Goal: Task Accomplishment & Management: Manage account settings

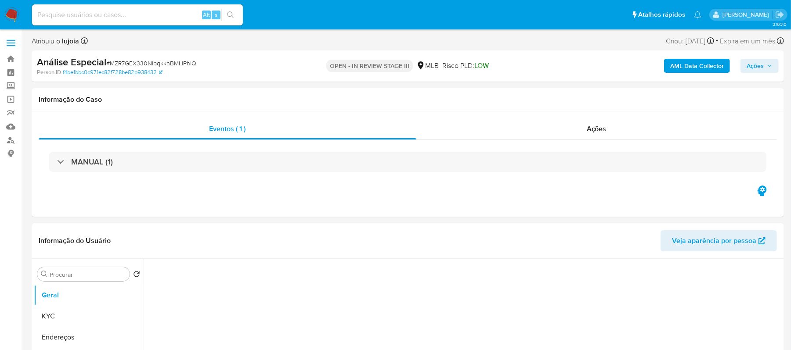
select select "10"
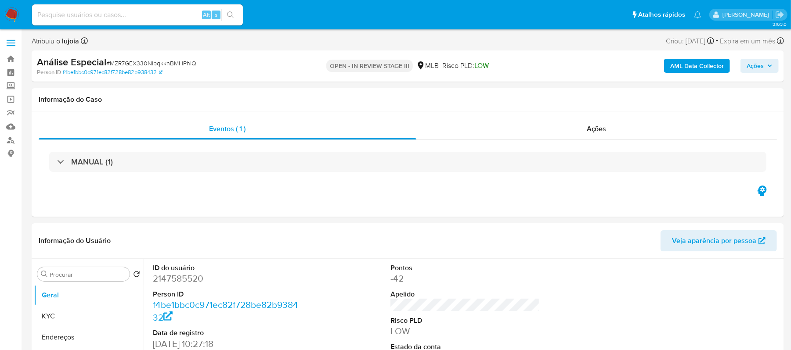
click at [152, 18] on input at bounding box center [137, 14] width 211 height 11
paste input "jxblVQLXVcVkjjLJcHwgywJD"
type input "jxblVQLXVcVkjjLJcHwgywJD"
click at [227, 15] on icon "search-icon" at bounding box center [230, 14] width 7 height 7
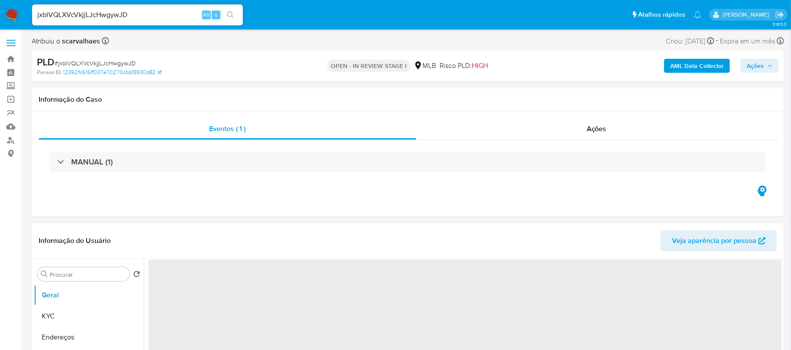
select select "10"
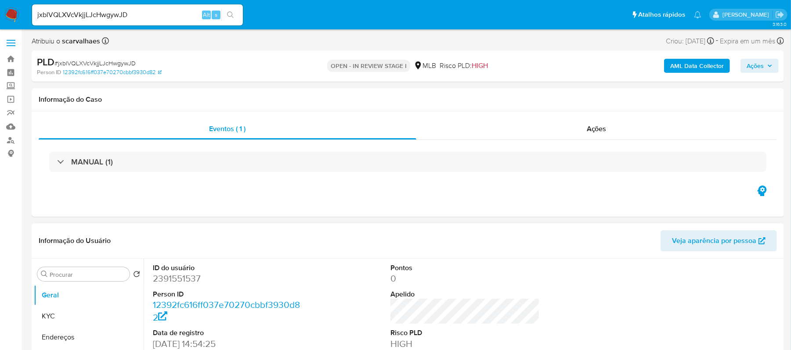
scroll to position [117, 0]
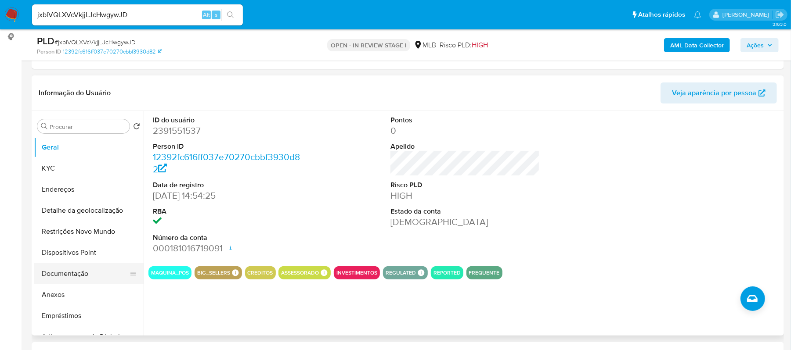
click at [73, 272] on button "Documentação" at bounding box center [85, 273] width 103 height 21
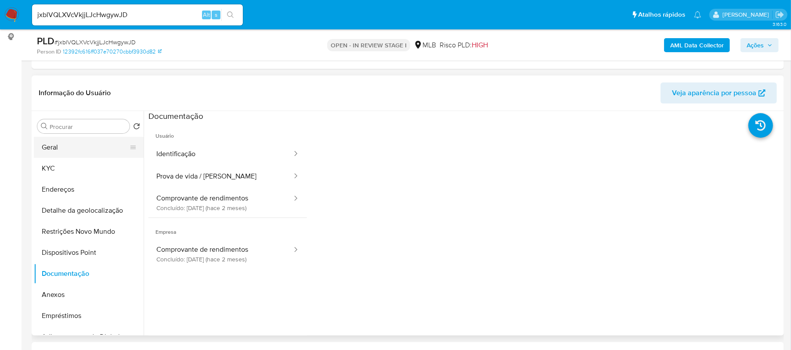
click at [58, 151] on button "Geral" at bounding box center [85, 147] width 103 height 21
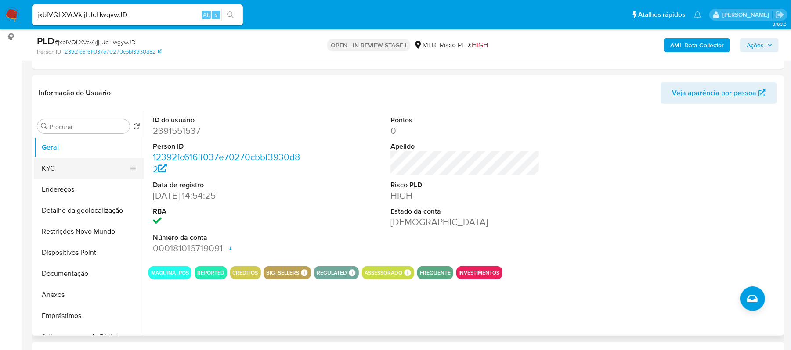
click at [61, 170] on button "KYC" at bounding box center [85, 168] width 103 height 21
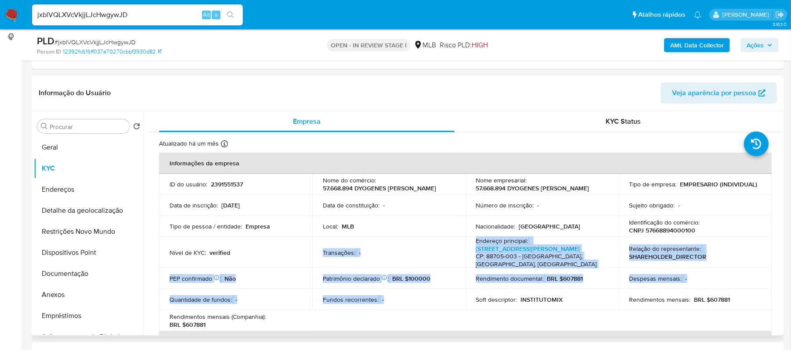
drag, startPoint x: 326, startPoint y: 243, endPoint x: 430, endPoint y: 294, distance: 116.2
click at [443, 313] on tbody "ID do usuário : 2391551537 Nome do comércio : 57.668.894 DYOGENES JOSE BORGES D…" at bounding box center [465, 253] width 612 height 158
click at [74, 297] on button "Anexos" at bounding box center [85, 294] width 103 height 21
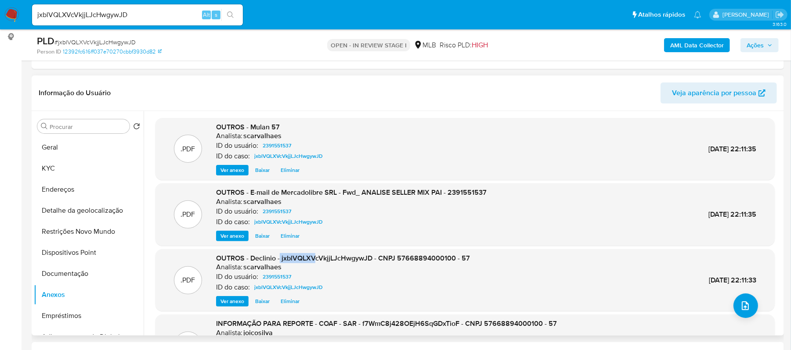
drag, startPoint x: 280, startPoint y: 258, endPoint x: 313, endPoint y: 258, distance: 33.8
click at [313, 258] on span "OUTROS - Declinio - jxblVQLXVcVkjjLJcHwgywJD - CNPJ 57668894000100 - 57" at bounding box center [343, 258] width 254 height 10
click at [357, 289] on div "ID do caso: jxblVQLXVcVkjjLJcHwgywJD" at bounding box center [343, 287] width 254 height 11
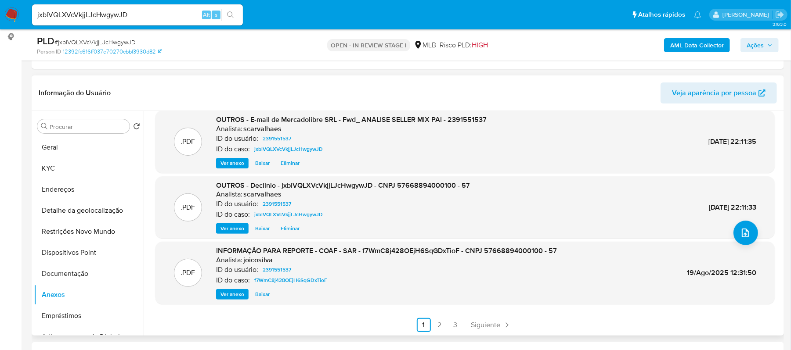
scroll to position [74, 0]
drag, startPoint x: 363, startPoint y: 248, endPoint x: 459, endPoint y: 252, distance: 96.2
click at [459, 252] on span "INFORMAÇÃO PARA REPORTE - COAF - SAR - f7WmC8j428OEjH6SqGDxTioF - CNPJ 57668894…" at bounding box center [386, 250] width 341 height 10
copy span "f7WmC8j428OEjH6SqGDxTioF"
click at [225, 294] on span "Ver anexo" at bounding box center [232, 293] width 24 height 9
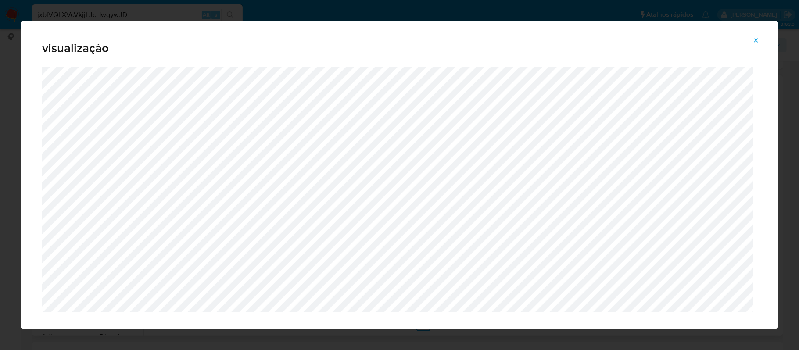
click at [759, 39] on icon "Attachment preview" at bounding box center [756, 40] width 7 height 7
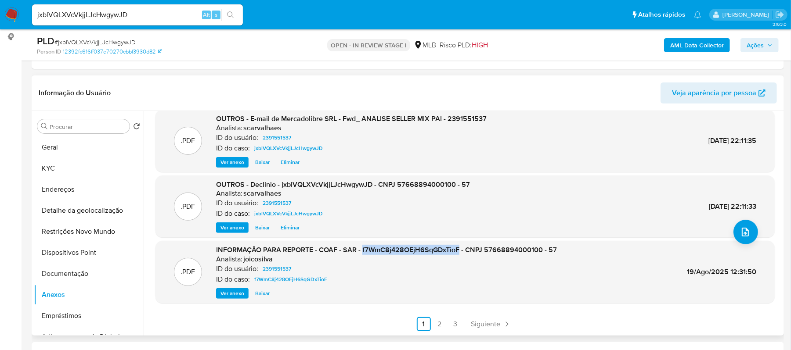
click at [14, 14] on img at bounding box center [11, 14] width 15 height 15
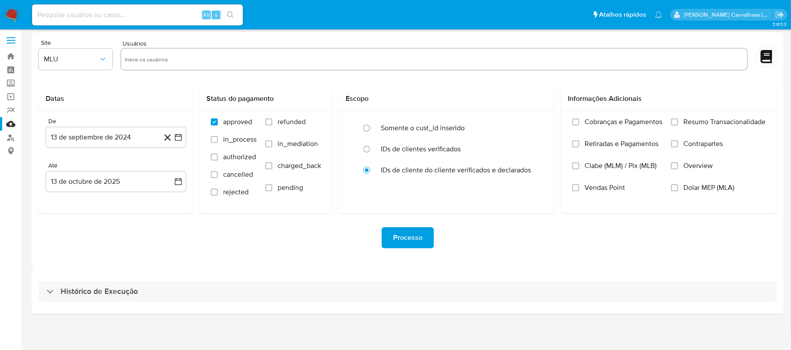
scroll to position [4, 0]
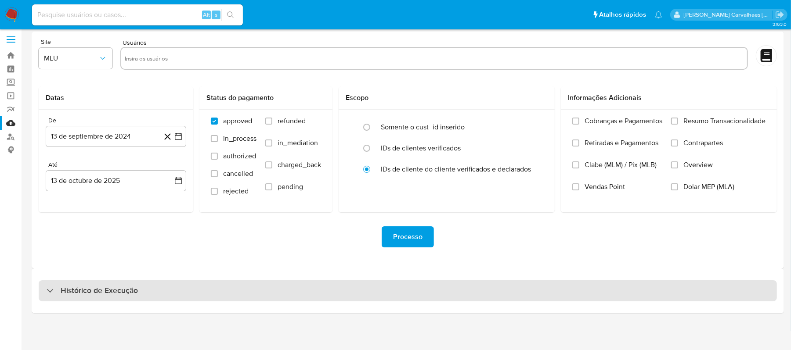
click at [79, 294] on h3 "Histórico de Execução" at bounding box center [99, 291] width 77 height 11
select select "10"
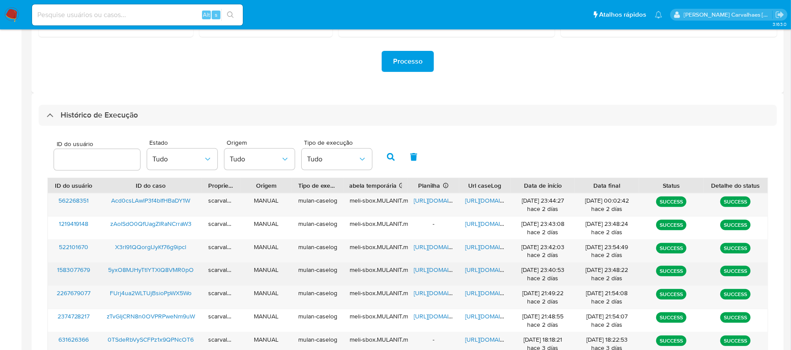
scroll to position [237, 0]
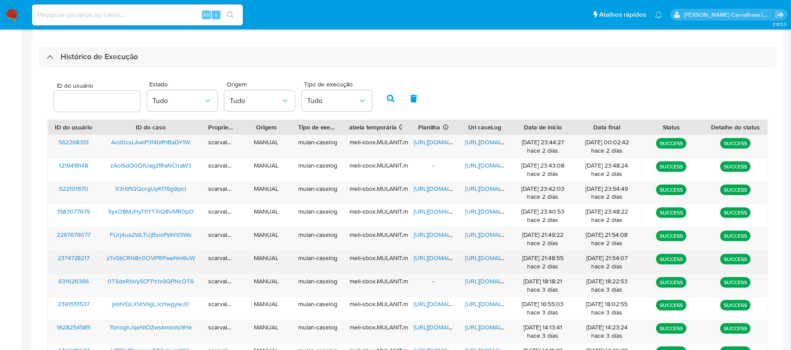
click at [485, 260] on span "https://docs.google.com/document/d/1fQbub5-UUHL0sKrwfAbFrLSOBKPHcOIjhg2bvhGGgZU…" at bounding box center [495, 258] width 61 height 9
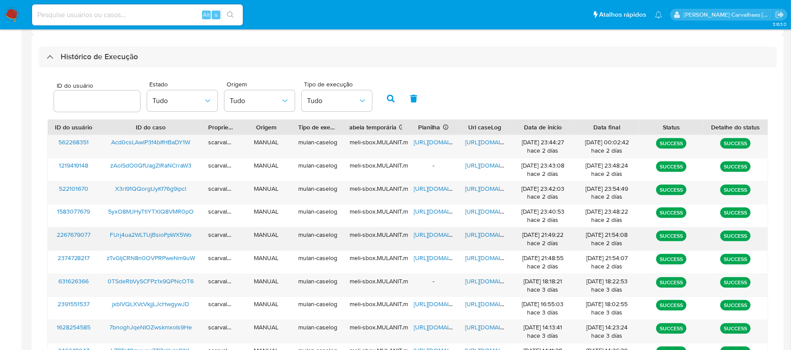
click at [478, 230] on div "https://docs.google.com/document/d/1KGMLig0ggaJhB3sKRC0W6SDE5bGNZFvc71Pf69zp11Q…" at bounding box center [484, 239] width 51 height 23
click at [478, 233] on span "[URL][DOMAIN_NAME]" at bounding box center [495, 234] width 61 height 9
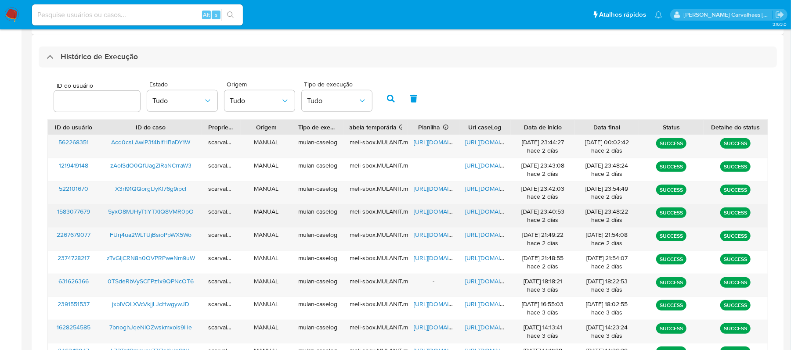
click at [483, 211] on span "[URL][DOMAIN_NAME]" at bounding box center [495, 211] width 61 height 9
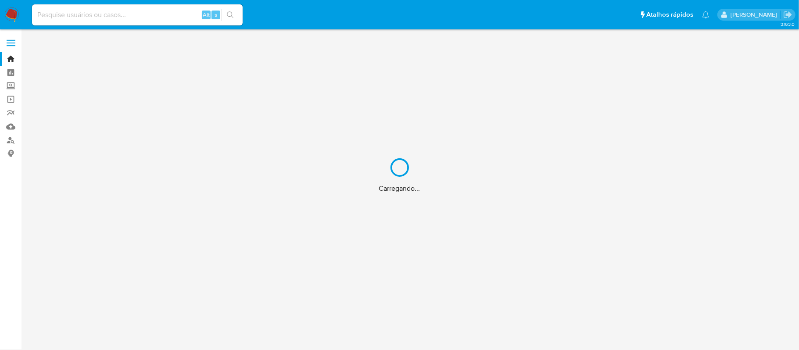
click at [11, 58] on div "Carregando..." at bounding box center [399, 175] width 799 height 350
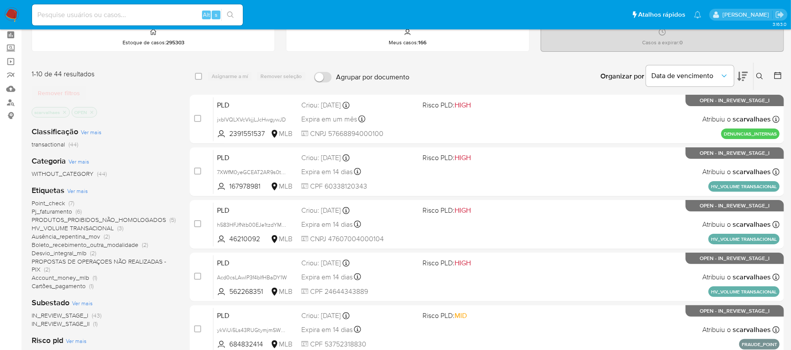
scroll to position [58, 0]
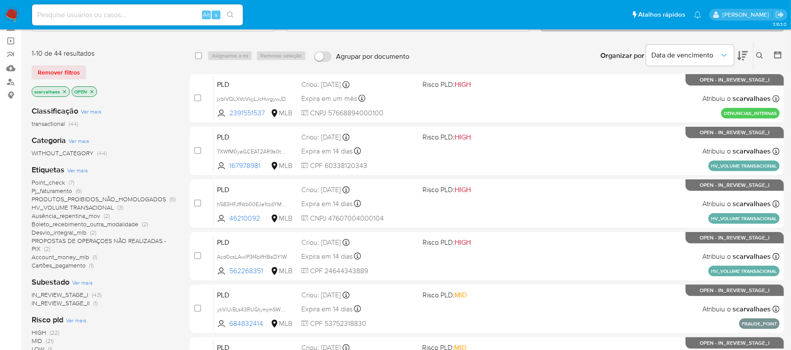
click at [75, 266] on span "Cartões_pagamento" at bounding box center [59, 265] width 54 height 9
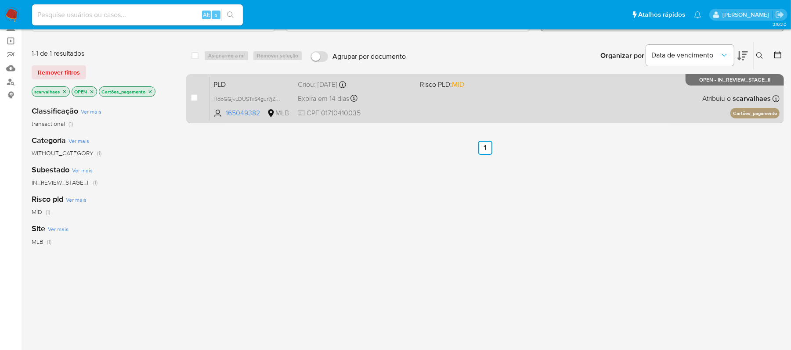
click at [427, 100] on div "PLD HdoGGjvLDUSTxS4gur7jZmea 165049382 MLB Risco PLD: MID Criou: 12/09/2025 Cri…" at bounding box center [494, 98] width 569 height 44
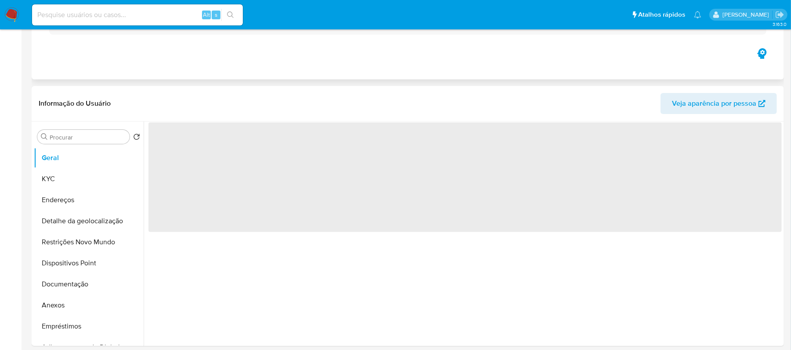
select select "10"
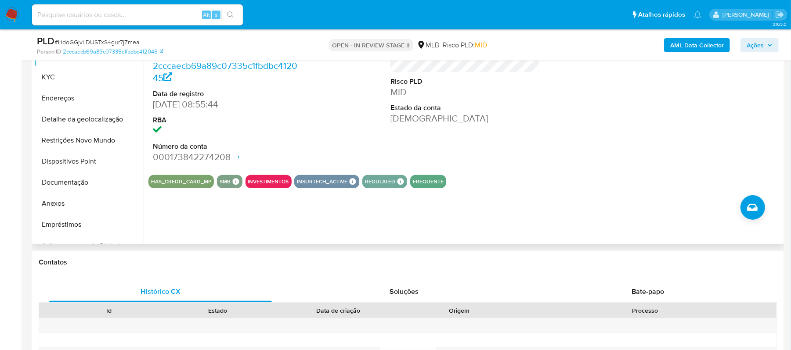
scroll to position [234, 0]
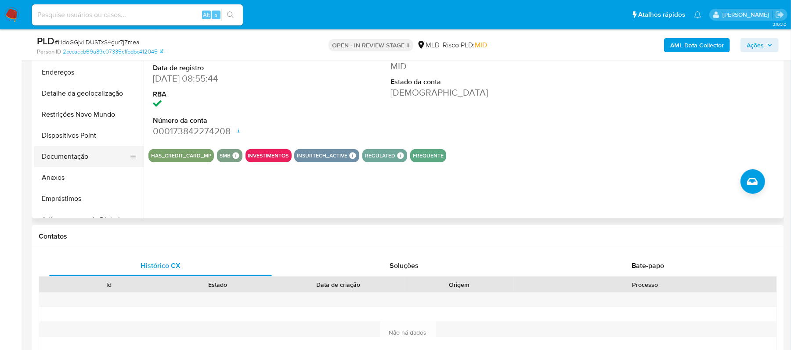
click at [70, 150] on button "Documentação" at bounding box center [85, 156] width 103 height 21
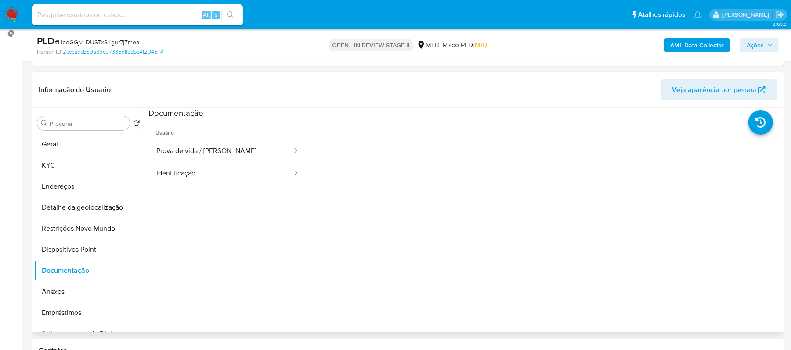
scroll to position [117, 0]
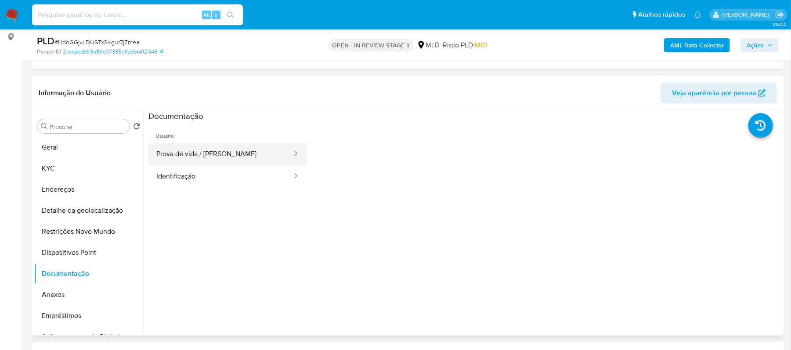
click at [273, 155] on button "Prova de vida / Selfie" at bounding box center [220, 154] width 144 height 22
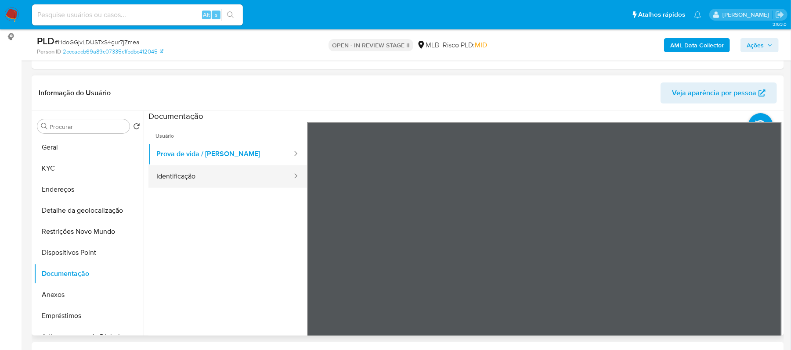
click at [225, 171] on button "Identificação" at bounding box center [220, 176] width 144 height 22
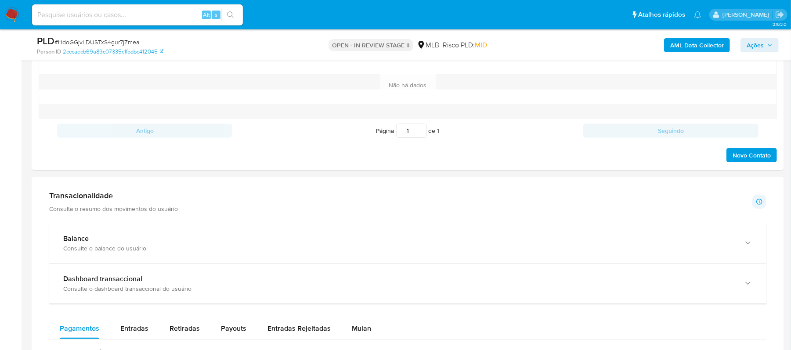
scroll to position [643, 0]
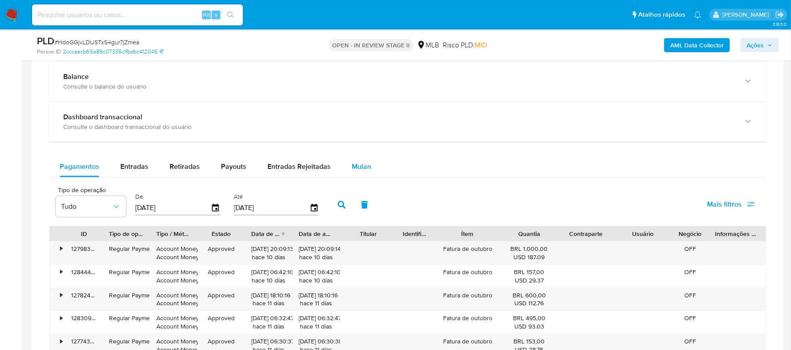
click at [357, 166] on span "Mulan" at bounding box center [361, 167] width 19 height 10
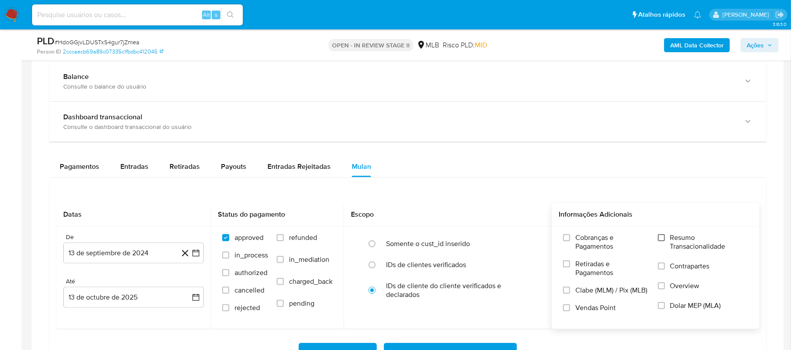
click at [662, 241] on input "Resumo Transacionalidade" at bounding box center [661, 237] width 7 height 7
click at [192, 255] on icon "button" at bounding box center [195, 253] width 7 height 7
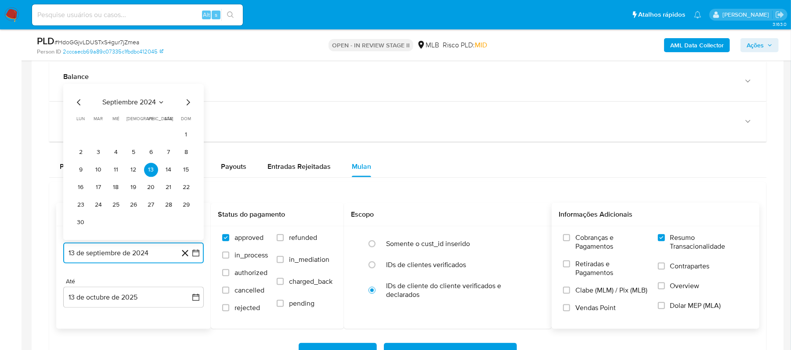
click at [185, 108] on icon "Mes siguiente" at bounding box center [188, 102] width 11 height 11
click at [185, 125] on icon "Mes siguiente" at bounding box center [188, 120] width 11 height 11
click at [189, 106] on icon "Mes siguiente" at bounding box center [189, 103] width 4 height 6
click at [186, 122] on icon "Mes siguiente" at bounding box center [188, 120] width 11 height 11
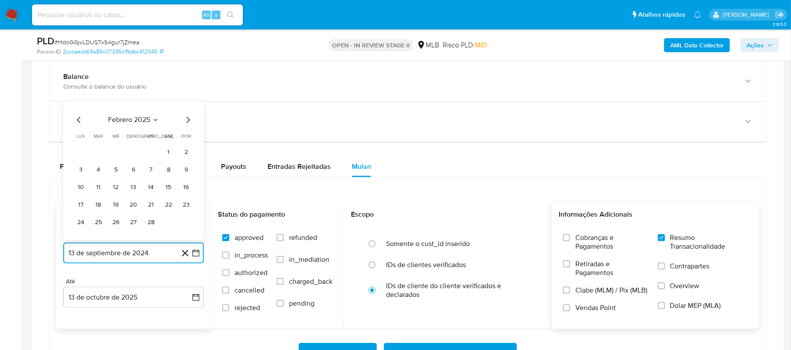
click at [186, 122] on icon "Mes siguiente" at bounding box center [188, 120] width 11 height 11
click at [187, 105] on icon "Mes siguiente" at bounding box center [188, 102] width 11 height 11
click at [183, 125] on icon "Mes siguiente" at bounding box center [188, 120] width 11 height 11
click at [184, 108] on icon "Mes siguiente" at bounding box center [188, 102] width 11 height 11
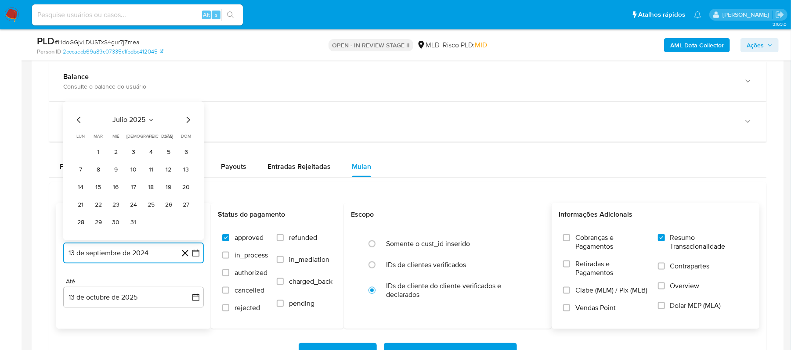
click at [183, 125] on icon "Mes siguiente" at bounding box center [188, 120] width 11 height 11
click at [185, 123] on icon "Mes siguiente" at bounding box center [188, 120] width 11 height 11
click at [77, 123] on icon "Mes anterior" at bounding box center [79, 120] width 4 height 6
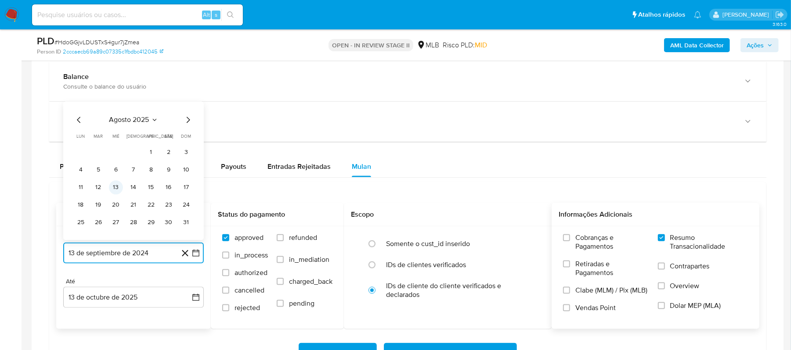
click at [115, 190] on button "13" at bounding box center [116, 188] width 14 height 14
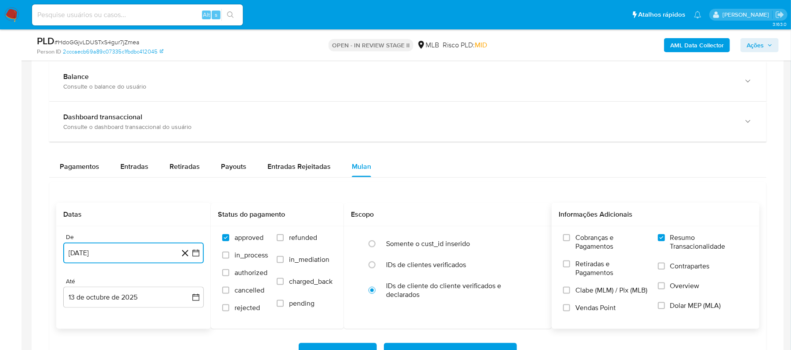
scroll to position [702, 0]
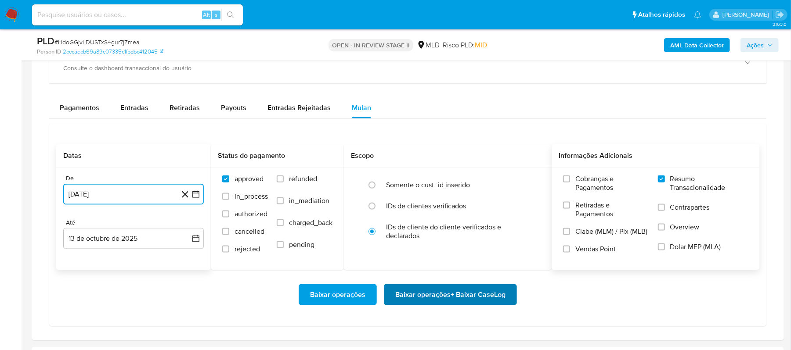
click at [422, 299] on span "Baixar operações + Baixar CaseLog" at bounding box center [450, 294] width 110 height 19
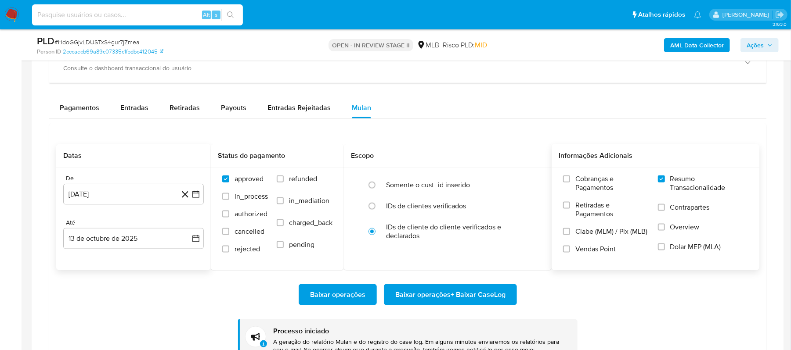
click at [146, 15] on input at bounding box center [137, 14] width 211 height 11
paste input "5yxO8MJHyTtlYTXlQ8VMR0pO"
type input "5yxO8MJHyTtlYTXlQ8VMR0pO"
click at [229, 19] on button "search-icon" at bounding box center [230, 15] width 18 height 12
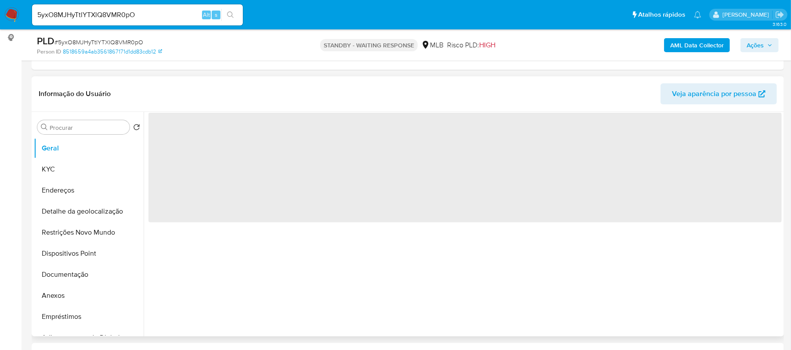
scroll to position [117, 0]
select select "10"
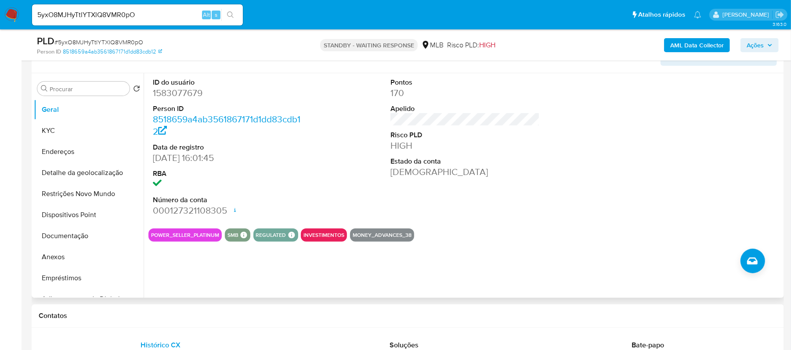
scroll to position [176, 0]
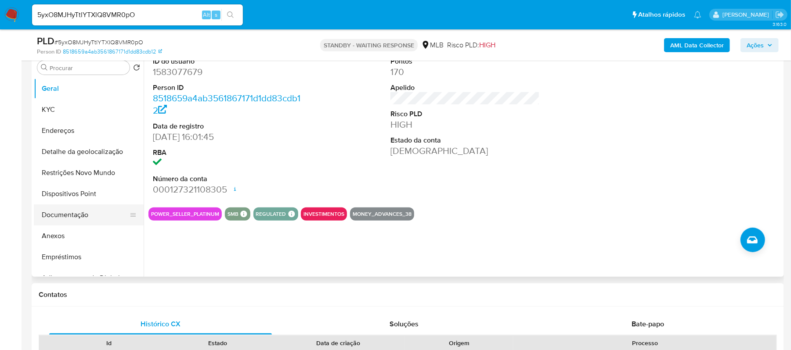
click at [65, 215] on button "Documentação" at bounding box center [85, 215] width 103 height 21
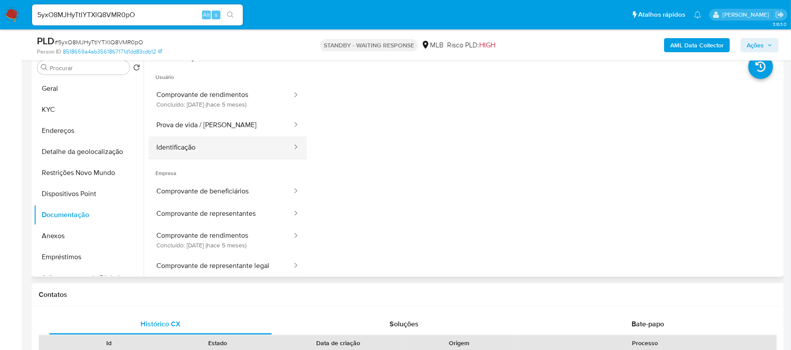
click at [207, 144] on button "Identificação" at bounding box center [220, 148] width 144 height 22
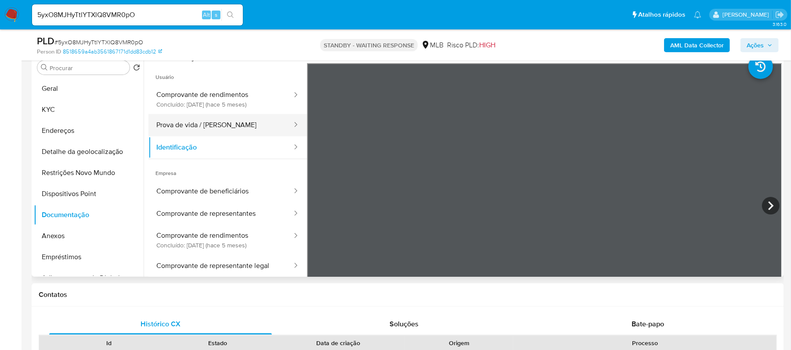
click at [209, 119] on button "Prova de vida / Selfie" at bounding box center [220, 125] width 144 height 22
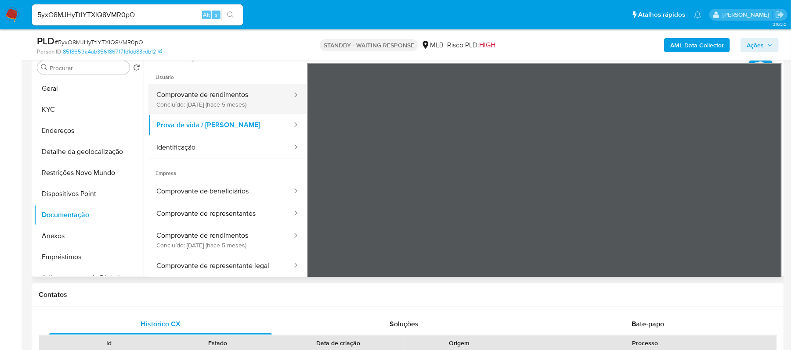
click at [219, 95] on button "Comprovante de rendimentos Concluído: 28/04/2025 (hace 5 meses)" at bounding box center [220, 99] width 144 height 30
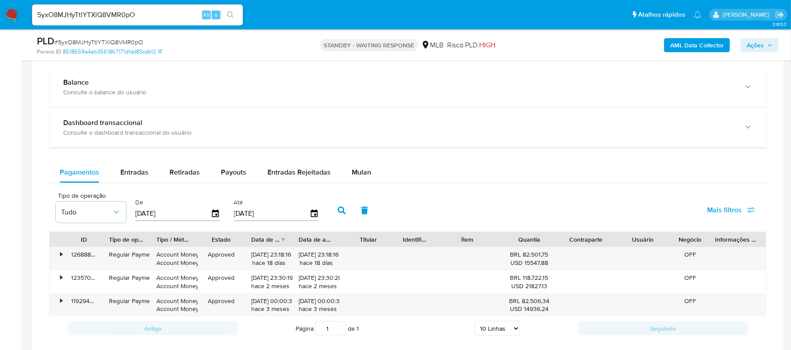
scroll to position [558, 0]
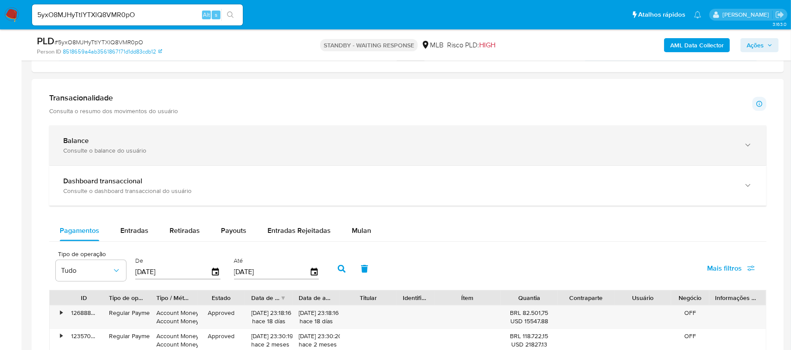
click at [745, 149] on icon "button" at bounding box center [747, 145] width 9 height 9
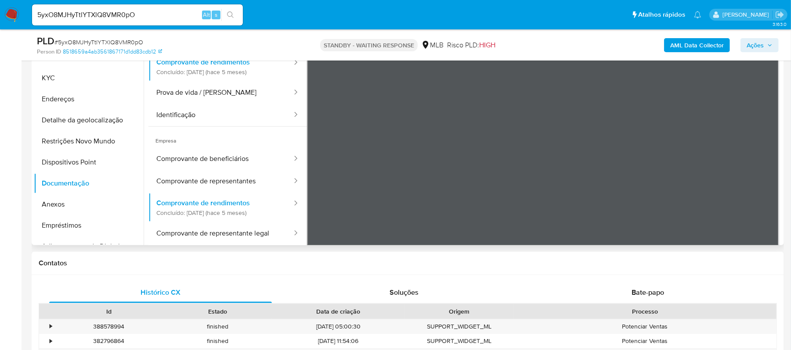
scroll to position [0, 0]
click at [75, 78] on button "KYC" at bounding box center [85, 78] width 103 height 21
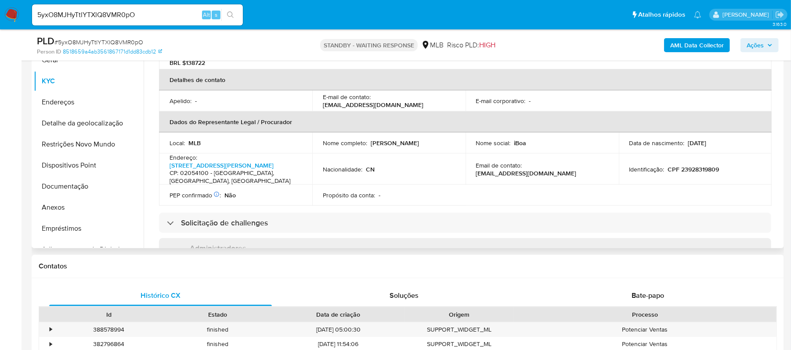
scroll to position [176, 0]
drag, startPoint x: 679, startPoint y: 157, endPoint x: 718, endPoint y: 157, distance: 39.5
click at [720, 165] on div "Identificação : CPF 23928319809" at bounding box center [695, 169] width 132 height 8
copy p "23928319809"
click at [52, 79] on button "KYC" at bounding box center [85, 81] width 103 height 21
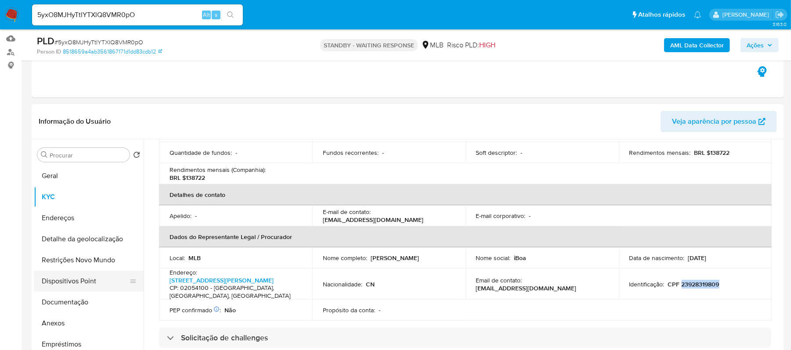
scroll to position [87, 0]
click at [102, 174] on button "Geral" at bounding box center [89, 177] width 110 height 21
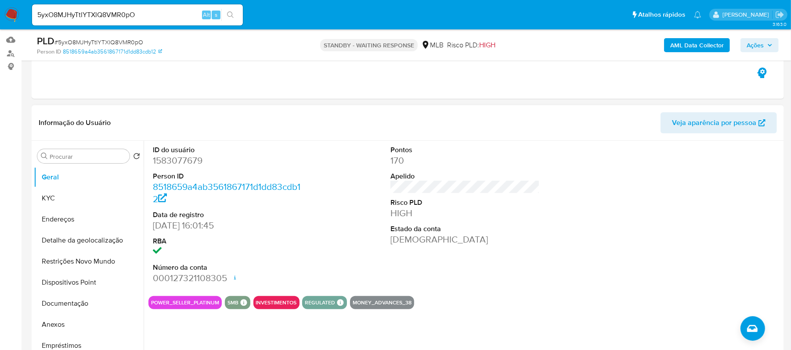
scroll to position [146, 0]
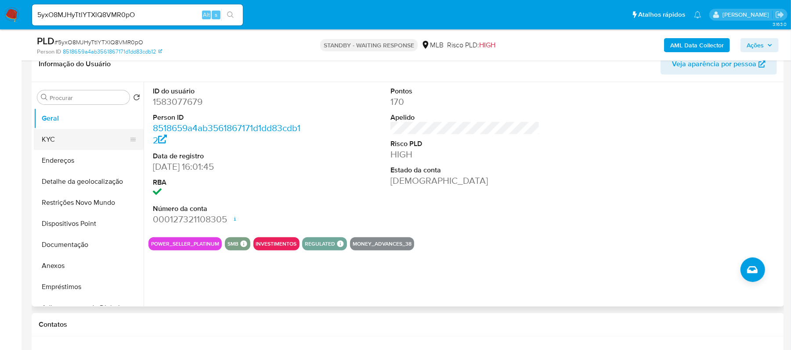
click at [54, 140] on button "KYC" at bounding box center [85, 139] width 103 height 21
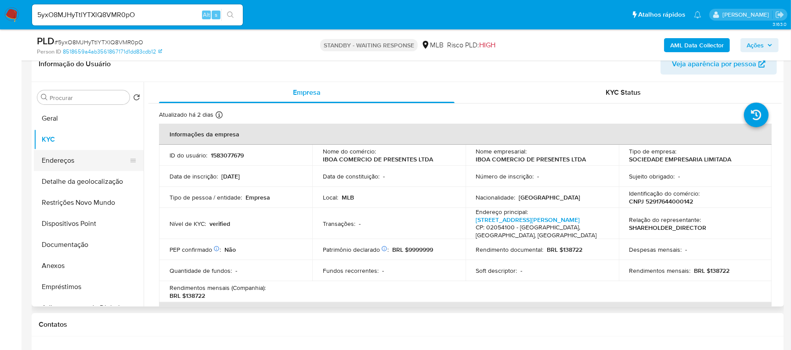
click at [64, 165] on button "Endereços" at bounding box center [85, 160] width 103 height 21
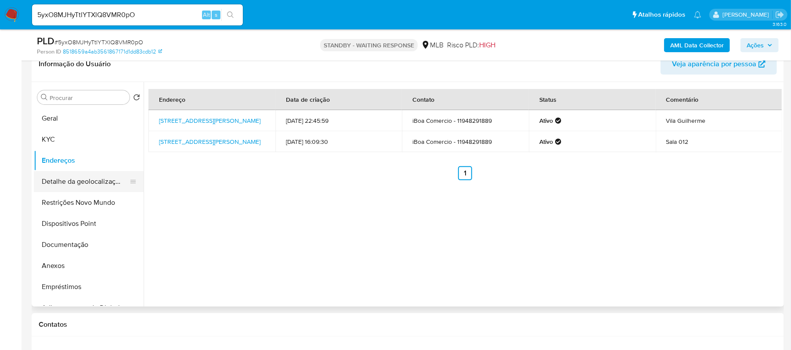
click at [86, 185] on button "Detalhe da geolocalização" at bounding box center [85, 181] width 103 height 21
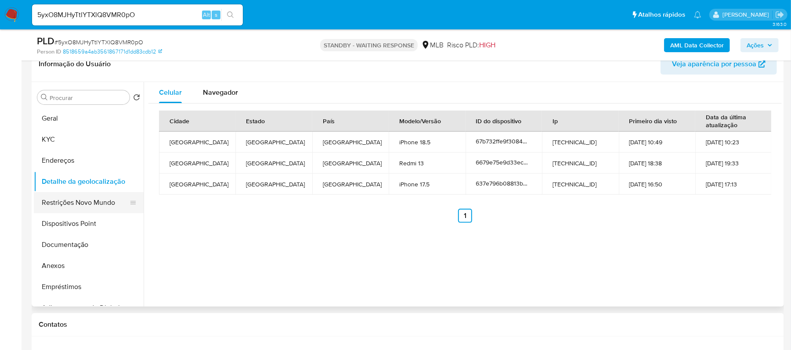
click at [111, 202] on button "Restrições Novo Mundo" at bounding box center [85, 202] width 103 height 21
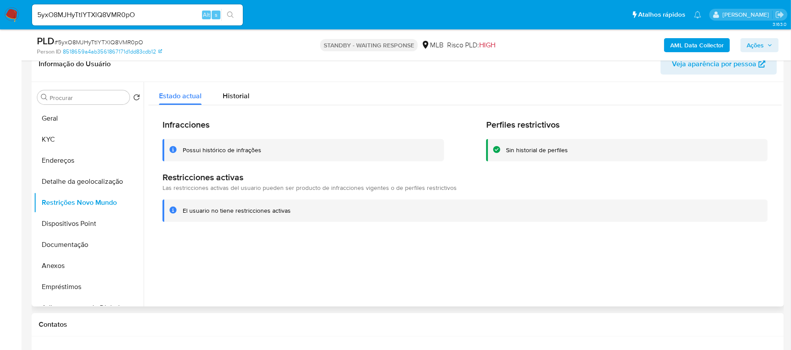
drag, startPoint x: 182, startPoint y: 208, endPoint x: 292, endPoint y: 209, distance: 110.6
click at [292, 209] on div "El usuario no tiene restricciones activas" at bounding box center [464, 211] width 605 height 22
click at [82, 218] on button "Dispositivos Point" at bounding box center [85, 223] width 103 height 21
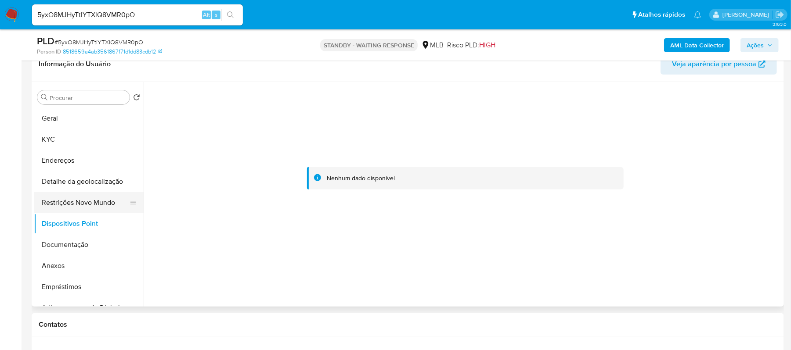
click at [73, 201] on button "Restrições Novo Mundo" at bounding box center [85, 202] width 103 height 21
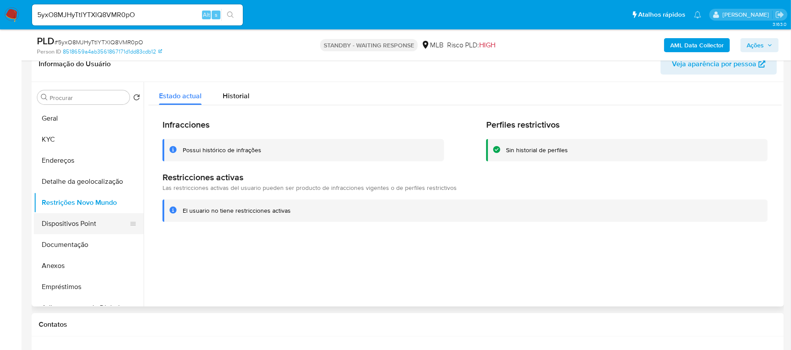
click at [85, 230] on button "Dispositivos Point" at bounding box center [85, 223] width 103 height 21
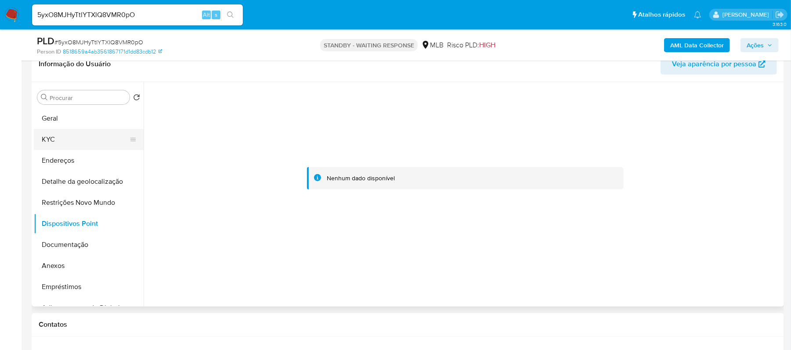
drag, startPoint x: 64, startPoint y: 137, endPoint x: 72, endPoint y: 141, distance: 9.5
click at [64, 137] on button "KYC" at bounding box center [85, 139] width 103 height 21
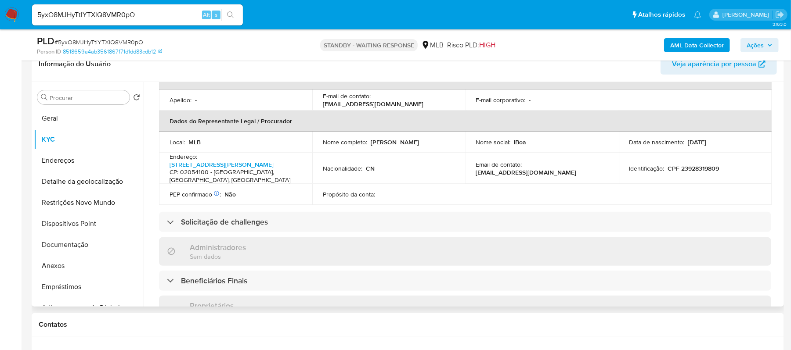
scroll to position [292, 0]
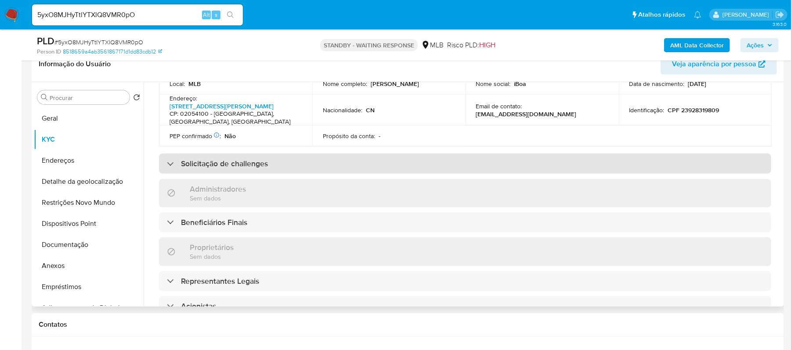
click at [232, 154] on div "Solicitação de challenges" at bounding box center [465, 164] width 612 height 20
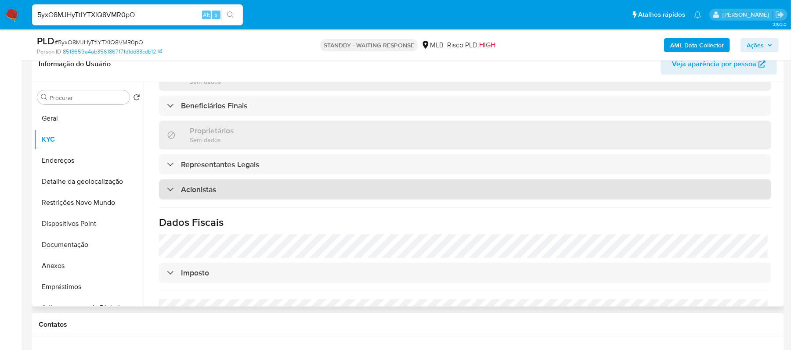
scroll to position [527, 0]
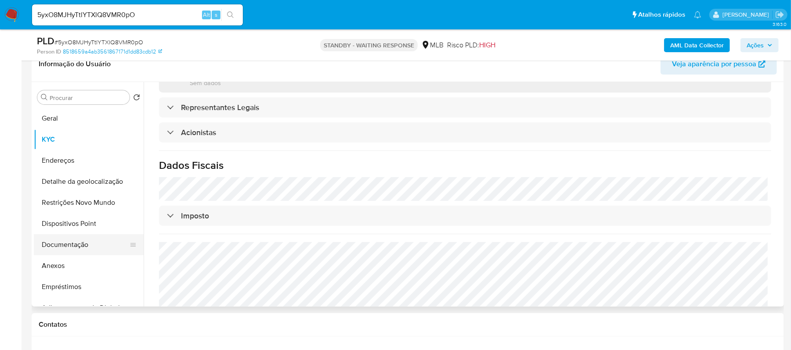
click at [98, 240] on button "Documentação" at bounding box center [85, 244] width 103 height 21
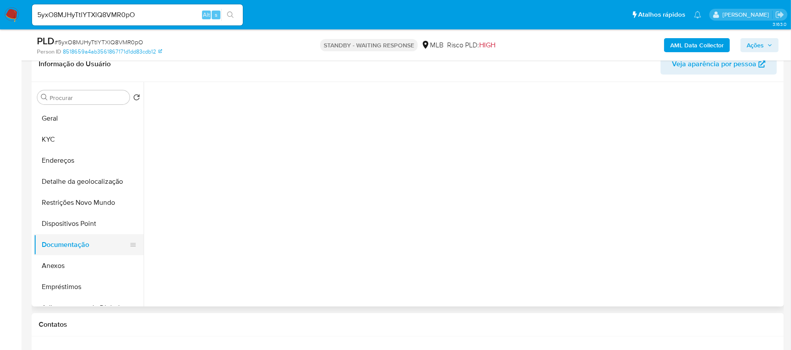
scroll to position [0, 0]
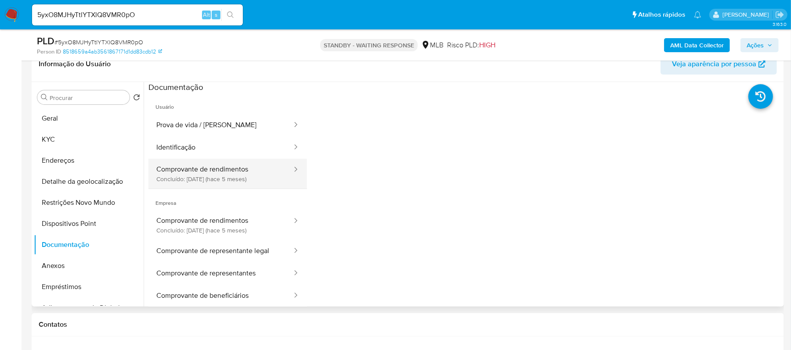
click at [243, 173] on button "Comprovante de rendimentos Concluído: 28/04/2025 (hace 5 meses)" at bounding box center [220, 174] width 144 height 30
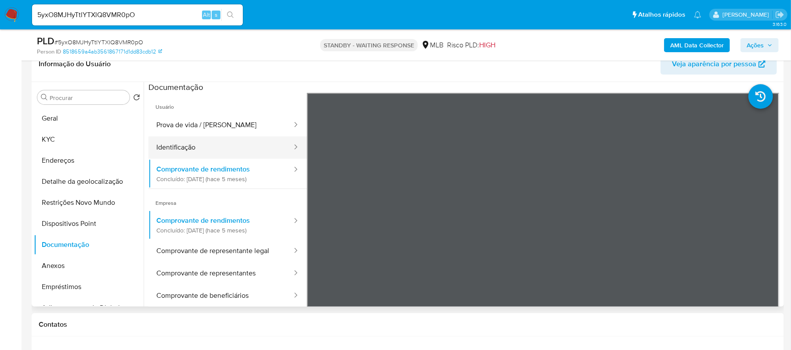
click at [213, 144] on button "Identificação" at bounding box center [220, 148] width 144 height 22
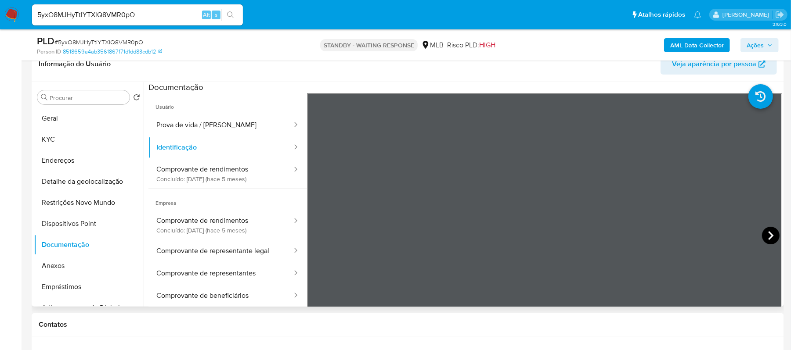
click at [768, 237] on icon at bounding box center [770, 235] width 5 height 9
click at [320, 240] on icon at bounding box center [318, 236] width 18 height 18
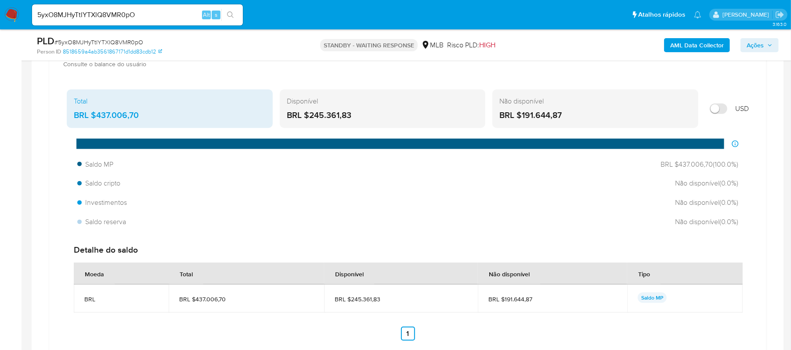
scroll to position [614, 0]
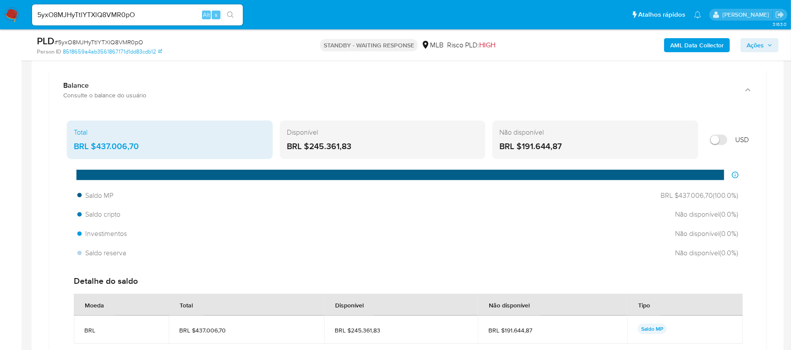
drag, startPoint x: 97, startPoint y: 152, endPoint x: 140, endPoint y: 151, distance: 43.9
click at [140, 151] on div "BRL $437.006,70" at bounding box center [170, 146] width 192 height 11
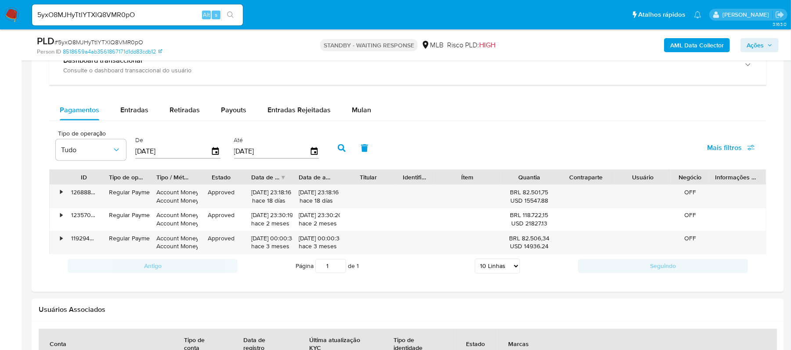
scroll to position [965, 0]
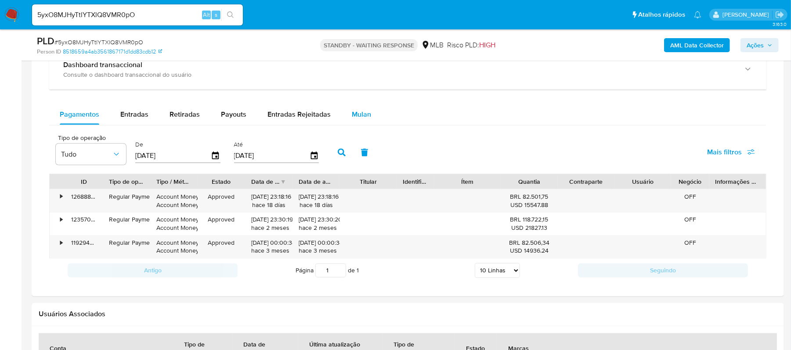
drag, startPoint x: 134, startPoint y: 119, endPoint x: 349, endPoint y: 126, distance: 214.3
click at [134, 119] on span "Entradas" at bounding box center [134, 114] width 28 height 10
select select "10"
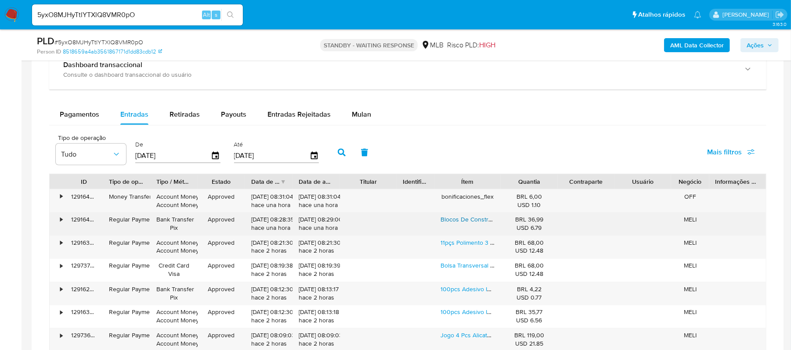
click at [482, 224] on link "Blocos De Construção Tetra Jogo Empilhe Infantil Brinquedo" at bounding box center [522, 220] width 164 height 9
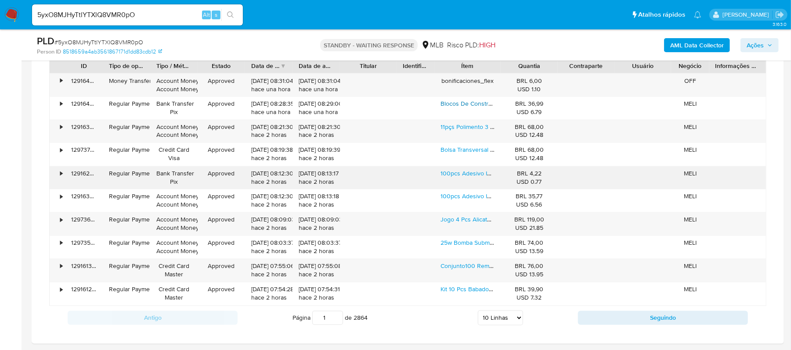
scroll to position [1082, 0]
click at [334, 320] on input "2" at bounding box center [327, 317] width 31 height 14
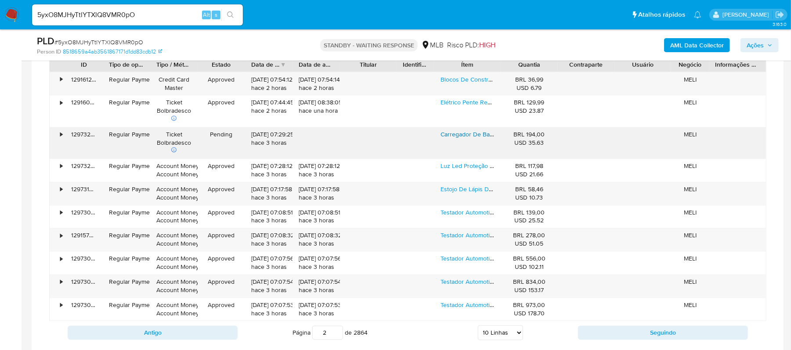
click at [464, 139] on link "Carregador De Bateria Reparo De Pulso 8a 12v 24v Carro Moto" at bounding box center [526, 134] width 172 height 9
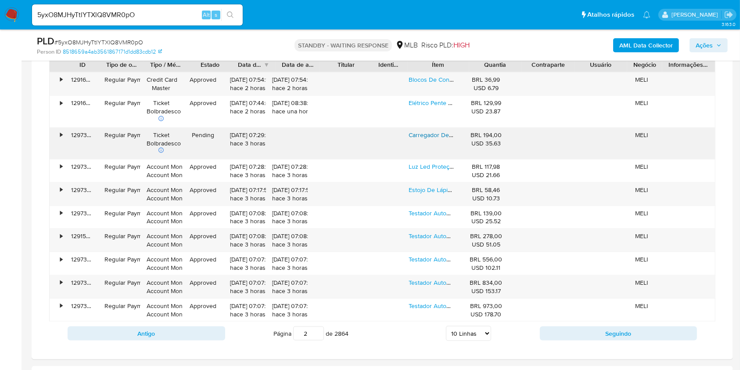
scroll to position [74, 0]
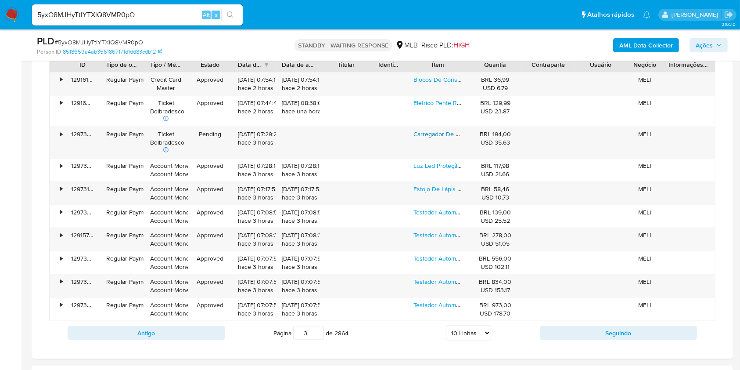
click at [316, 328] on input "3" at bounding box center [308, 333] width 31 height 14
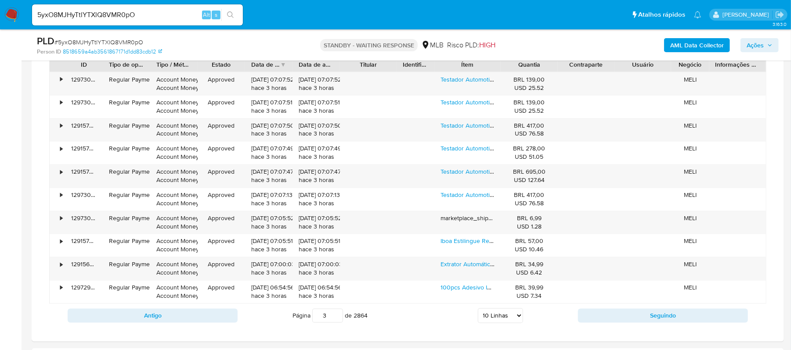
scroll to position [74, 0]
click at [334, 319] on input "4" at bounding box center [327, 316] width 31 height 14
type input "4"
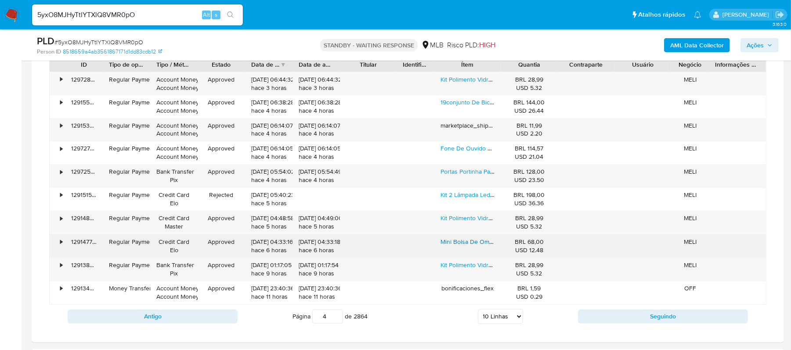
click at [456, 247] on link "Mini Bolsa De Ombro Lateral Respirável E Impermeável" at bounding box center [515, 242] width 150 height 9
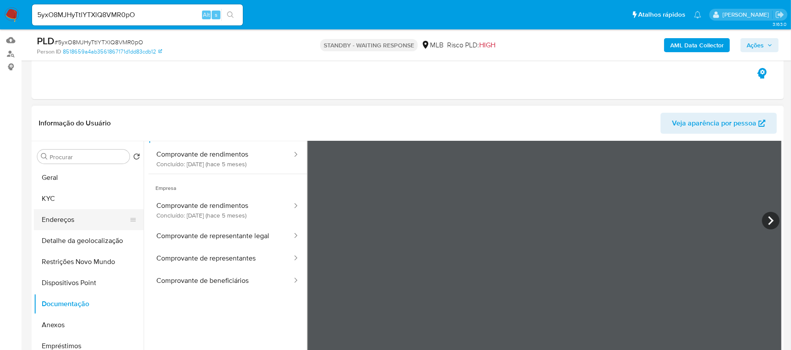
scroll to position [176, 0]
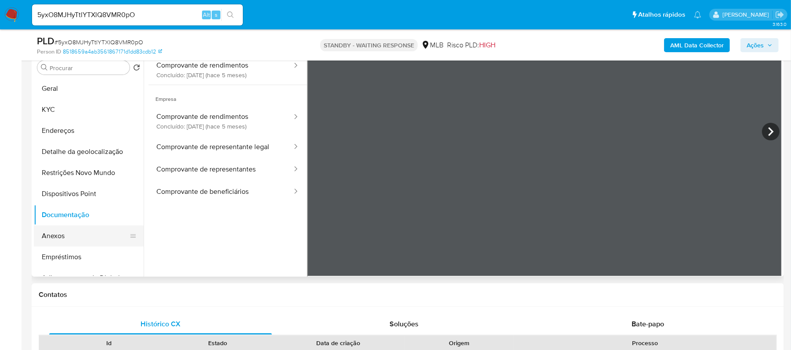
click at [89, 230] on button "Anexos" at bounding box center [85, 236] width 103 height 21
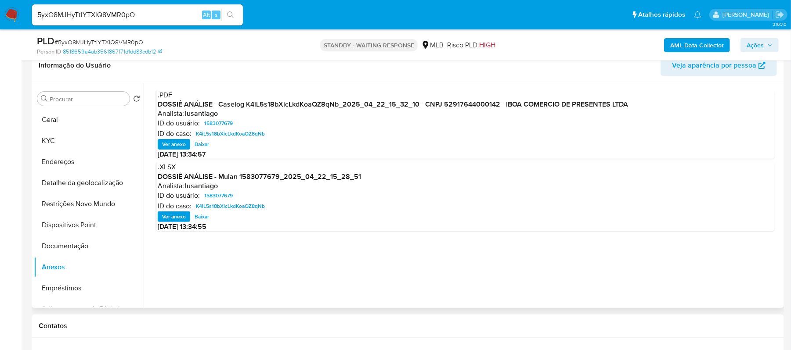
scroll to position [117, 0]
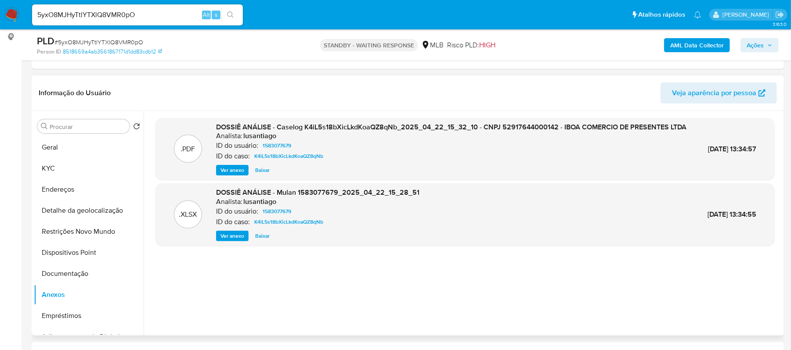
click at [243, 175] on span "Ver anexo" at bounding box center [232, 170] width 24 height 9
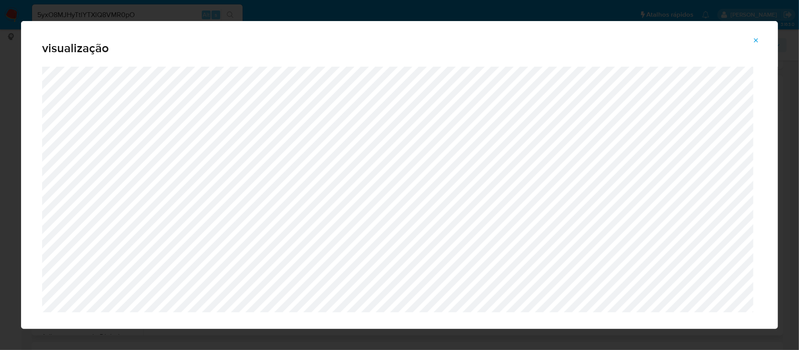
click at [756, 41] on icon "Attachment preview" at bounding box center [757, 40] width 4 height 4
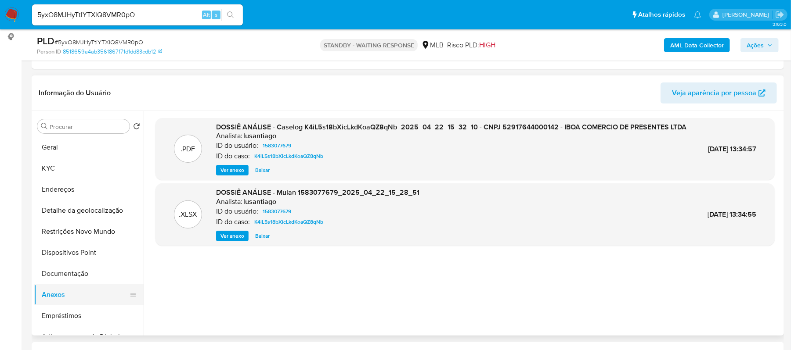
click at [53, 294] on button "Anexos" at bounding box center [85, 294] width 103 height 21
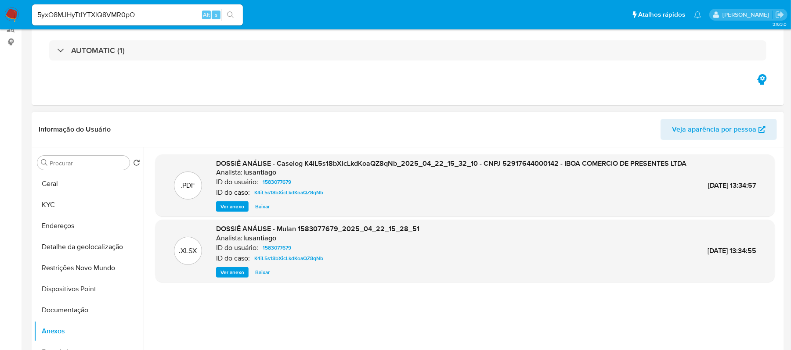
scroll to position [0, 0]
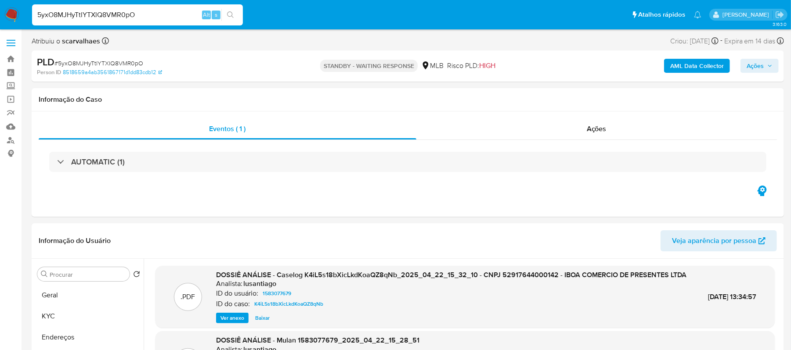
drag, startPoint x: 148, startPoint y: 14, endPoint x: 26, endPoint y: 16, distance: 121.6
click at [26, 16] on nav "Pausado Ver notificaciones 5yxO8MJHyTtlYTXlQ8VMR0pO Alt s Atalhos rápidos Presi…" at bounding box center [395, 14] width 791 height 29
drag, startPoint x: 452, startPoint y: 173, endPoint x: 378, endPoint y: 185, distance: 74.8
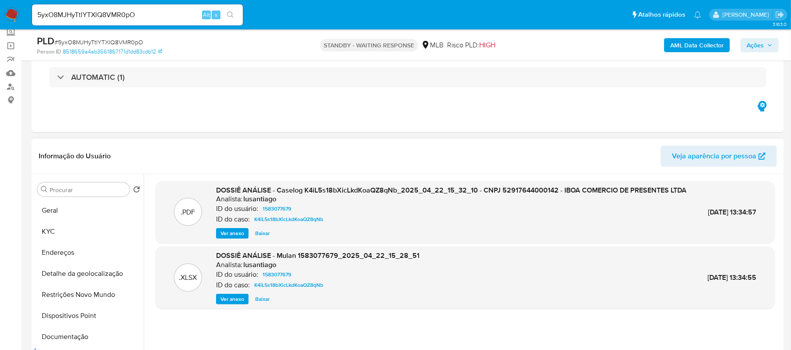
scroll to position [176, 0]
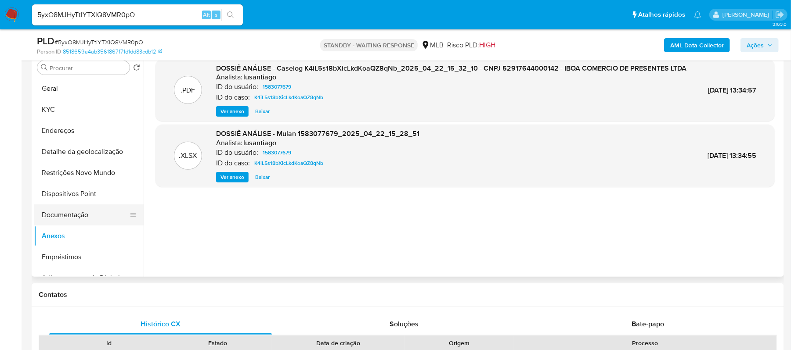
click at [67, 225] on button "Documentação" at bounding box center [85, 215] width 103 height 21
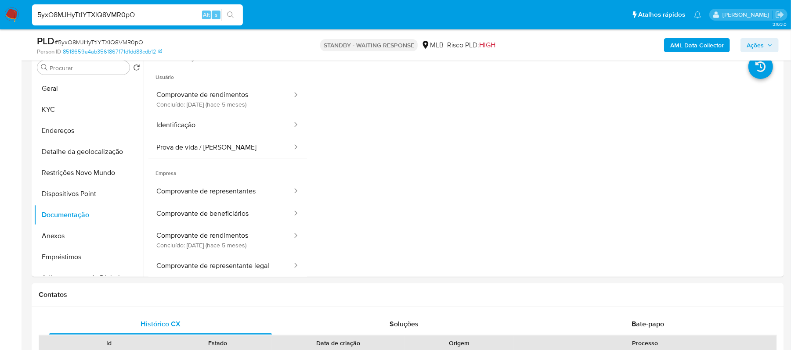
drag, startPoint x: 140, startPoint y: 17, endPoint x: 30, endPoint y: 16, distance: 110.6
click at [30, 16] on li "5yxO8MJHyTtlYTXlQ8VMR0pO Alt s" at bounding box center [137, 15] width 215 height 22
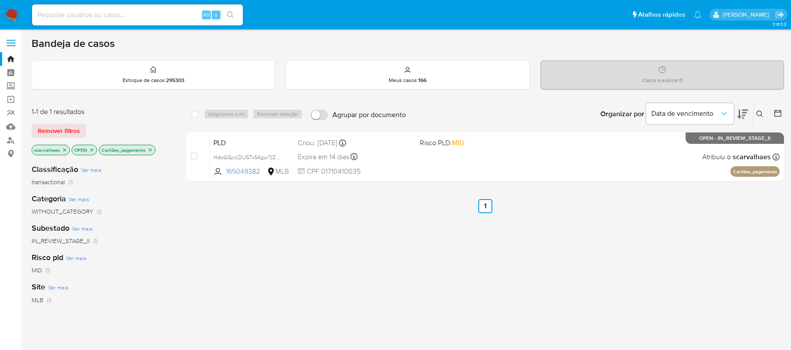
scroll to position [58, 0]
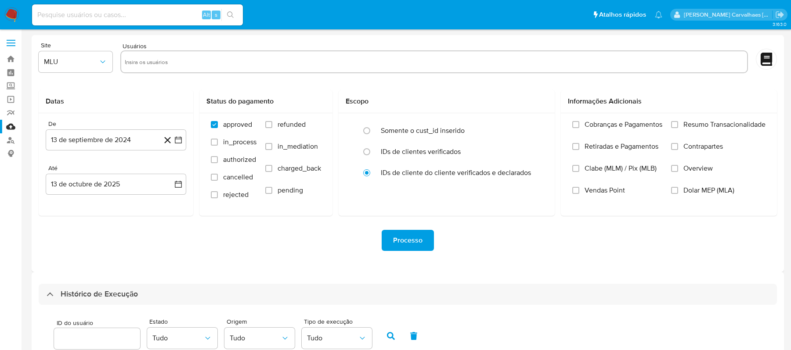
select select "10"
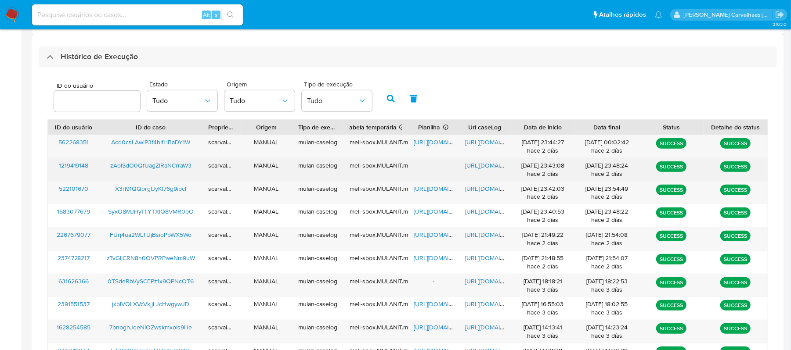
click at [489, 166] on span "[URL][DOMAIN_NAME]" at bounding box center [495, 165] width 61 height 9
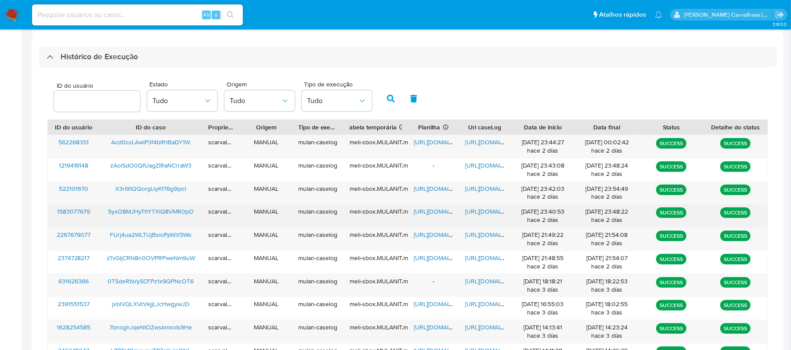
click at [424, 213] on span "[URL][DOMAIN_NAME]" at bounding box center [444, 211] width 61 height 9
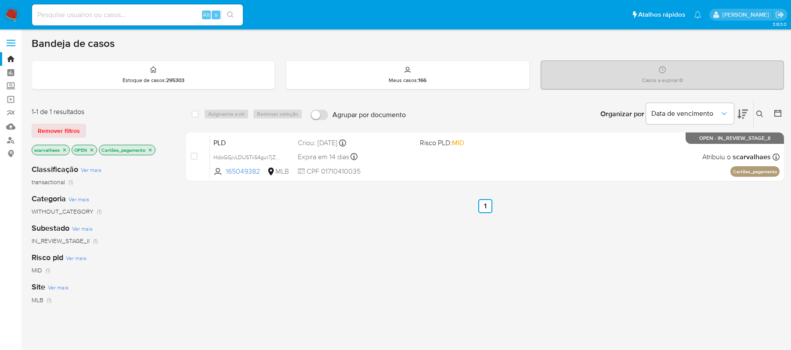
scroll to position [58, 0]
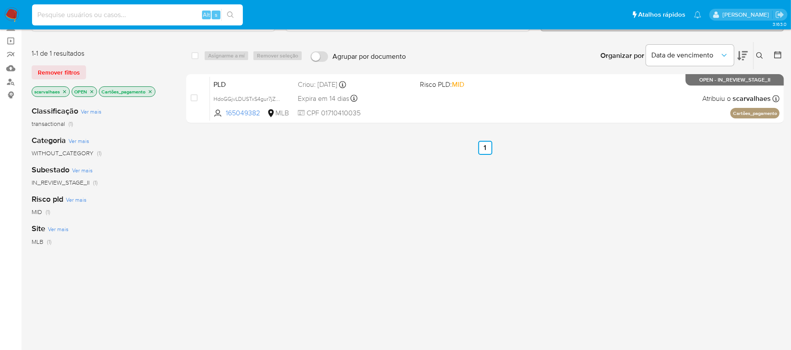
paste input "5yxO8MJHyTtlYTXlQ8VMR0pO"
type input "5yxO8MJHyTtlYTXlQ8VMR0pO"
click at [227, 16] on icon "search-icon" at bounding box center [230, 14] width 7 height 7
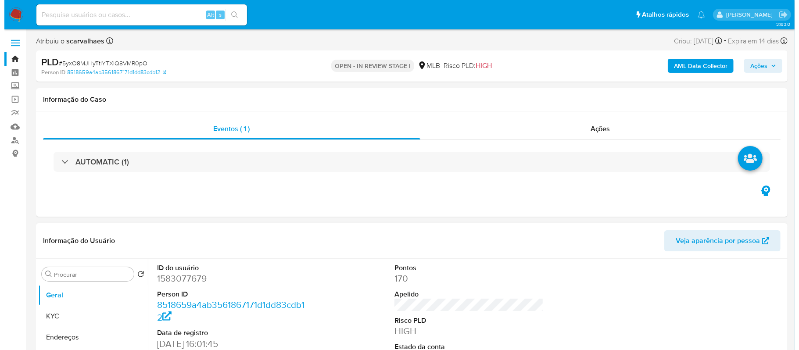
scroll to position [117, 0]
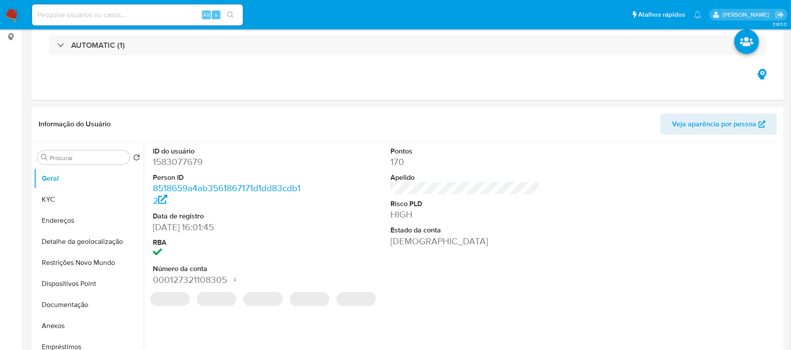
select select "10"
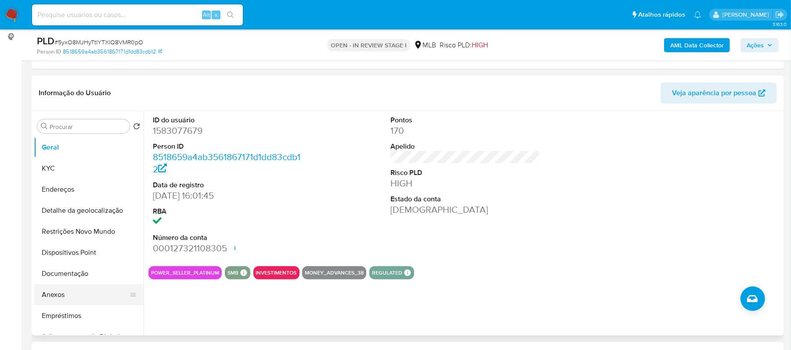
click at [43, 294] on button "Anexos" at bounding box center [85, 294] width 103 height 21
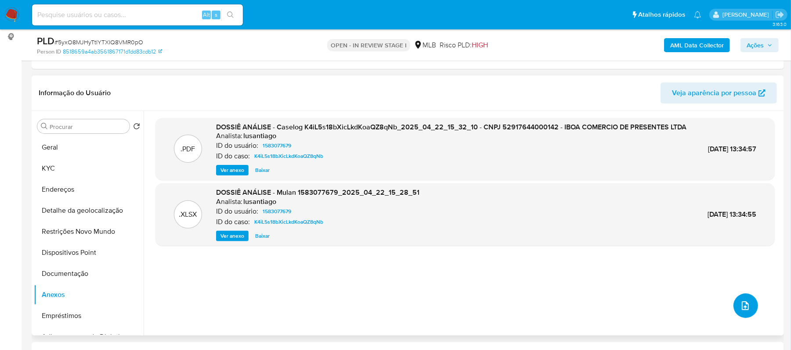
click at [746, 302] on icon "upload-file" at bounding box center [745, 306] width 11 height 11
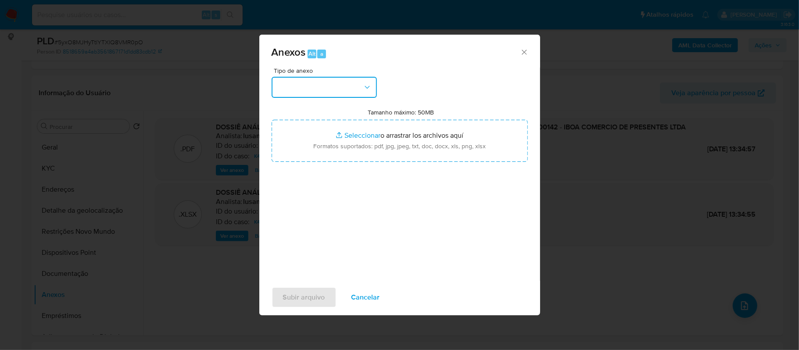
click at [364, 88] on icon "button" at bounding box center [367, 87] width 9 height 9
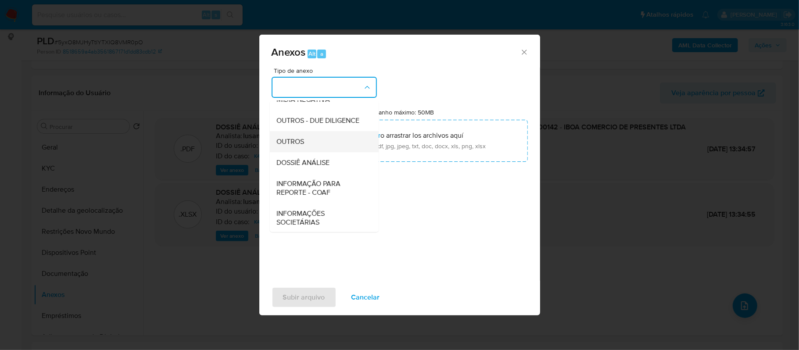
click at [318, 152] on div "OUTROS" at bounding box center [322, 141] width 90 height 21
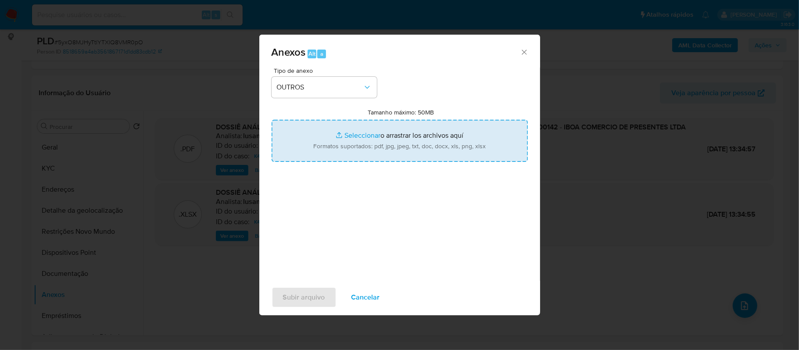
click at [364, 136] on input "Tamanho máximo: 50MB Seleccionar archivos" at bounding box center [400, 141] width 256 height 42
type input "C:\fakepath\SAR - xxxxx - CNPJ 52917644000142 - IBOA COMERCIO DE PRESENTES LTDA…"
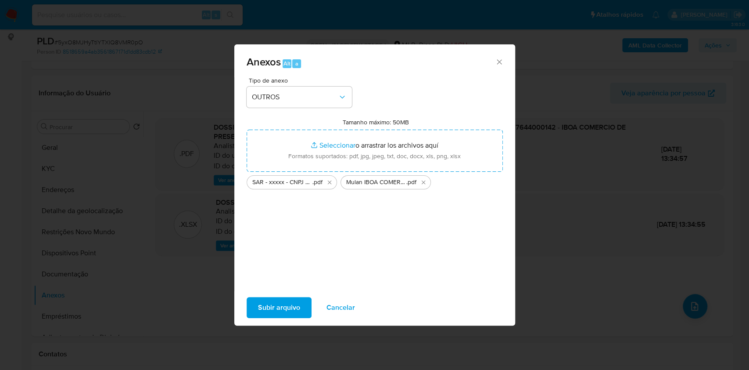
click at [276, 298] on span "Subir arquivo" at bounding box center [279, 307] width 42 height 19
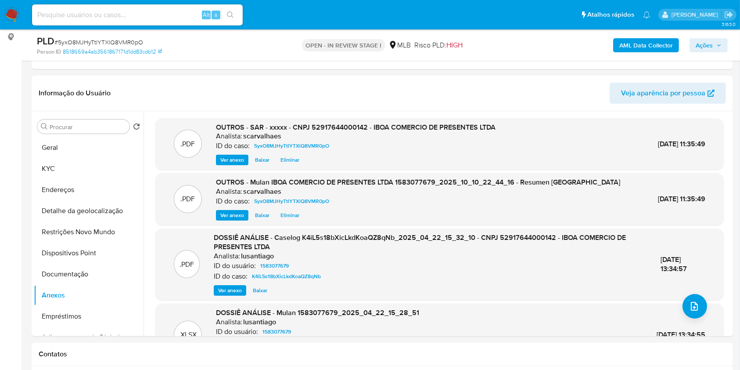
click at [704, 42] on span "Ações" at bounding box center [704, 45] width 17 height 14
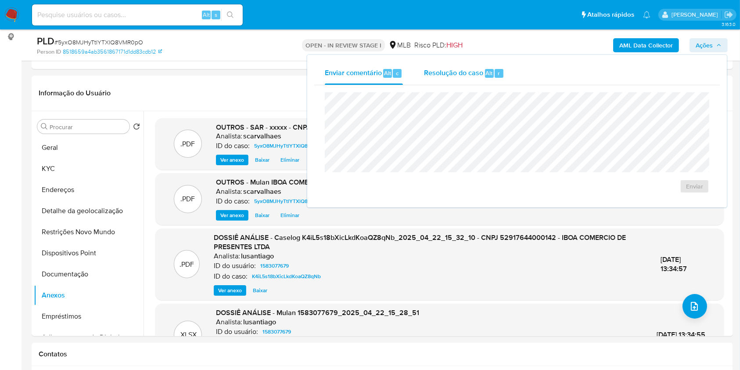
click at [440, 73] on span "Resolução do caso" at bounding box center [453, 73] width 59 height 10
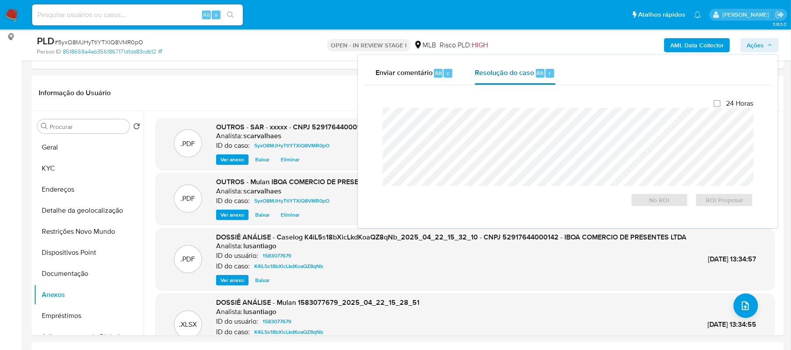
click at [514, 75] on span "Resolução do caso" at bounding box center [503, 73] width 59 height 10
click at [740, 200] on span "ROI Proposal" at bounding box center [724, 200] width 46 height 12
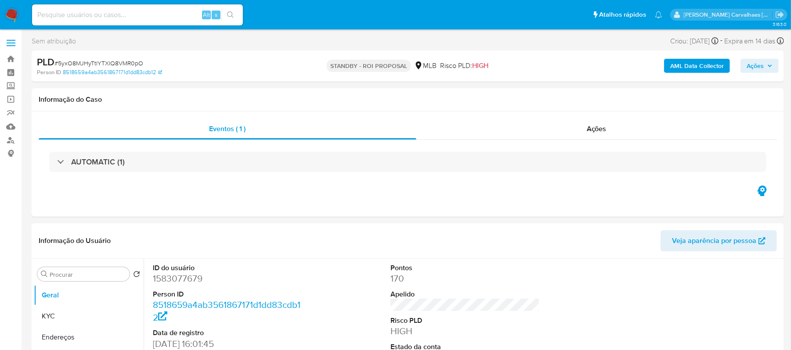
select select "10"
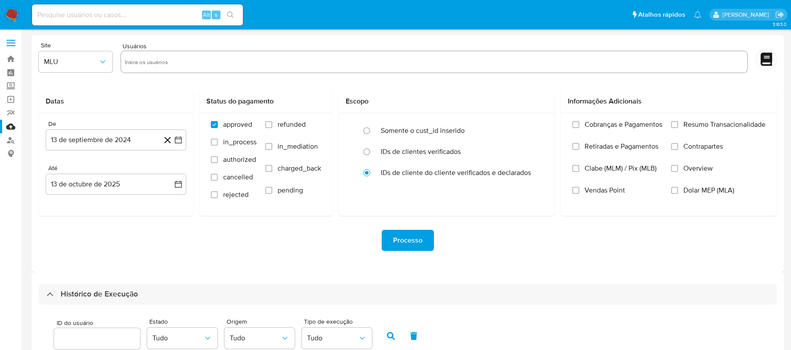
select select "10"
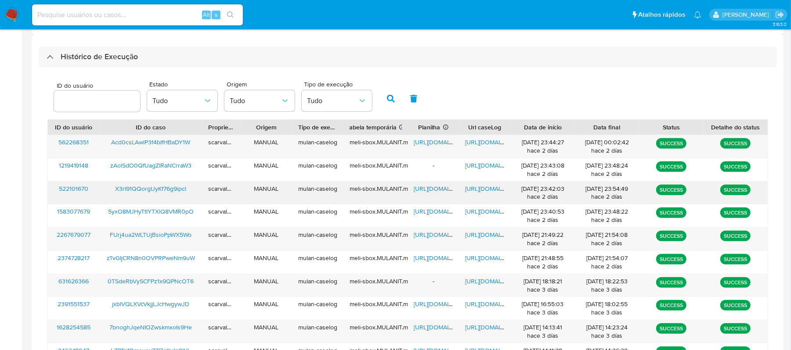
click at [485, 187] on span "[URL][DOMAIN_NAME]" at bounding box center [495, 188] width 61 height 9
paste input "X3rI91QQorgIJyKf76g9ipcl"
type input "X3rI91QQorgIJyKf76g9ipcl"
click at [230, 9] on button "search-icon" at bounding box center [230, 15] width 18 height 12
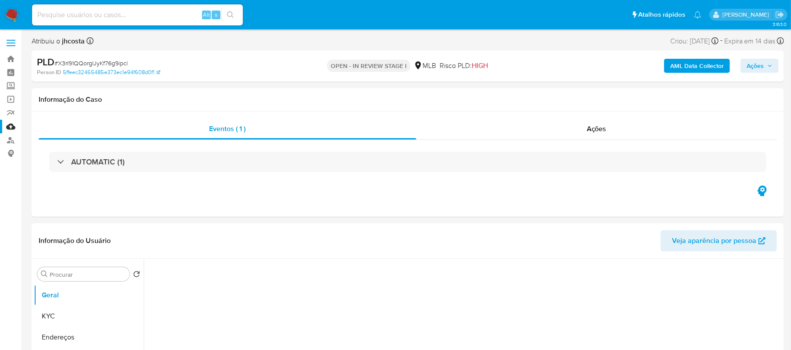
select select "10"
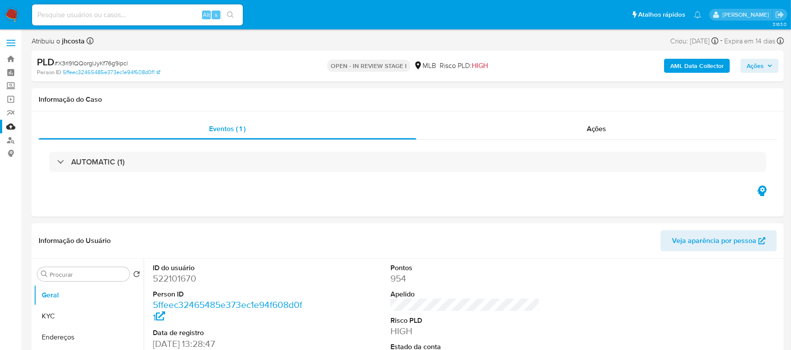
click at [230, 9] on button "search-icon" at bounding box center [230, 15] width 18 height 12
click at [122, 16] on input at bounding box center [137, 14] width 211 height 11
paste input "X3rI91QQorgIJyKf76g9ipcl"
type input "X3rI91QQorgIJyKf76g9ipcl"
click at [225, 18] on button "search-icon" at bounding box center [230, 15] width 18 height 12
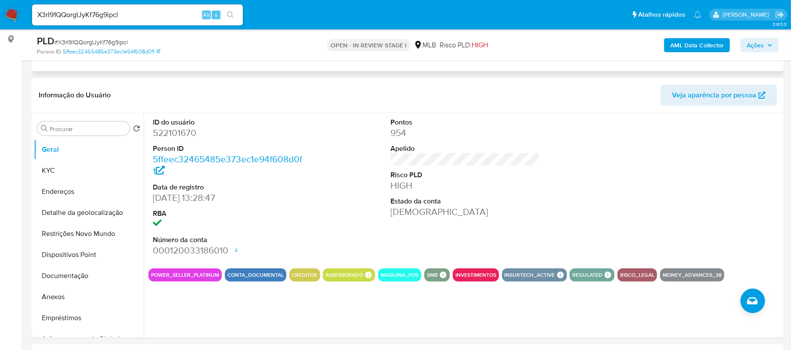
scroll to position [117, 0]
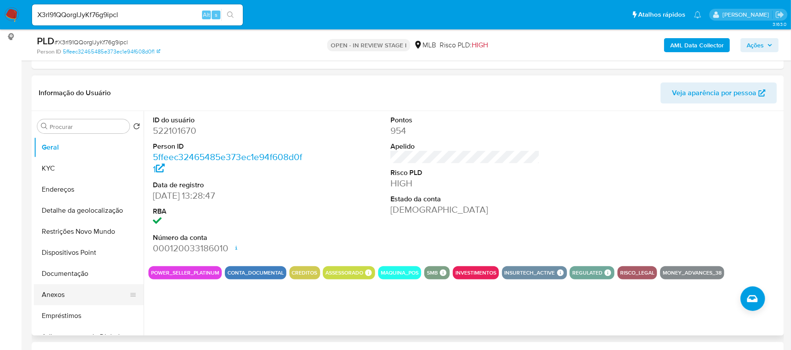
click at [50, 292] on button "Anexos" at bounding box center [85, 294] width 103 height 21
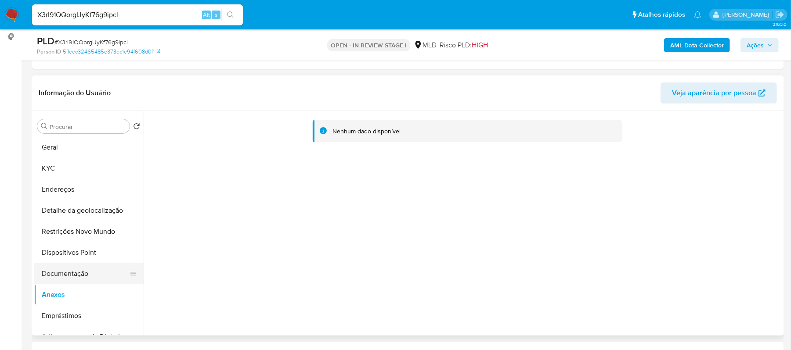
click at [88, 266] on button "Documentação" at bounding box center [85, 273] width 103 height 21
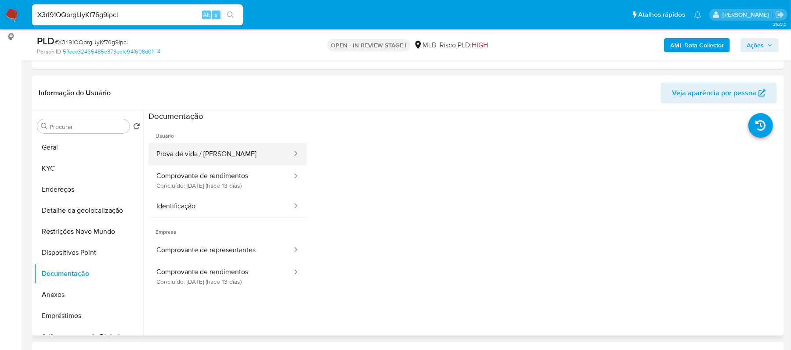
click at [247, 155] on button "Prova de vida / Selfie" at bounding box center [220, 154] width 144 height 22
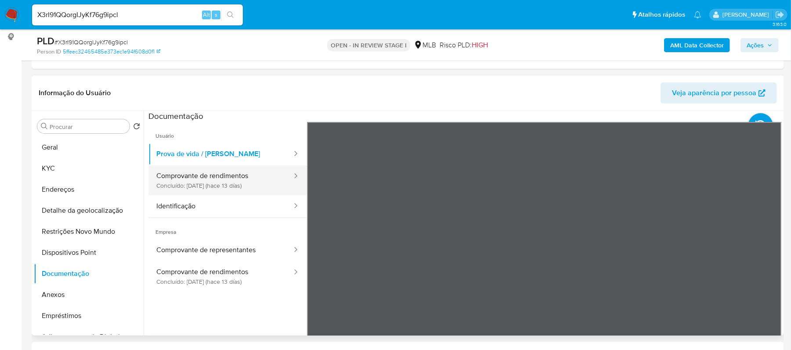
click at [202, 180] on button "Comprovante de rendimentos Concluído: 30/09/2025 (hace 13 días)" at bounding box center [220, 180] width 144 height 30
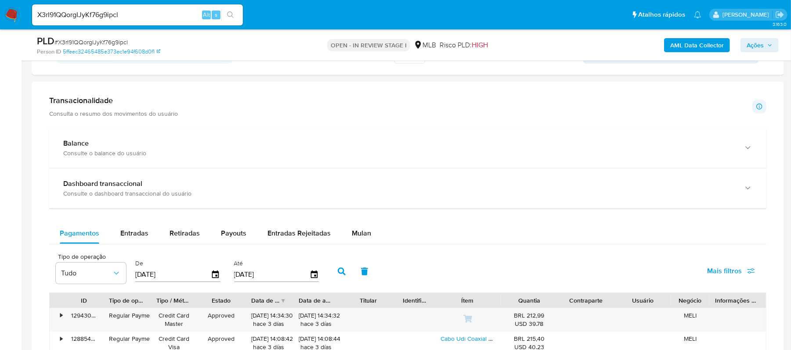
scroll to position [491, 0]
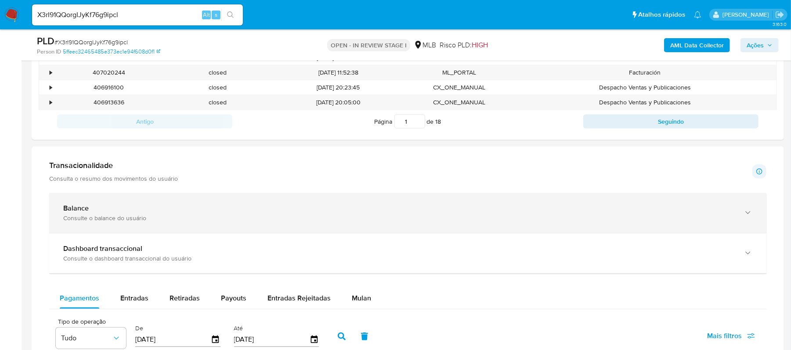
click at [749, 213] on icon "button" at bounding box center [747, 212] width 9 height 9
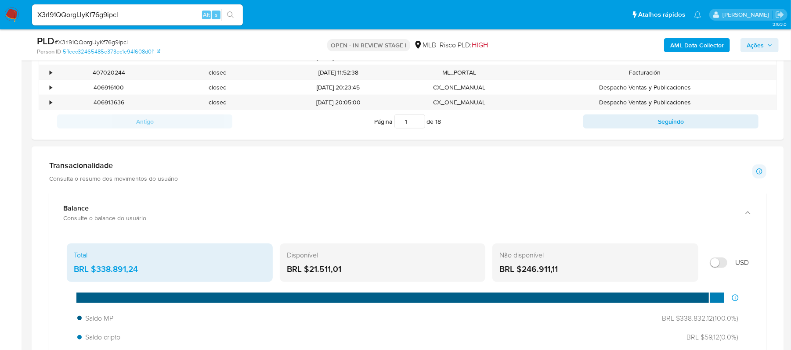
drag, startPoint x: 96, startPoint y: 270, endPoint x: 137, endPoint y: 271, distance: 41.7
click at [137, 271] on div "BRL $338.891,24" at bounding box center [170, 269] width 192 height 11
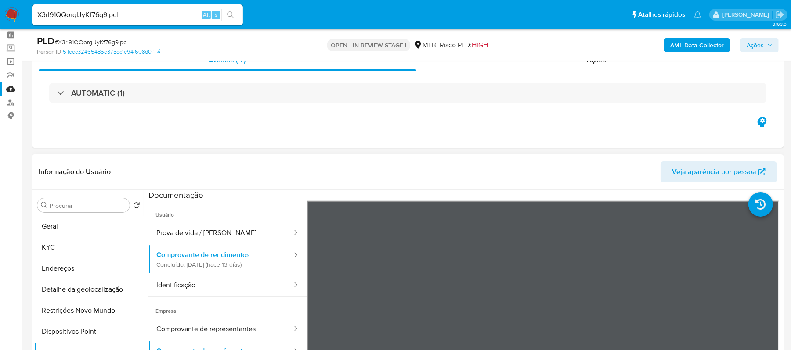
scroll to position [58, 0]
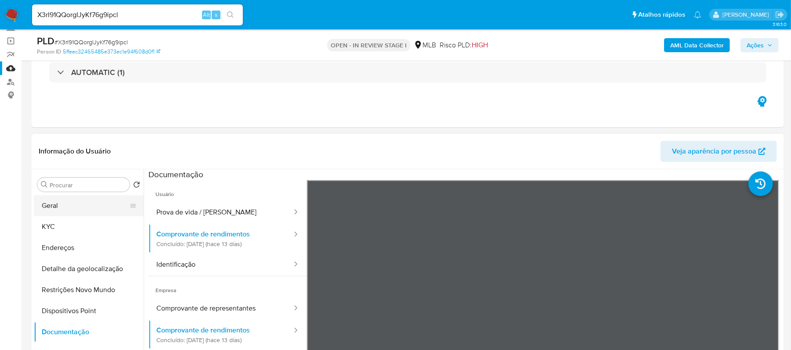
click at [80, 210] on button "Geral" at bounding box center [85, 205] width 103 height 21
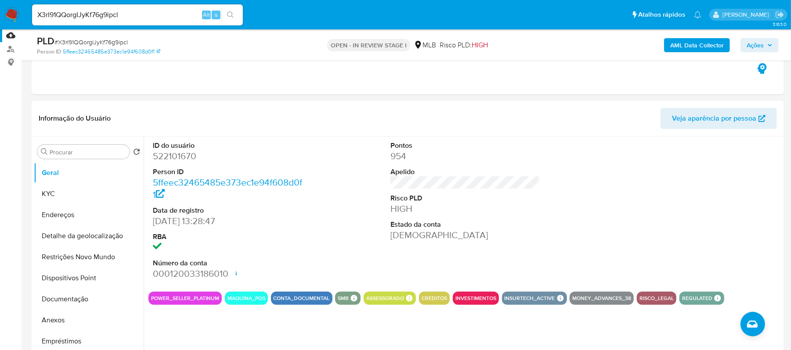
scroll to position [94, 0]
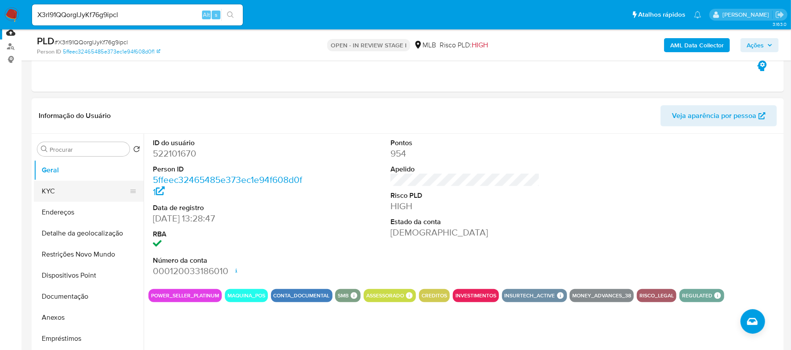
click at [67, 192] on button "KYC" at bounding box center [85, 191] width 103 height 21
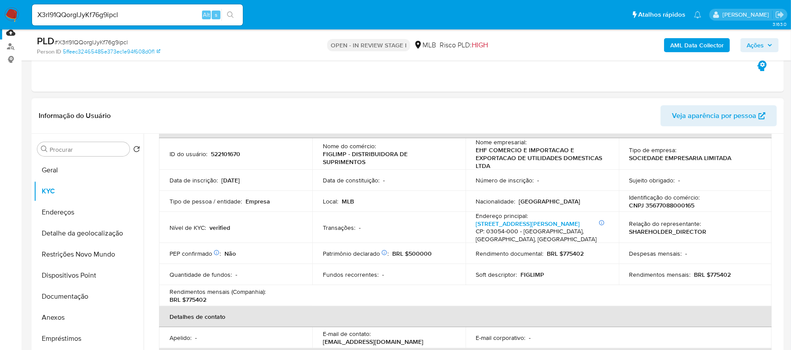
scroll to position [0, 0]
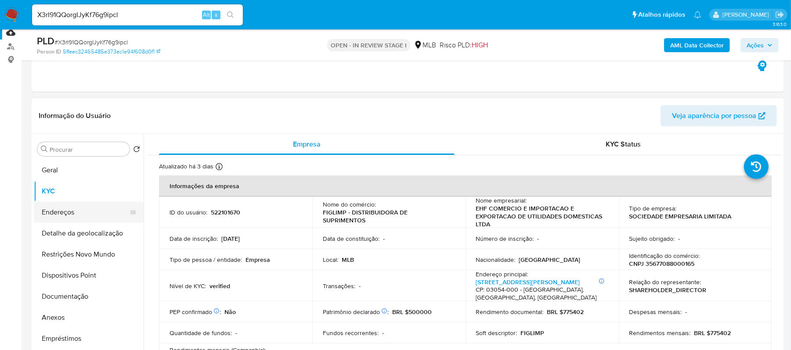
click at [69, 213] on button "Endereços" at bounding box center [85, 212] width 103 height 21
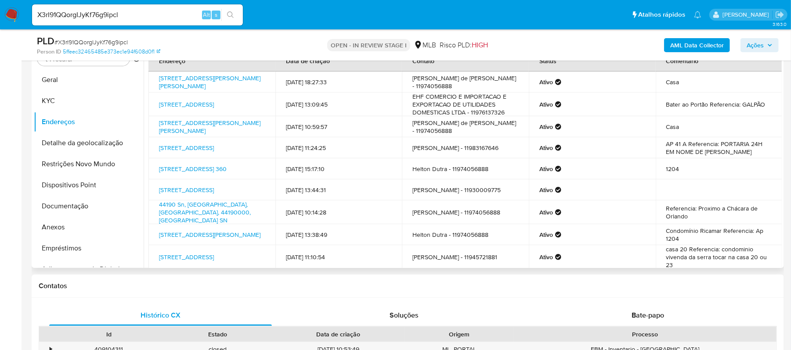
scroll to position [4, 0]
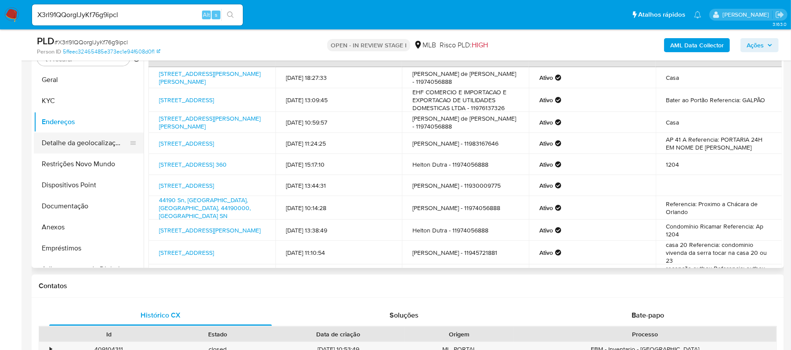
click at [104, 143] on button "Detalhe da geolocalização" at bounding box center [85, 143] width 103 height 21
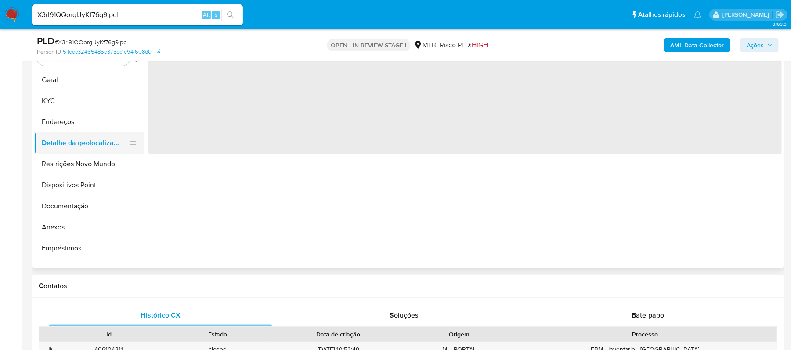
scroll to position [0, 0]
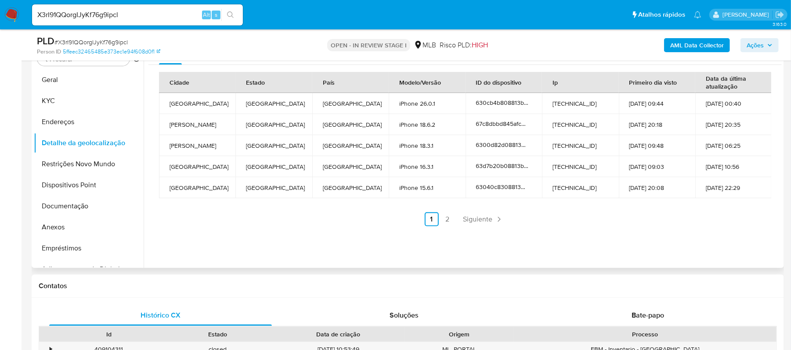
click at [260, 220] on ul "Anterior 1 2 Siguiente" at bounding box center [465, 219] width 612 height 14
click at [86, 164] on button "Restrições Novo Mundo" at bounding box center [85, 164] width 103 height 21
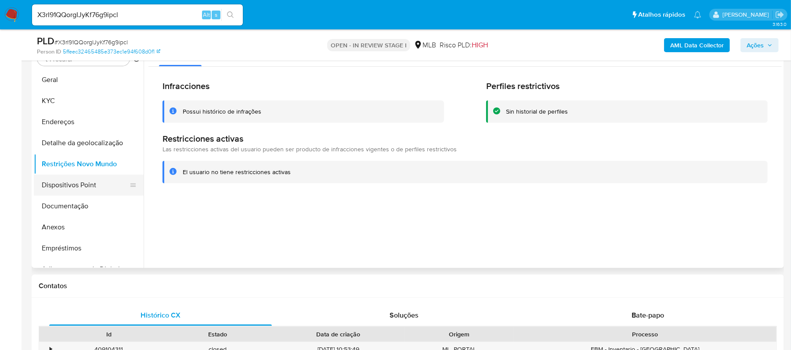
click at [82, 183] on button "Dispositivos Point" at bounding box center [85, 185] width 103 height 21
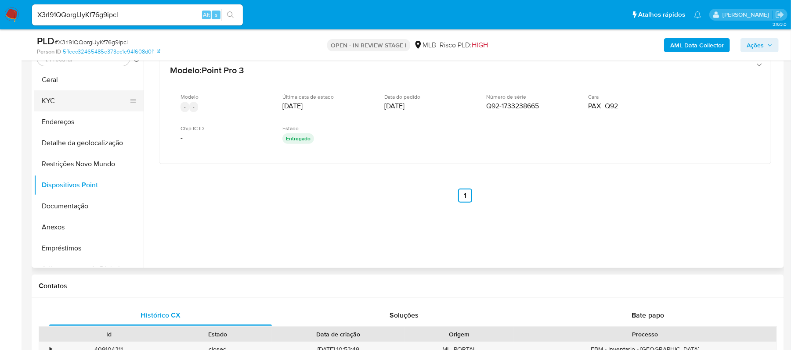
click at [67, 103] on button "KYC" at bounding box center [85, 100] width 103 height 21
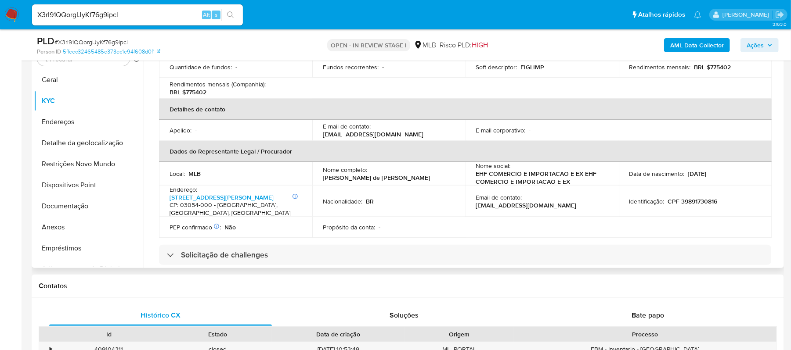
scroll to position [58, 0]
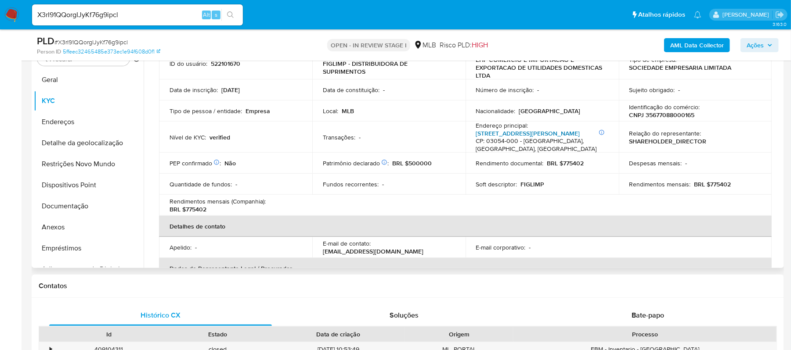
click at [528, 130] on link "[STREET_ADDRESS][PERSON_NAME]" at bounding box center [528, 133] width 104 height 9
click at [88, 165] on button "Restrições Novo Mundo" at bounding box center [85, 164] width 103 height 21
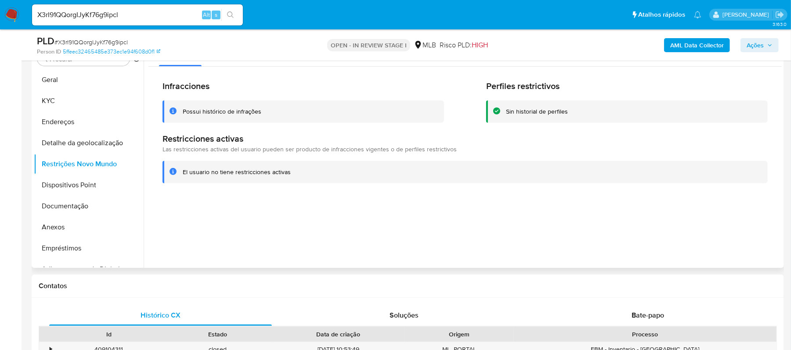
drag, startPoint x: 291, startPoint y: 175, endPoint x: 181, endPoint y: 173, distance: 109.3
click at [181, 173] on div "El usuario no tiene restricciones activas" at bounding box center [464, 172] width 605 height 22
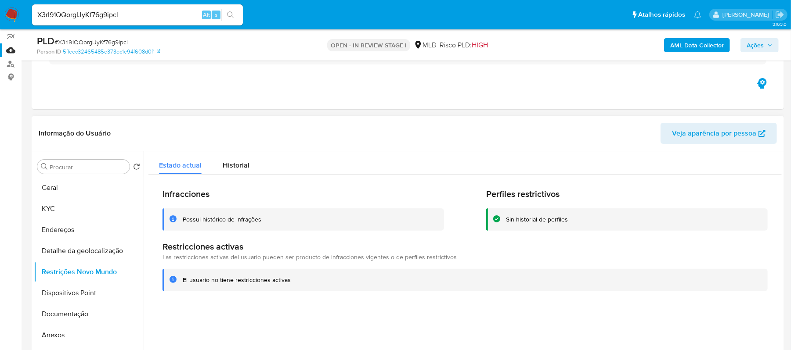
scroll to position [67, 0]
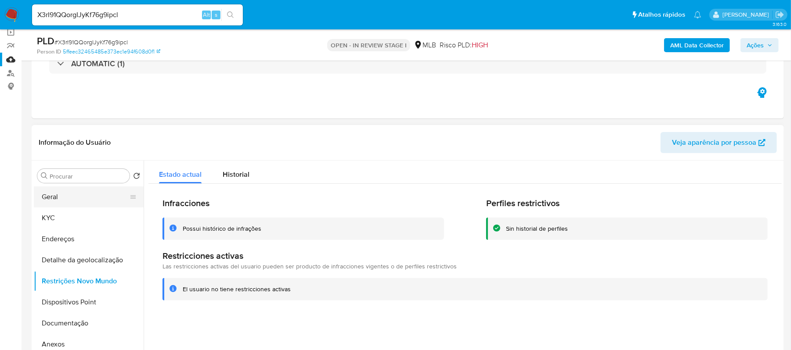
drag, startPoint x: 72, startPoint y: 193, endPoint x: 109, endPoint y: 197, distance: 36.6
click at [72, 193] on button "Geral" at bounding box center [85, 197] width 103 height 21
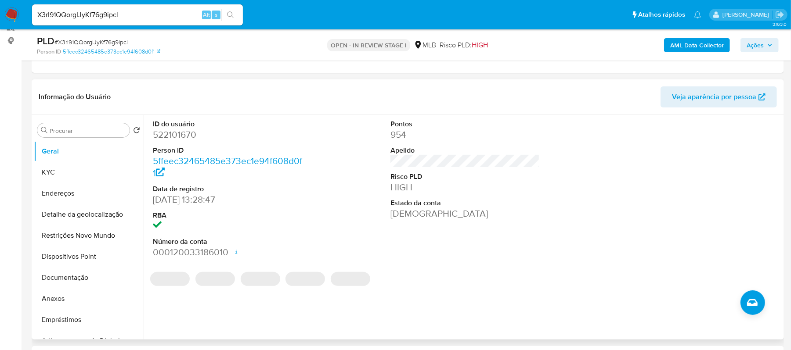
scroll to position [126, 0]
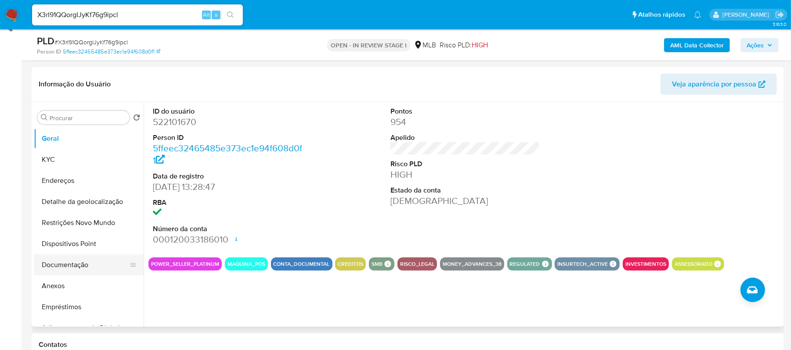
click at [67, 273] on button "Documentação" at bounding box center [85, 265] width 103 height 21
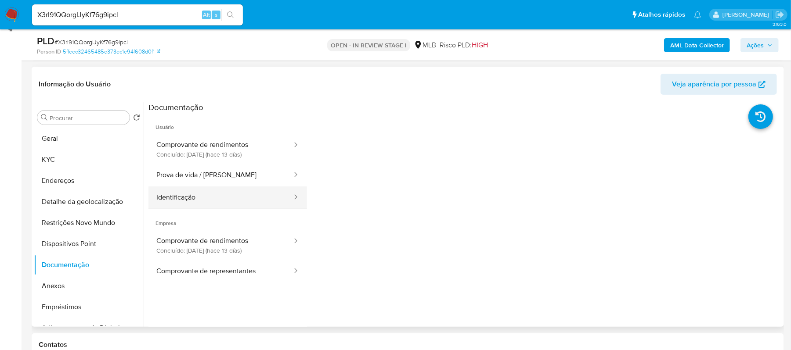
click at [241, 197] on button "Identificação" at bounding box center [220, 198] width 144 height 22
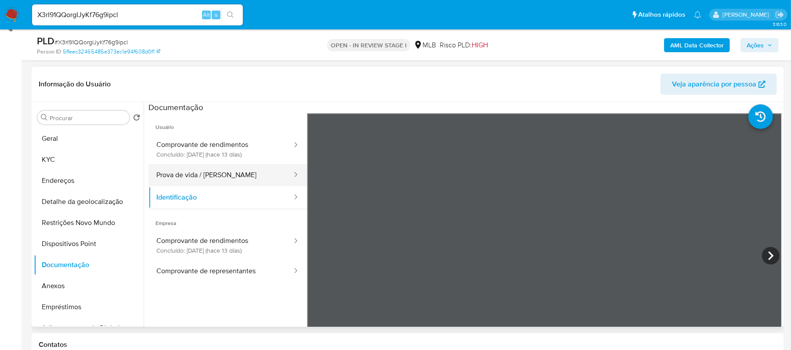
click at [224, 174] on button "Prova de vida / Selfie" at bounding box center [220, 175] width 144 height 22
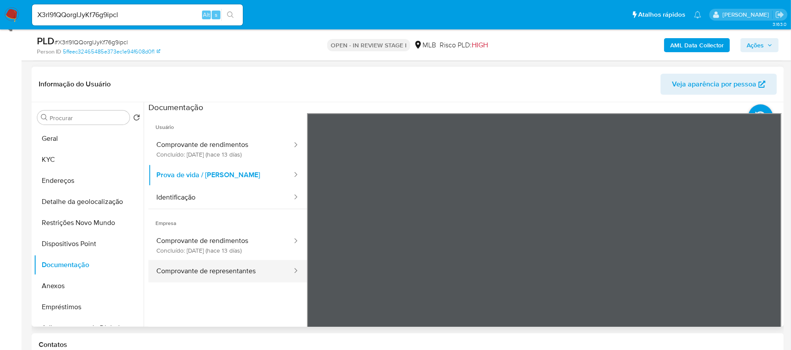
click at [241, 268] on button "Comprovante de representantes" at bounding box center [220, 271] width 144 height 22
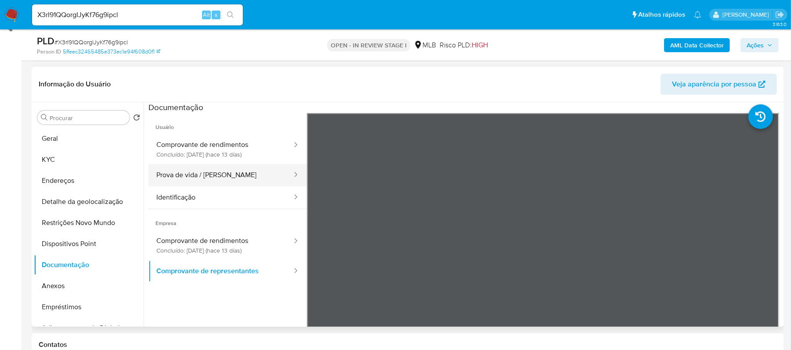
click at [206, 176] on button "Prova de vida / Selfie" at bounding box center [220, 175] width 144 height 22
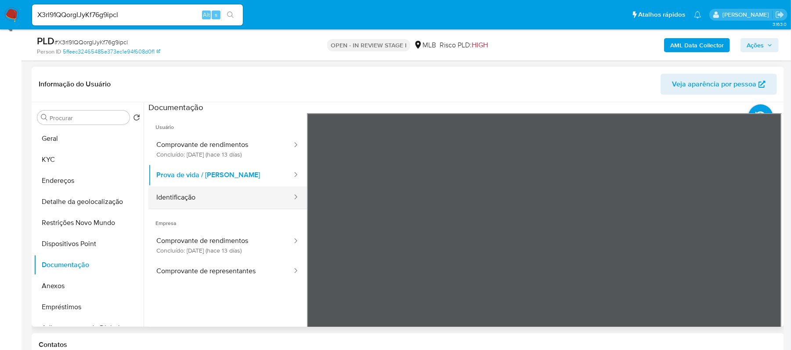
click at [205, 194] on button "Identificação" at bounding box center [220, 198] width 144 height 22
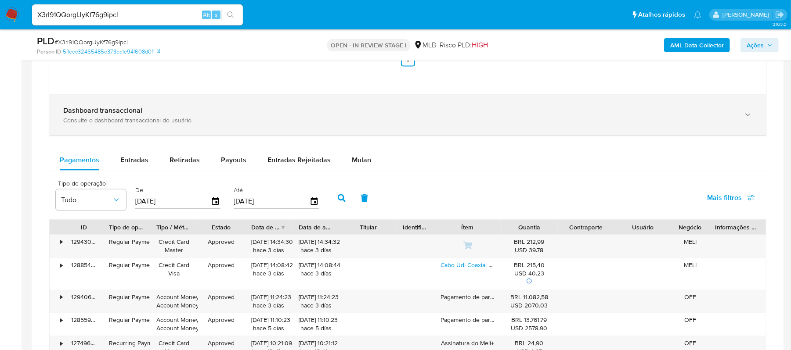
scroll to position [945, 0]
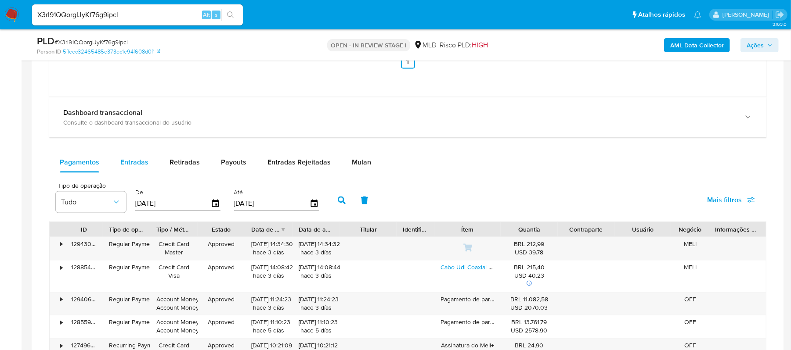
click at [133, 167] on span "Entradas" at bounding box center [134, 162] width 28 height 10
select select "10"
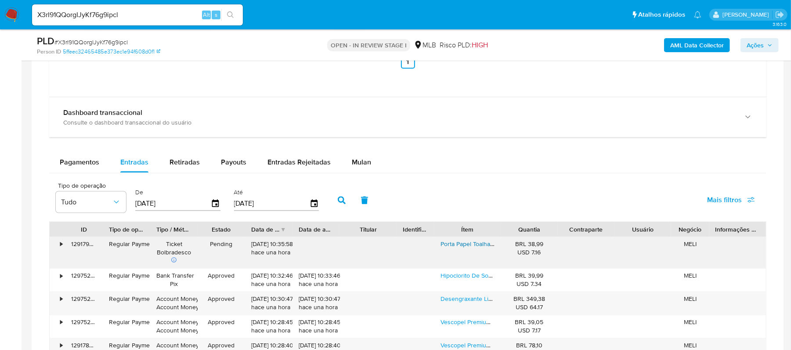
click at [444, 249] on link "Porta Papel Toalha + Papel Toalha 1000folhas Interfolha C Nf" at bounding box center [521, 244] width 163 height 9
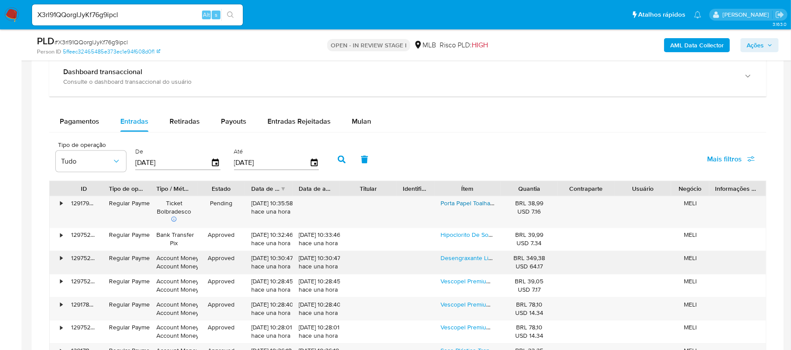
scroll to position [1003, 0]
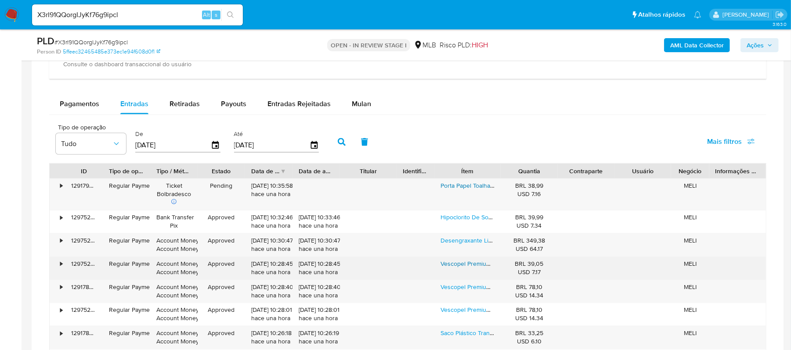
click at [462, 269] on link "Vescopel Premium 100% Celulose Virgem - Unidade - 1 - 1 - Folha Simples - 250 M" at bounding box center [551, 264] width 222 height 9
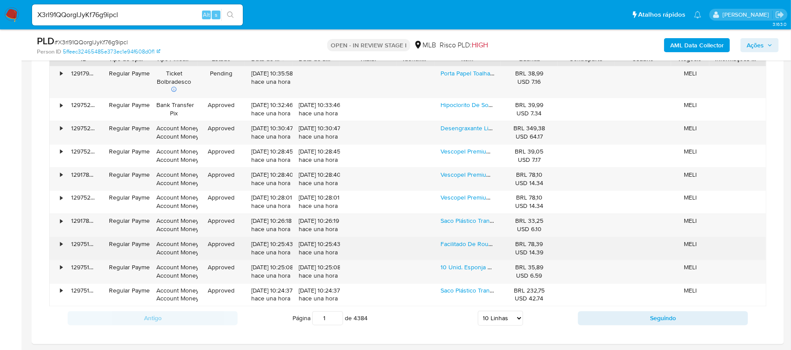
scroll to position [1238, 0]
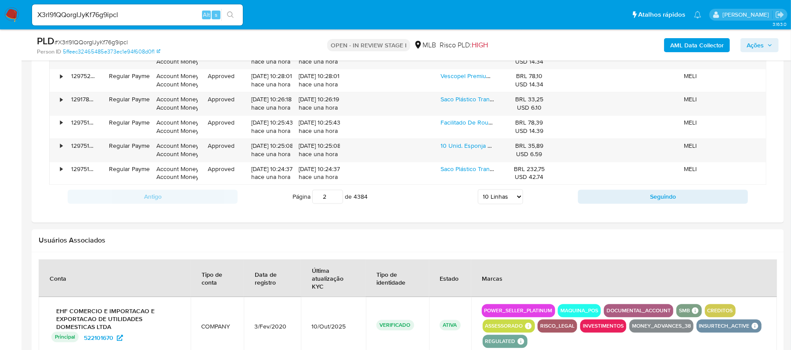
click at [338, 198] on input "2" at bounding box center [327, 197] width 31 height 14
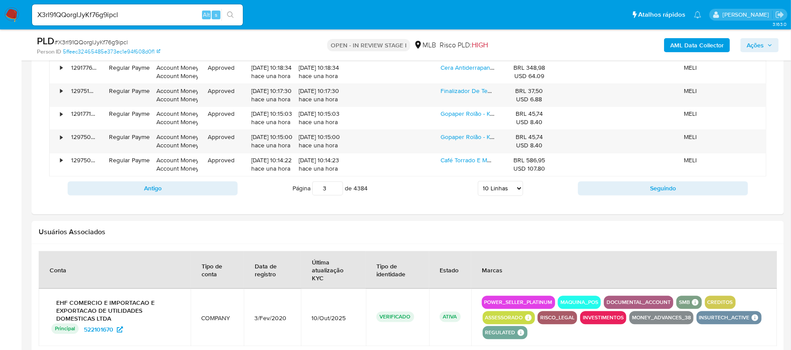
click at [336, 190] on input "3" at bounding box center [327, 188] width 31 height 14
click at [336, 190] on input "4" at bounding box center [327, 188] width 31 height 14
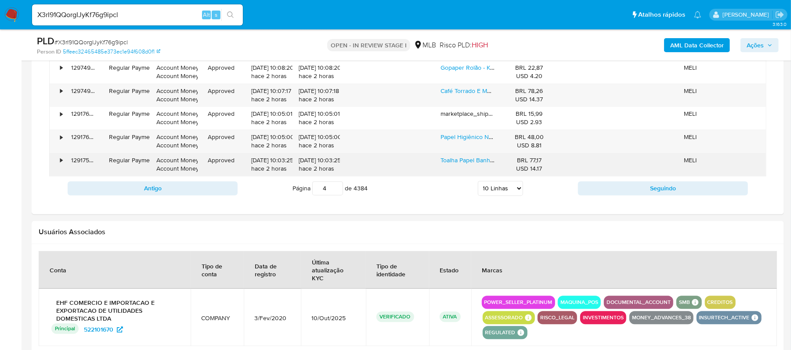
scroll to position [1179, 0]
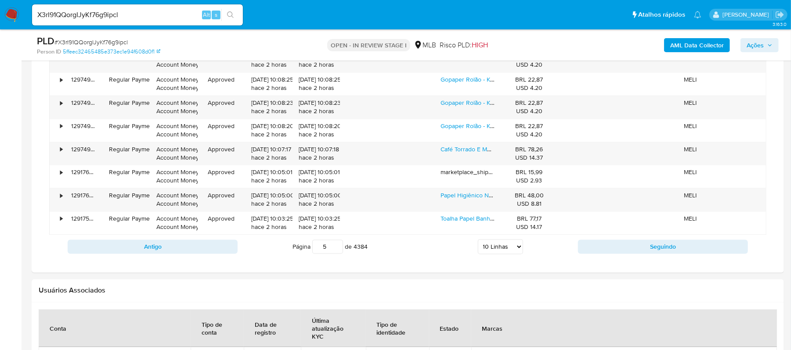
click at [334, 250] on input "5" at bounding box center [327, 247] width 31 height 14
click at [334, 250] on input "6" at bounding box center [327, 247] width 31 height 14
type input "6"
click at [463, 152] on link "Cartela De Pedra Sanitaria Mil Aromas 12und De 25g" at bounding box center [511, 149] width 142 height 9
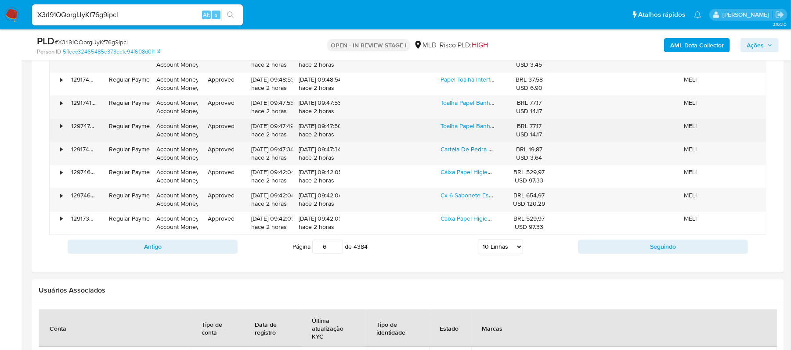
scroll to position [1003, 0]
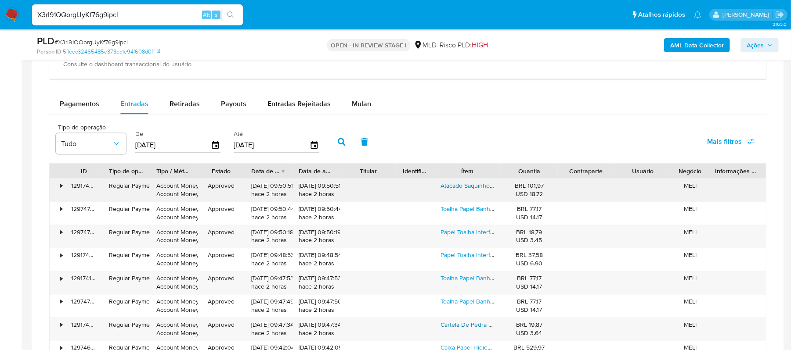
click at [460, 190] on link "Atacado Saquinho Transparente Embalagem Diversas Medidas 1kg" at bounding box center [530, 186] width 180 height 9
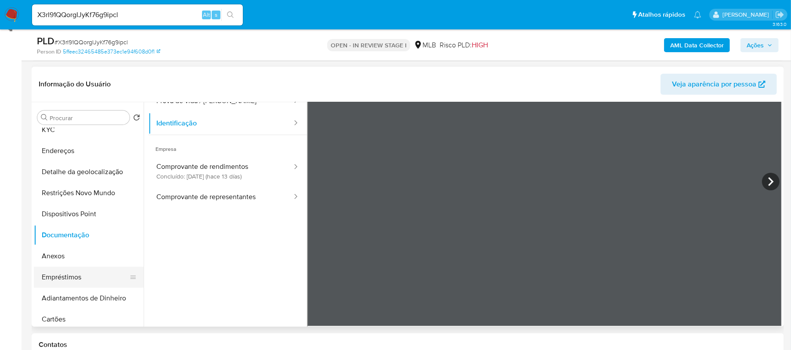
scroll to position [58, 0]
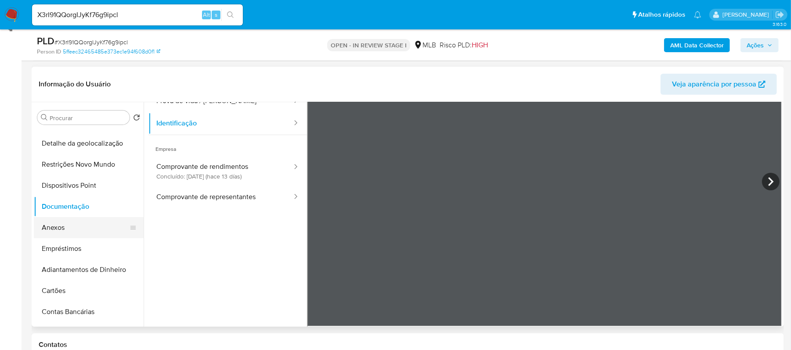
click at [62, 226] on button "Anexos" at bounding box center [85, 227] width 103 height 21
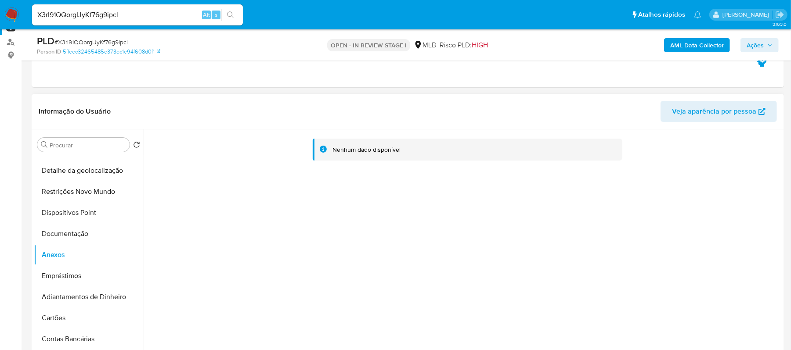
scroll to position [126, 0]
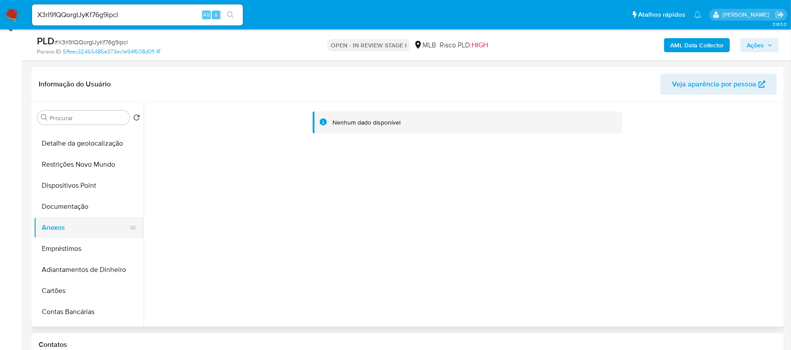
click at [42, 234] on button "Anexos" at bounding box center [85, 227] width 103 height 21
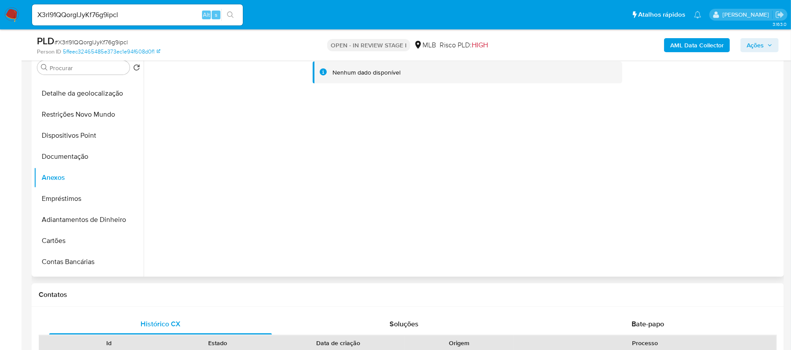
click at [631, 181] on div "Nenhum dado disponível" at bounding box center [463, 164] width 638 height 225
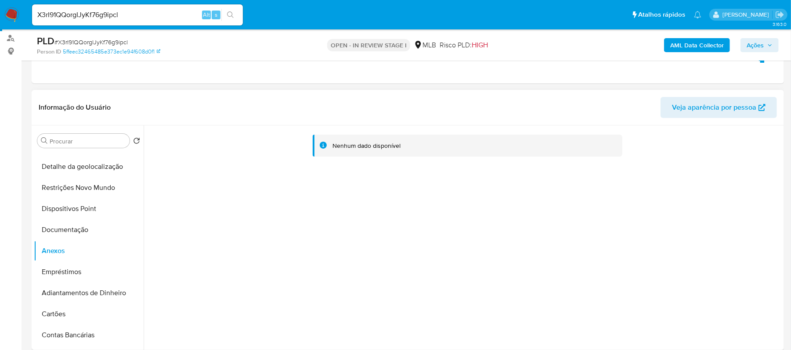
scroll to position [0, 0]
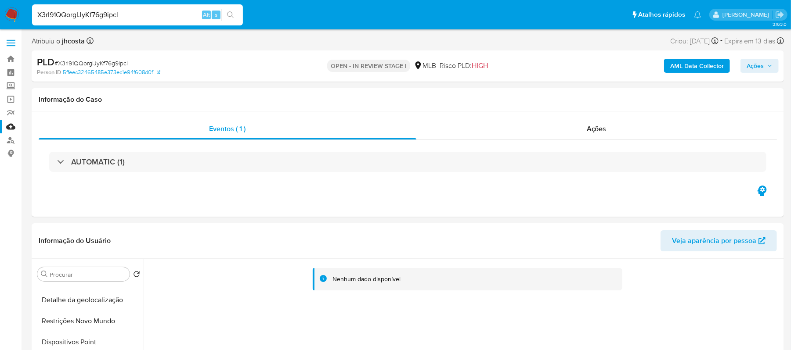
drag, startPoint x: 136, startPoint y: 18, endPoint x: 4, endPoint y: 18, distance: 132.1
click at [4, 18] on nav "Pausado Ver notificaciones X3rI91QQorgIJyKf76g9ipcl Alt s Atalhos rápidos Presi…" at bounding box center [395, 14] width 791 height 29
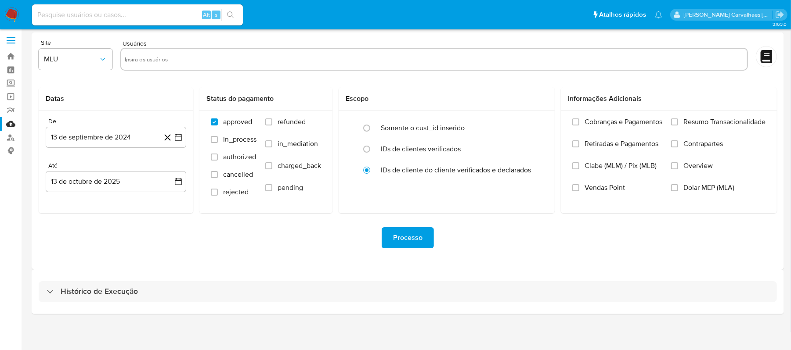
scroll to position [4, 0]
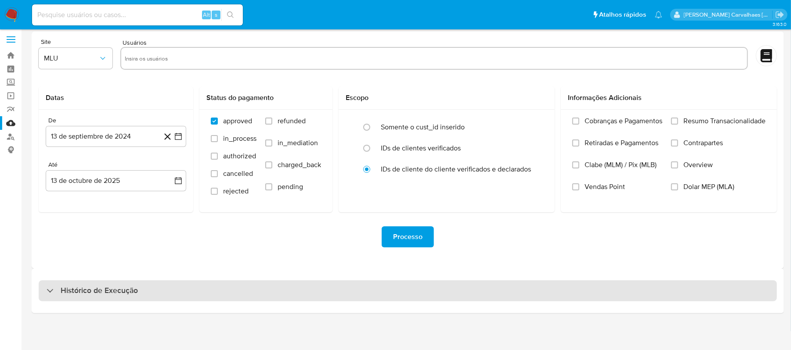
click at [96, 292] on h3 "Histórico de Execução" at bounding box center [99, 291] width 77 height 11
select select "10"
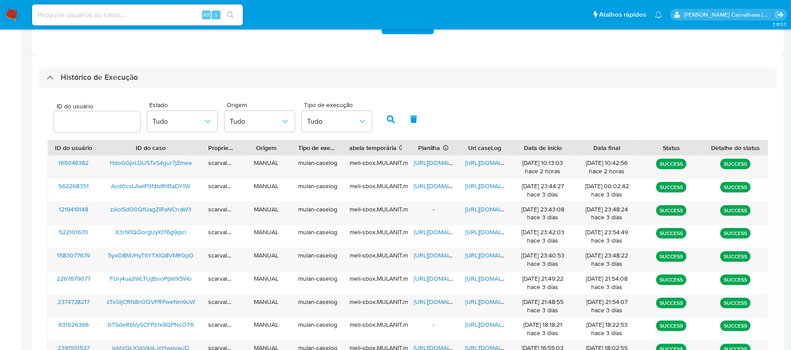
scroll to position [237, 0]
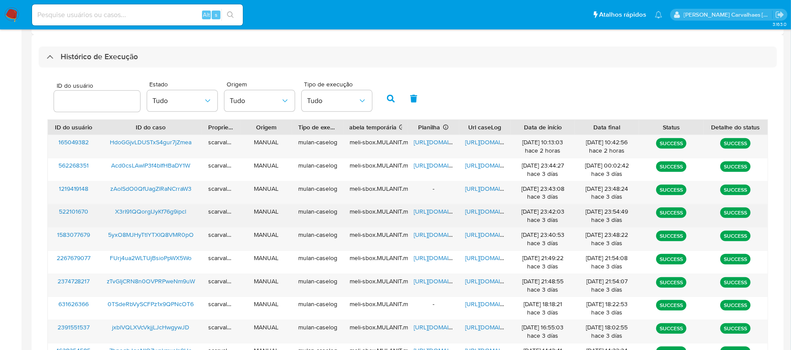
click at [435, 211] on span "[URL][DOMAIN_NAME]" at bounding box center [444, 211] width 61 height 9
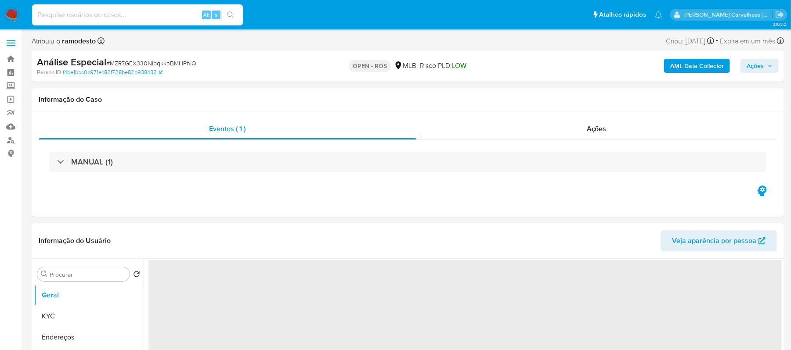
select select "10"
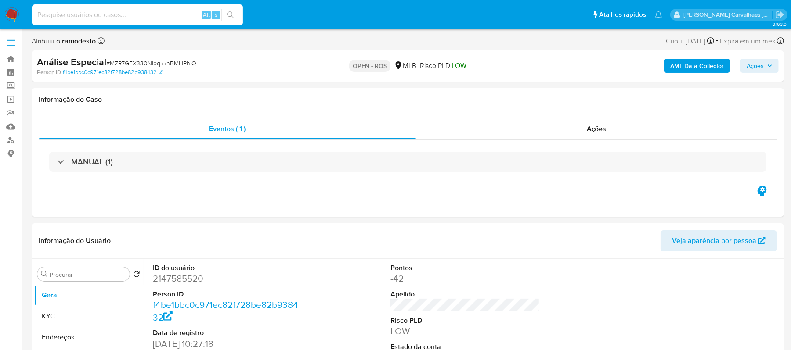
paste input "X3rI91QQorgIJyKf76g9ipcl"
type input "X3rI91QQorgIJyKf76g9ipcl"
click at [226, 19] on button "search-icon" at bounding box center [230, 15] width 18 height 12
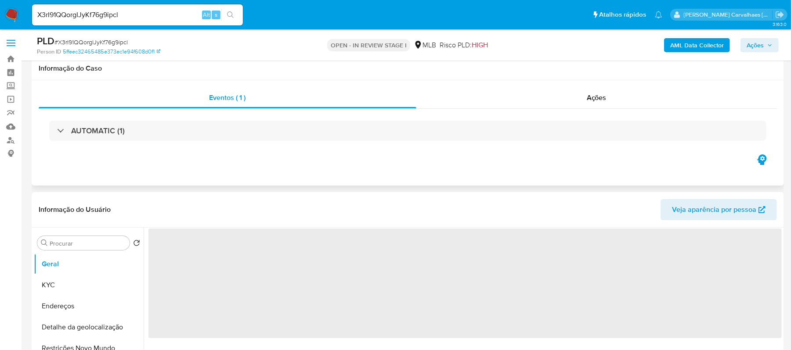
scroll to position [117, 0]
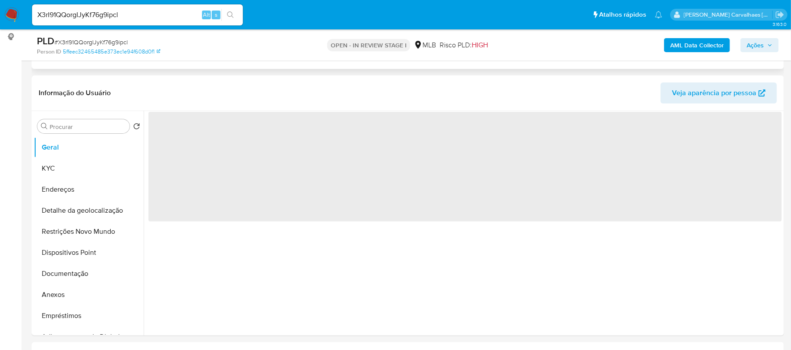
select select "10"
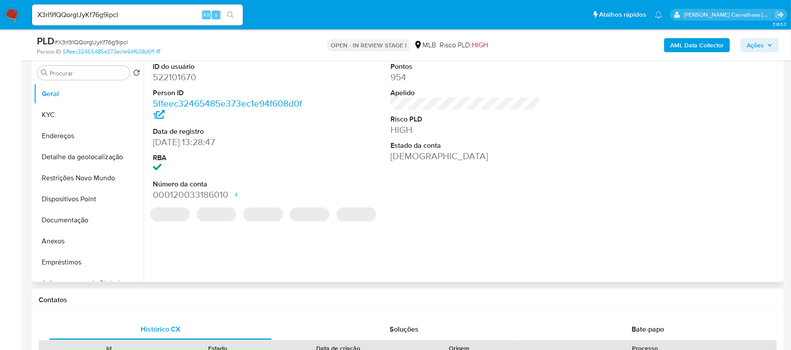
scroll to position [176, 0]
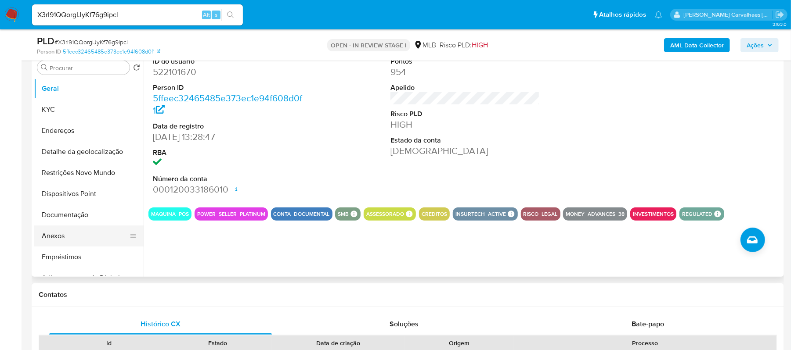
click at [69, 236] on button "Anexos" at bounding box center [85, 236] width 103 height 21
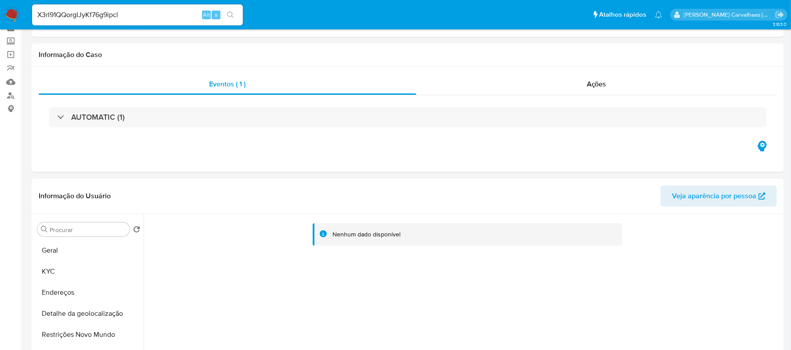
scroll to position [0, 0]
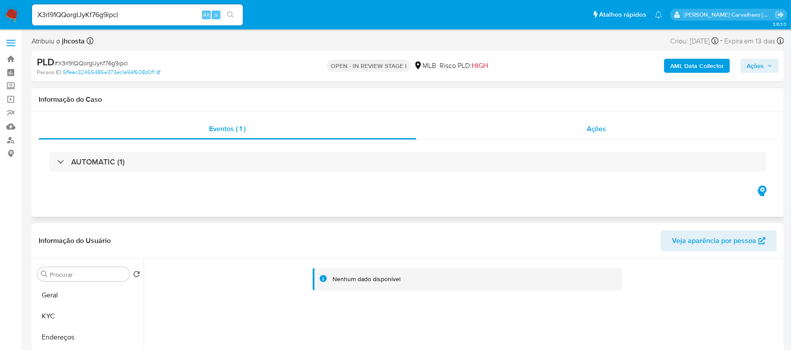
click at [597, 130] on span "Ações" at bounding box center [596, 129] width 20 height 10
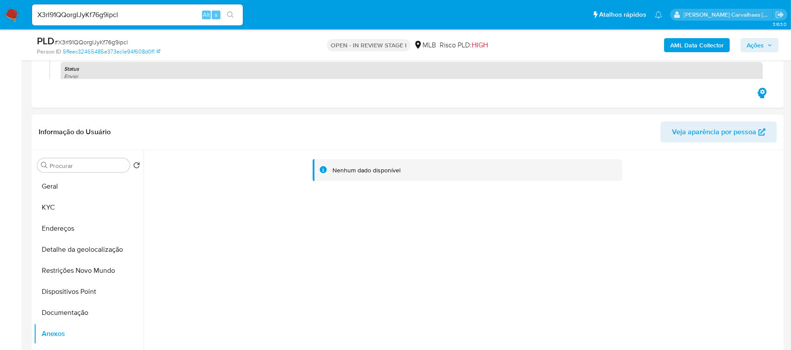
scroll to position [117, 0]
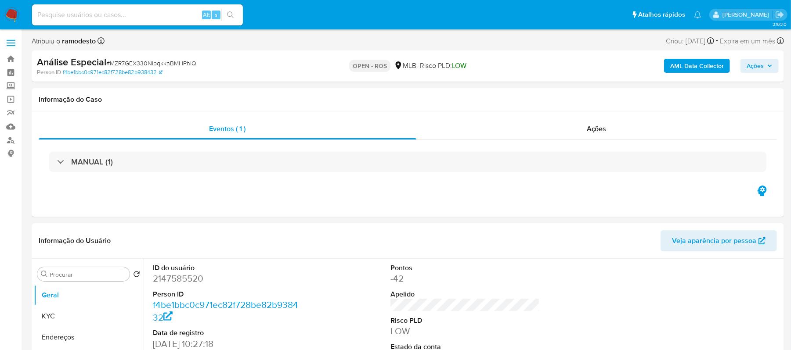
select select "10"
click at [153, 18] on input at bounding box center [137, 14] width 211 height 11
paste input "5yxO8MJHyTtlYTXlQ8VMR0pO"
type input "5yxO8MJHyTtlYTXlQ8VMR0pO"
click at [234, 14] on icon "search-icon" at bounding box center [230, 14] width 7 height 7
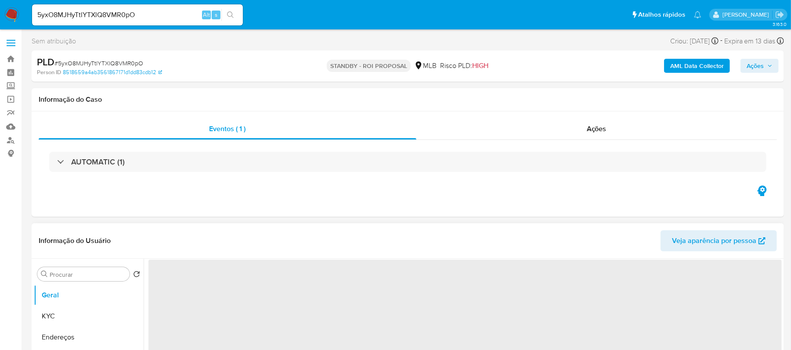
select select "10"
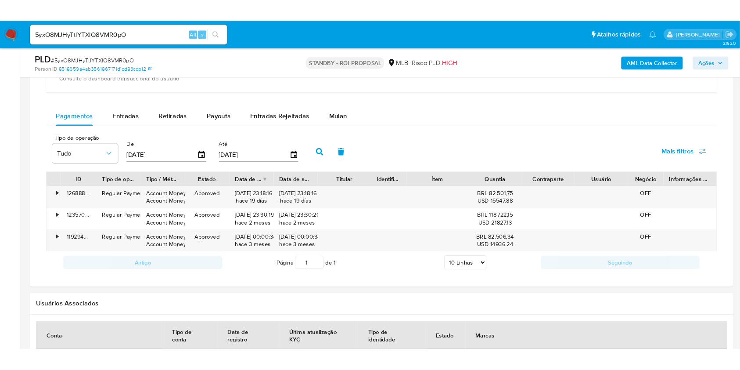
scroll to position [702, 0]
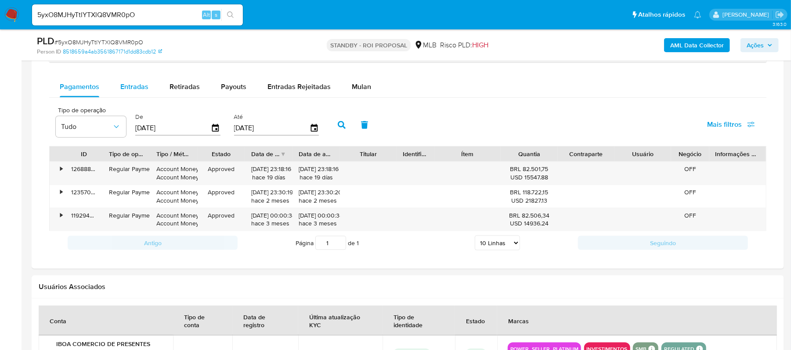
click at [140, 97] on div "Entradas" at bounding box center [134, 86] width 28 height 21
select select "10"
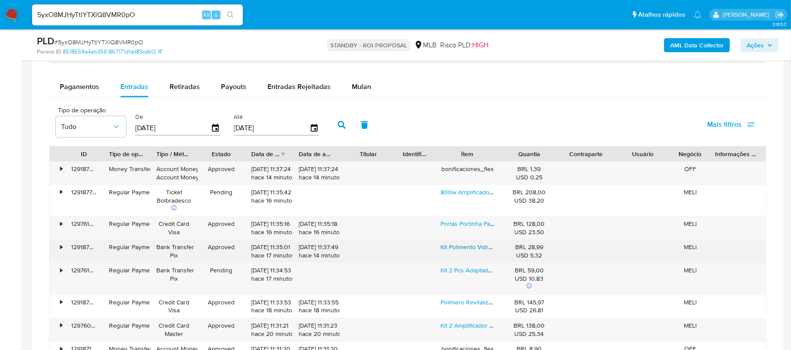
click at [477, 251] on link "Kit Polimento Vidro Polir Carro Moto Boina De Lã Sintetica" at bounding box center [518, 247] width 156 height 9
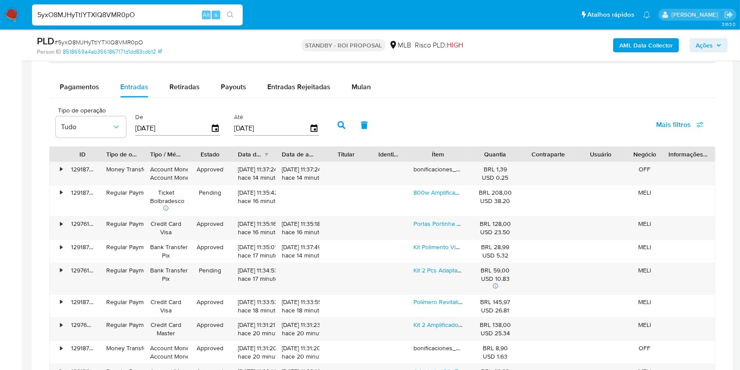
drag, startPoint x: 146, startPoint y: 14, endPoint x: 0, endPoint y: 23, distance: 146.5
click at [0, 23] on nav "Pausado Ver notificaciones 5yxO8MJHyTtlYTXlQ8VMR0pO Alt s Atalhos rápidos Presi…" at bounding box center [370, 14] width 740 height 29
paste input "X3rI91QQorgIJyKf76g9ipcl"
type input "X3rI91QQorgIJyKf76g9ipcl"
click at [223, 16] on button "search-icon" at bounding box center [230, 15] width 18 height 12
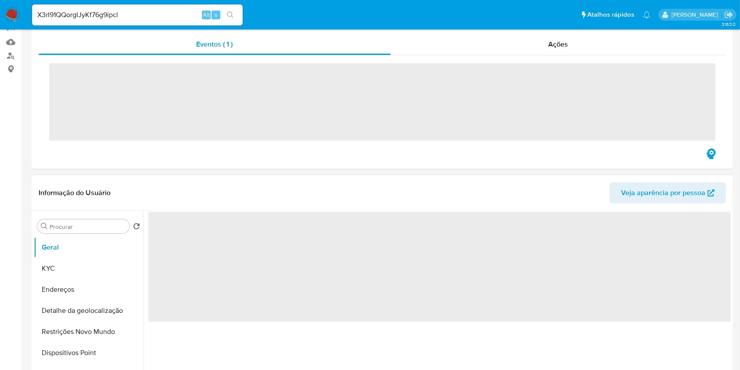
scroll to position [117, 0]
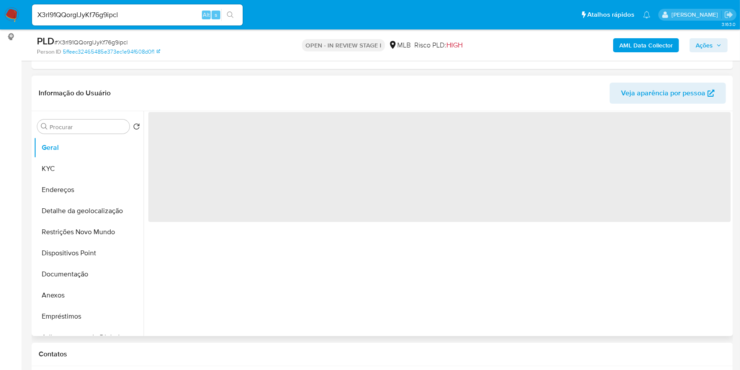
select select "10"
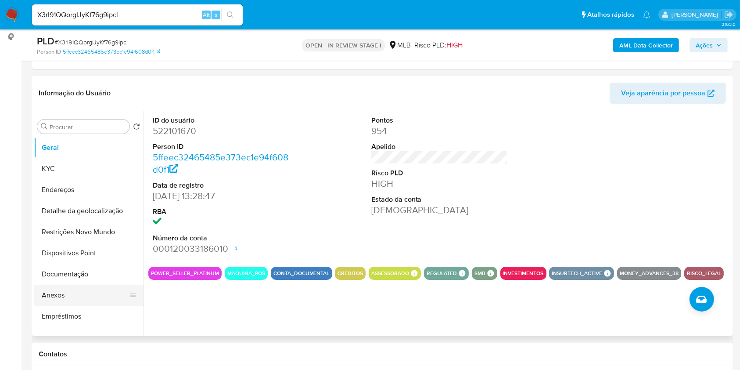
click at [55, 295] on button "Anexos" at bounding box center [85, 294] width 103 height 21
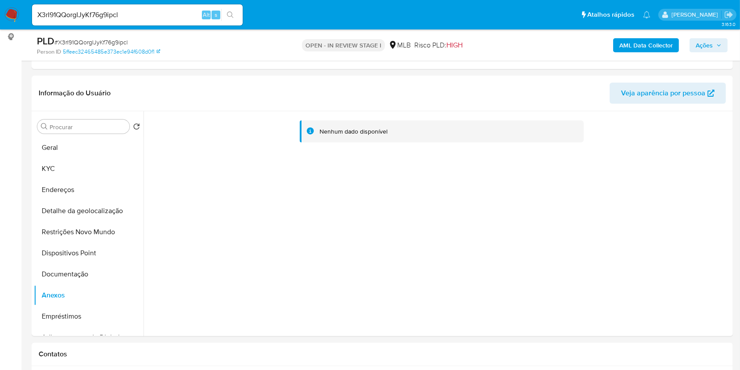
click at [698, 44] on span "Ações" at bounding box center [704, 45] width 17 height 14
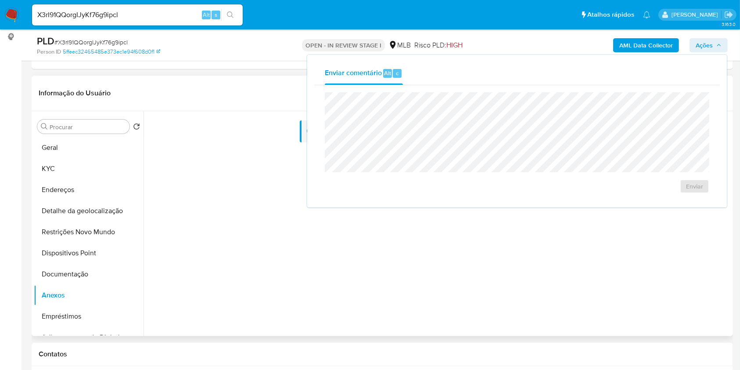
click at [319, 225] on div "Nenhum dado disponível" at bounding box center [437, 223] width 587 height 225
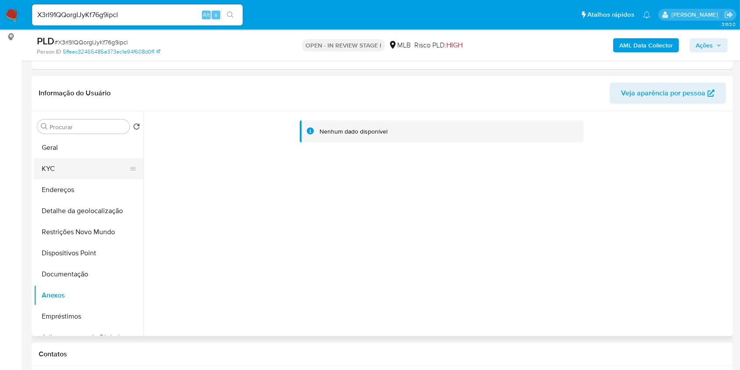
click at [44, 167] on button "KYC" at bounding box center [85, 168] width 103 height 21
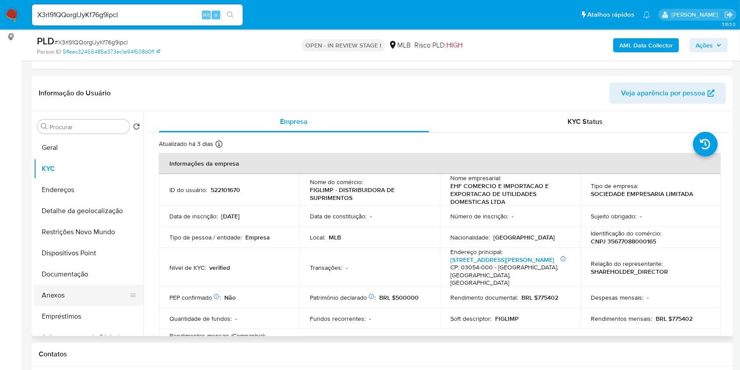
click at [57, 291] on button "Anexos" at bounding box center [85, 294] width 103 height 21
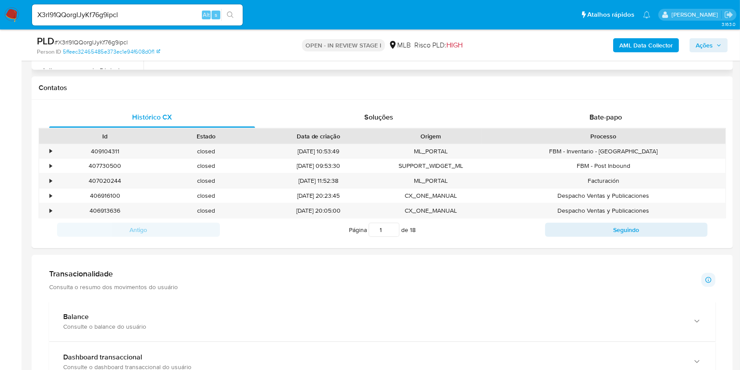
scroll to position [527, 0]
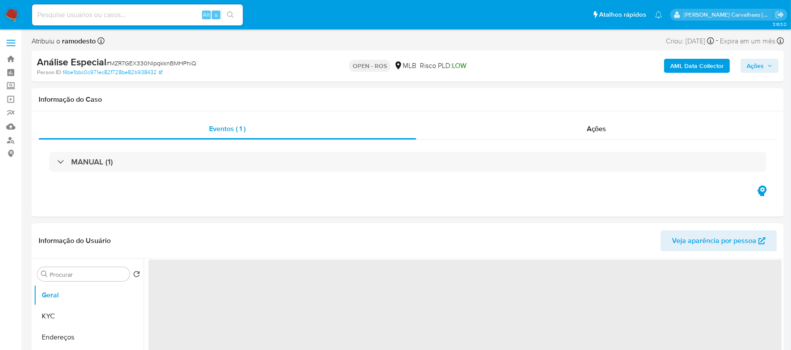
select select "10"
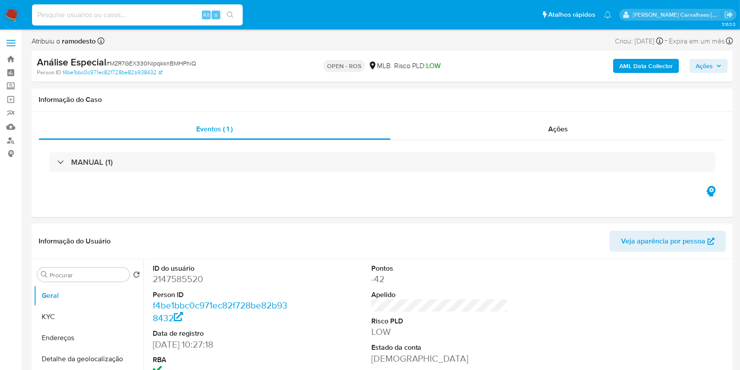
click at [110, 16] on input at bounding box center [137, 14] width 211 height 11
paste input "X3rI91QQorgIJyKf76g9ipcl"
type input "X3rI91QQorgIJyKf76g9ipcl"
drag, startPoint x: 230, startPoint y: 13, endPoint x: 375, endPoint y: 1, distance: 145.3
click at [230, 13] on icon "search-icon" at bounding box center [230, 14] width 7 height 7
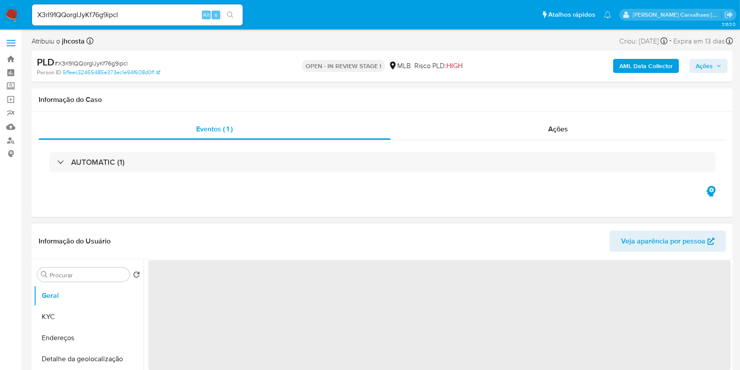
select select "10"
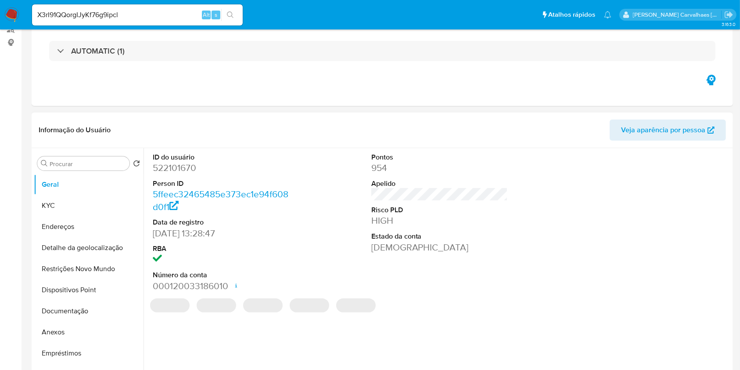
scroll to position [176, 0]
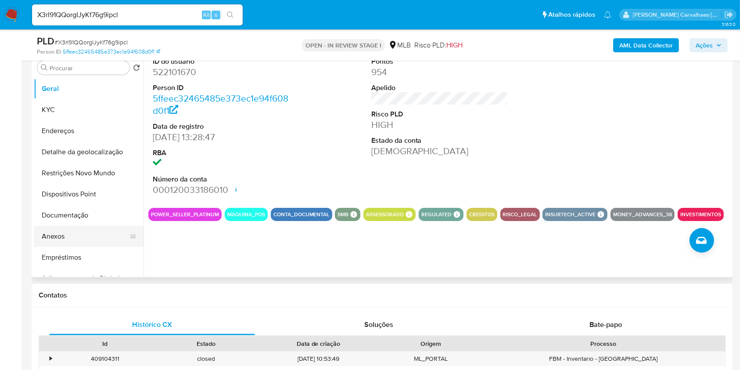
click at [53, 237] on button "Anexos" at bounding box center [85, 236] width 103 height 21
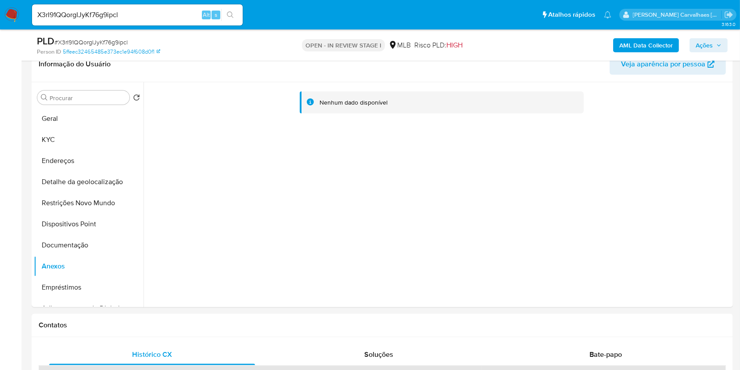
scroll to position [147, 0]
drag, startPoint x: 567, startPoint y: 145, endPoint x: 489, endPoint y: 147, distance: 77.7
click at [562, 145] on div "Nenhum dado disponível" at bounding box center [437, 192] width 587 height 225
drag, startPoint x: 352, startPoint y: 179, endPoint x: 336, endPoint y: 102, distance: 78.3
click at [336, 102] on div "Nenhum dado disponível" at bounding box center [354, 101] width 68 height 8
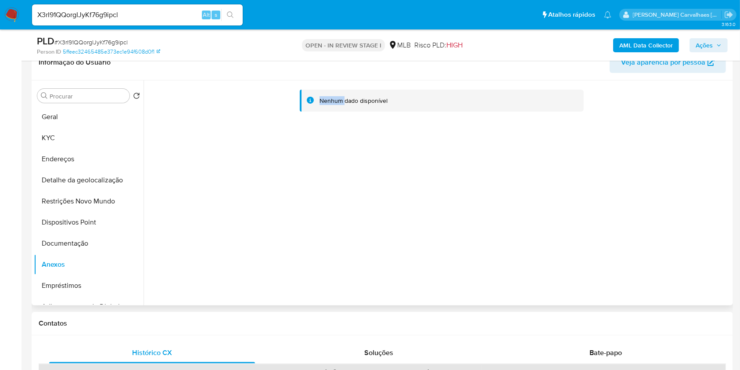
click at [336, 102] on div "Nenhum dado disponível" at bounding box center [354, 101] width 68 height 8
click at [69, 281] on button "Empréstimos" at bounding box center [85, 285] width 103 height 21
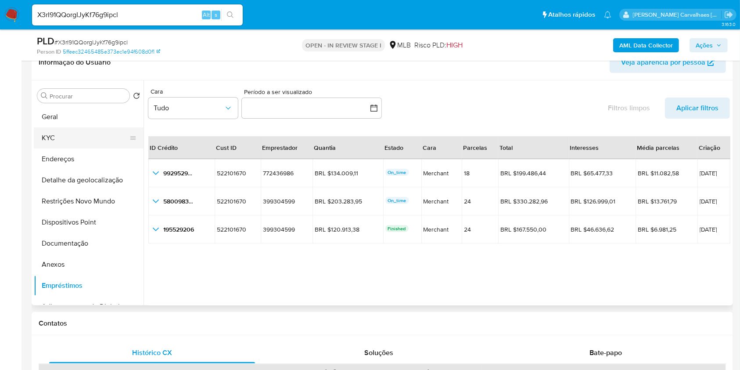
click at [67, 134] on button "KYC" at bounding box center [85, 137] width 103 height 21
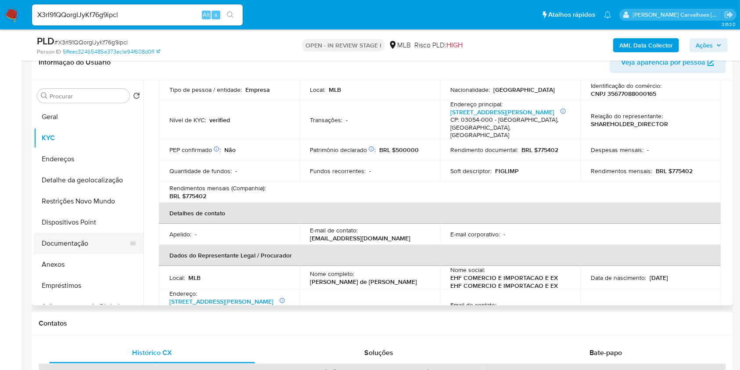
scroll to position [58, 0]
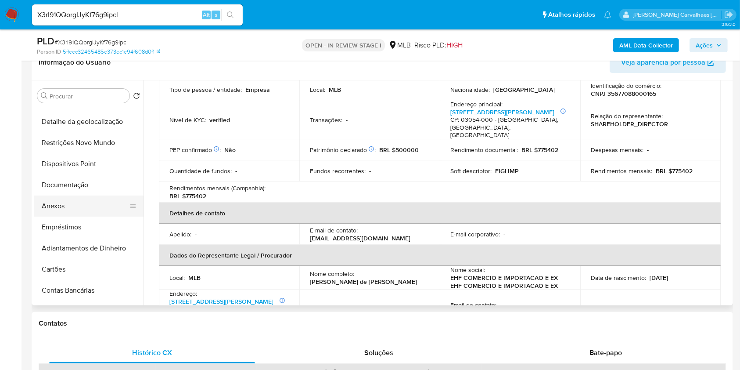
click at [59, 208] on button "Anexos" at bounding box center [85, 205] width 103 height 21
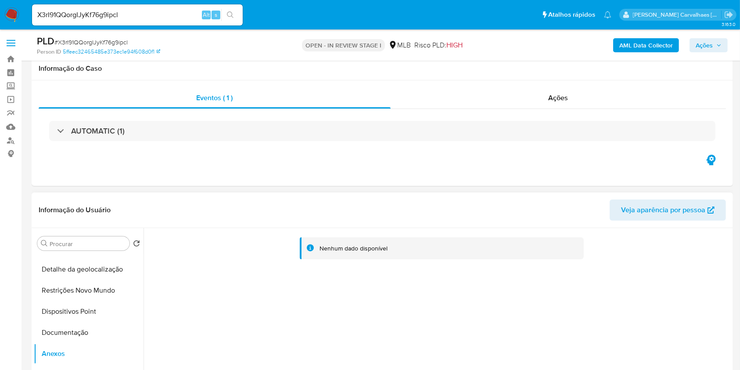
scroll to position [176, 0]
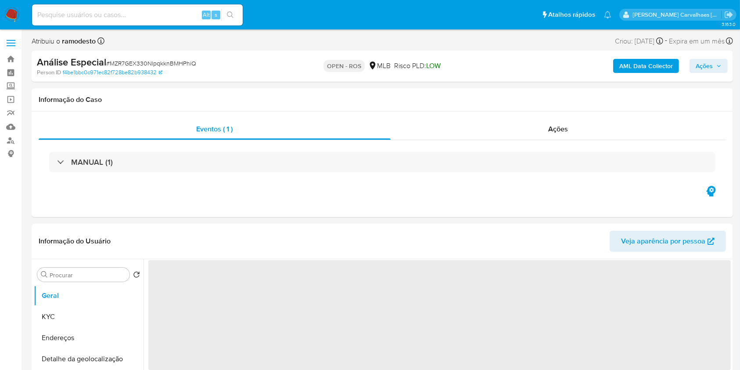
select select "10"
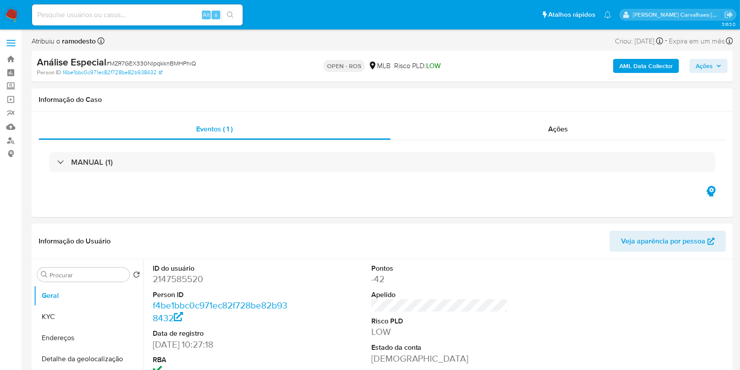
click at [86, 19] on input at bounding box center [137, 14] width 211 height 11
paste input "X3rI91QQorgIJyKf76g9ipcl"
type input "X3rI91QQorgIJyKf76g9ipcl"
click at [228, 16] on icon "search-icon" at bounding box center [230, 14] width 7 height 7
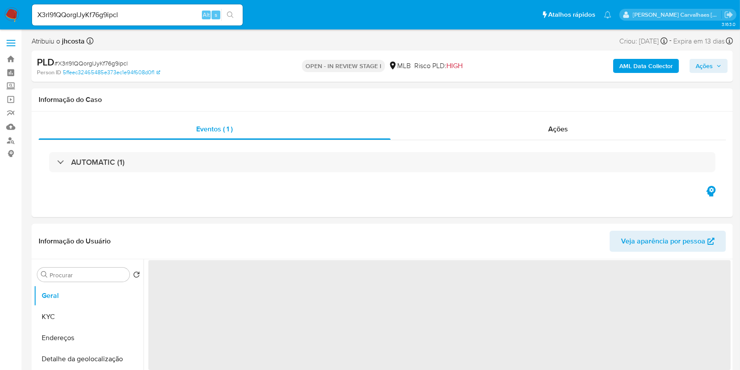
select select "10"
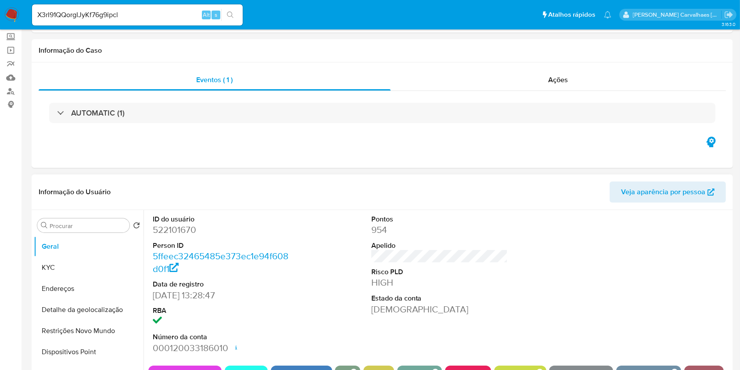
scroll to position [117, 0]
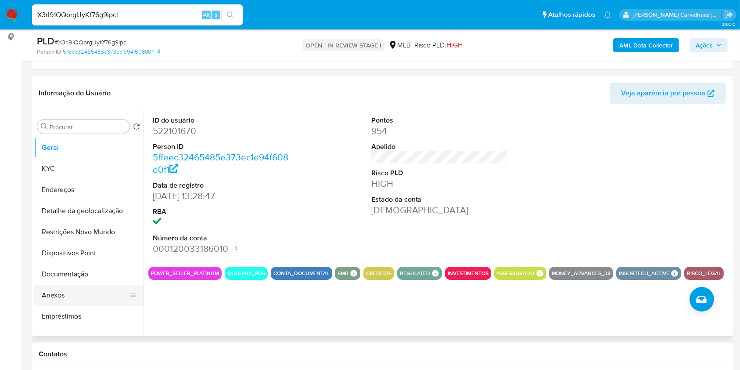
click at [50, 296] on button "Anexos" at bounding box center [85, 294] width 103 height 21
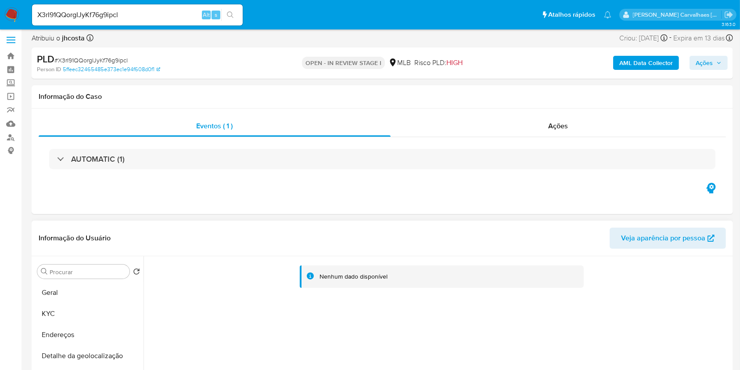
scroll to position [0, 0]
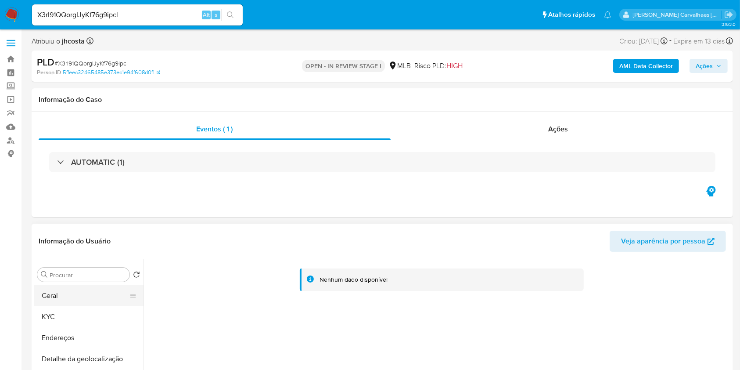
drag, startPoint x: 88, startPoint y: 292, endPoint x: 94, endPoint y: 291, distance: 6.2
click at [89, 292] on button "Geral" at bounding box center [85, 295] width 103 height 21
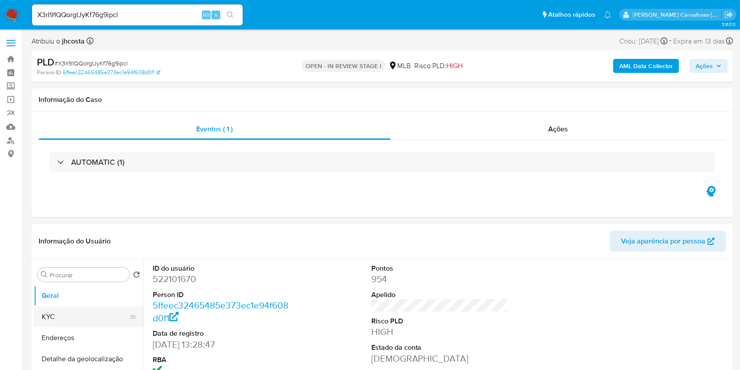
click at [63, 314] on button "KYC" at bounding box center [85, 316] width 103 height 21
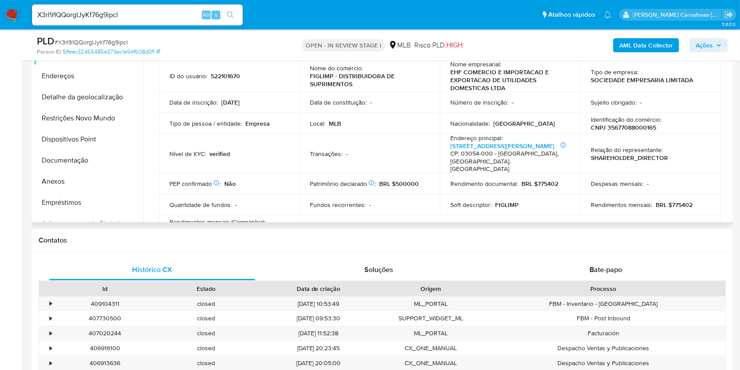
scroll to position [234, 0]
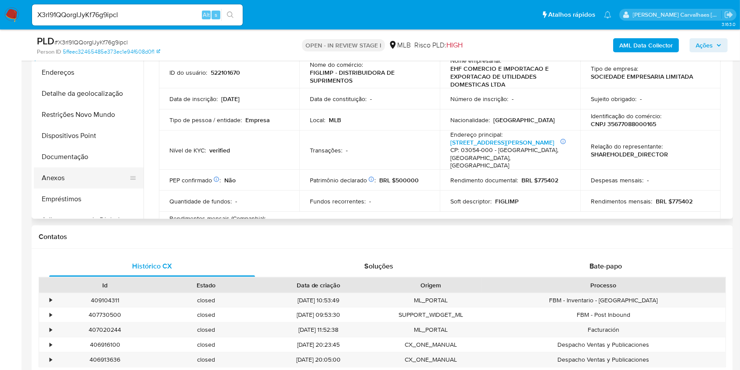
click at [85, 179] on button "Anexos" at bounding box center [85, 177] width 103 height 21
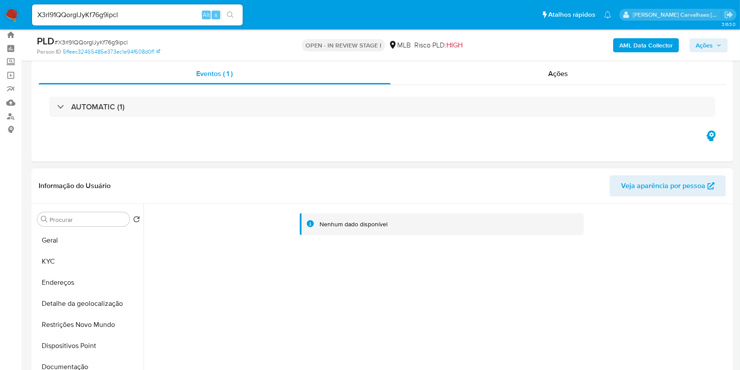
scroll to position [0, 0]
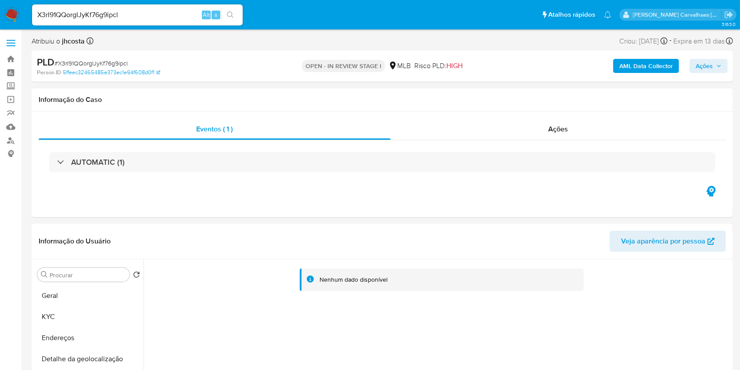
click at [70, 45] on b "jhcosta" at bounding box center [72, 41] width 25 height 10
click at [90, 44] on icon at bounding box center [89, 40] width 7 height 7
click at [709, 68] on span "Ações" at bounding box center [704, 66] width 17 height 14
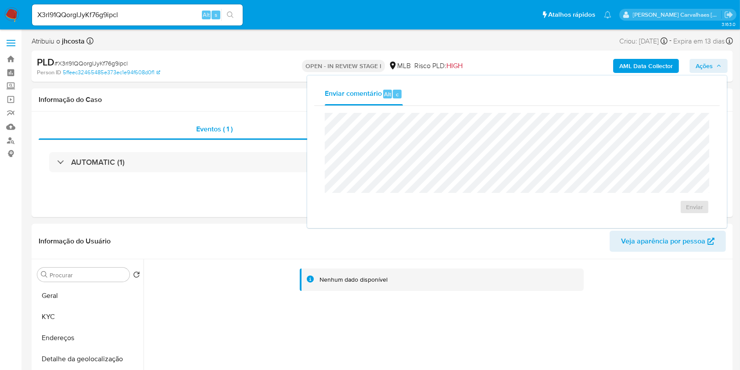
click at [88, 61] on span "# X3rI91QQorgIJyKf76g9ipcl" at bounding box center [90, 63] width 73 height 9
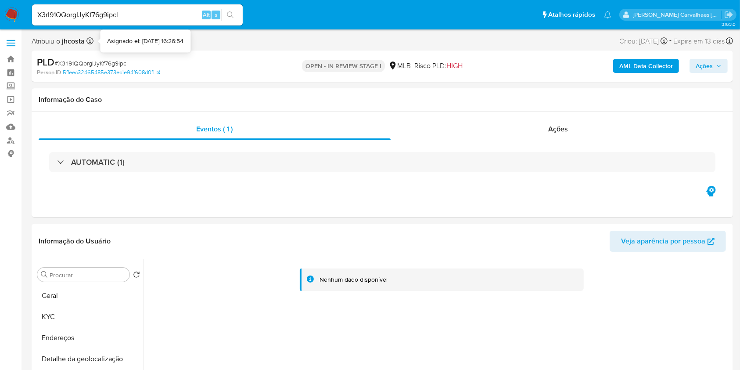
click at [87, 41] on icon at bounding box center [89, 40] width 7 height 7
click at [87, 40] on icon at bounding box center [89, 40] width 7 height 7
click at [130, 40] on div "Asignado el: [DATE] 16:26:54" at bounding box center [145, 41] width 76 height 9
click at [14, 41] on label at bounding box center [11, 43] width 22 height 18
click at [0, 0] on input "checkbox" at bounding box center [0, 0] width 0 height 0
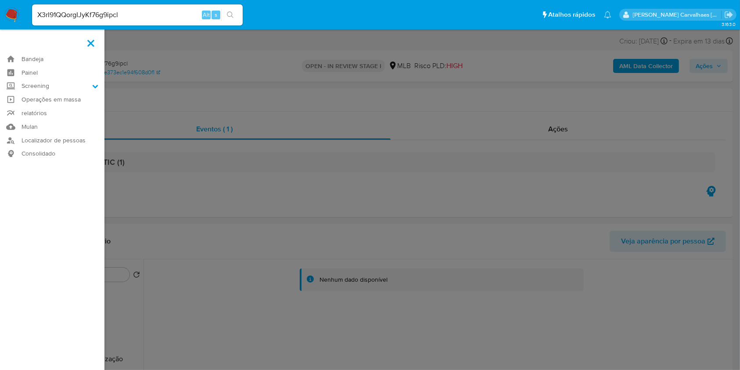
click at [88, 41] on span at bounding box center [90, 43] width 7 height 7
click at [0, 0] on input "checkbox" at bounding box center [0, 0] width 0 height 0
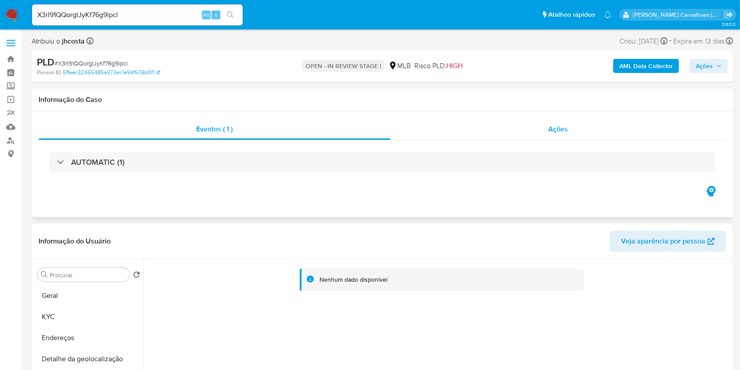
click at [579, 124] on div "Ações" at bounding box center [558, 129] width 335 height 21
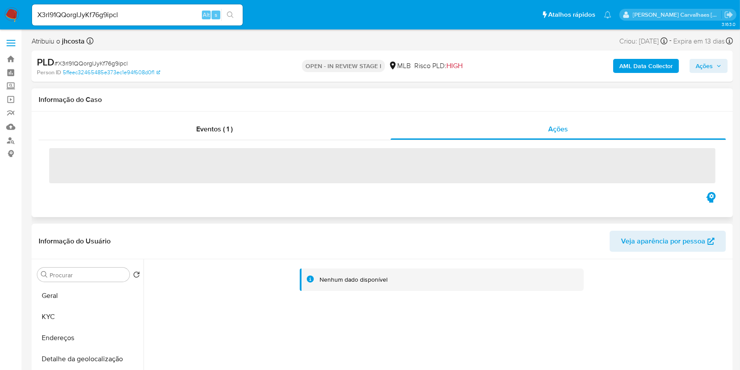
scroll to position [58, 0]
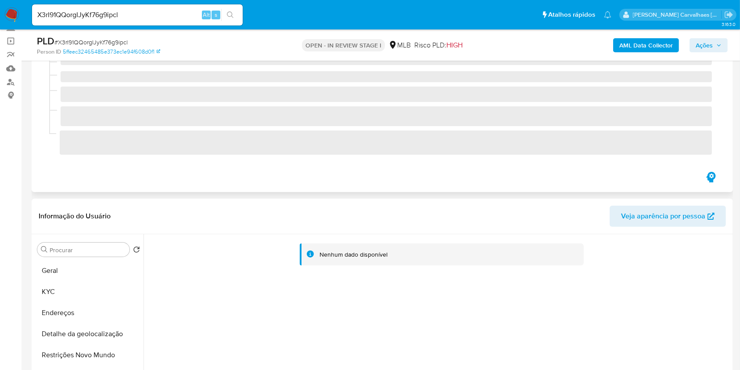
click at [711, 113] on span "‌" at bounding box center [386, 116] width 651 height 20
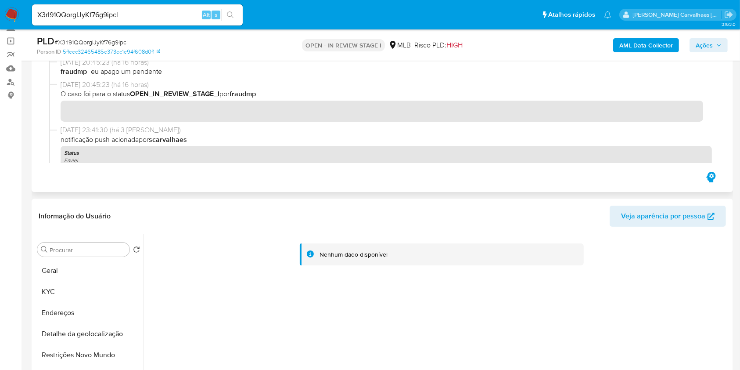
click at [710, 173] on icon "button" at bounding box center [710, 177] width 9 height 11
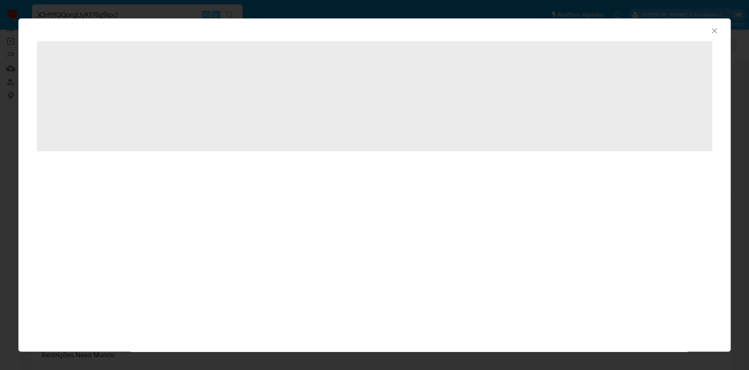
click at [714, 32] on icon "Fechar a janela" at bounding box center [714, 30] width 9 height 9
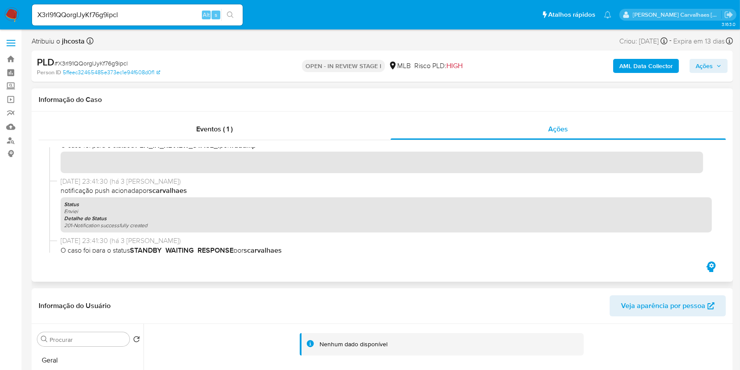
scroll to position [0, 0]
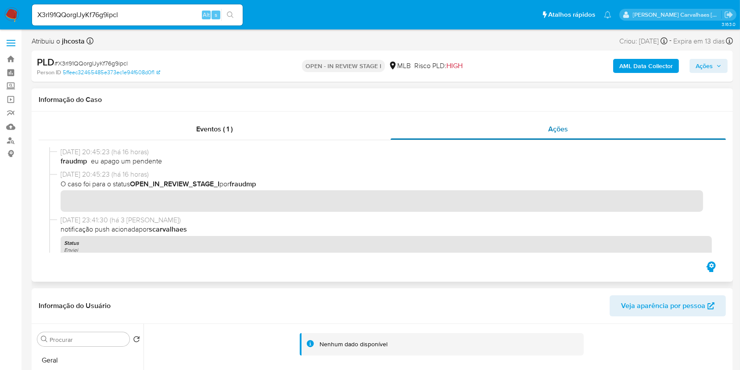
click at [565, 132] on span "Ações" at bounding box center [559, 129] width 20 height 10
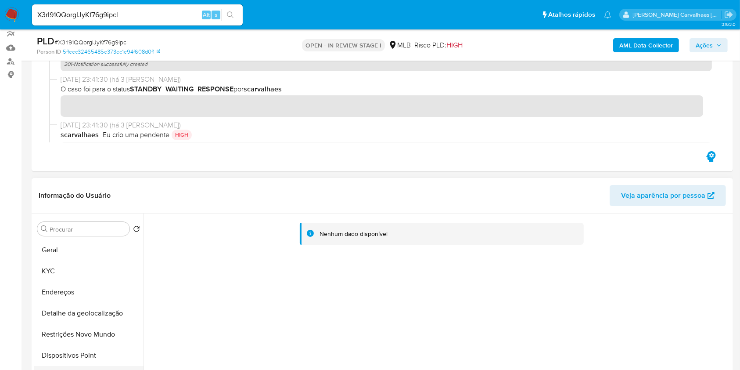
scroll to position [176, 0]
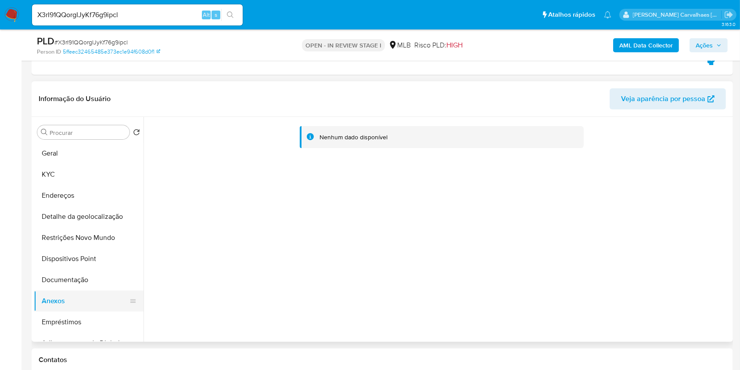
click at [65, 300] on button "Anexos" at bounding box center [85, 300] width 103 height 21
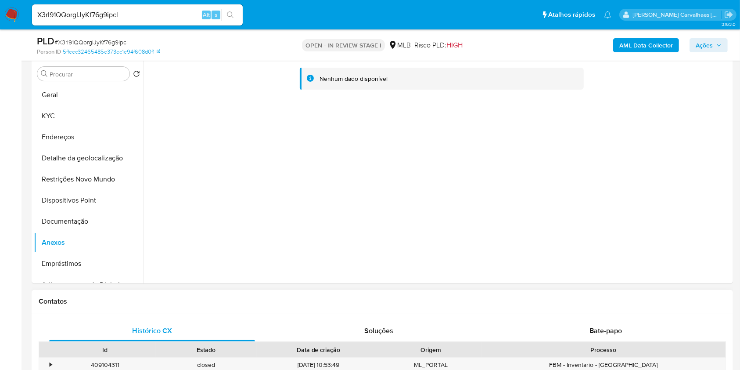
scroll to position [0, 0]
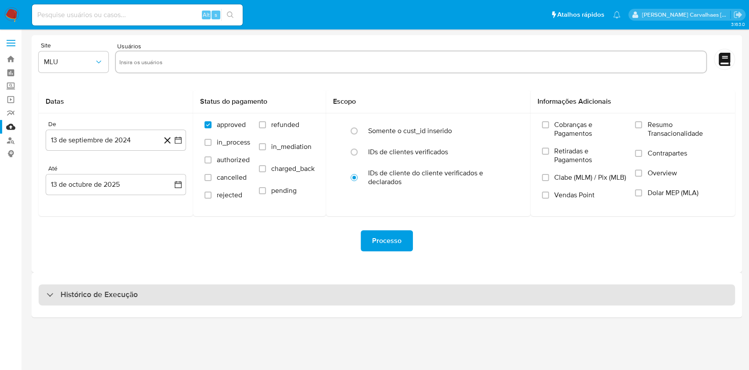
click at [170, 291] on div "Histórico de Execução" at bounding box center [387, 294] width 697 height 21
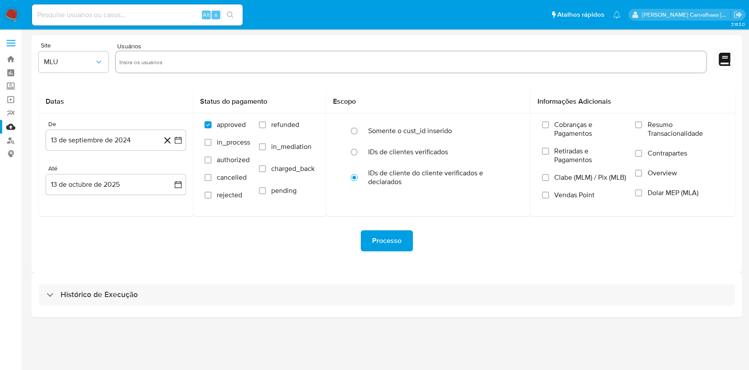
select select "10"
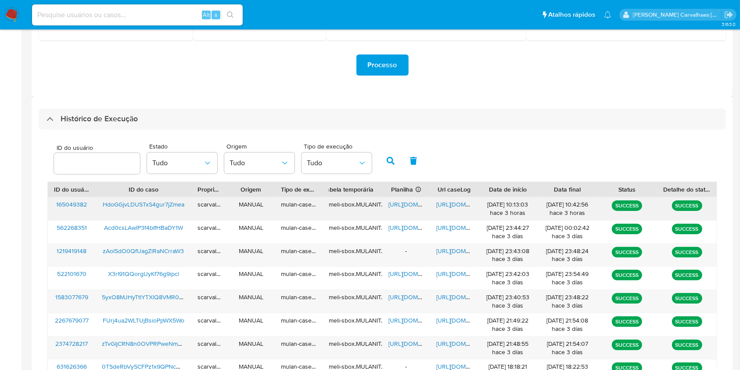
scroll to position [234, 0]
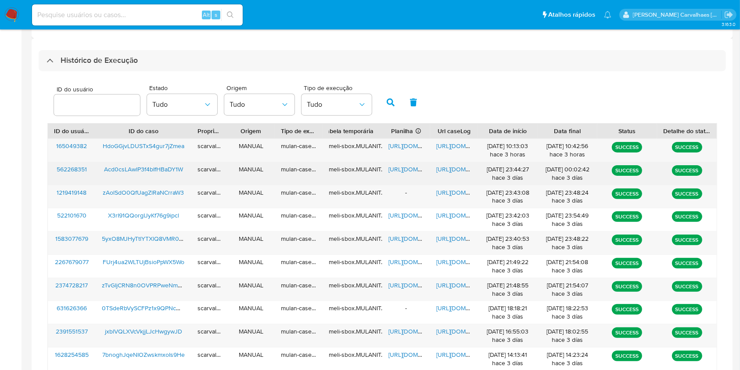
click at [454, 170] on span "[URL][DOMAIN_NAME]" at bounding box center [466, 169] width 61 height 9
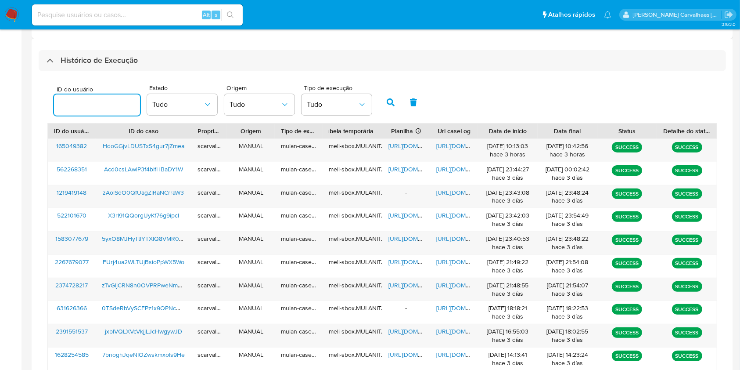
click at [101, 104] on input "number" at bounding box center [97, 104] width 86 height 11
click at [389, 104] on icon "button" at bounding box center [391, 102] width 8 height 8
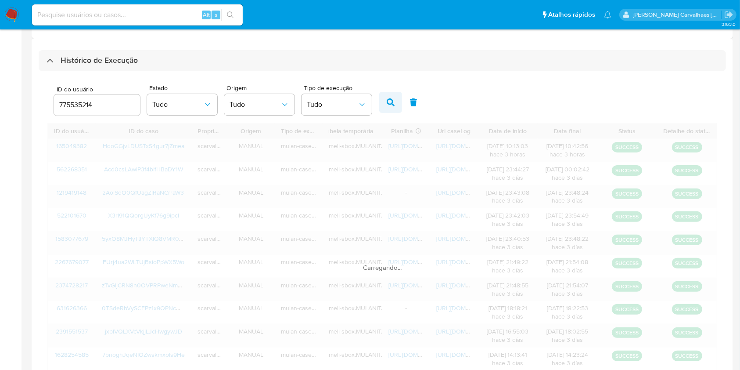
scroll to position [108, 0]
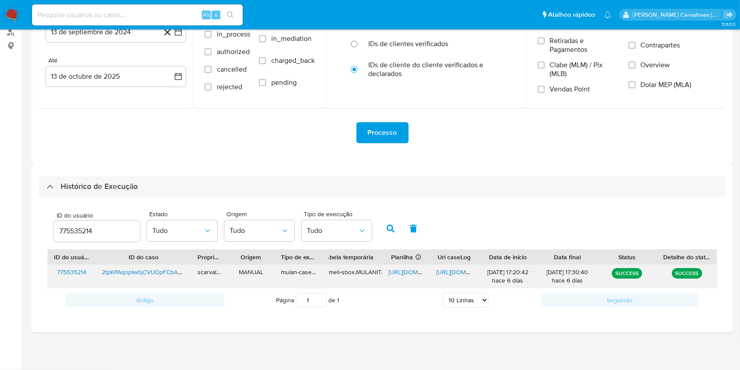
click at [449, 274] on span "[URL][DOMAIN_NAME]" at bounding box center [466, 271] width 61 height 9
drag, startPoint x: 104, startPoint y: 231, endPoint x: 40, endPoint y: 230, distance: 63.7
click at [40, 230] on div "ID do usuário 775535214 Estado Tudo Origem Tudo Tipo de execução Tudo ID do usu…" at bounding box center [382, 258] width 687 height 123
type input "1955974294"
click at [392, 224] on icon "button" at bounding box center [391, 228] width 8 height 8
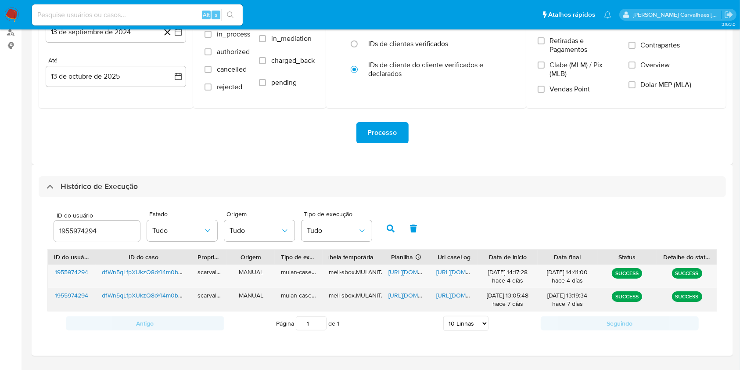
click at [456, 293] on span "[URL][DOMAIN_NAME]" at bounding box center [466, 295] width 61 height 9
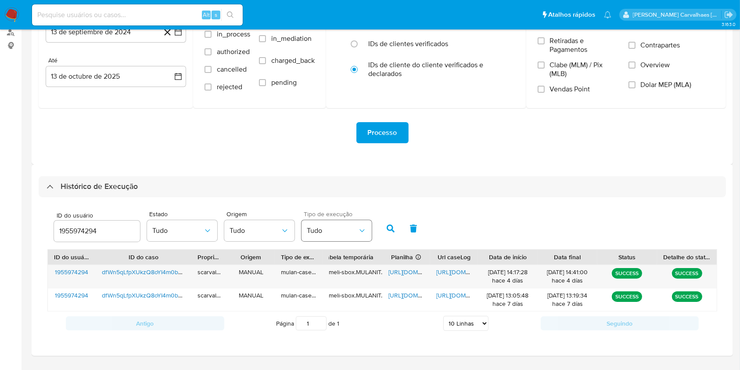
click at [343, 233] on span "Tudo" at bounding box center [332, 230] width 51 height 9
drag, startPoint x: 127, startPoint y: 230, endPoint x: 6, endPoint y: 230, distance: 120.7
click at [6, 230] on section "Bandeja Painel Screening Pesquisa em Listas Watchlist Ferramentas Operações em …" at bounding box center [370, 142] width 740 height 500
drag, startPoint x: 109, startPoint y: 232, endPoint x: 33, endPoint y: 232, distance: 76.4
click at [33, 232] on div "Histórico de Execução ID do usuário 1955974294 Estado Tudo Origem Tudo Tipo de …" at bounding box center [382, 259] width 701 height 191
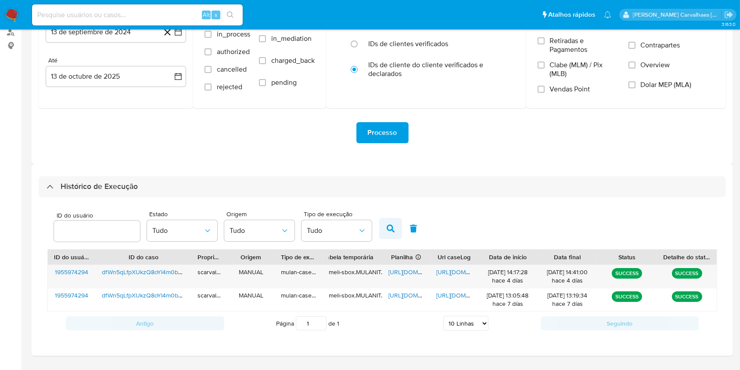
click at [389, 226] on icon "button" at bounding box center [391, 228] width 8 height 8
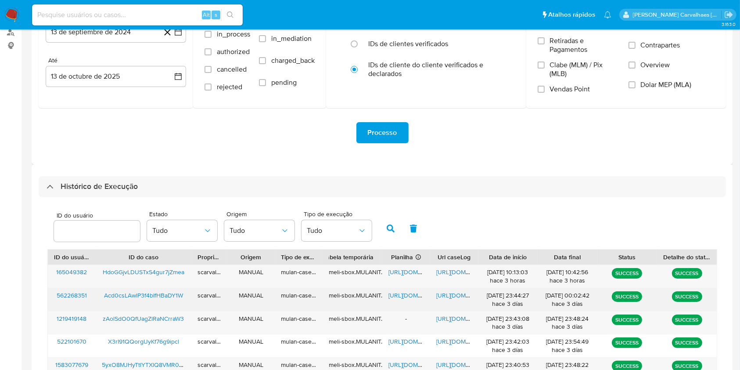
click at [417, 294] on span "[URL][DOMAIN_NAME]" at bounding box center [418, 295] width 61 height 9
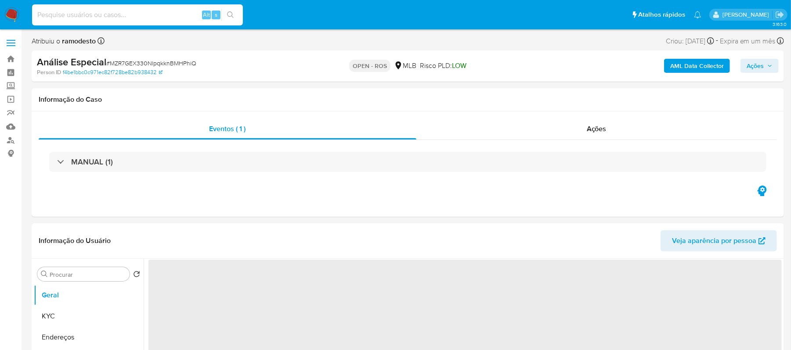
select select "10"
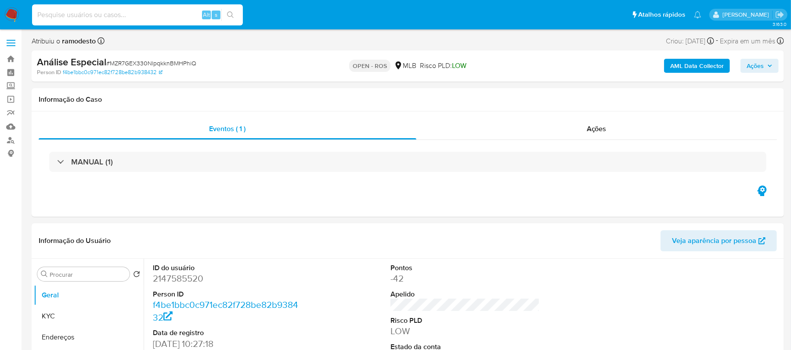
paste input "Acd0csLAwlP3f4bIfHBaDY1W"
type input "Acd0csLAwlP3f4bIfHBaDY1W"
click at [224, 13] on button "search-icon" at bounding box center [230, 15] width 18 height 12
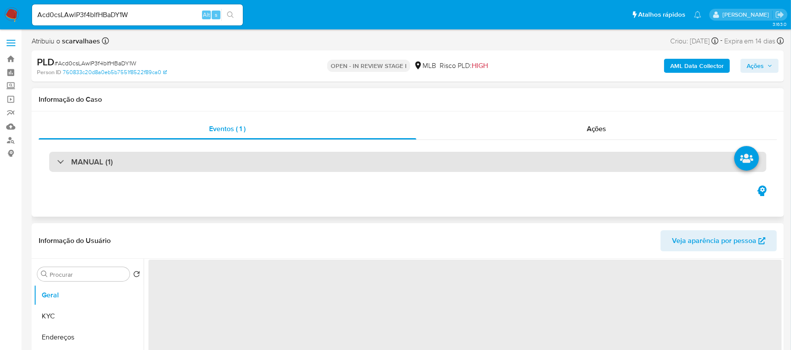
select select "10"
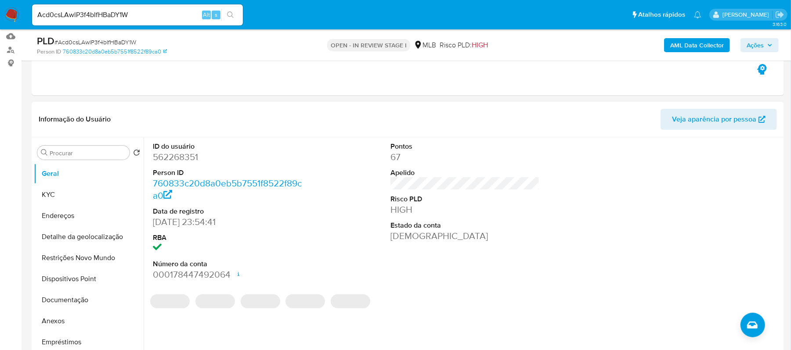
scroll to position [176, 0]
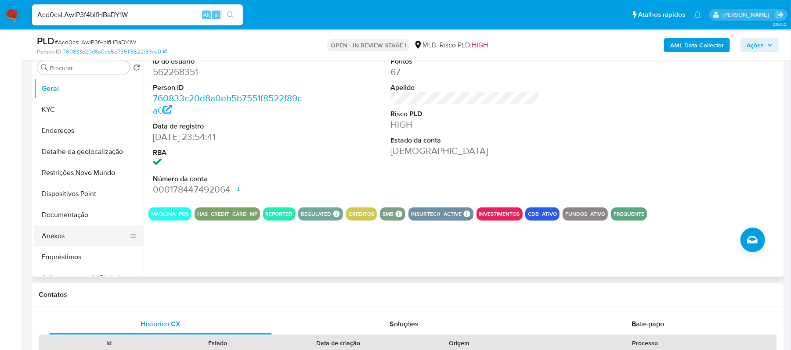
click at [56, 237] on button "Anexos" at bounding box center [85, 236] width 103 height 21
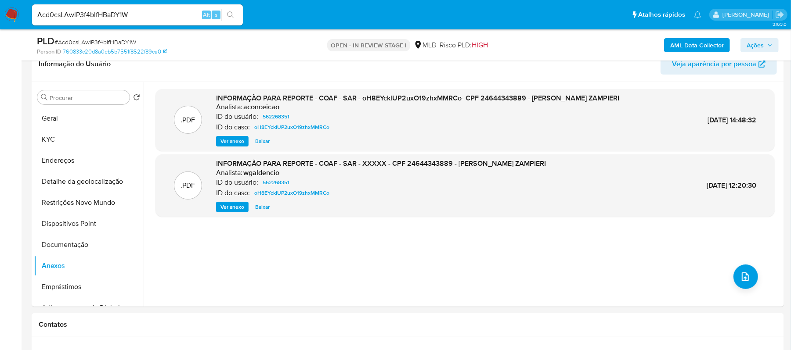
scroll to position [117, 0]
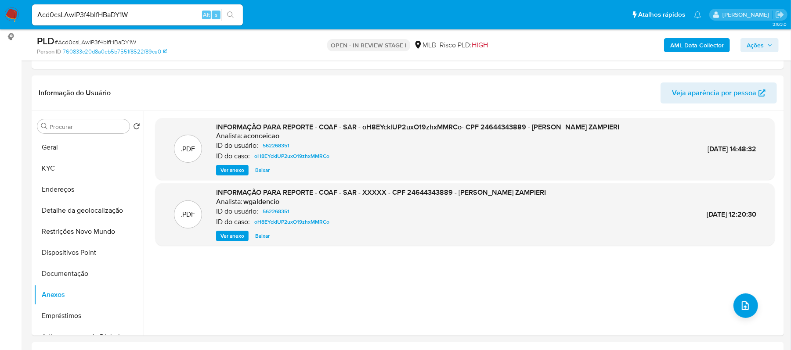
click at [12, 18] on img at bounding box center [11, 14] width 15 height 15
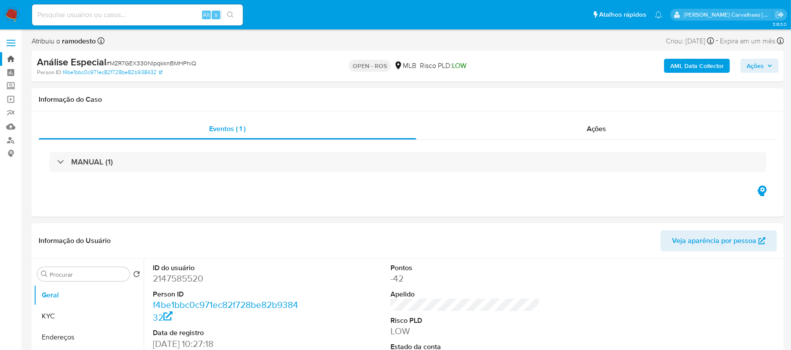
select select "10"
click at [8, 60] on link "Bandeja" at bounding box center [52, 59] width 104 height 14
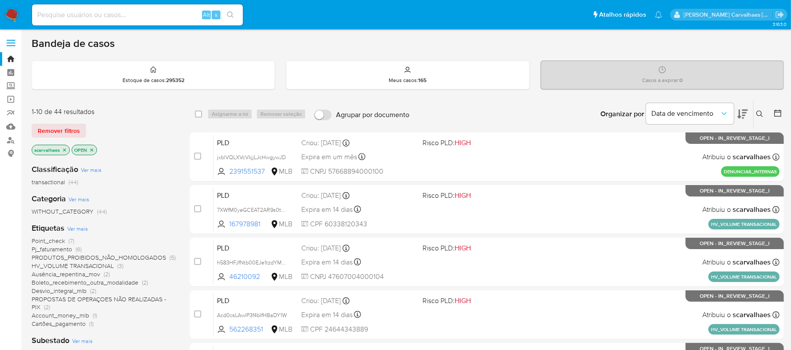
click at [65, 298] on span "PROPOSTAS DE OPERAÇOES NÃO REALIZADAS - PIX" at bounding box center [99, 303] width 134 height 17
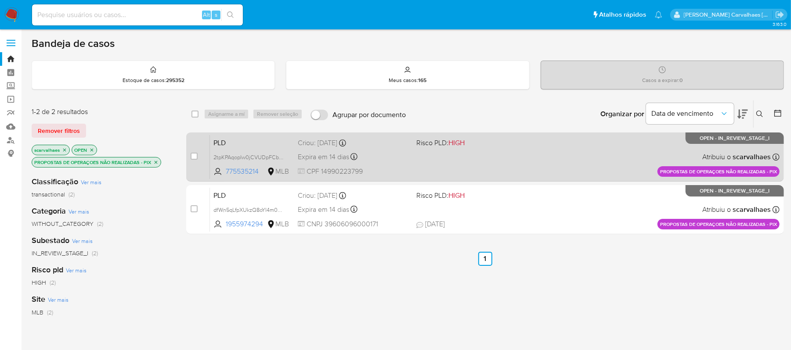
click at [464, 152] on div "PLD 2tpKPAqopIw0jCVUDpFCbAmM 775535214 MLB Risco PLD: HIGH Criou: 12/09/2025 Cr…" at bounding box center [494, 157] width 569 height 44
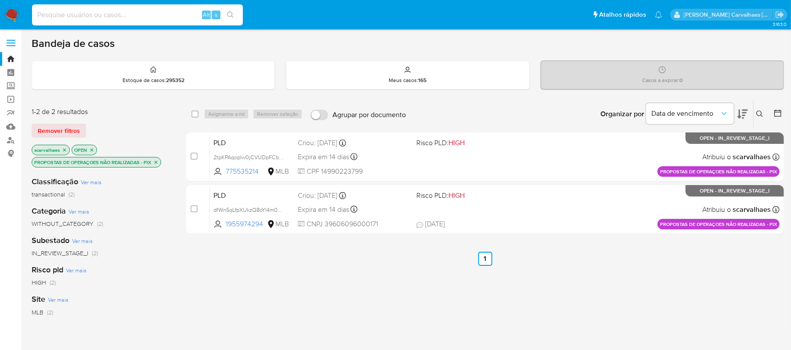
click at [153, 13] on input at bounding box center [137, 14] width 211 height 11
paste input "2tpKPAqopIw0jCVUDpFCbAmM"
type input "2tpKPAqopIw0jCVUDpFCbAmM"
click at [229, 18] on button "search-icon" at bounding box center [230, 15] width 18 height 12
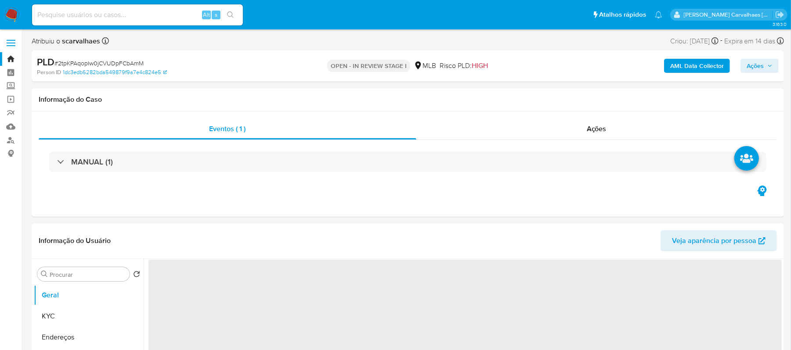
select select "10"
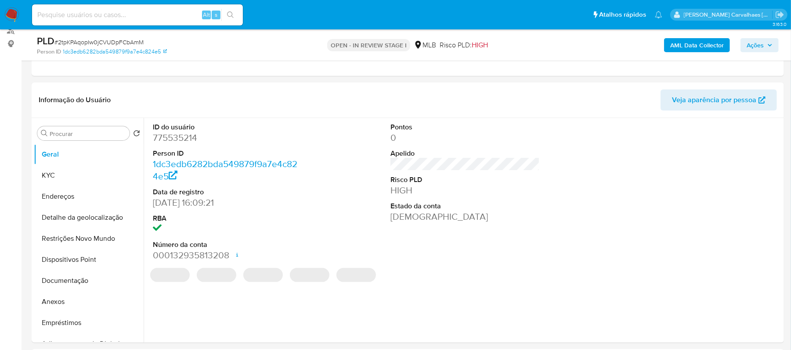
scroll to position [117, 0]
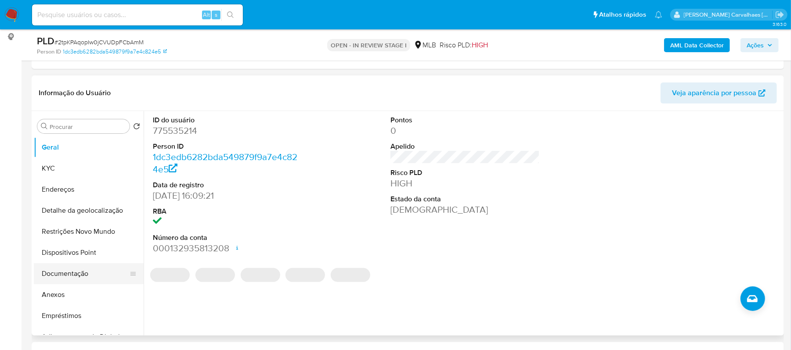
click at [81, 277] on button "Documentação" at bounding box center [85, 273] width 103 height 21
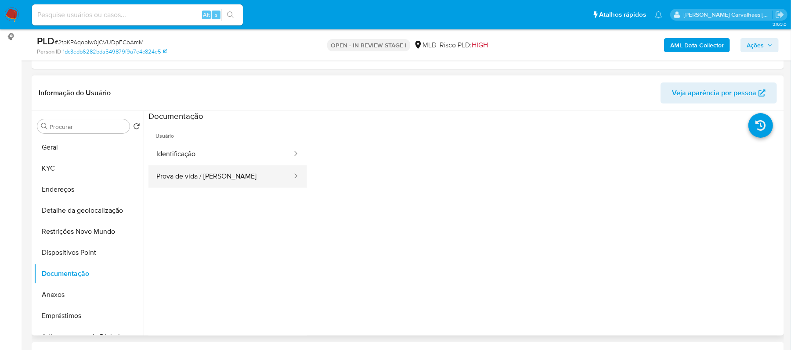
click at [197, 176] on button "Prova de vida / Selfie" at bounding box center [220, 176] width 144 height 22
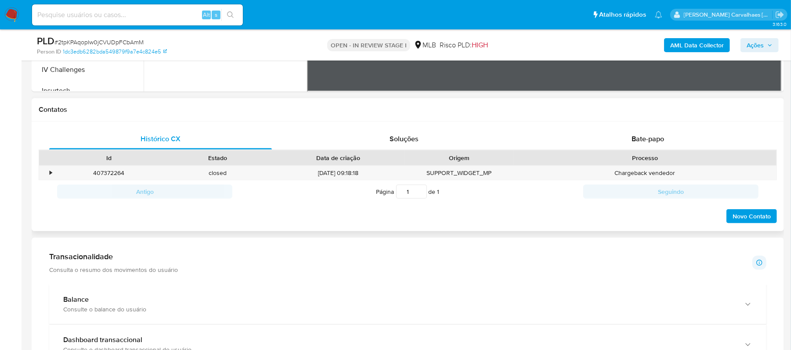
scroll to position [351, 0]
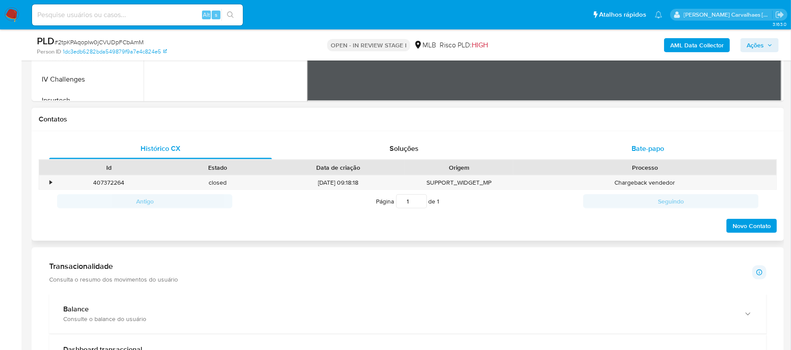
click at [654, 151] on span "Bate-papo" at bounding box center [647, 149] width 32 height 10
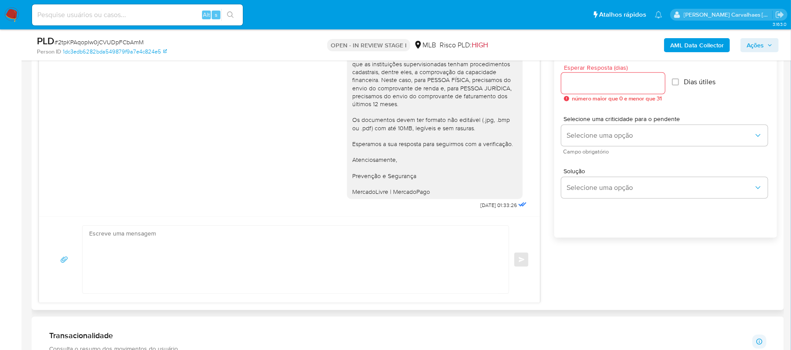
scroll to position [527, 0]
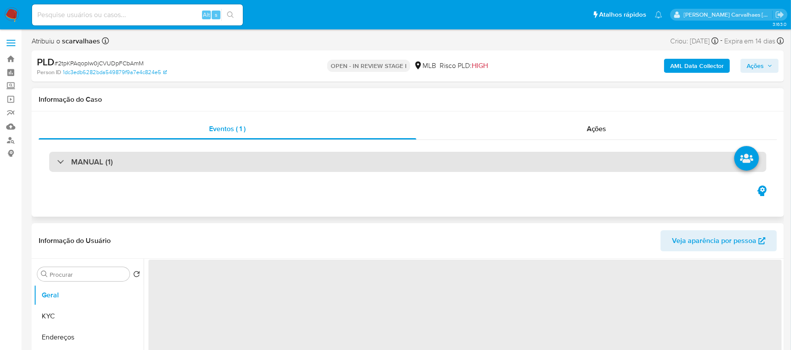
select select "10"
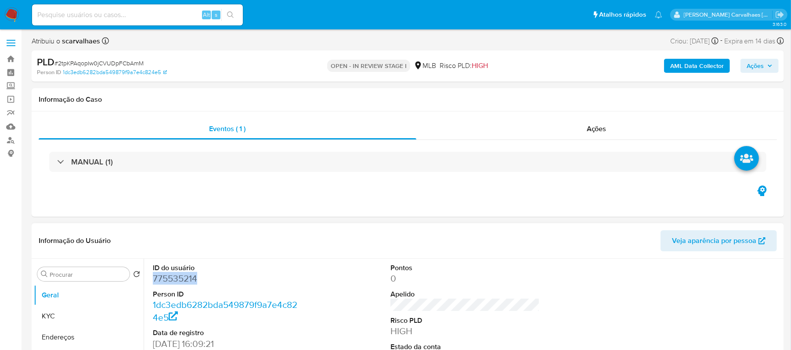
drag, startPoint x: 208, startPoint y: 279, endPoint x: 151, endPoint y: 283, distance: 56.3
click at [151, 283] on div "ID do usuário 775535214 Person ID 1dc3edb6282bda549879f9a7e4c824e5 Data de regi…" at bounding box center [227, 333] width 158 height 148
copy dd "775535214"
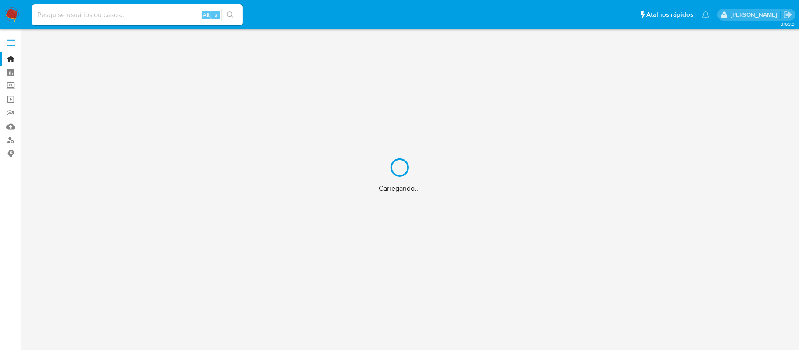
click at [9, 60] on div "Carregando..." at bounding box center [399, 175] width 799 height 350
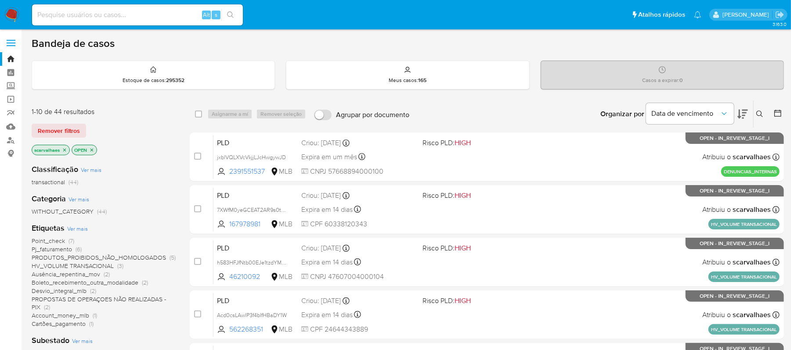
click at [138, 299] on span "PROPOSTAS DE OPERAÇOES NÃO REALIZADAS - PIX" at bounding box center [99, 303] width 134 height 17
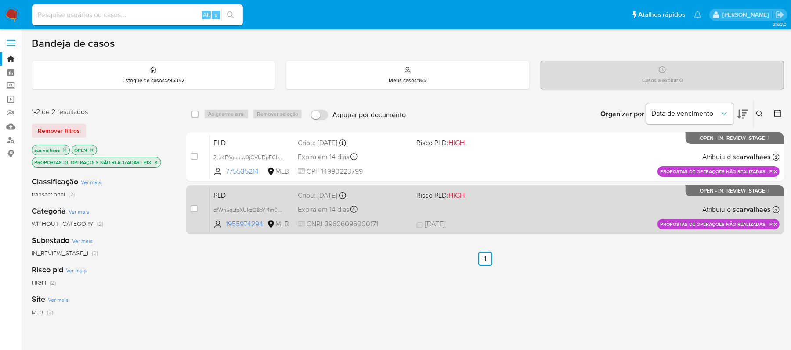
click at [448, 215] on div "PLD dfWn5qLfpXUkzQ8oYI4m0bOE 1955974294 MLB Risco PLD: HIGH Criou: [DATE] Criou…" at bounding box center [494, 209] width 569 height 44
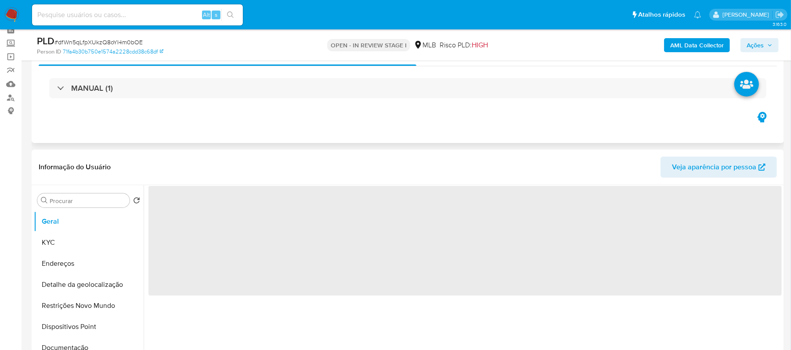
scroll to position [117, 0]
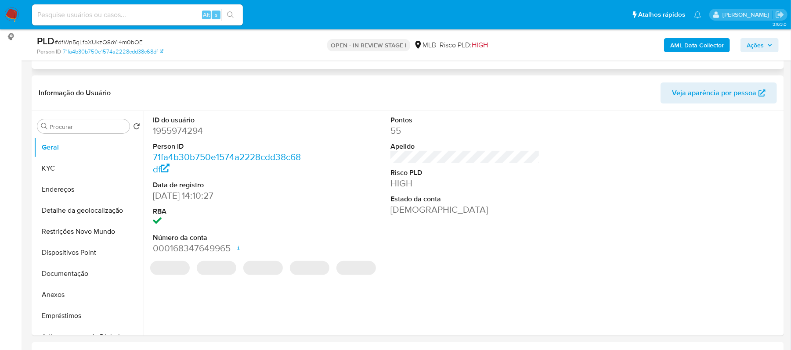
select select "10"
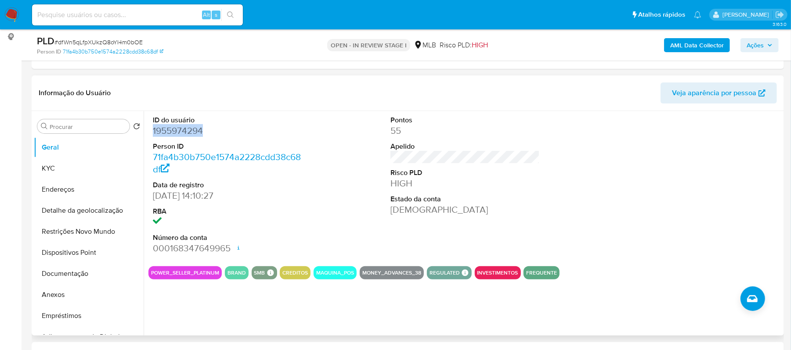
drag, startPoint x: 205, startPoint y: 130, endPoint x: 151, endPoint y: 135, distance: 53.3
click at [151, 135] on div "ID do usuário 1955974294 Person ID 71fa4b30b750e1574a2228cdd38c68df Data de reg…" at bounding box center [227, 185] width 158 height 148
copy dd "1955974294"
click at [74, 167] on button "KYC" at bounding box center [85, 168] width 103 height 21
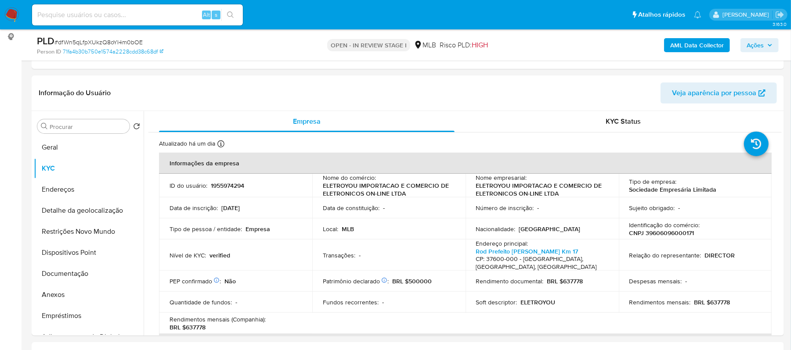
click at [99, 8] on div "Alt s" at bounding box center [137, 14] width 211 height 21
drag, startPoint x: 99, startPoint y: 8, endPoint x: 82, endPoint y: 13, distance: 18.3
click at [82, 13] on input at bounding box center [137, 14] width 211 height 11
paste input "Acd0csLAwlP3f4bIfHBaDY1W"
type input "Acd0csLAwlP3f4bIfHBaDY1W"
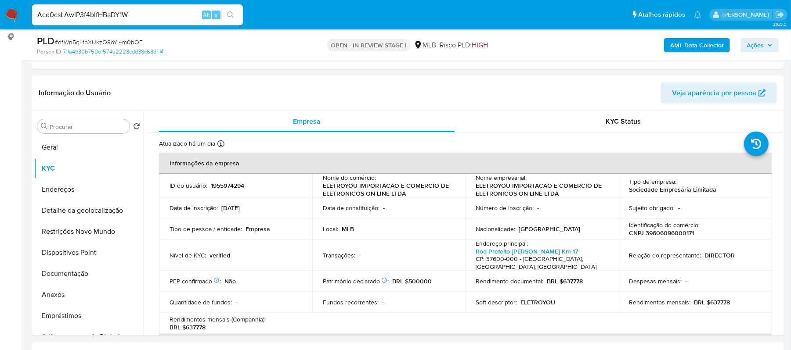
drag, startPoint x: 236, startPoint y: 11, endPoint x: 252, endPoint y: 69, distance: 59.5
click at [236, 12] on button "search-icon" at bounding box center [230, 15] width 18 height 12
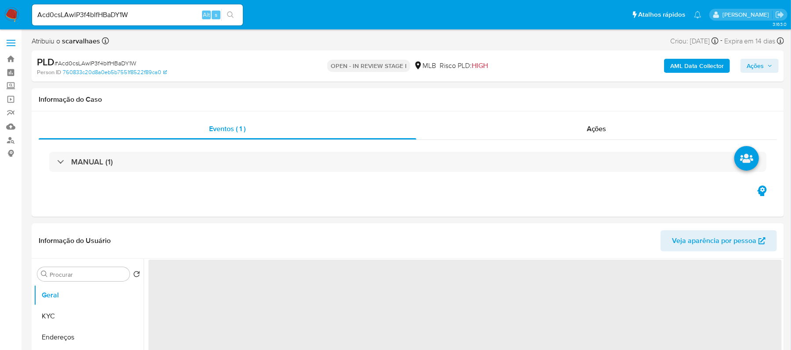
select select "10"
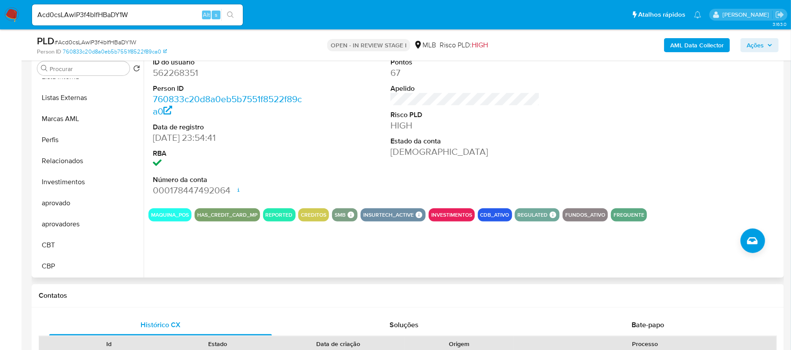
scroll to position [176, 0]
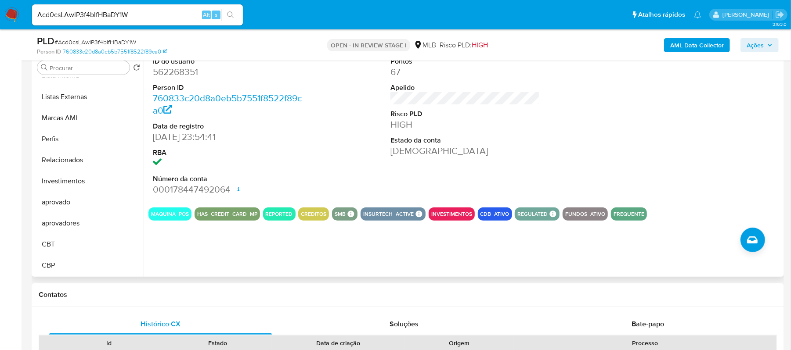
drag, startPoint x: 137, startPoint y: 244, endPoint x: 140, endPoint y: 99, distance: 145.8
click at [140, 99] on ul "Geral KYC Endereços Detalhe da geolocalização Restrições Novo Mundo Dispositivo…" at bounding box center [89, 177] width 110 height 198
drag, startPoint x: 140, startPoint y: 238, endPoint x: 151, endPoint y: 108, distance: 130.4
click at [151, 108] on div "Procurar Retornar ao pedido padrão Geral KYC Endereços Detalhe da geolocalizaçã…" at bounding box center [408, 164] width 748 height 225
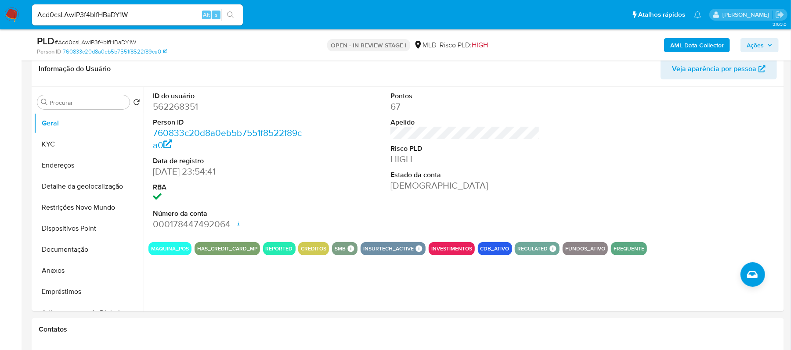
scroll to position [115, 0]
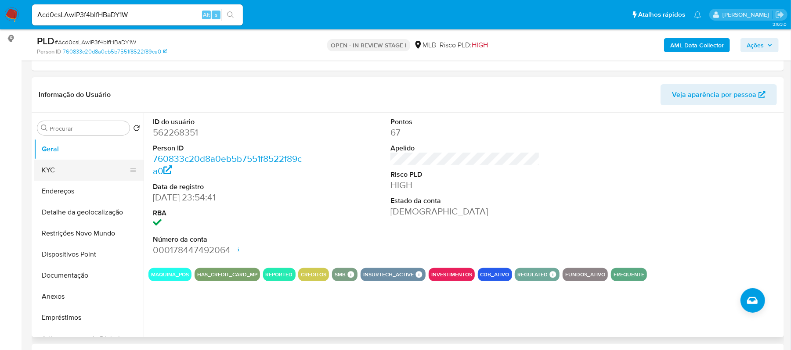
click at [62, 173] on button "KYC" at bounding box center [85, 170] width 103 height 21
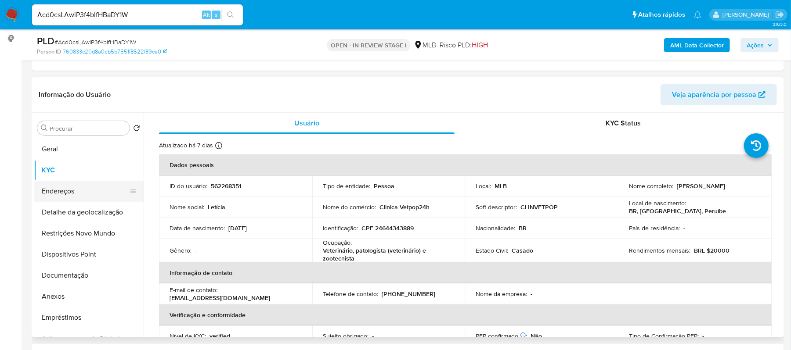
click at [48, 192] on button "Endereços" at bounding box center [85, 191] width 103 height 21
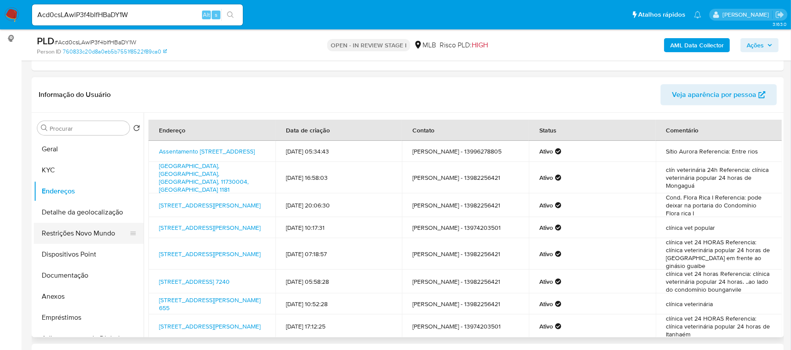
click at [95, 223] on button "Restrições Novo Mundo" at bounding box center [85, 233] width 103 height 21
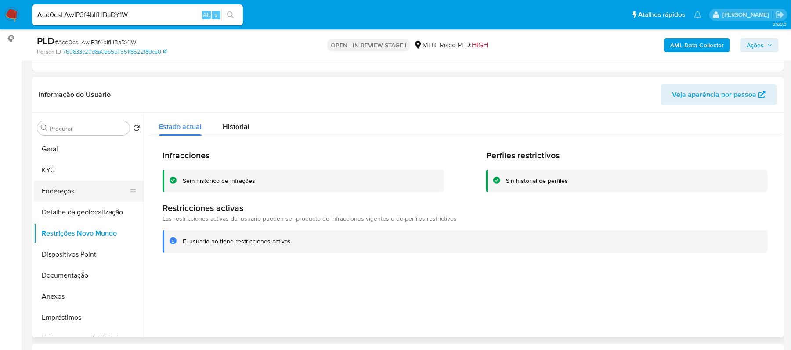
click at [65, 188] on button "Endereços" at bounding box center [85, 191] width 103 height 21
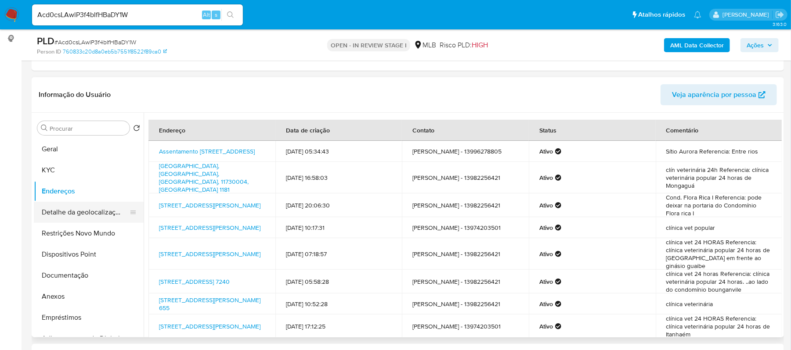
click at [73, 208] on button "Detalhe da geolocalização" at bounding box center [85, 212] width 103 height 21
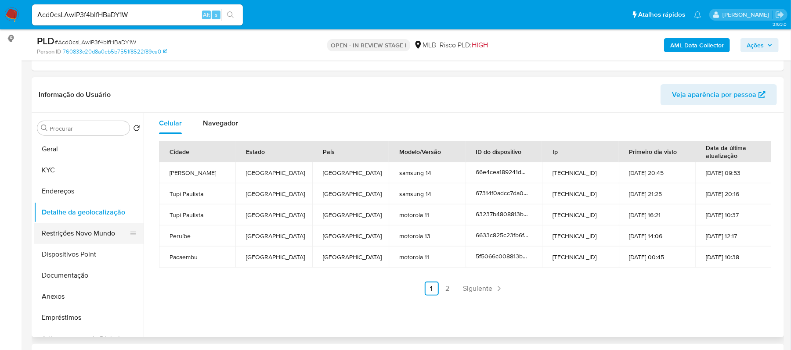
click at [92, 234] on button "Restrições Novo Mundo" at bounding box center [85, 233] width 103 height 21
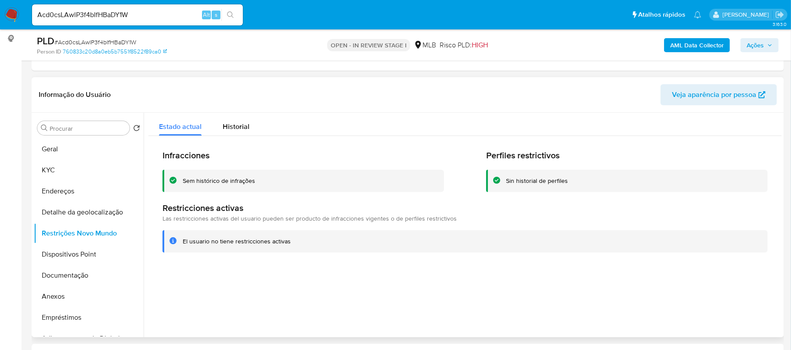
drag, startPoint x: 298, startPoint y: 239, endPoint x: 183, endPoint y: 244, distance: 115.5
click at [182, 244] on div "El usuario no tiene restricciones activas" at bounding box center [464, 241] width 605 height 22
click at [90, 283] on button "Documentação" at bounding box center [85, 275] width 103 height 21
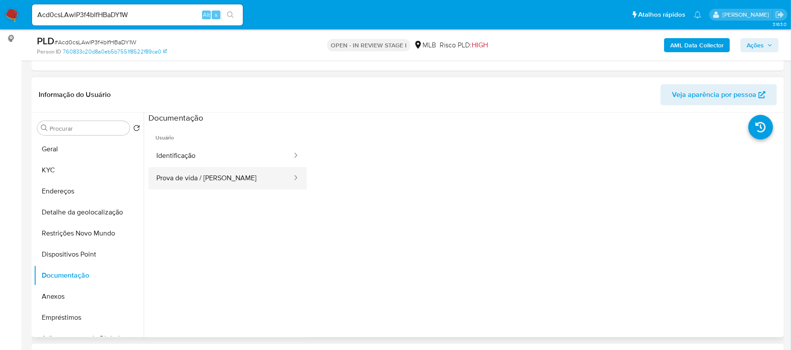
click at [222, 180] on button "Prova de vida / [PERSON_NAME]" at bounding box center [220, 178] width 144 height 22
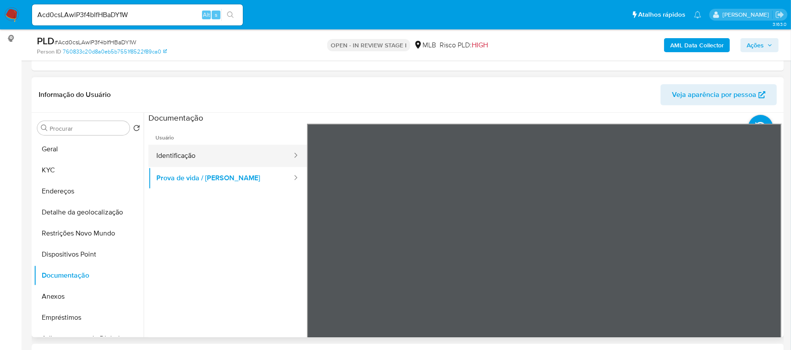
click at [205, 159] on button "Identificação" at bounding box center [220, 156] width 144 height 22
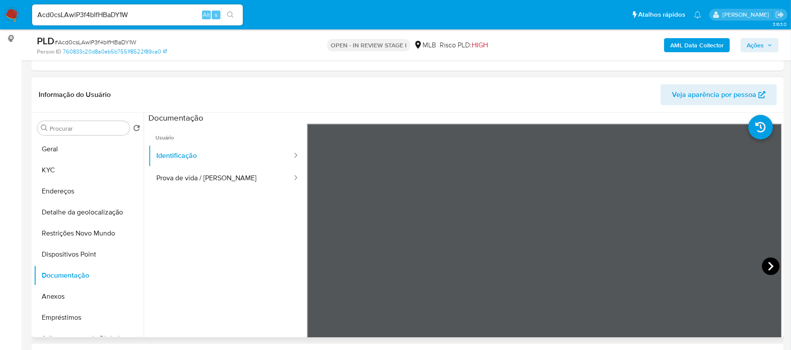
click at [763, 264] on icon at bounding box center [771, 267] width 18 height 18
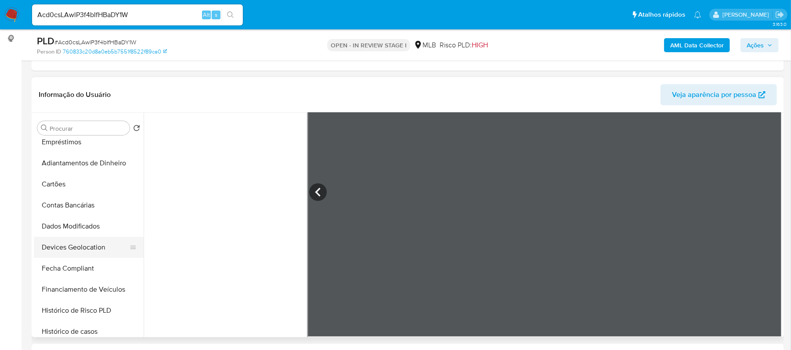
scroll to position [117, 0]
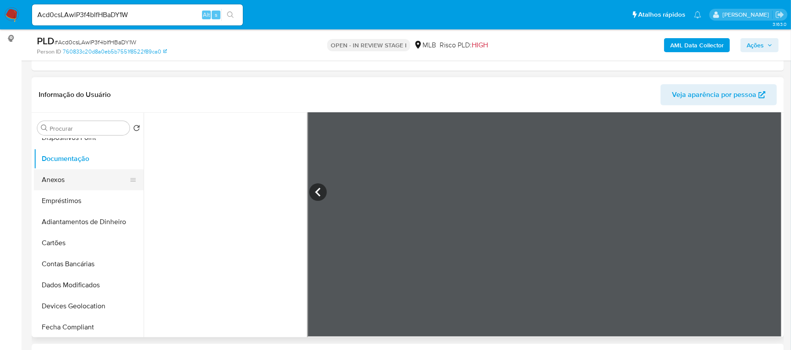
click at [60, 184] on button "Anexos" at bounding box center [85, 179] width 103 height 21
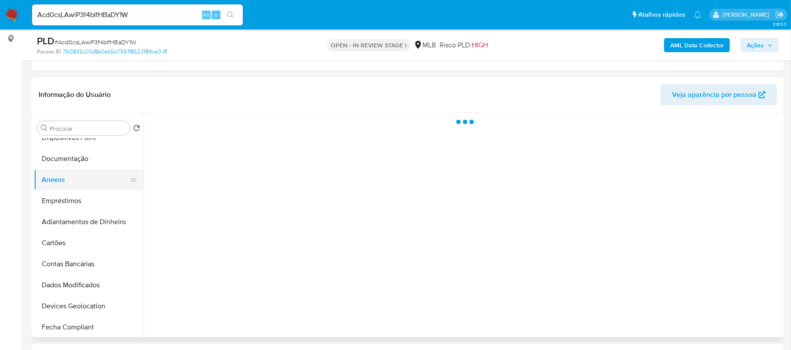
scroll to position [0, 0]
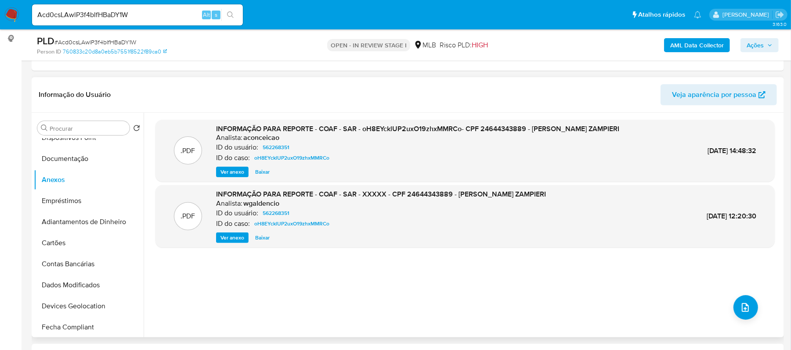
click at [240, 176] on span "Ver anexo" at bounding box center [232, 172] width 24 height 9
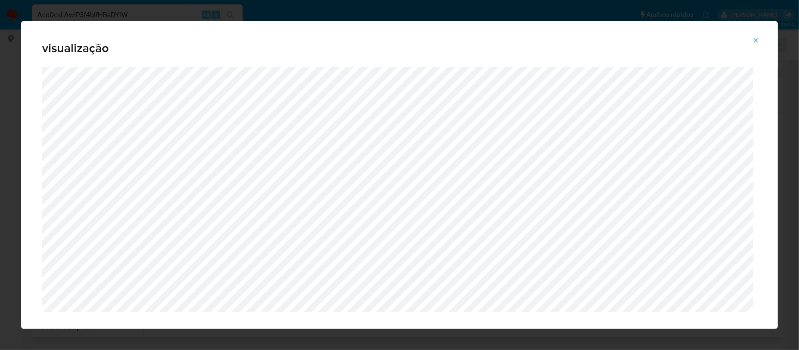
click at [758, 39] on icon "Attachment preview" at bounding box center [756, 40] width 7 height 7
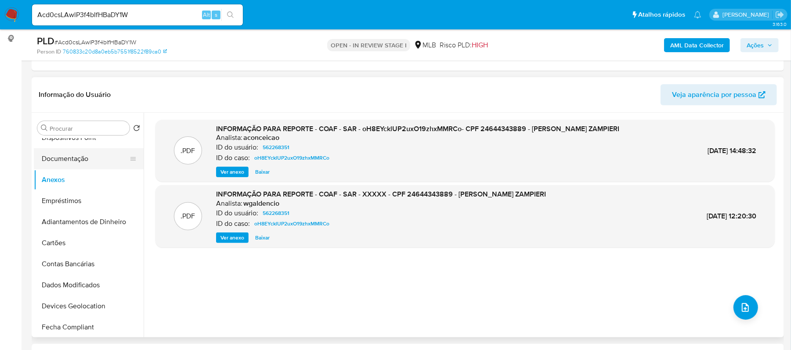
click at [72, 160] on button "Documentação" at bounding box center [85, 158] width 103 height 21
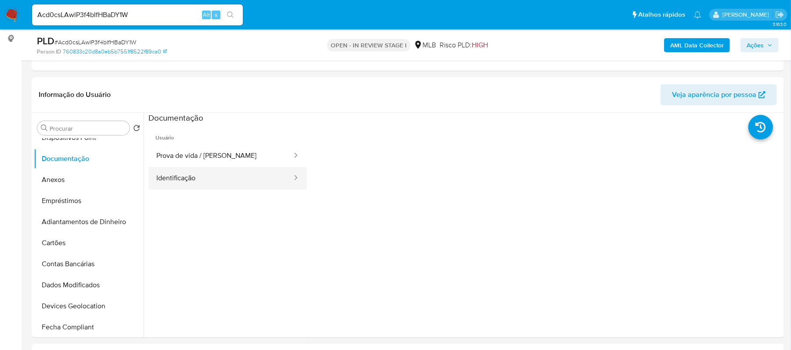
click at [232, 171] on button "Identificação" at bounding box center [220, 178] width 144 height 22
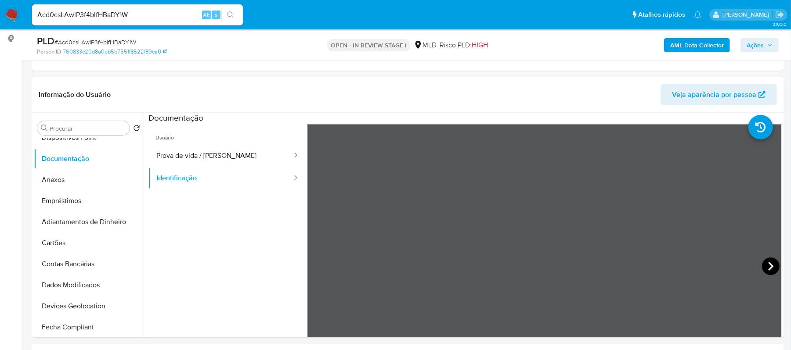
click at [762, 269] on icon at bounding box center [771, 267] width 18 height 18
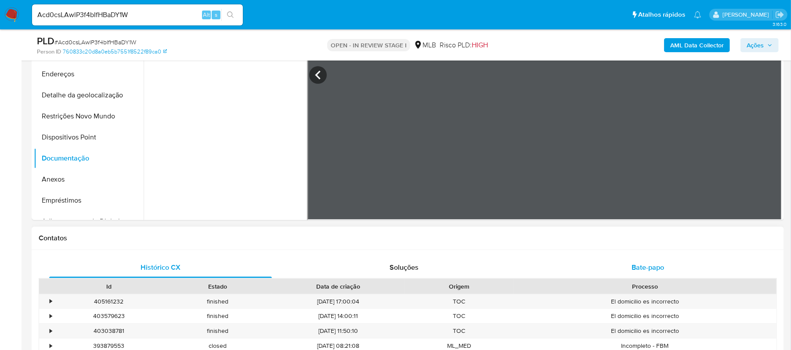
click at [669, 268] on div "Bate-papo" at bounding box center [647, 267] width 223 height 21
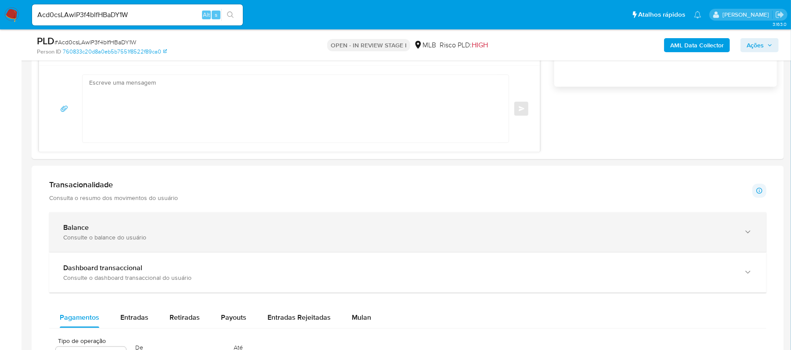
scroll to position [701, 0]
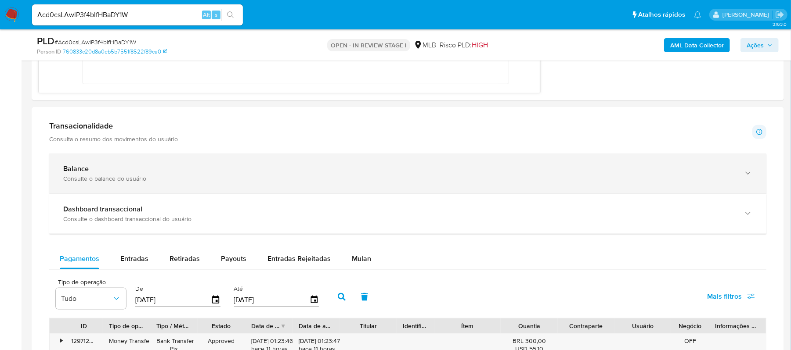
click at [745, 177] on icon "button" at bounding box center [747, 173] width 9 height 9
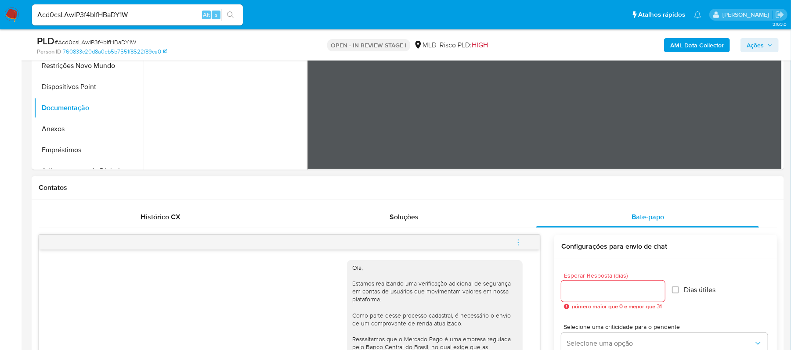
scroll to position [174, 0]
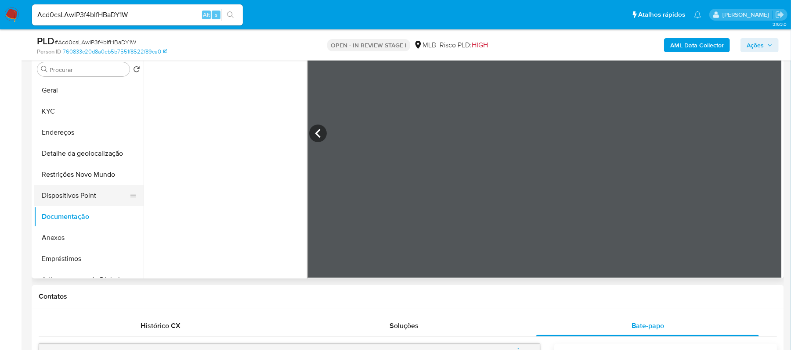
click at [79, 199] on button "Dispositivos Point" at bounding box center [85, 195] width 103 height 21
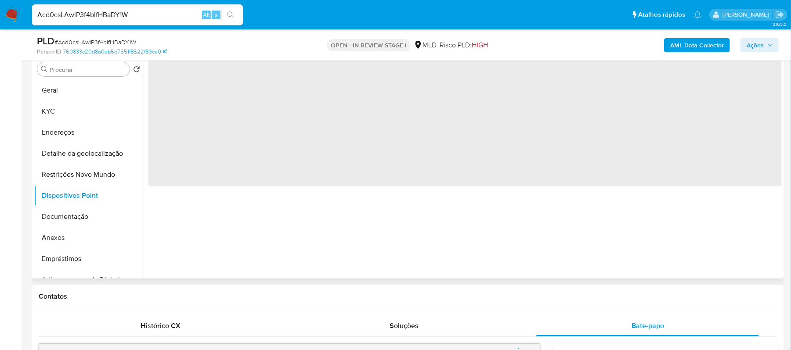
scroll to position [0, 0]
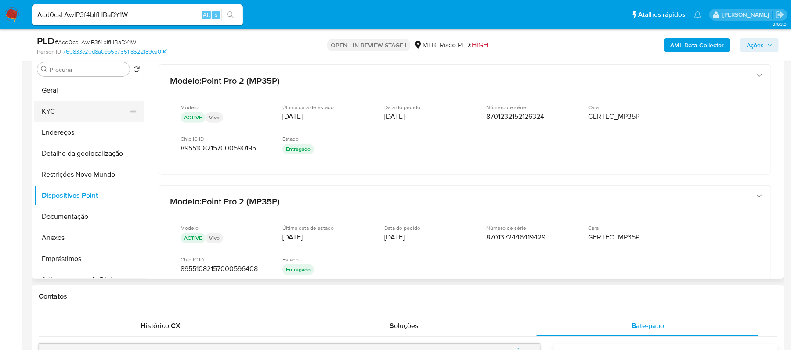
click at [64, 114] on button "KYC" at bounding box center [85, 111] width 103 height 21
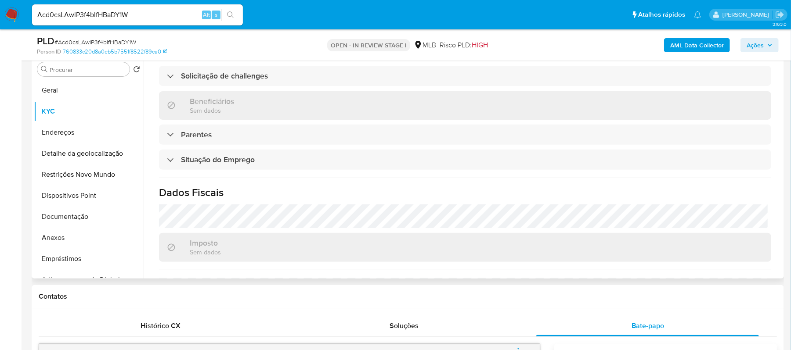
scroll to position [376, 0]
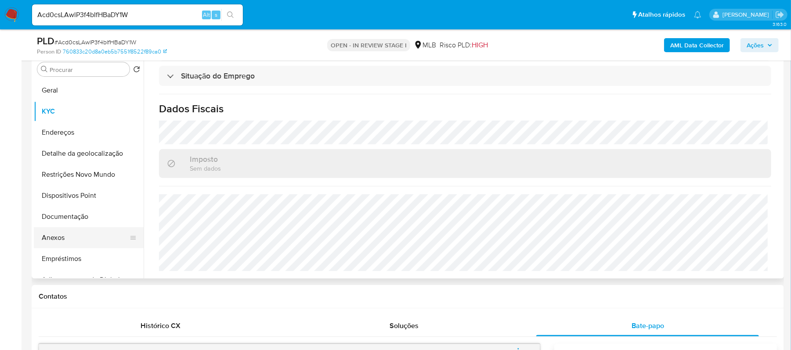
click at [75, 236] on button "Anexos" at bounding box center [85, 237] width 103 height 21
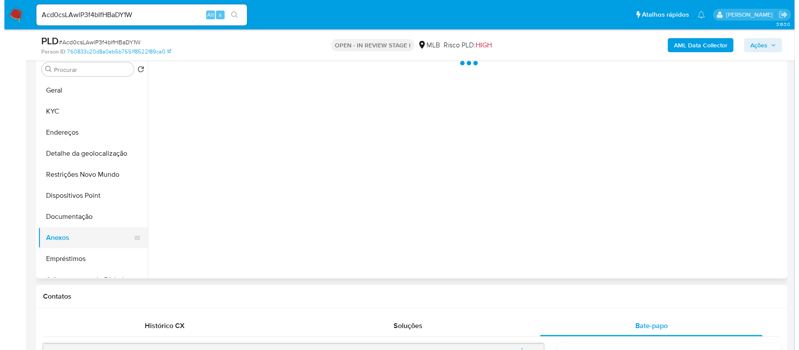
scroll to position [0, 0]
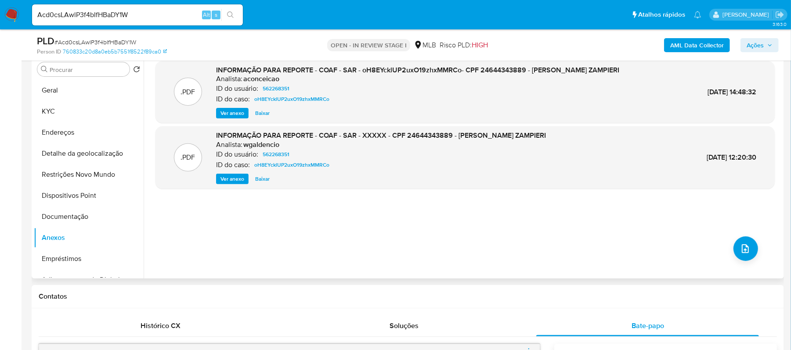
click at [236, 118] on span "Ver anexo" at bounding box center [232, 113] width 24 height 9
click at [236, 119] on div "Ver anexo Ver anexo Baixar" at bounding box center [417, 113] width 403 height 11
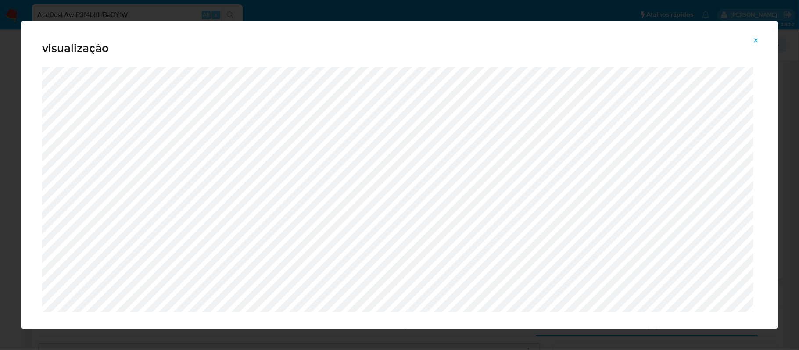
click at [759, 40] on icon "Attachment preview" at bounding box center [756, 40] width 7 height 7
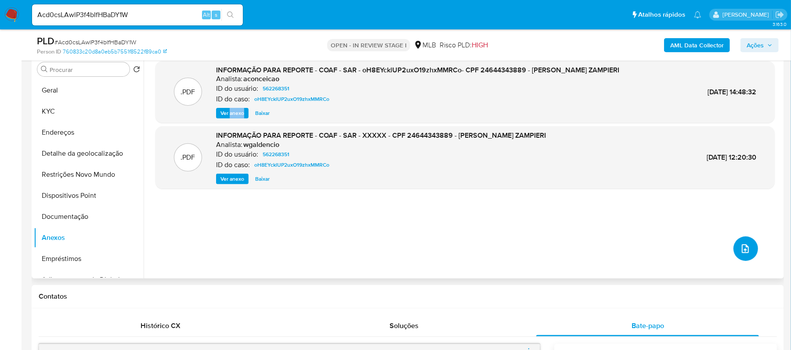
click at [740, 253] on icon "upload-file" at bounding box center [745, 249] width 11 height 11
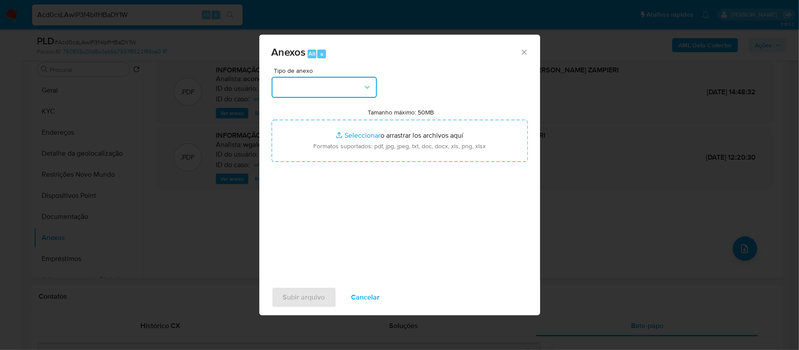
click at [369, 86] on icon "button" at bounding box center [367, 87] width 9 height 9
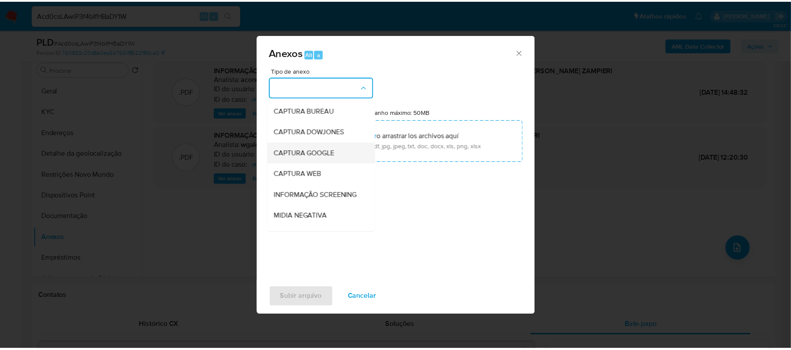
scroll to position [58, 0]
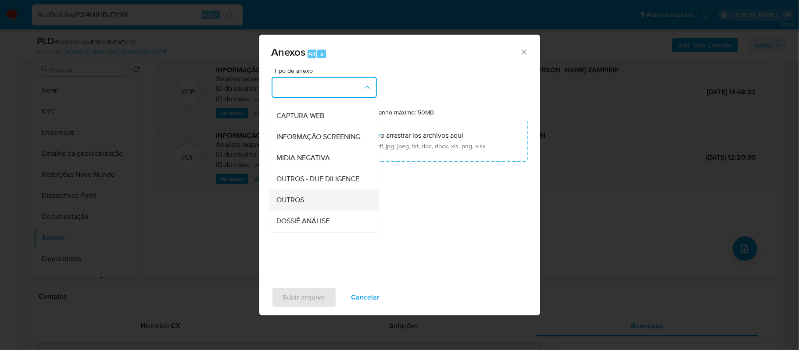
click at [297, 205] on span "OUTROS" at bounding box center [291, 200] width 28 height 9
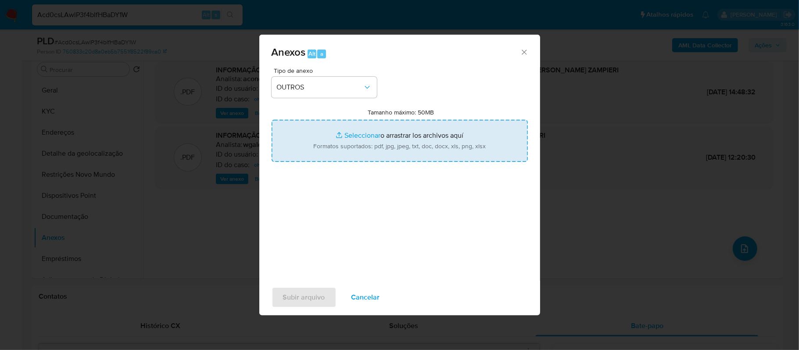
click at [353, 135] on input "Tamanho máximo: 50MB Seleccionar archivos" at bounding box center [400, 141] width 256 height 42
type input "C:\fakepath\2oSAR - xxxx - CPF 24644343889 - LETICIA RODRIGUES GONCALVES ZAMPIE…"
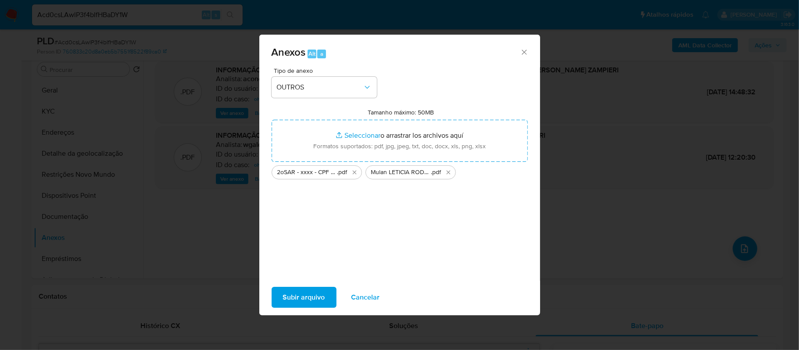
click at [312, 295] on span "Subir arquivo" at bounding box center [304, 297] width 42 height 19
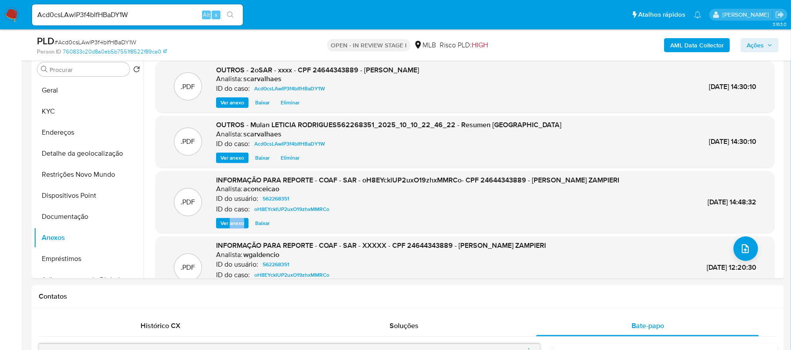
click at [749, 47] on span "Ações" at bounding box center [754, 45] width 17 height 14
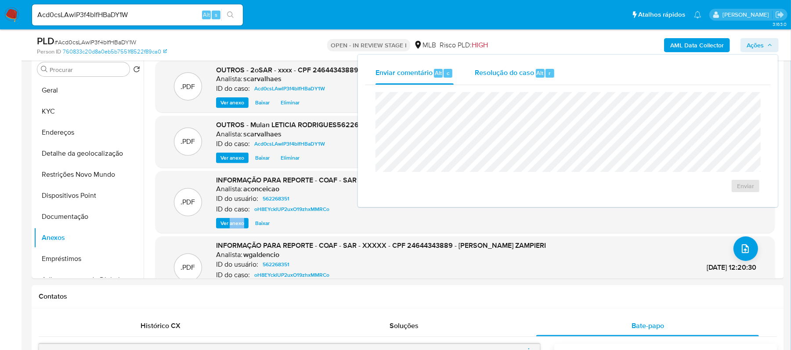
click at [497, 72] on span "Resolução do caso" at bounding box center [503, 73] width 59 height 10
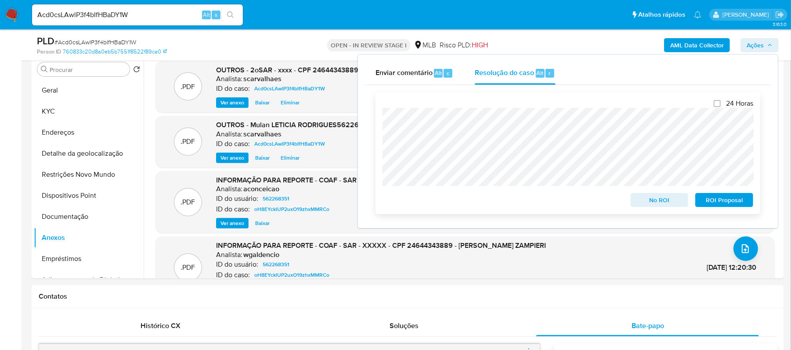
click at [710, 199] on span "ROI Proposal" at bounding box center [724, 200] width 46 height 12
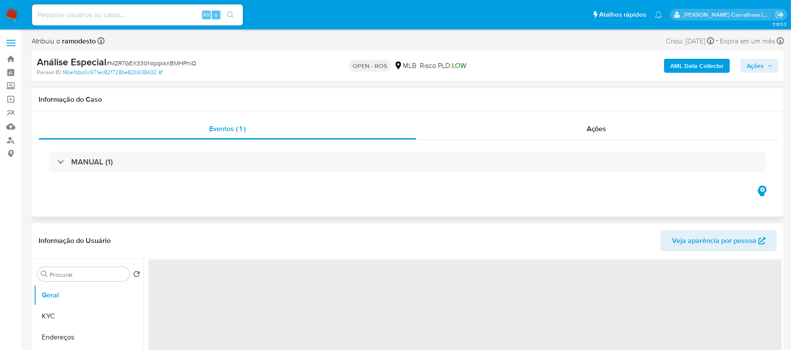
select select "10"
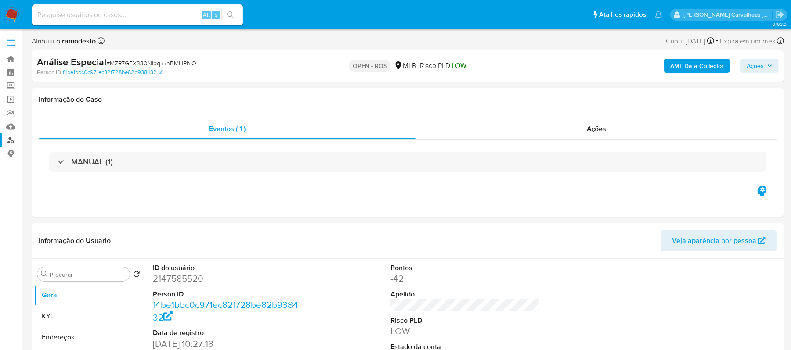
click at [7, 143] on link "Localizador de pessoas" at bounding box center [52, 140] width 104 height 14
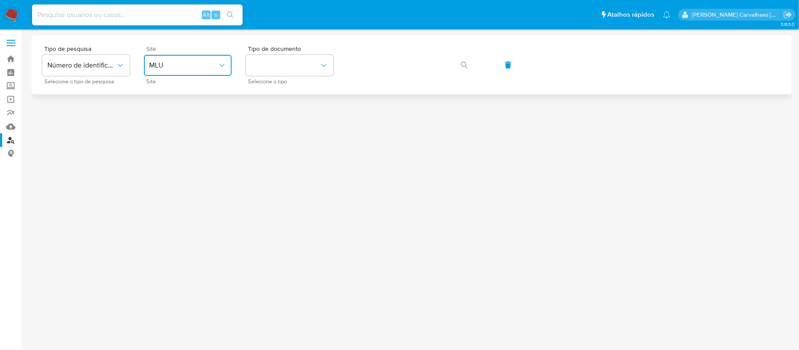
click at [209, 59] on button "MLU" at bounding box center [188, 65] width 88 height 21
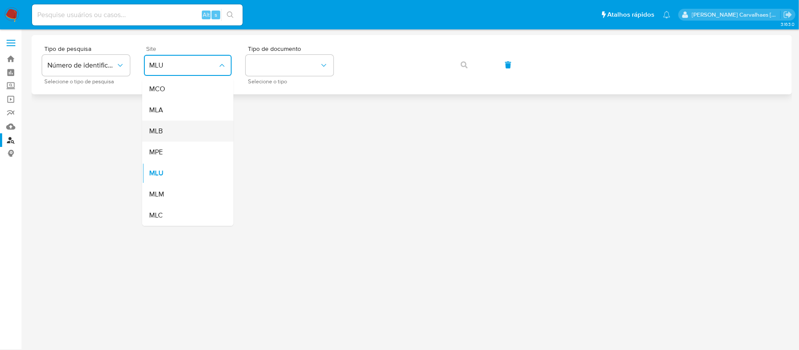
click at [196, 122] on div "MLB" at bounding box center [185, 131] width 72 height 21
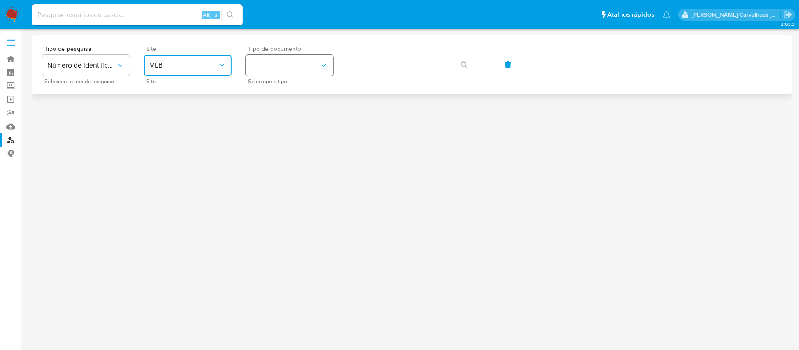
click at [264, 70] on button "identificationType" at bounding box center [290, 65] width 88 height 21
click at [276, 120] on div "CPF CPF" at bounding box center [287, 123] width 72 height 30
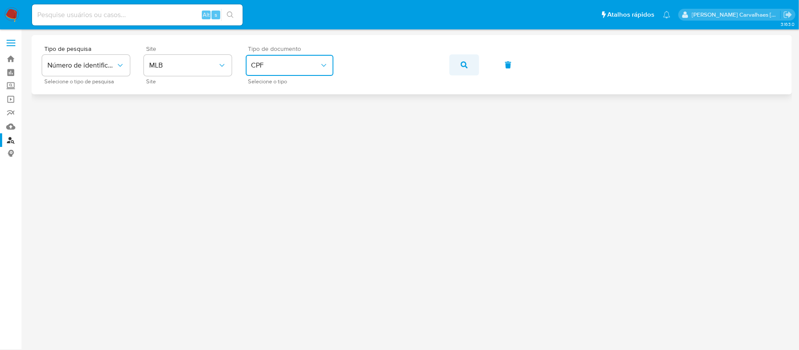
click at [461, 62] on icon "button" at bounding box center [464, 64] width 7 height 7
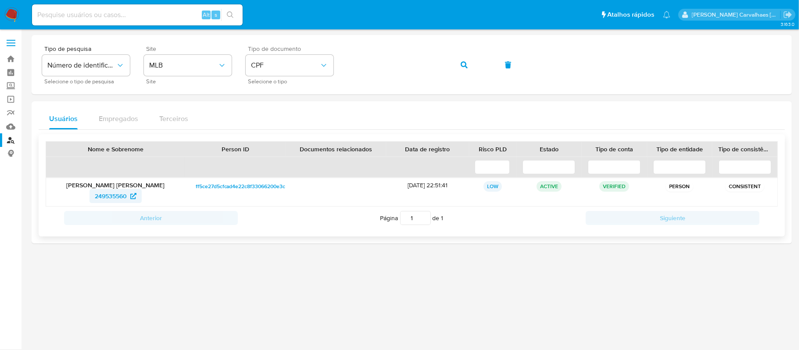
click at [127, 196] on span "249535560" at bounding box center [116, 196] width 42 height 14
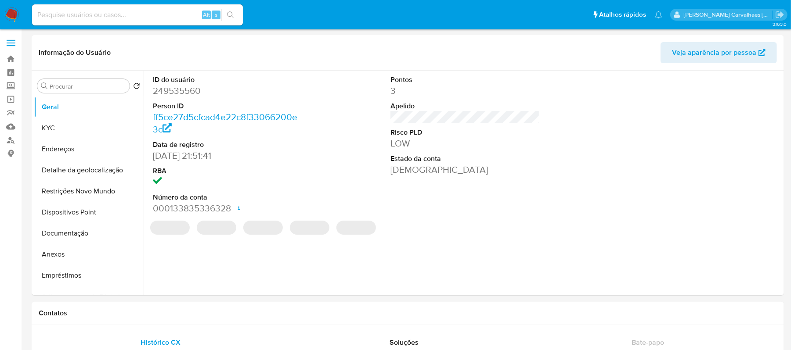
select select "10"
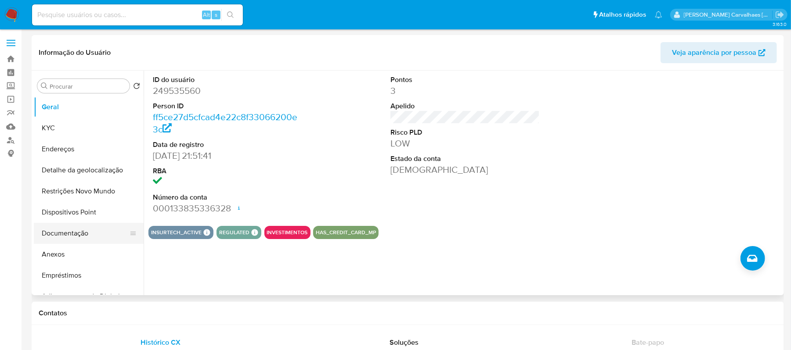
click at [65, 238] on button "Documentação" at bounding box center [85, 233] width 103 height 21
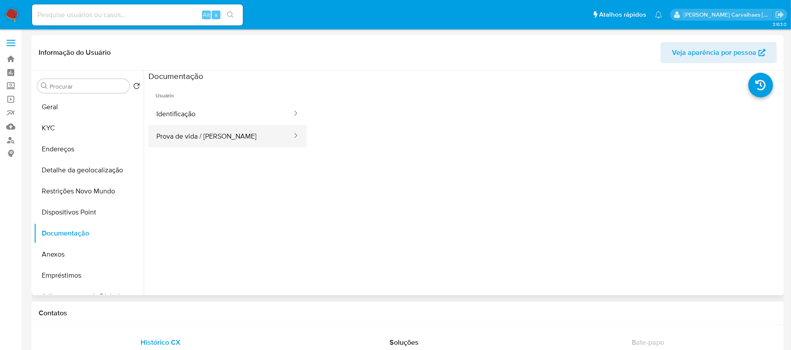
click at [226, 133] on button "Prova de vida / Selfie" at bounding box center [220, 136] width 144 height 22
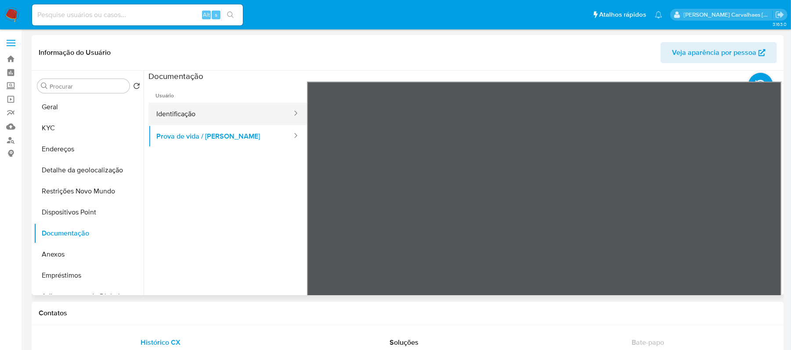
click at [223, 116] on button "Identificação" at bounding box center [220, 114] width 144 height 22
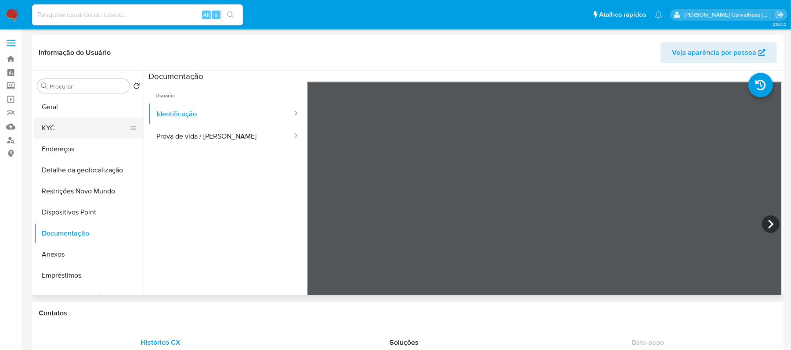
click at [65, 130] on button "KYC" at bounding box center [85, 128] width 103 height 21
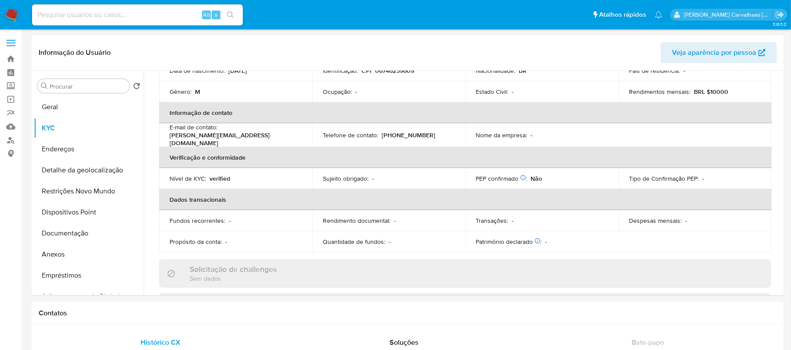
scroll to position [117, 0]
click at [83, 230] on button "Documentação" at bounding box center [85, 233] width 103 height 21
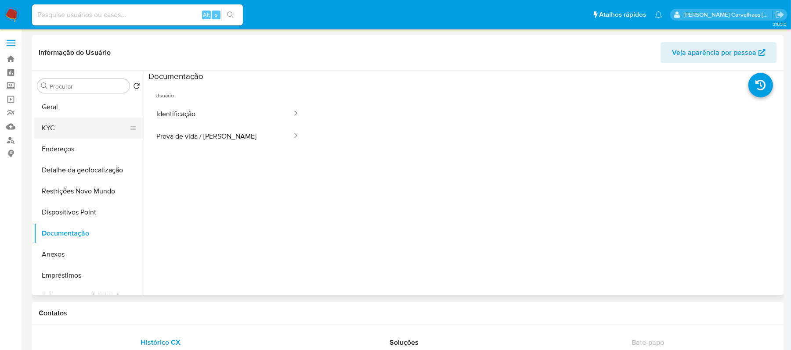
click at [72, 120] on button "KYC" at bounding box center [85, 128] width 103 height 21
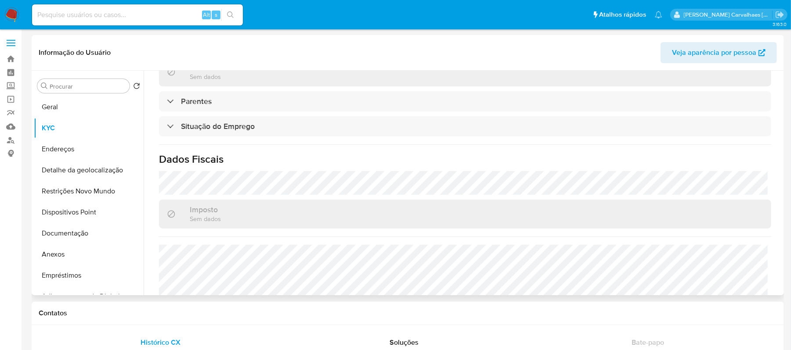
scroll to position [382, 0]
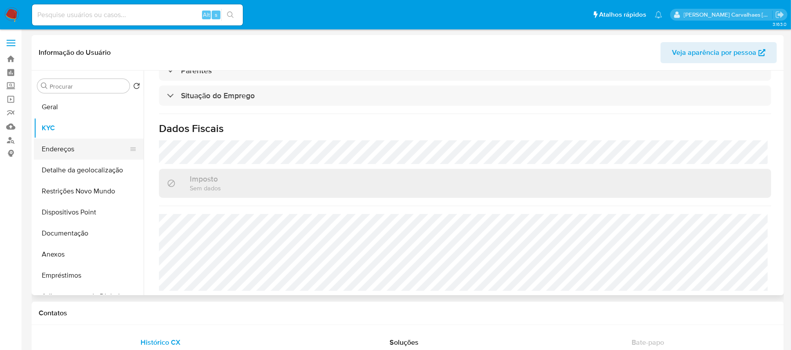
click at [69, 149] on button "Endereços" at bounding box center [85, 149] width 103 height 21
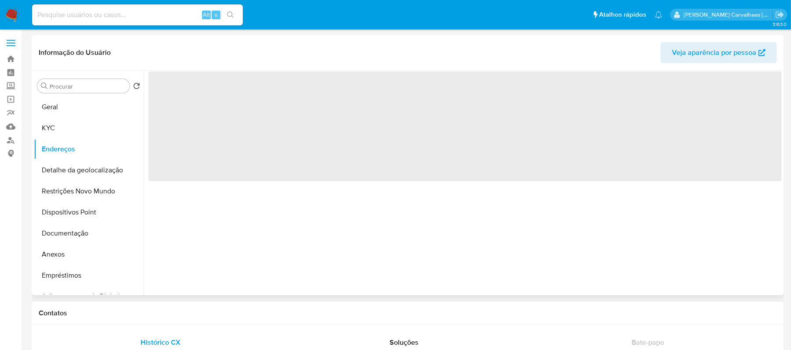
scroll to position [0, 0]
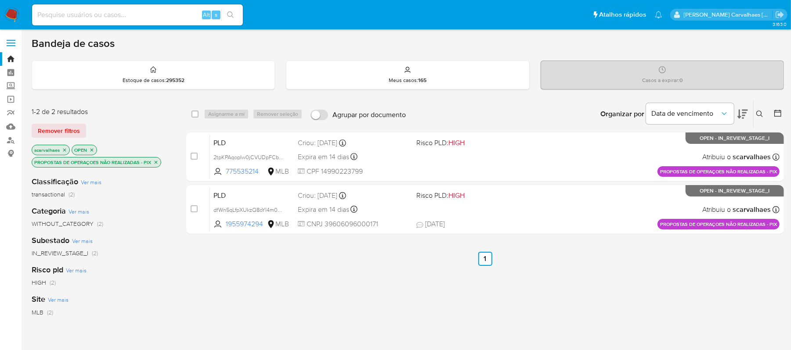
drag, startPoint x: 0, startPoint y: 0, endPoint x: 147, endPoint y: 18, distance: 147.7
click at [147, 18] on input at bounding box center [137, 14] width 211 height 11
paste input "X3rI91QQorgIJyKf76g9ipcl"
type input "X3rI91QQorgIJyKf76g9ipcl"
click at [232, 6] on div "X3rI91QQorgIJyKf76g9ipcl Alt s" at bounding box center [137, 14] width 211 height 21
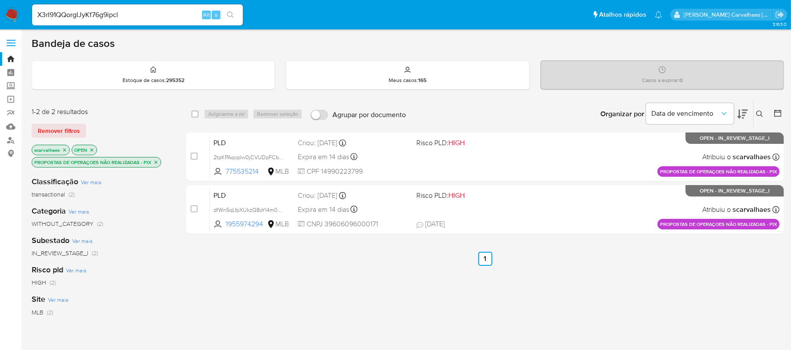
click at [230, 16] on icon "search-icon" at bounding box center [230, 14] width 7 height 7
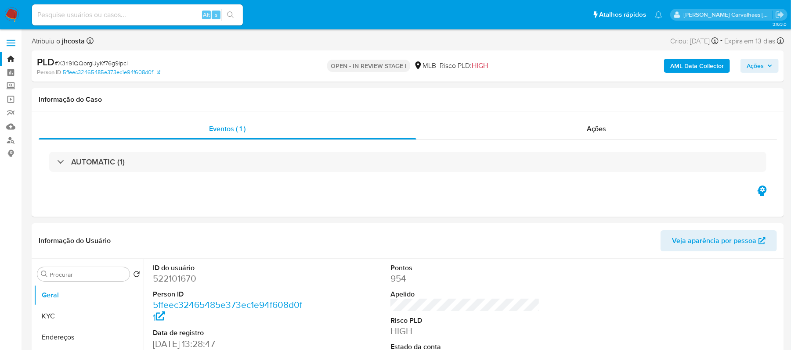
select select "10"
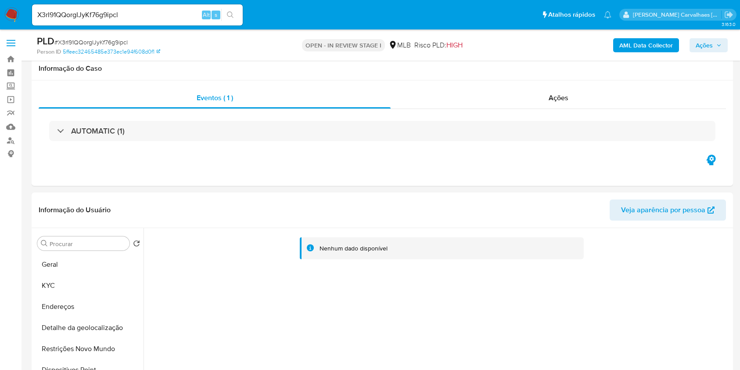
select select "10"
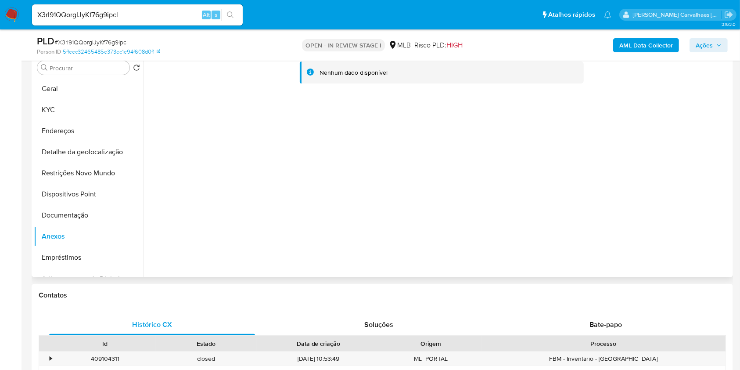
scroll to position [58, 0]
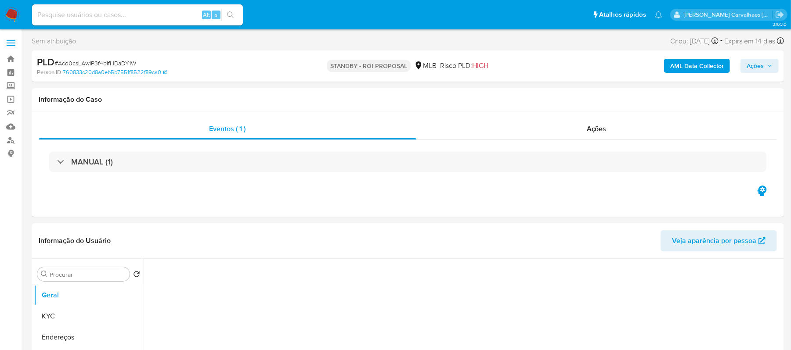
select select "10"
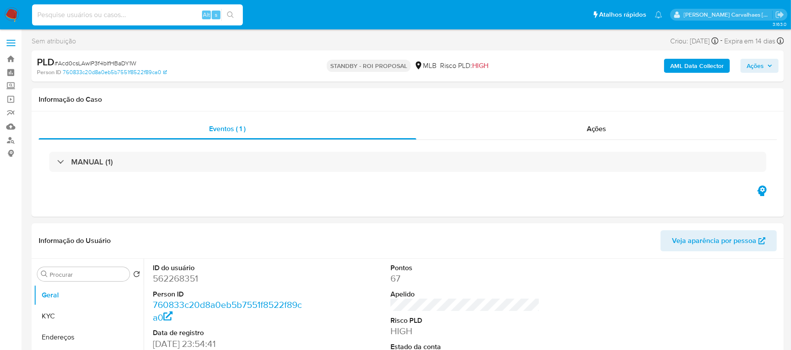
click at [123, 18] on input at bounding box center [137, 14] width 211 height 11
paste input "X3rI91QQorgIJyKf76g9ipcl"
type input "X3rI91QQorgIJyKf76g9ipcl"
click at [227, 14] on icon "search-icon" at bounding box center [230, 14] width 7 height 7
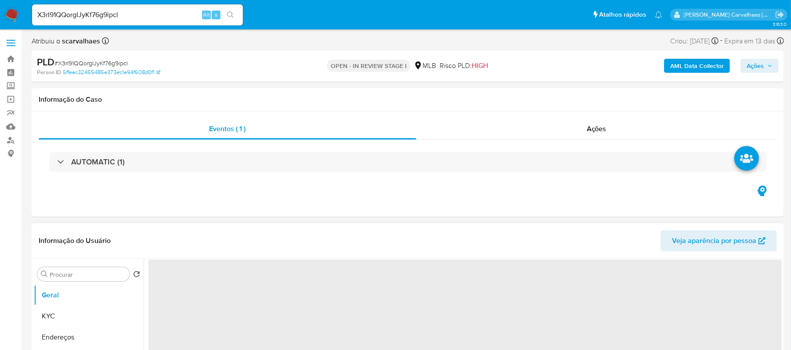
select select "10"
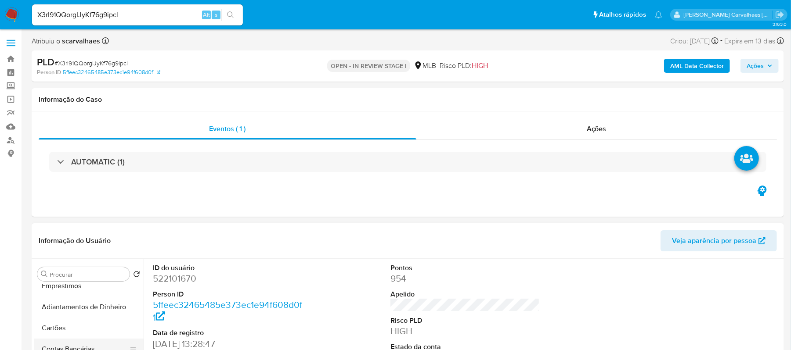
scroll to position [117, 0]
click at [59, 327] on button "Anexos" at bounding box center [85, 326] width 103 height 21
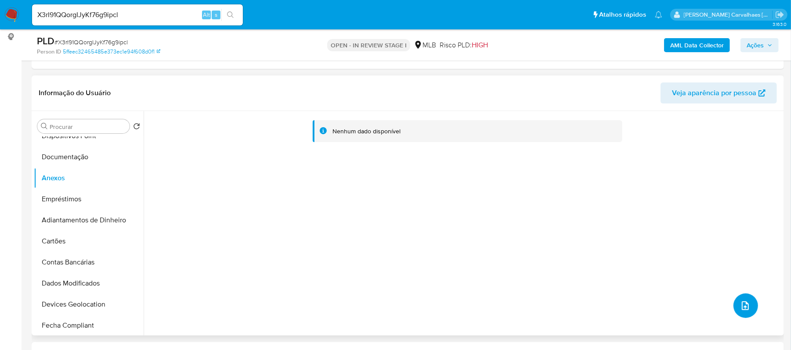
click at [740, 303] on icon "upload-file" at bounding box center [745, 306] width 11 height 11
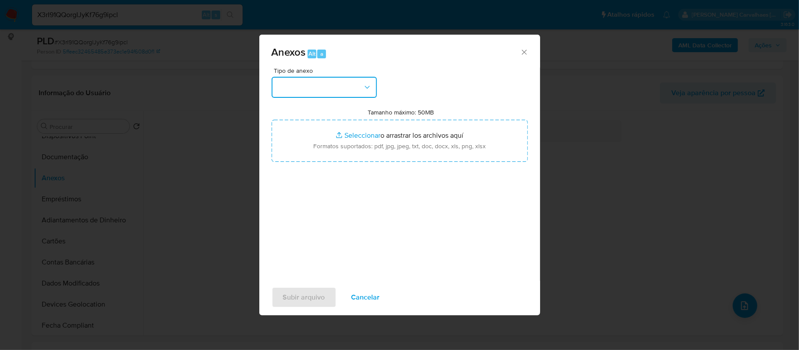
click at [363, 92] on button "button" at bounding box center [324, 87] width 105 height 21
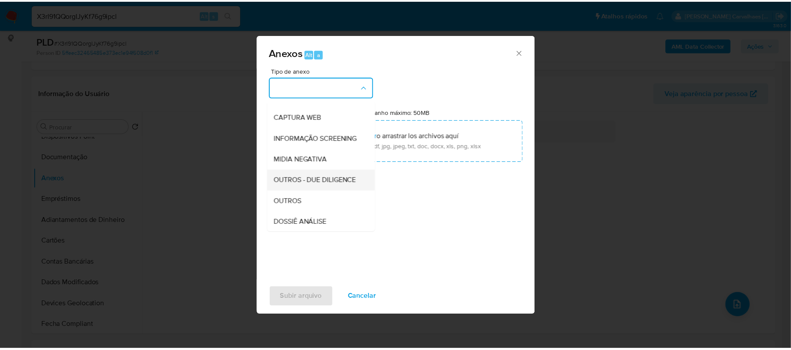
scroll to position [58, 0]
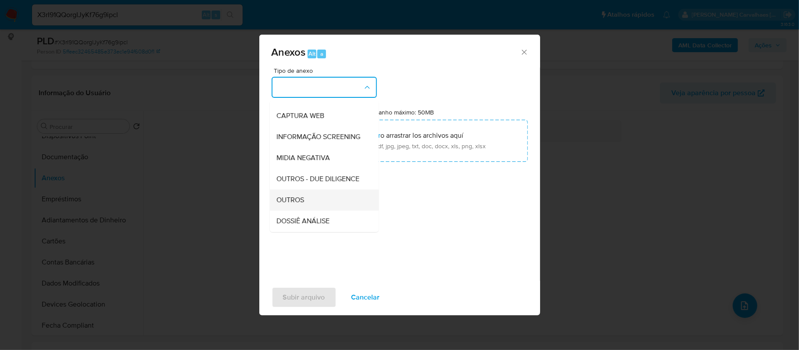
click at [304, 205] on span "OUTROS" at bounding box center [291, 200] width 28 height 9
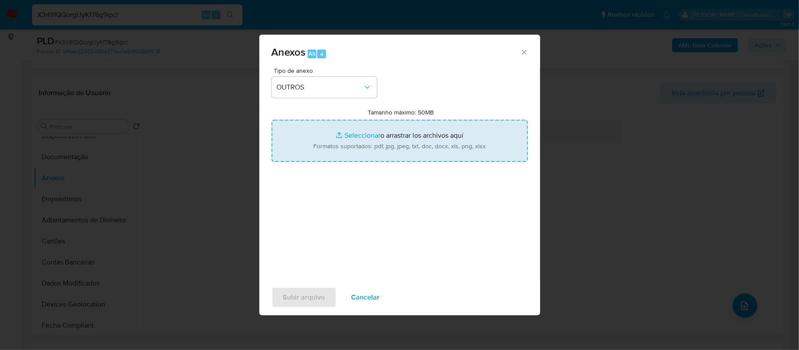
click at [363, 137] on input "Tamanho máximo: 50MB Seleccionar archivos" at bounding box center [400, 141] width 256 height 42
type input "C:\fakepath\SAR - xxxx- CNPJ 35677088000165 - EHF COMERCIO E IMPORTACAO E EXPOR…"
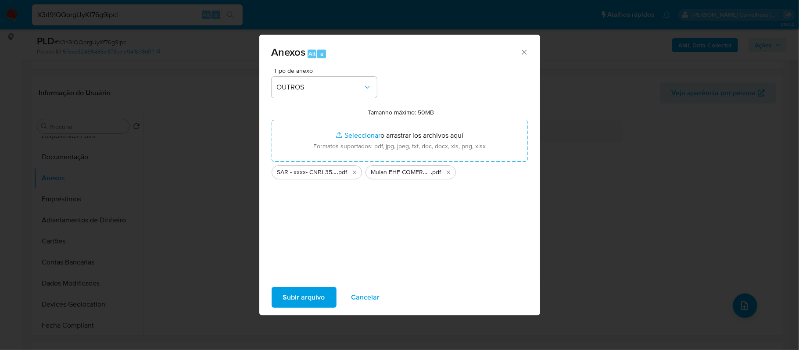
click at [305, 295] on span "Subir arquivo" at bounding box center [304, 297] width 42 height 19
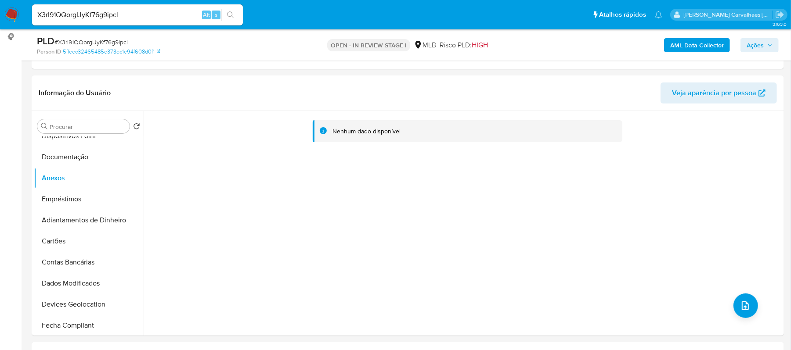
click at [761, 44] on span "Ações" at bounding box center [754, 45] width 17 height 14
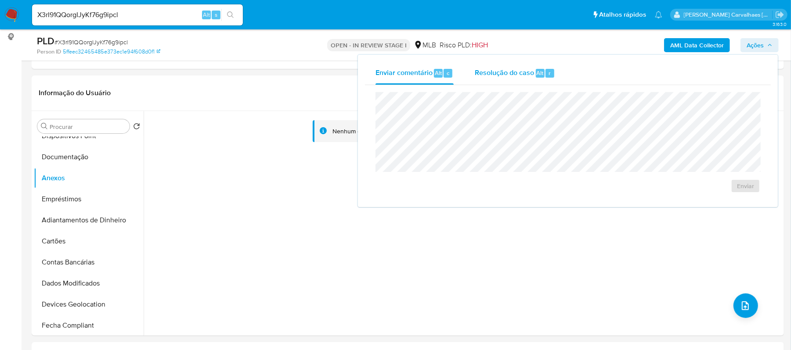
click at [500, 75] on span "Resolução do caso" at bounding box center [503, 73] width 59 height 10
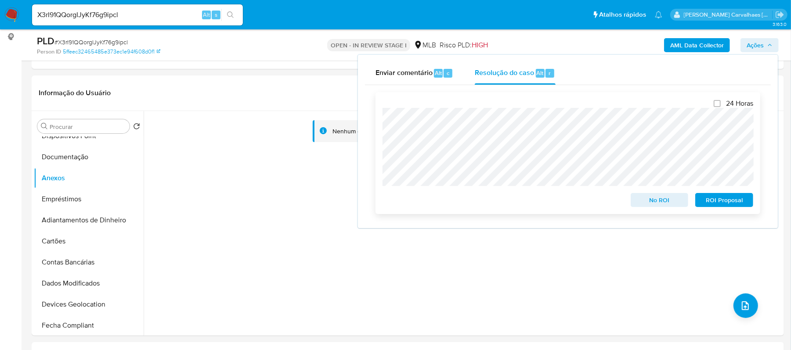
click at [733, 197] on span "ROI Proposal" at bounding box center [724, 200] width 46 height 12
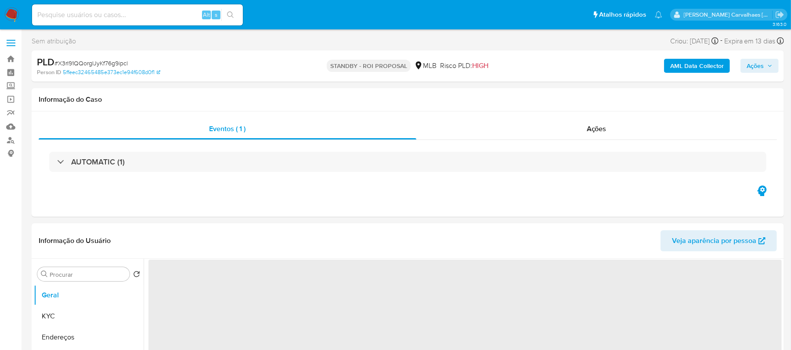
select select "10"
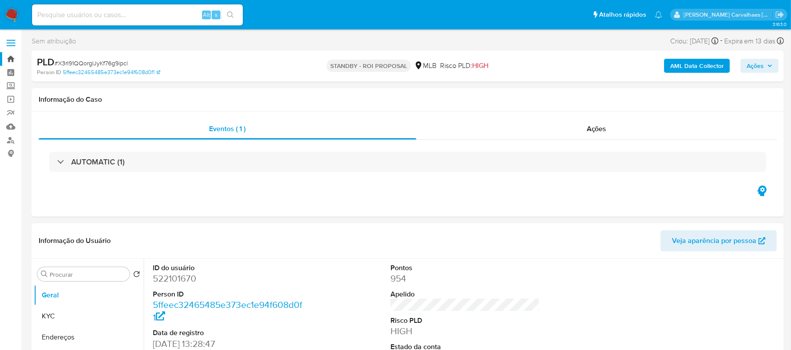
click at [9, 62] on link "Bandeja" at bounding box center [52, 59] width 104 height 14
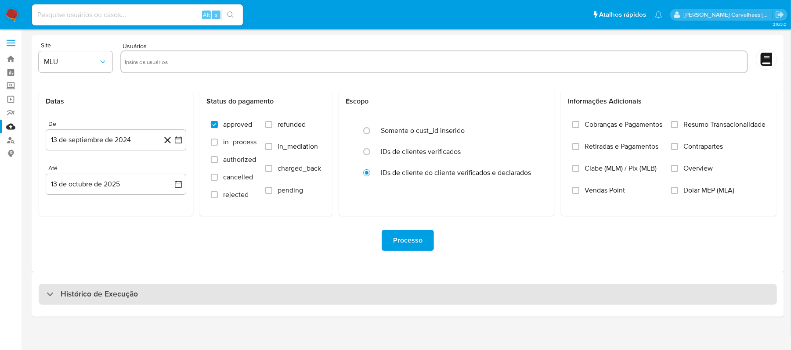
click at [92, 297] on h3 "Histórico de Execução" at bounding box center [99, 294] width 77 height 11
select select "10"
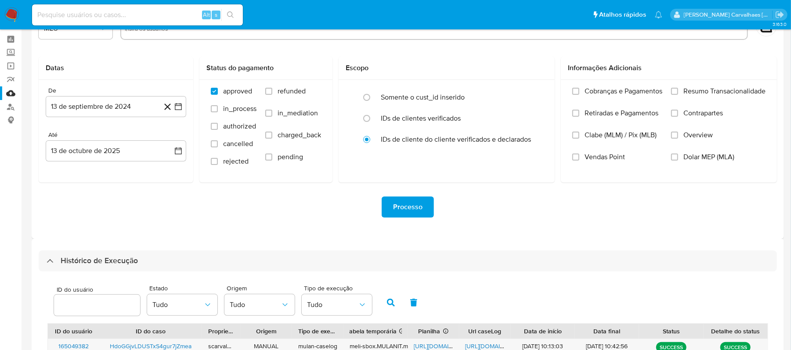
scroll to position [117, 0]
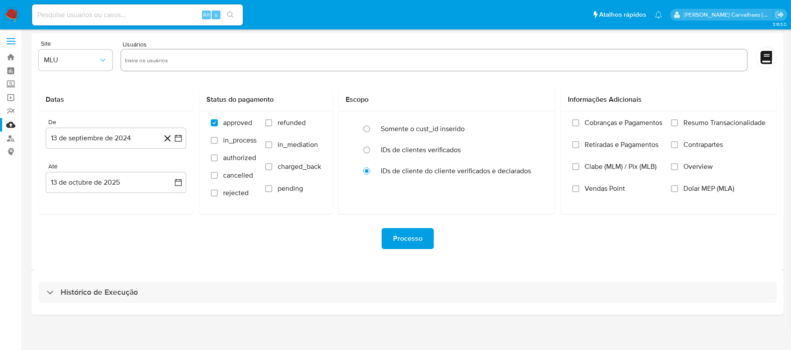
scroll to position [4, 0]
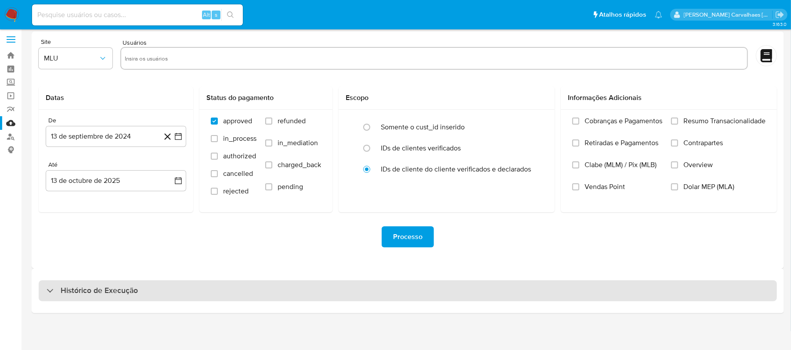
click at [148, 292] on div "Histórico de Execução" at bounding box center [408, 290] width 738 height 21
select select "10"
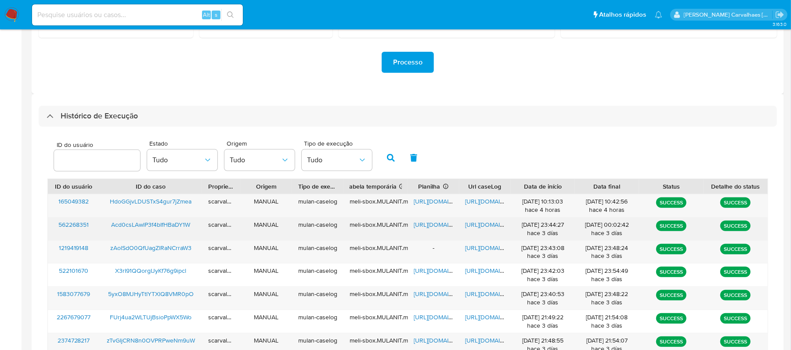
scroll to position [179, 0]
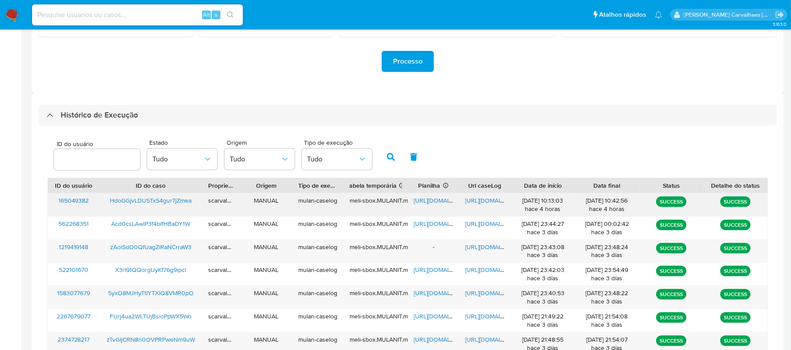
click at [479, 198] on span "[URL][DOMAIN_NAME]" at bounding box center [495, 200] width 61 height 9
click at [78, 16] on input at bounding box center [137, 14] width 211 height 11
paste input "HdoGGjvLDUSTxS4gur7jZmea"
type input "HdoGGjvLDUSTxS4gur7jZmea"
click at [234, 18] on icon "search-icon" at bounding box center [230, 14] width 7 height 7
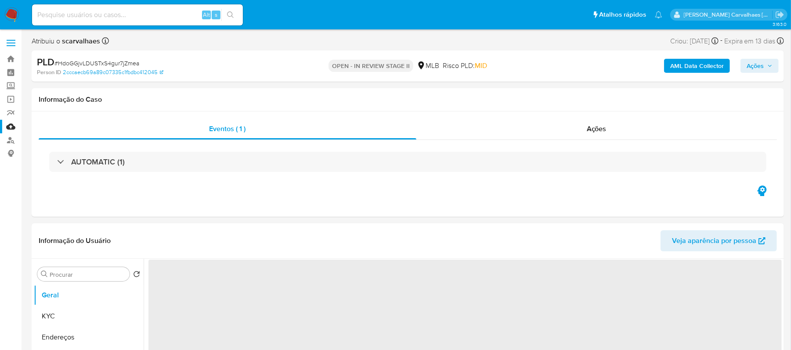
select select "10"
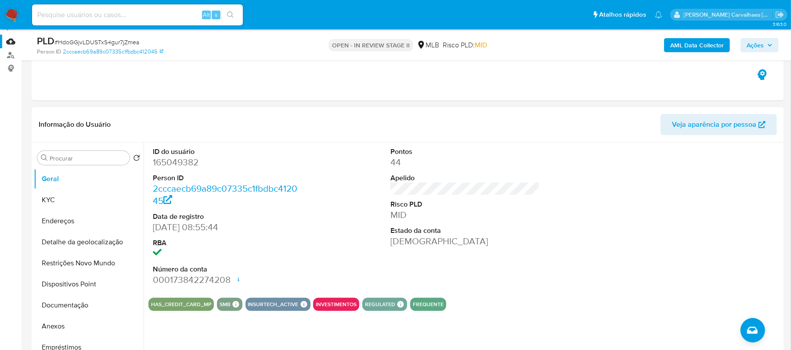
scroll to position [117, 0]
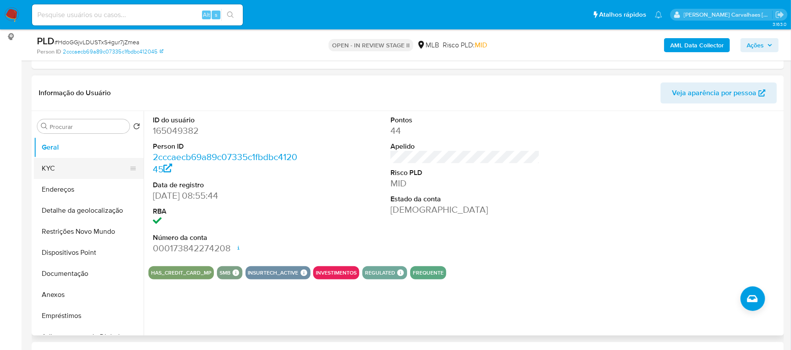
click at [68, 175] on button "KYC" at bounding box center [85, 168] width 103 height 21
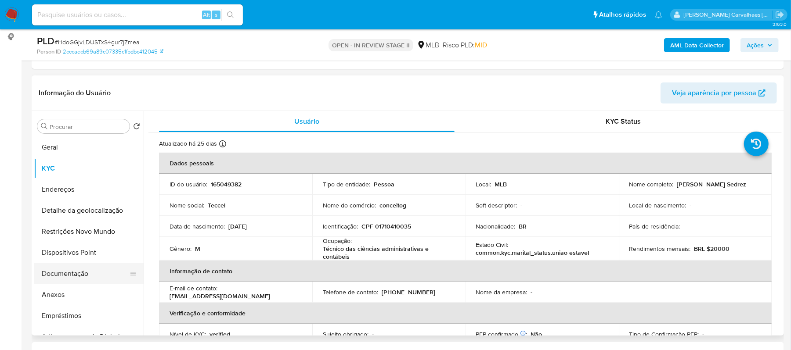
click at [51, 276] on button "Documentação" at bounding box center [85, 273] width 103 height 21
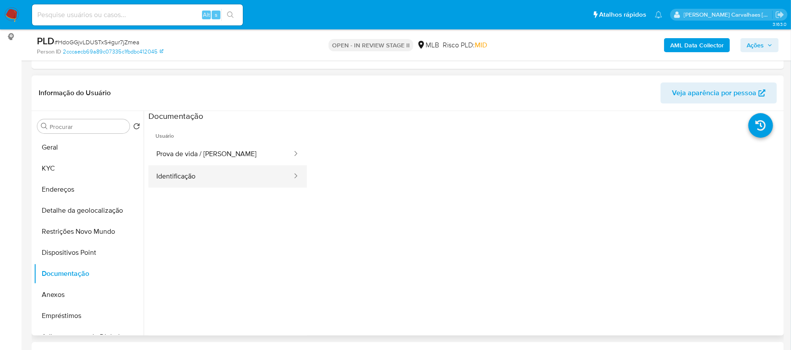
click at [223, 185] on button "Identificação" at bounding box center [220, 176] width 144 height 22
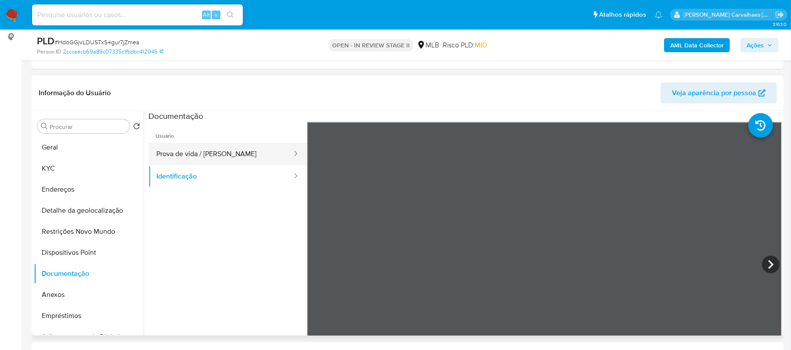
click at [190, 145] on button "Prova de vida / [PERSON_NAME]" at bounding box center [220, 154] width 144 height 22
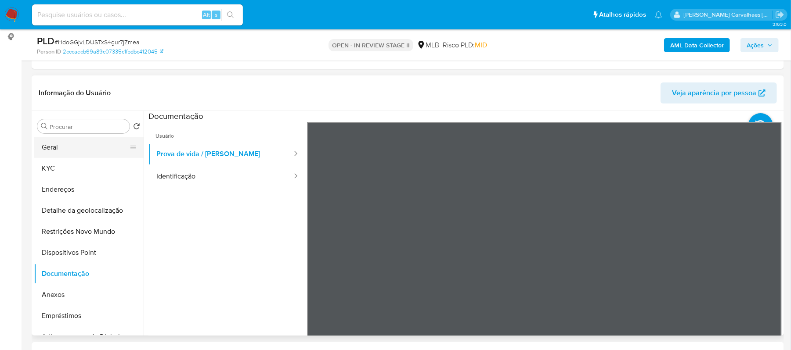
click at [83, 148] on button "Geral" at bounding box center [85, 147] width 103 height 21
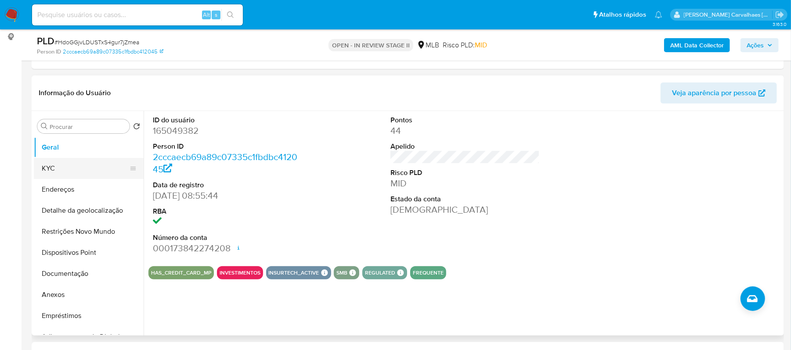
click at [69, 171] on button "KYC" at bounding box center [85, 168] width 103 height 21
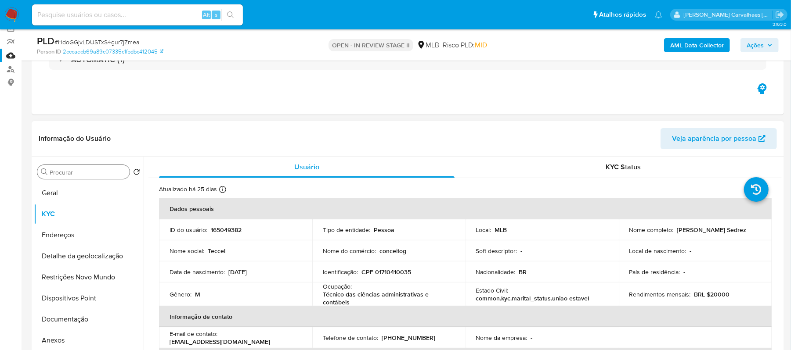
scroll to position [58, 0]
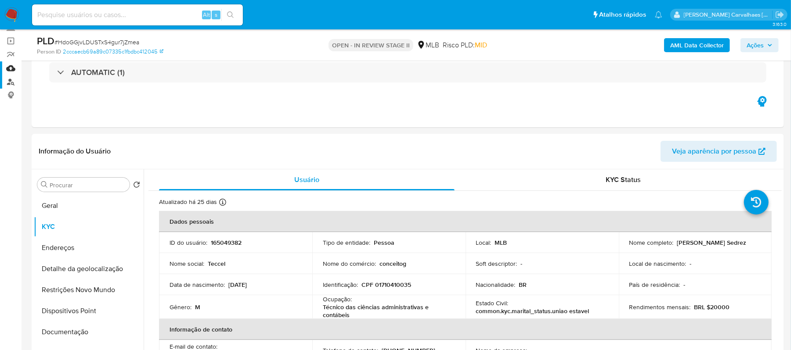
click at [9, 83] on link "Localizador de pessoas" at bounding box center [52, 82] width 104 height 14
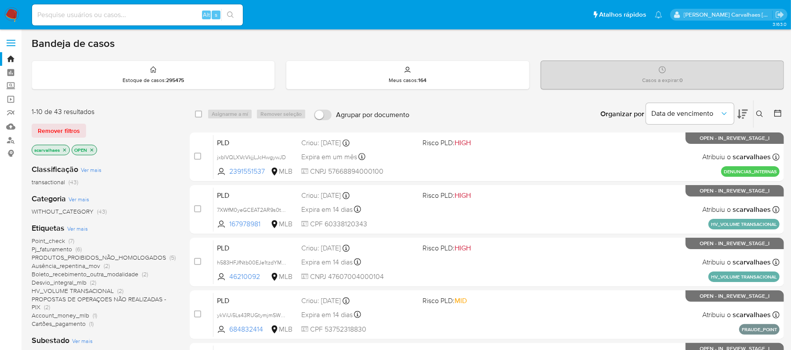
click at [92, 149] on icon "close-filter" at bounding box center [91, 149] width 3 height 3
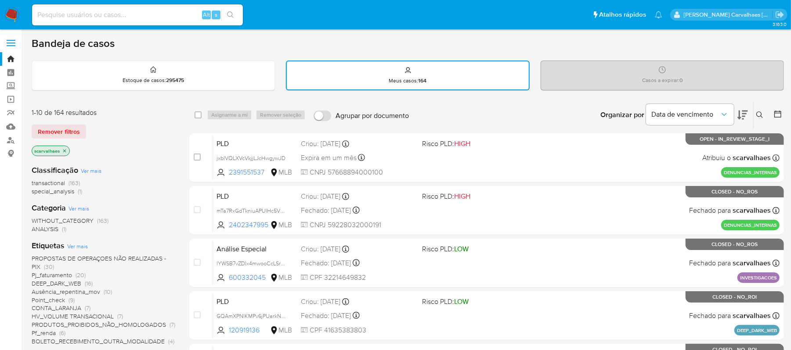
click at [64, 150] on icon "close-filter" at bounding box center [64, 150] width 3 height 3
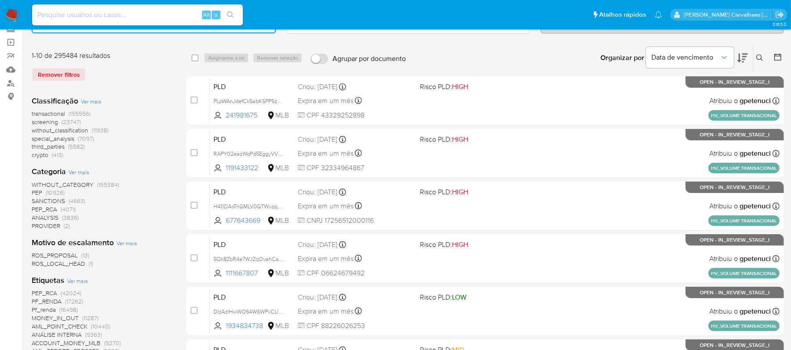
scroll to position [58, 0]
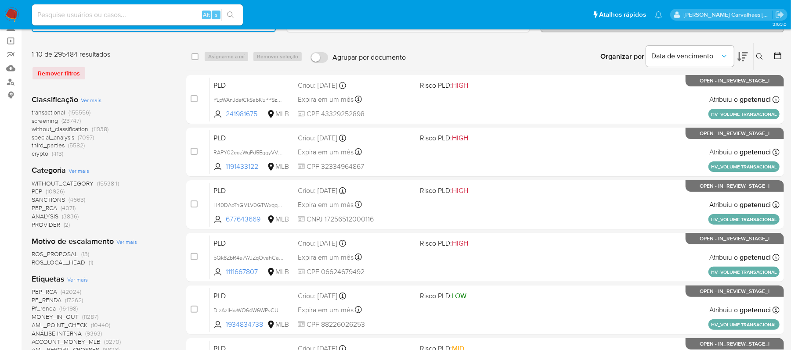
click at [81, 171] on span "Ver mais" at bounding box center [78, 171] width 21 height 8
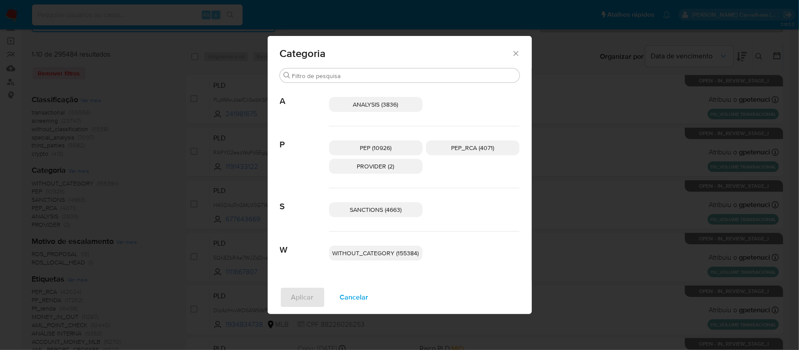
click at [521, 51] on div "Categoria" at bounding box center [400, 52] width 264 height 32
click at [520, 51] on icon "Fechar" at bounding box center [516, 53] width 9 height 9
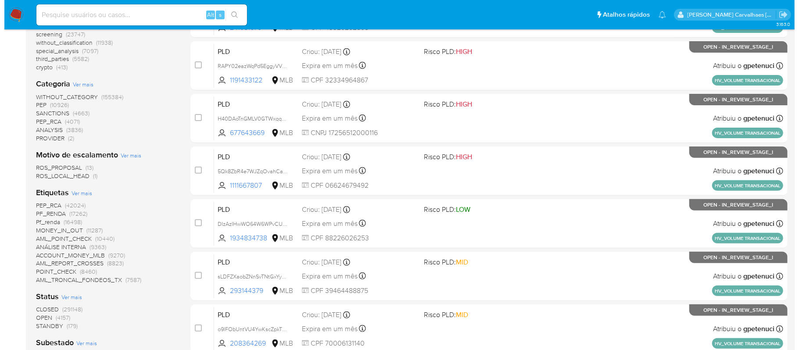
scroll to position [176, 0]
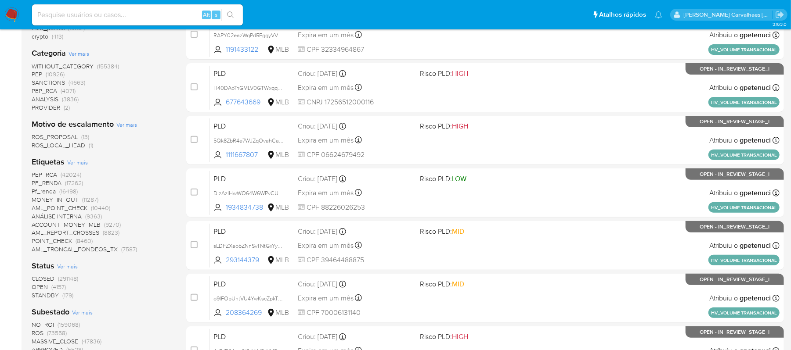
click at [76, 162] on span "Ver mais" at bounding box center [77, 162] width 21 height 8
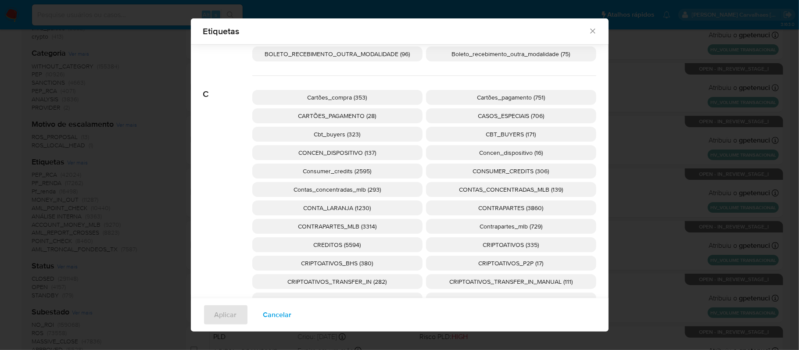
scroll to position [579, 0]
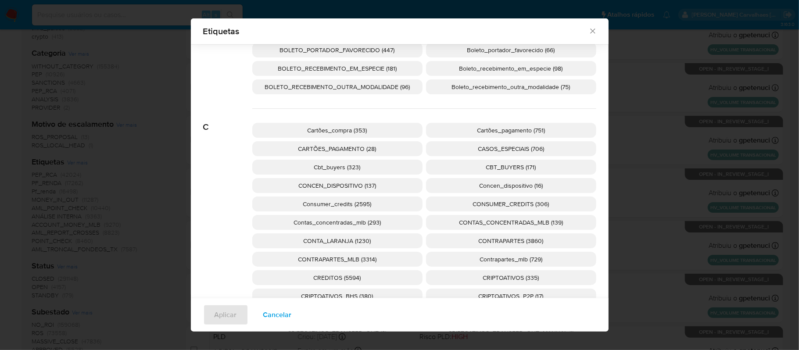
click at [343, 148] on span "CARTÕES_PAGAMENTO (28)" at bounding box center [337, 148] width 78 height 9
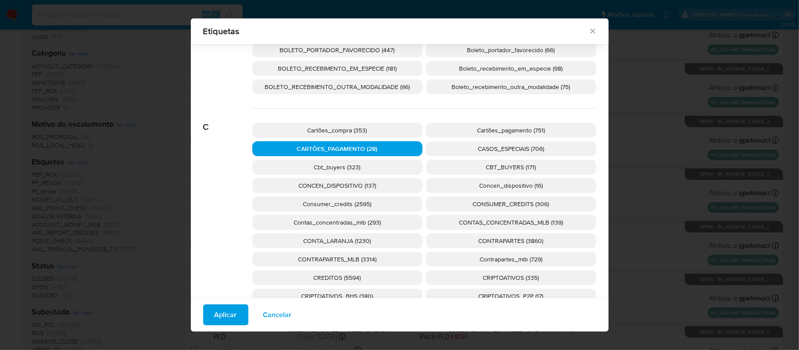
click at [208, 311] on button "Aplicar" at bounding box center [225, 315] width 45 height 21
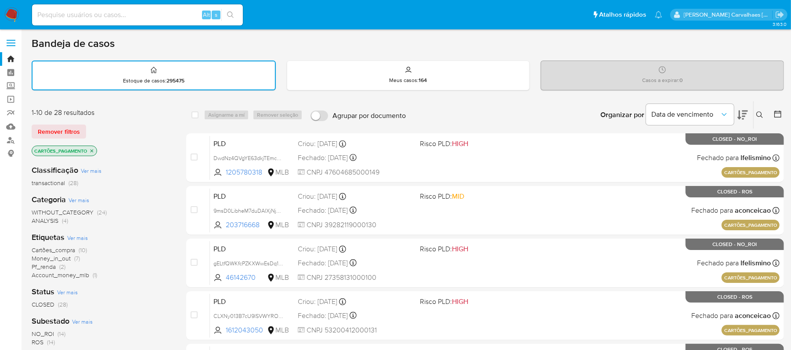
click at [63, 293] on span "Ver mais" at bounding box center [67, 292] width 21 height 8
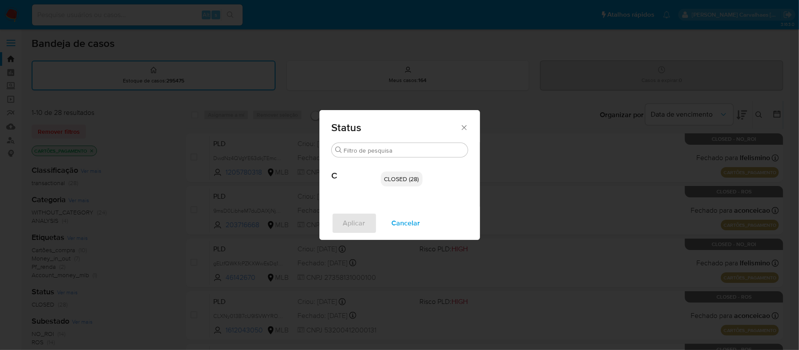
click at [465, 125] on icon "Fechar" at bounding box center [464, 127] width 9 height 9
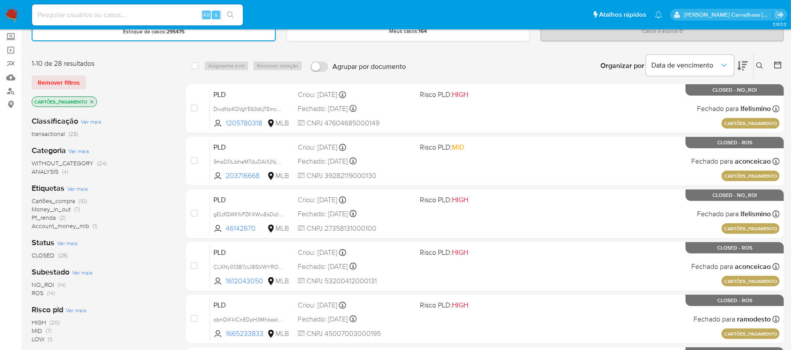
scroll to position [58, 0]
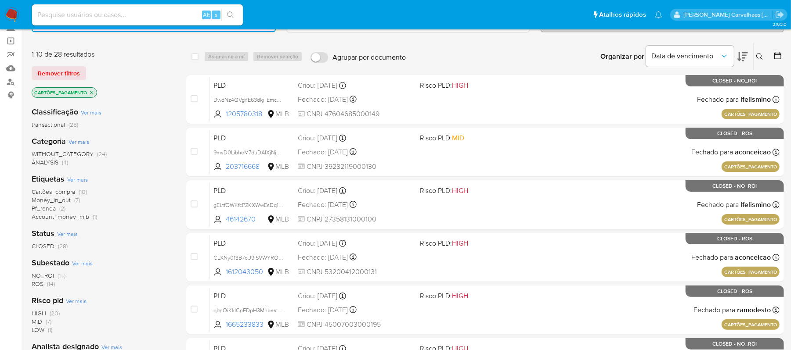
click at [43, 281] on span "ROS" at bounding box center [38, 284] width 12 height 9
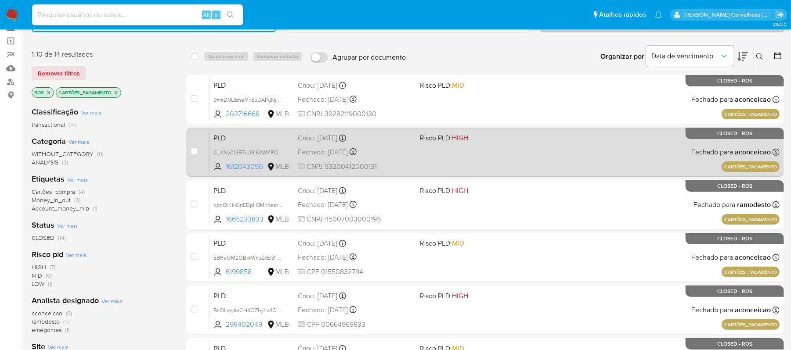
click at [551, 137] on div "PLD CLXNy013B7cU9ISVWYRO7dY5 1612043050 MLB Risco PLD: HIGH Criou: 18/09/2024 C…" at bounding box center [494, 152] width 569 height 44
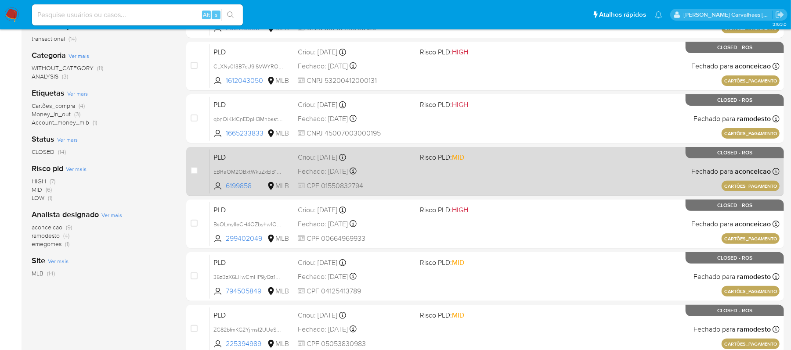
scroll to position [176, 0]
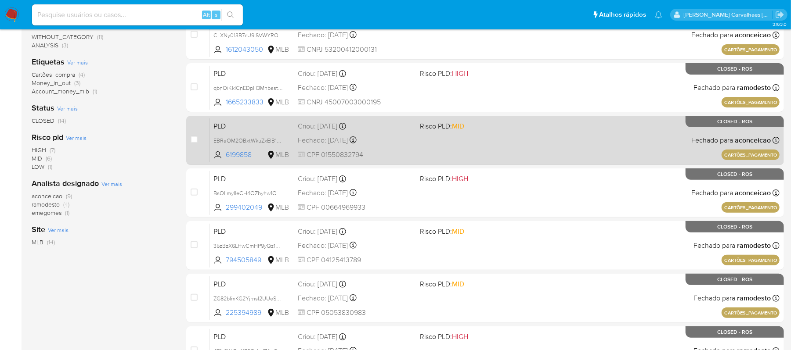
click at [508, 240] on div "PLD 35zBzX6LHwCmHP9yQz1N3Kw8 794505849 MLB Risco PLD: MID Criou: 18/09/2024 Cri…" at bounding box center [494, 245] width 569 height 44
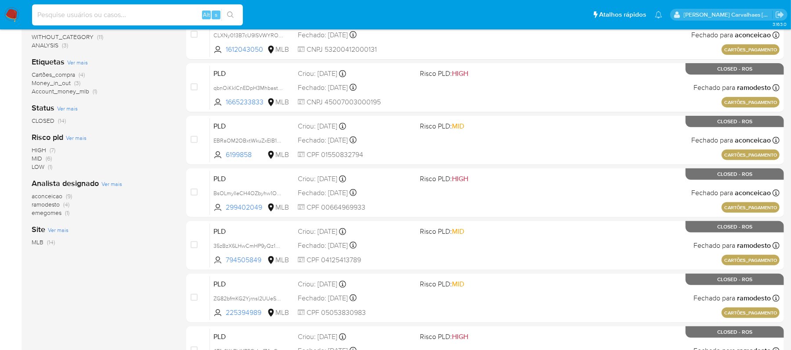
click at [69, 16] on input at bounding box center [137, 14] width 211 height 11
paste input "HdoGGjvLDUSTxS4gur7jZmea"
type input "HdoGGjvLDUSTxS4gur7jZmea"
click at [230, 13] on icon "search-icon" at bounding box center [230, 14] width 7 height 7
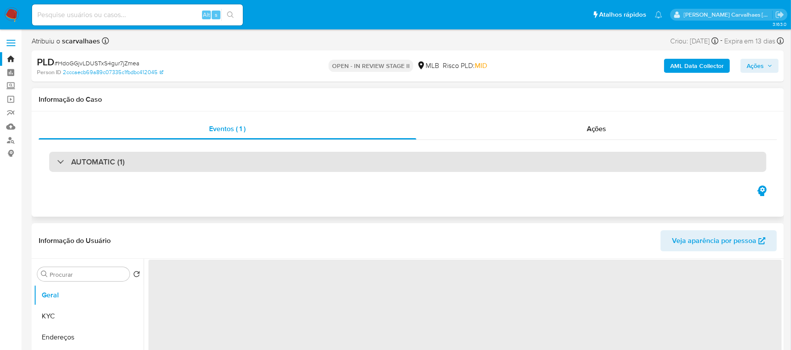
select select "10"
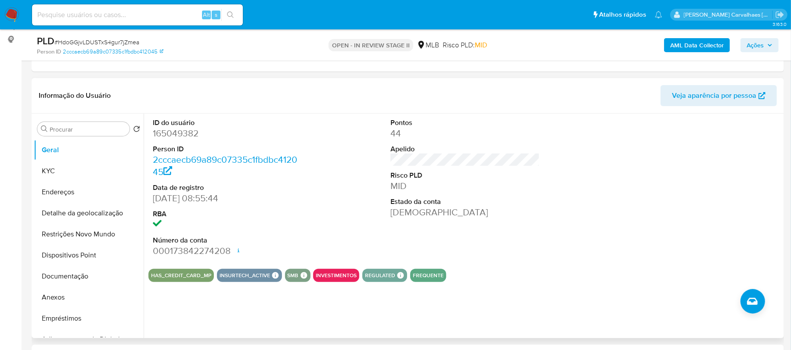
scroll to position [117, 0]
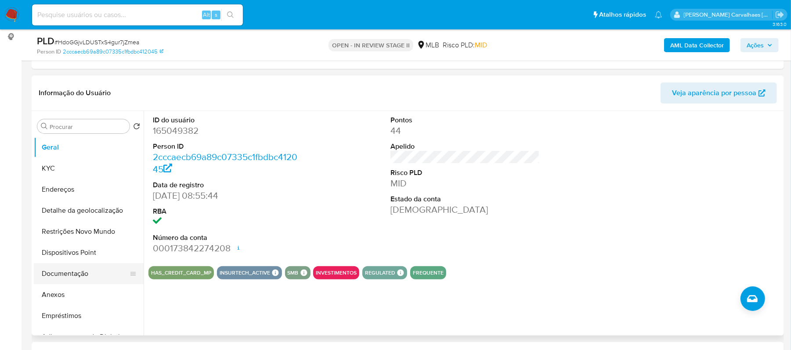
click at [76, 273] on button "Documentação" at bounding box center [85, 273] width 103 height 21
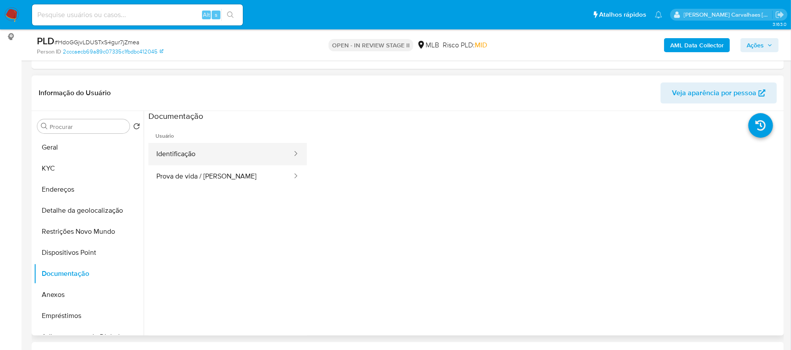
click at [216, 151] on button "Identificação" at bounding box center [220, 154] width 144 height 22
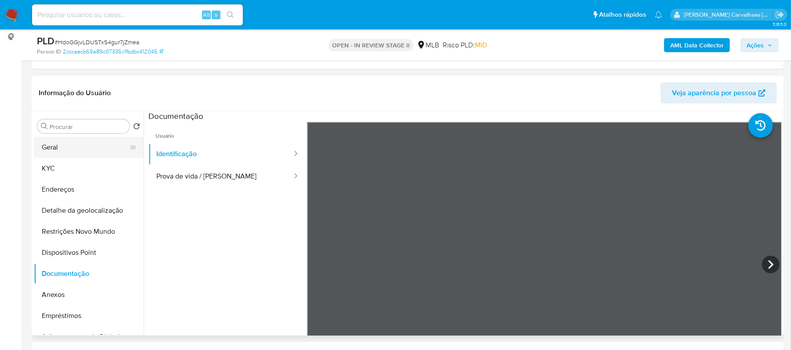
click at [79, 141] on button "Geral" at bounding box center [85, 147] width 103 height 21
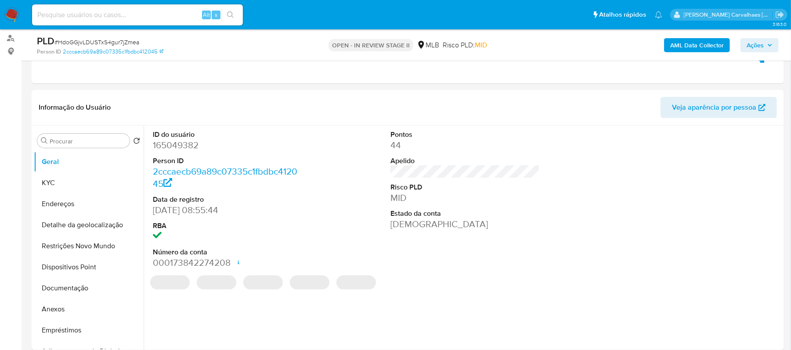
scroll to position [91, 0]
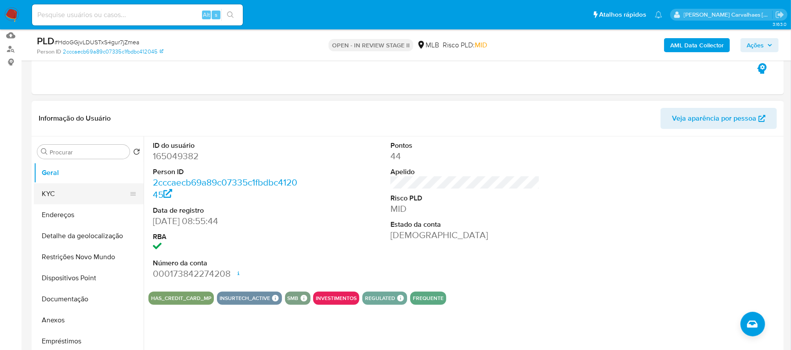
click at [49, 192] on button "KYC" at bounding box center [85, 193] width 103 height 21
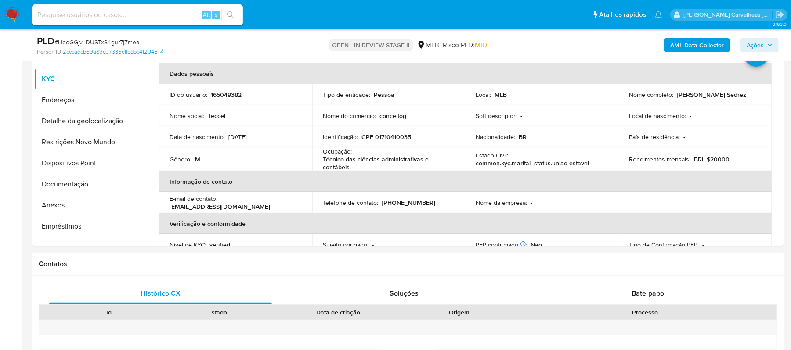
scroll to position [220, 0]
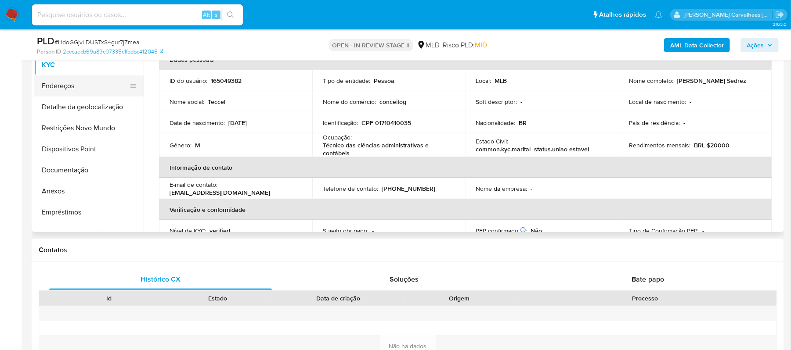
click at [64, 92] on button "Endereços" at bounding box center [85, 85] width 103 height 21
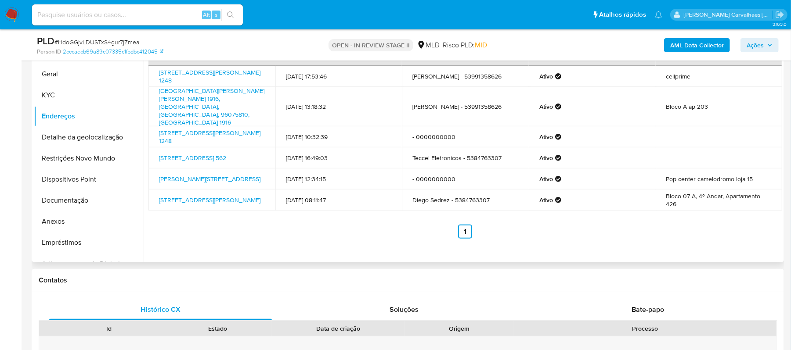
scroll to position [162, 0]
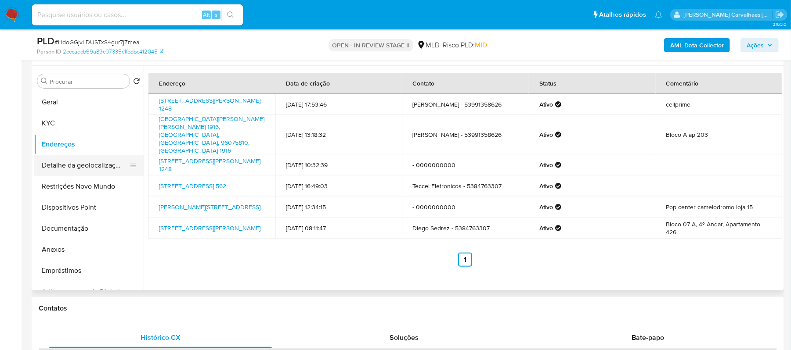
click at [108, 163] on button "Detalhe da geolocalização" at bounding box center [85, 165] width 103 height 21
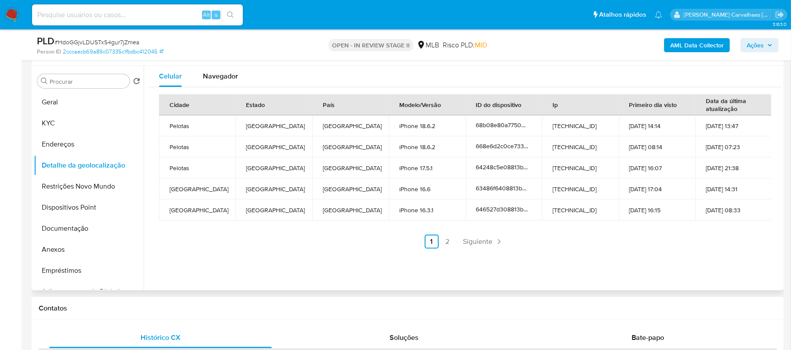
drag, startPoint x: 95, startPoint y: 183, endPoint x: 176, endPoint y: 188, distance: 81.3
click at [95, 183] on button "Restrições Novo Mundo" at bounding box center [89, 186] width 110 height 21
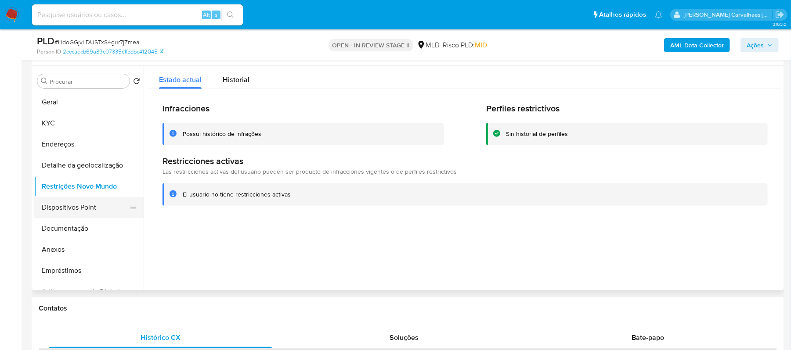
click at [61, 208] on button "Dispositivos Point" at bounding box center [85, 207] width 103 height 21
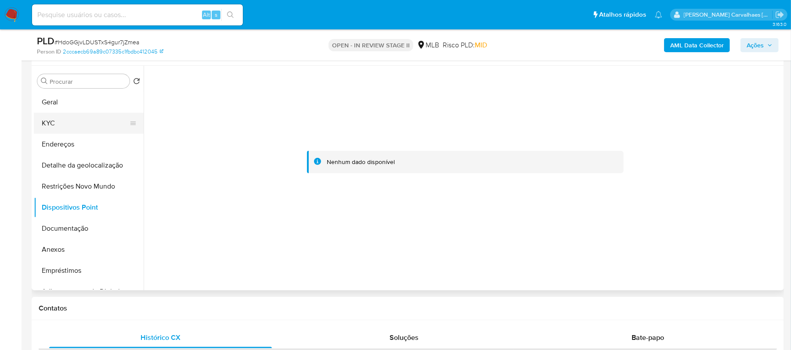
click at [65, 122] on button "KYC" at bounding box center [85, 123] width 103 height 21
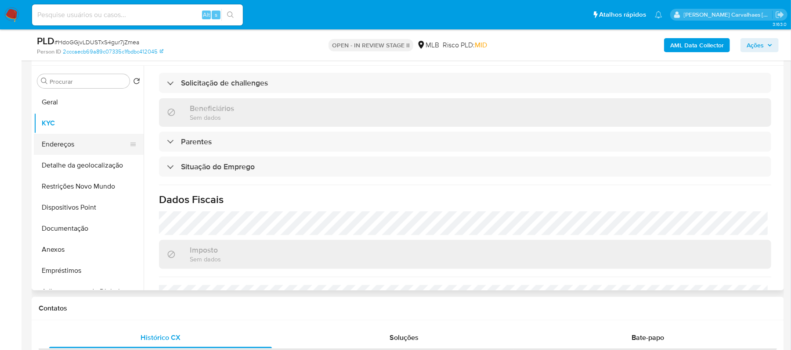
scroll to position [259, 0]
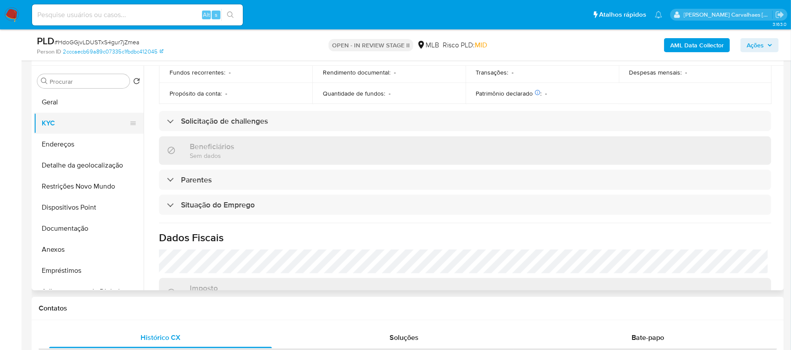
click at [79, 122] on button "KYC" at bounding box center [85, 123] width 103 height 21
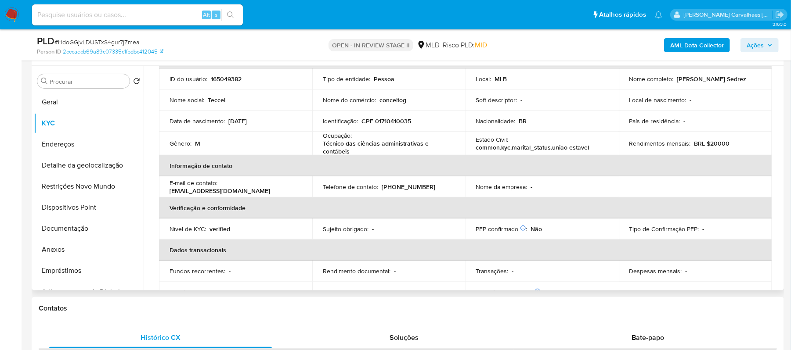
scroll to position [0, 0]
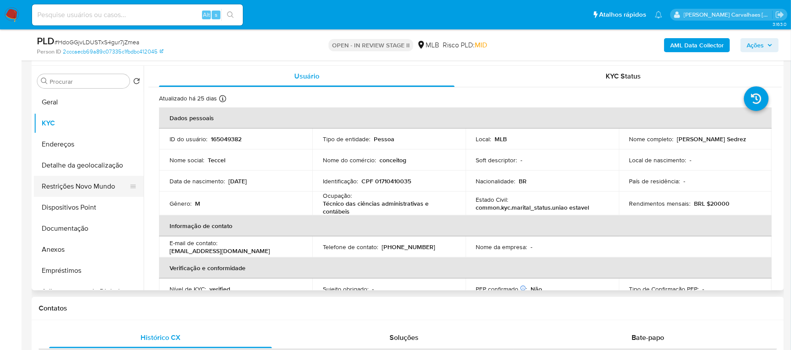
click at [72, 180] on button "Restrições Novo Mundo" at bounding box center [85, 186] width 103 height 21
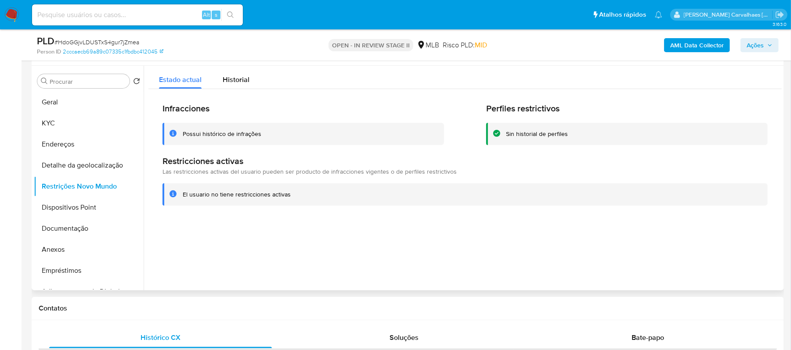
drag, startPoint x: 181, startPoint y: 194, endPoint x: 291, endPoint y: 194, distance: 109.7
click at [292, 195] on div "El usuario no tiene restricciones activas" at bounding box center [464, 194] width 605 height 22
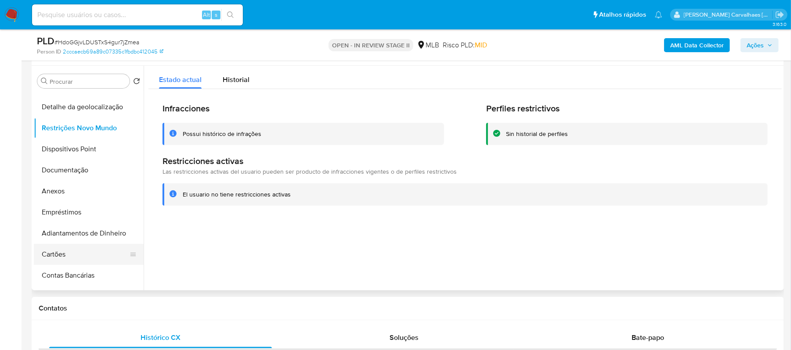
scroll to position [176, 0]
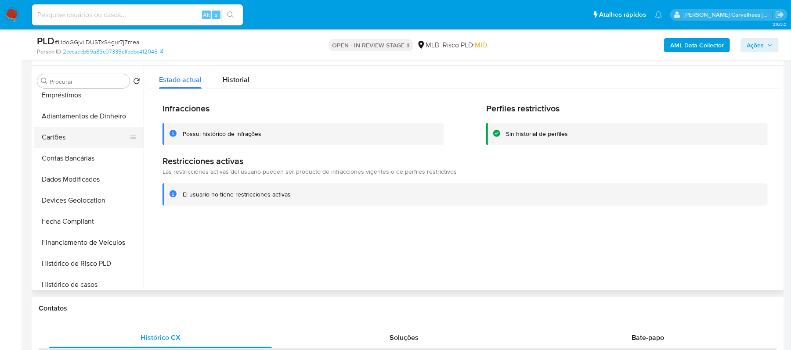
click at [72, 141] on button "Cartões" at bounding box center [85, 137] width 103 height 21
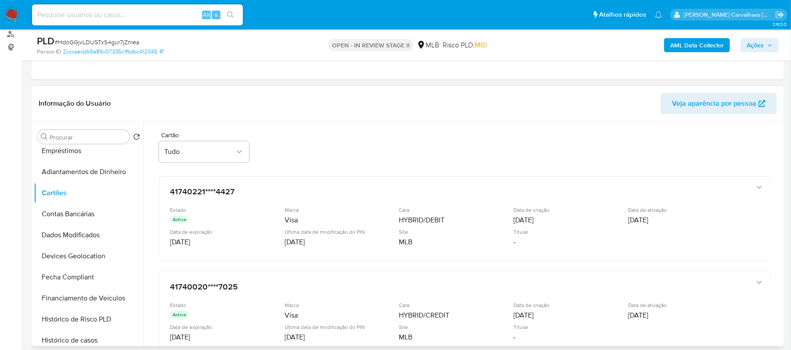
scroll to position [104, 0]
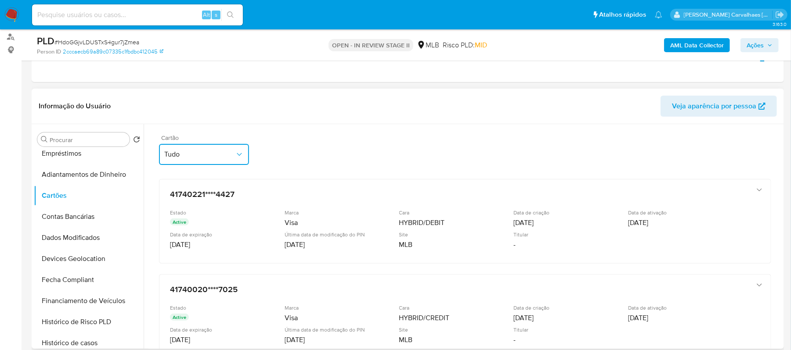
click at [237, 156] on icon "button" at bounding box center [239, 154] width 9 height 9
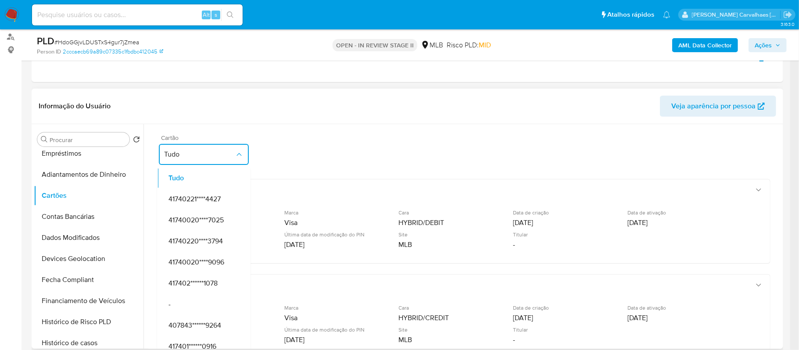
click at [237, 156] on icon "button" at bounding box center [239, 154] width 9 height 9
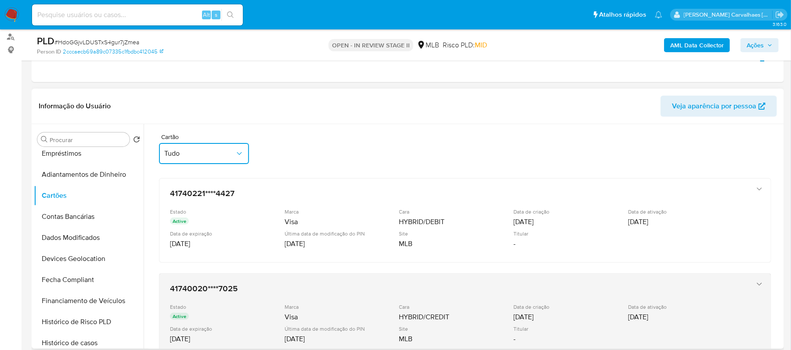
scroll to position [0, 0]
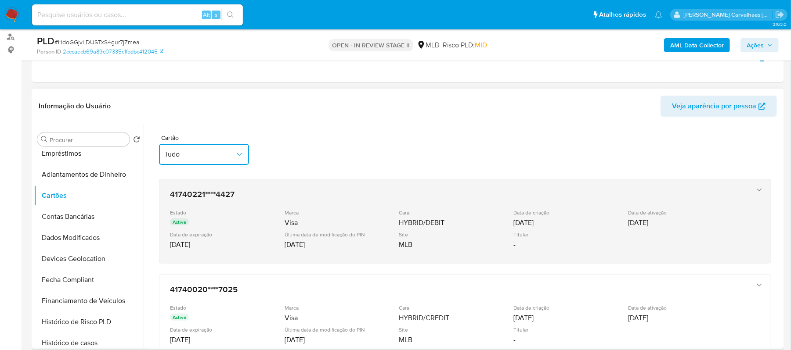
click at [755, 189] on icon "button" at bounding box center [759, 190] width 9 height 9
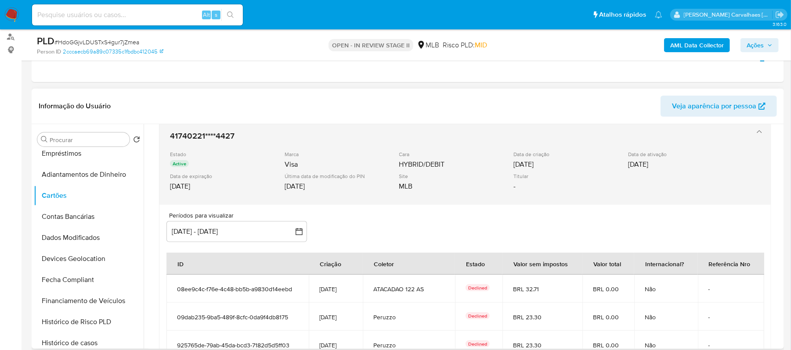
scroll to position [117, 0]
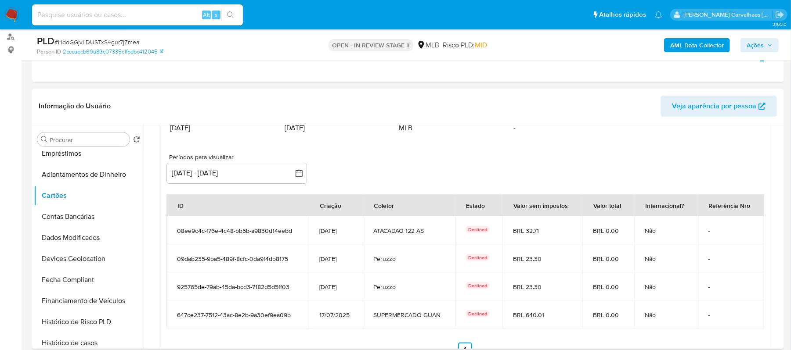
click at [475, 183] on div "Períodos para visualizar inputDatePicker 16 jul 2025 - 13 oct 2025 16-07-2025:1…" at bounding box center [464, 255] width 597 height 203
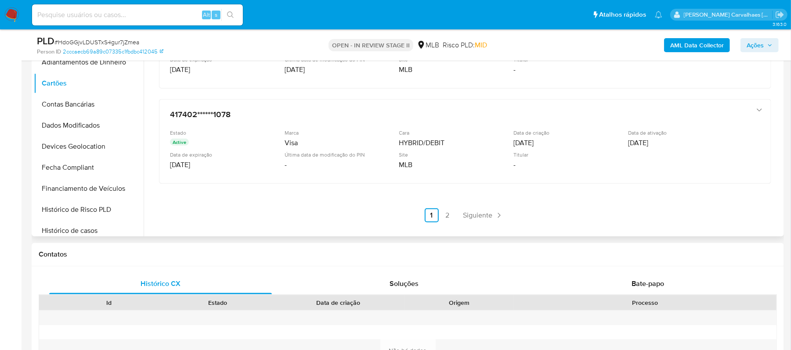
scroll to position [220, 0]
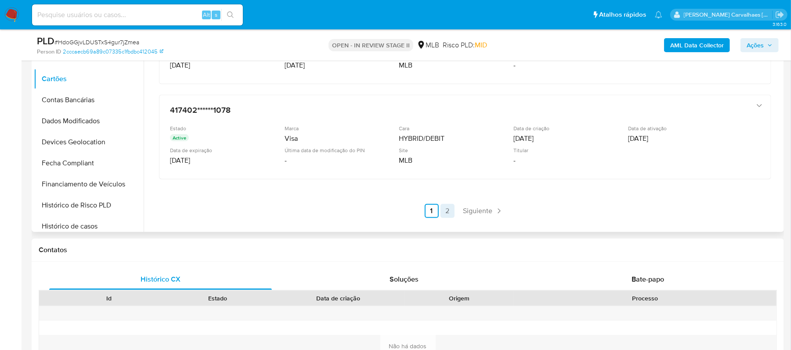
click at [450, 211] on link "2" at bounding box center [447, 211] width 14 height 14
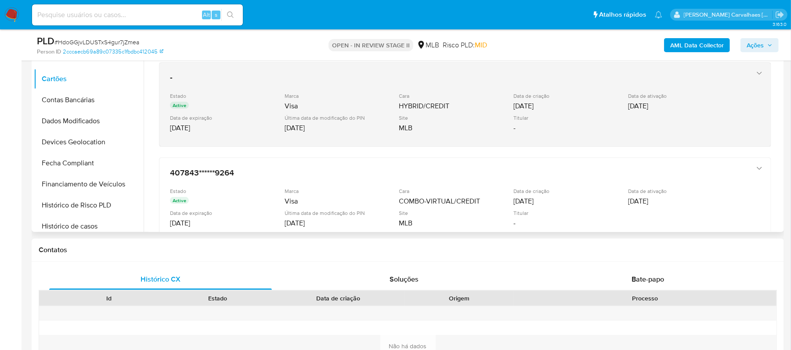
scroll to position [158, 0]
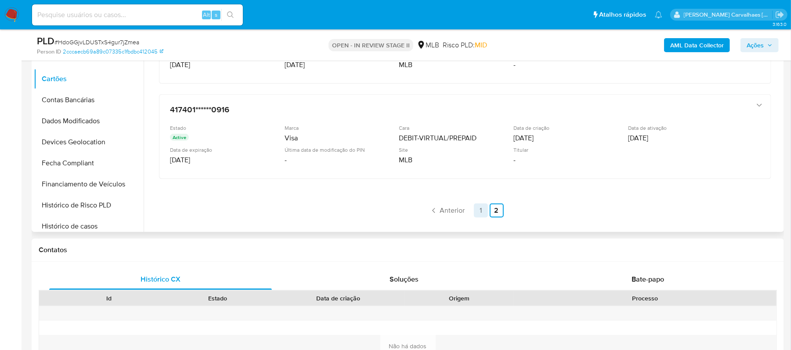
click at [478, 211] on link "1" at bounding box center [481, 211] width 14 height 14
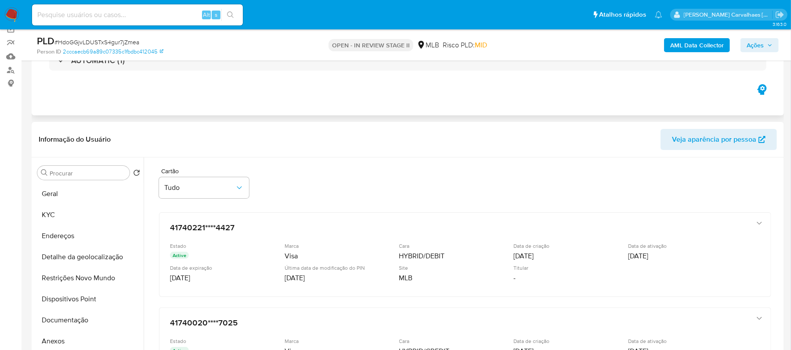
scroll to position [45, 0]
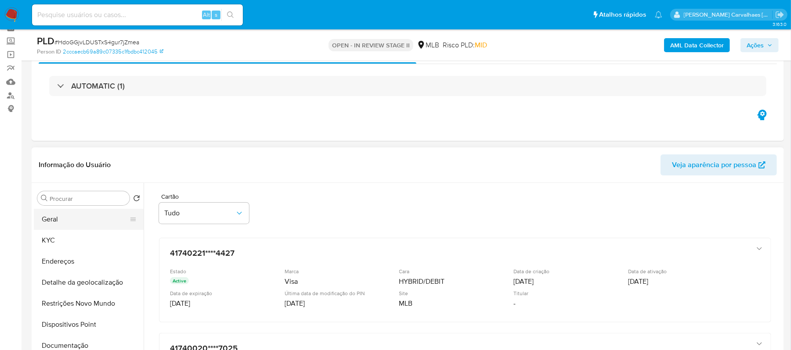
click at [65, 222] on button "Geral" at bounding box center [85, 219] width 103 height 21
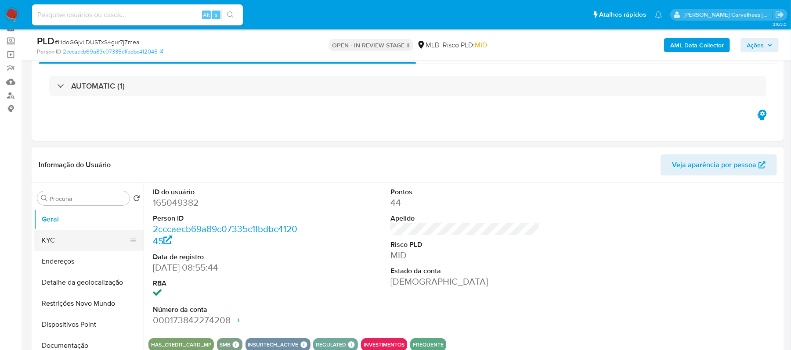
click at [64, 245] on button "KYC" at bounding box center [85, 240] width 103 height 21
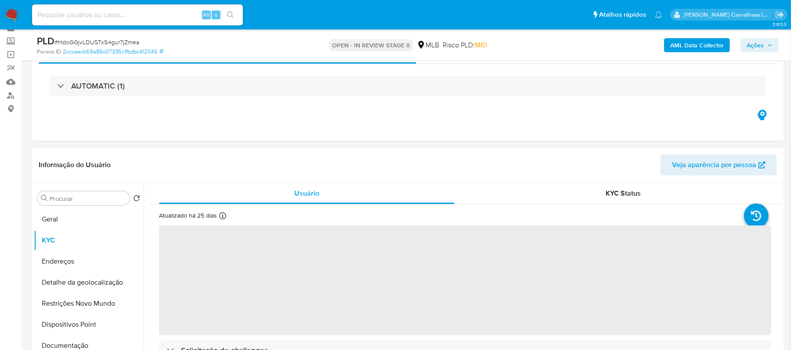
scroll to position [58, 0]
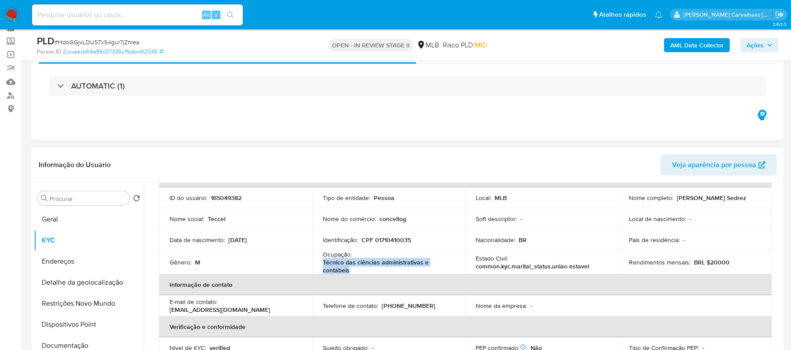
drag, startPoint x: 323, startPoint y: 263, endPoint x: 352, endPoint y: 268, distance: 28.9
click at [352, 268] on p "Técnico das ciências administrativas e contábeis" at bounding box center [387, 267] width 129 height 16
copy p "Técnico das ciências administrativas e contábeis"
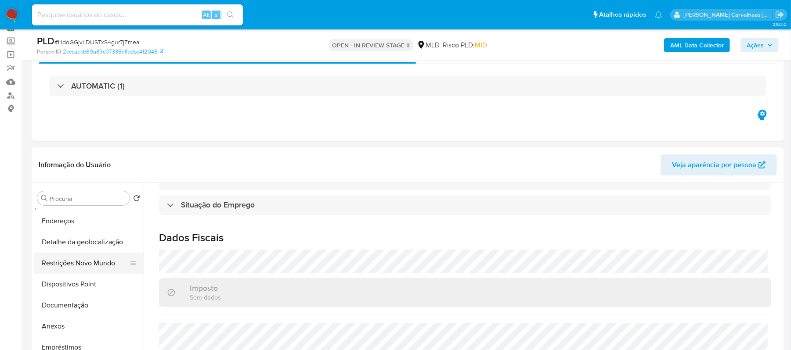
scroll to position [117, 0]
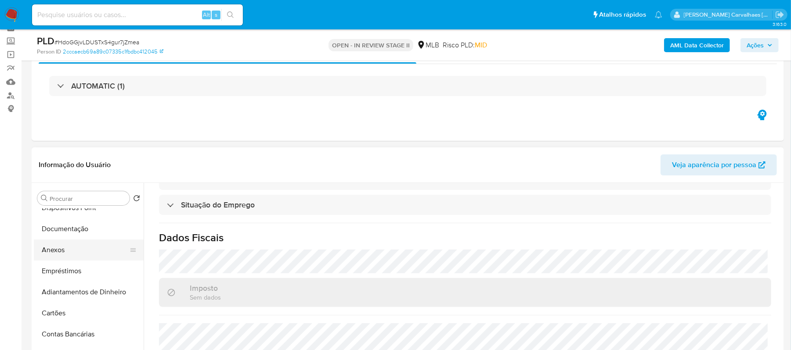
click at [64, 242] on button "Anexos" at bounding box center [85, 250] width 103 height 21
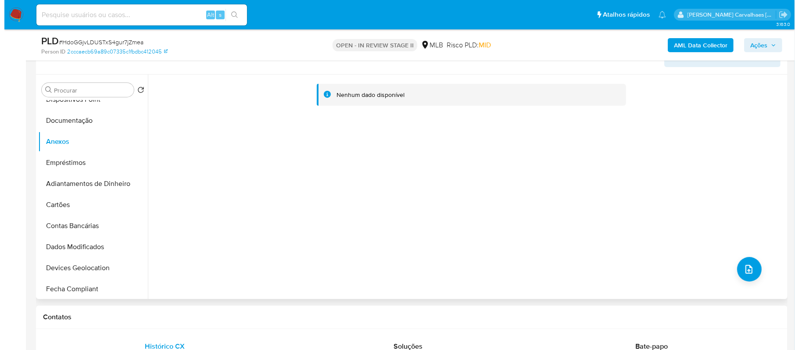
scroll to position [162, 0]
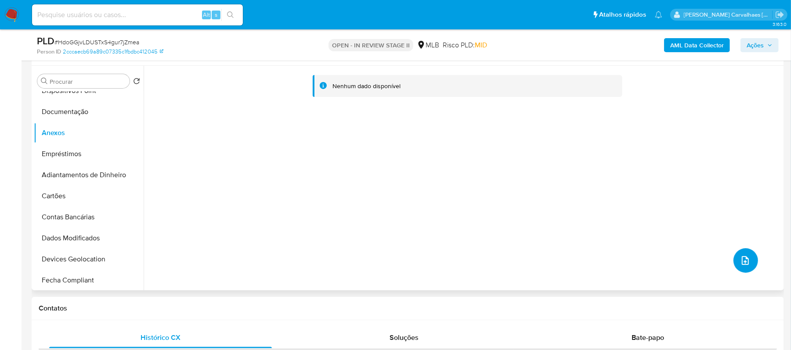
click at [739, 252] on button "upload-file" at bounding box center [745, 260] width 25 height 25
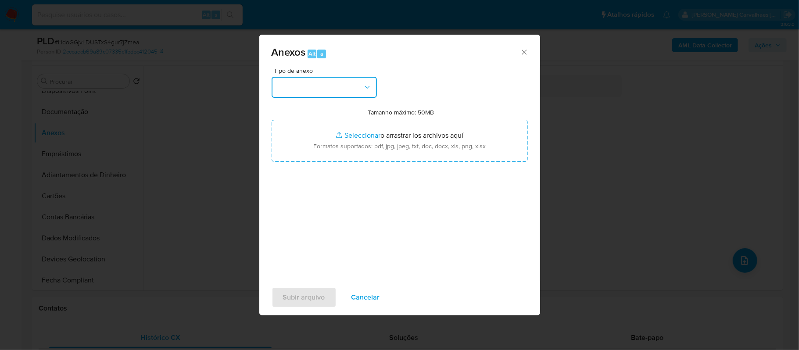
click at [353, 79] on button "button" at bounding box center [324, 87] width 105 height 21
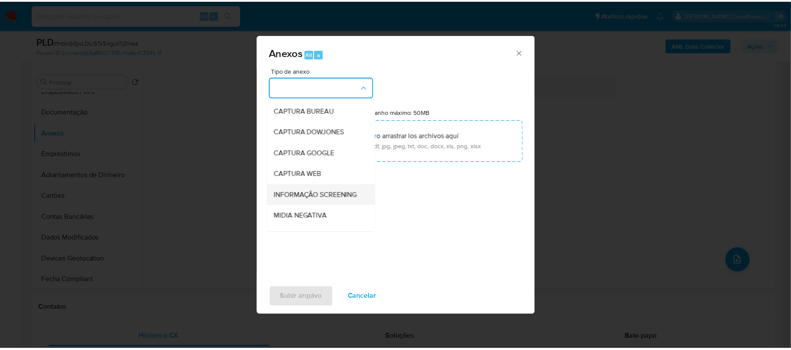
scroll to position [58, 0]
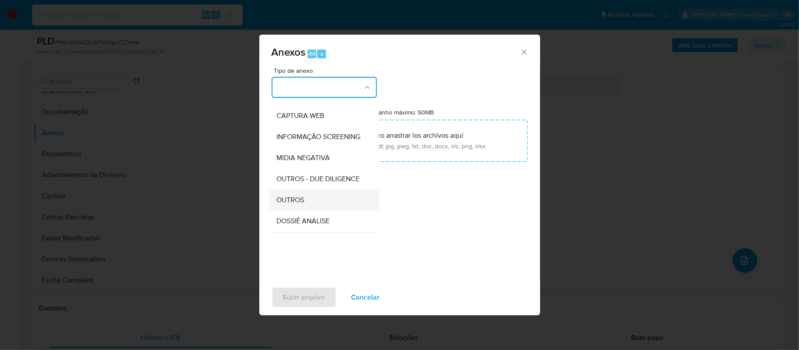
click at [307, 211] on div "OUTROS" at bounding box center [322, 200] width 90 height 21
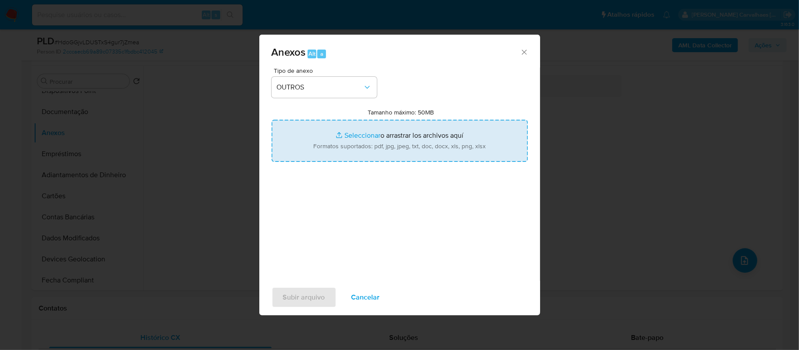
click at [351, 138] on input "Tamanho máximo: 50MB Seleccionar archivos" at bounding box center [400, 141] width 256 height 42
type input "C:\fakepath\SAR - xxxx - CPF 01710410035 - DIEGO FONSECA SEDREZ.pdf"
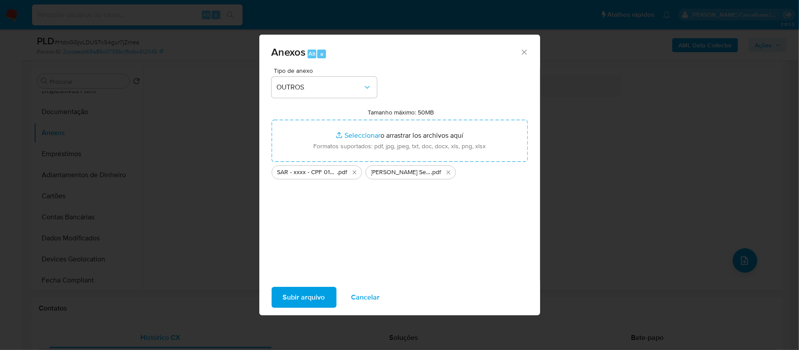
click at [304, 292] on span "Subir arquivo" at bounding box center [304, 297] width 42 height 19
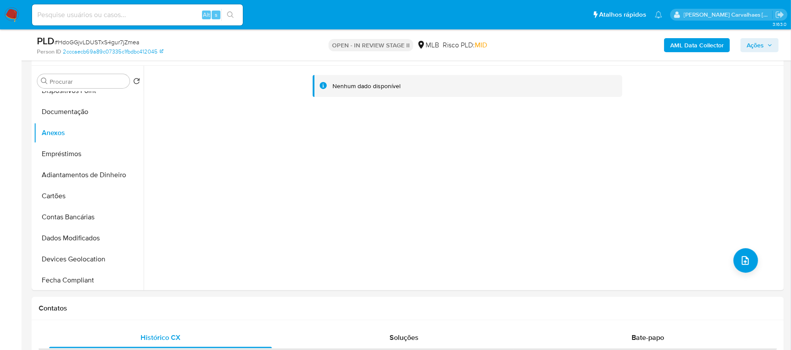
click at [769, 39] on span "Ações" at bounding box center [759, 45] width 26 height 12
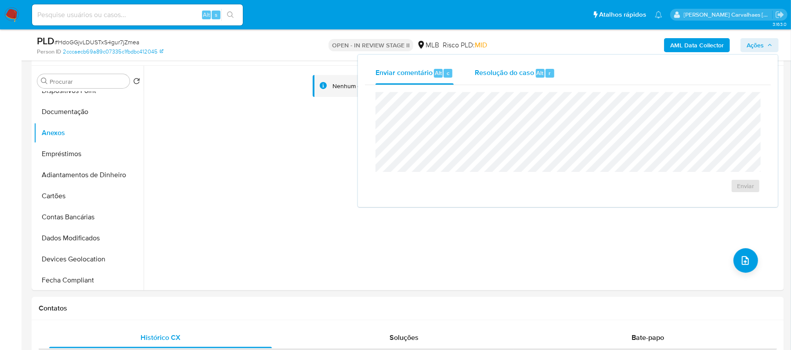
click at [504, 71] on span "Resolução do caso" at bounding box center [503, 73] width 59 height 10
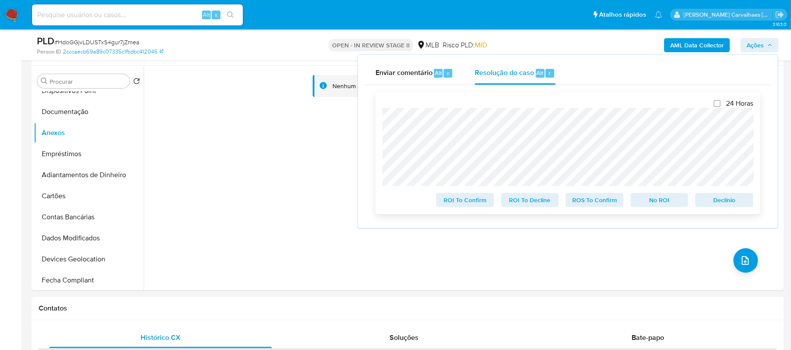
click at [471, 203] on span "ROI To Confirm" at bounding box center [465, 200] width 46 height 12
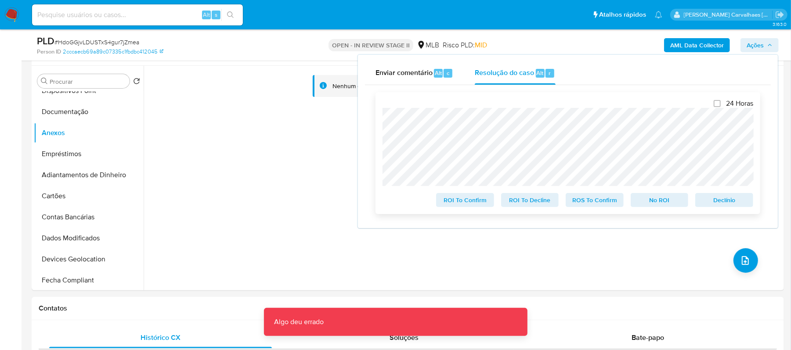
click at [465, 200] on span "ROI To Confirm" at bounding box center [465, 200] width 46 height 12
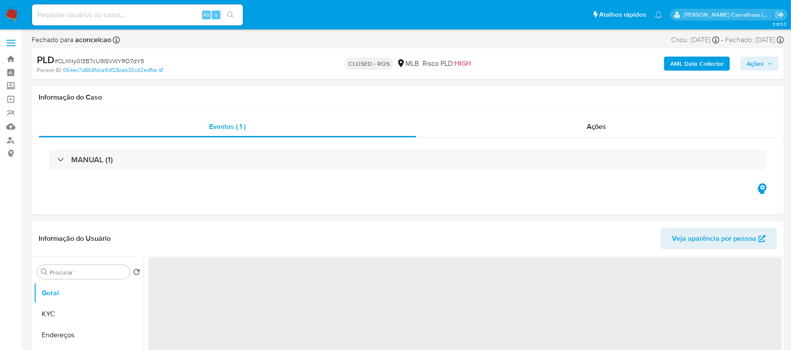
select select "10"
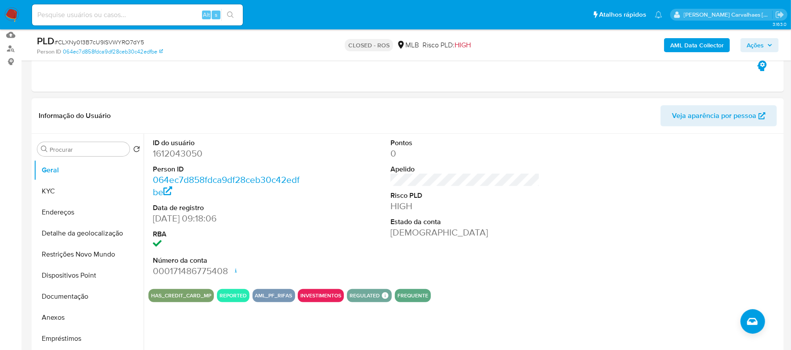
scroll to position [117, 0]
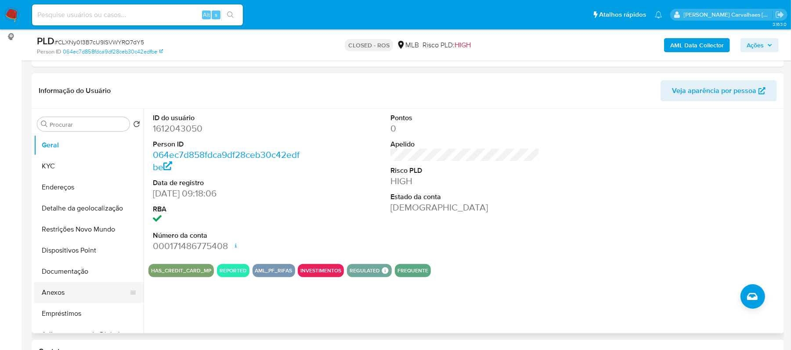
click at [51, 301] on button "Anexos" at bounding box center [85, 292] width 103 height 21
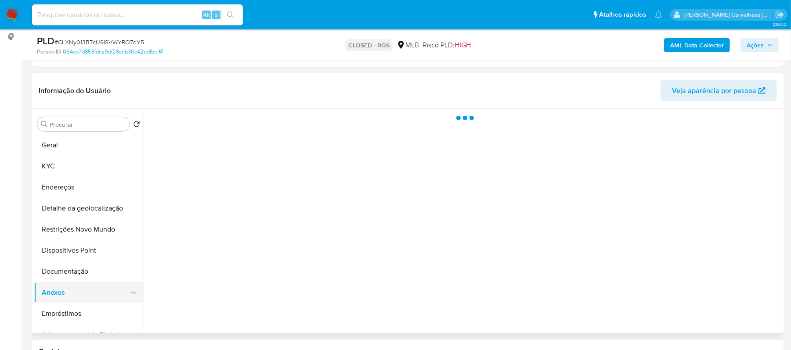
click at [51, 301] on button "Anexos" at bounding box center [85, 292] width 103 height 21
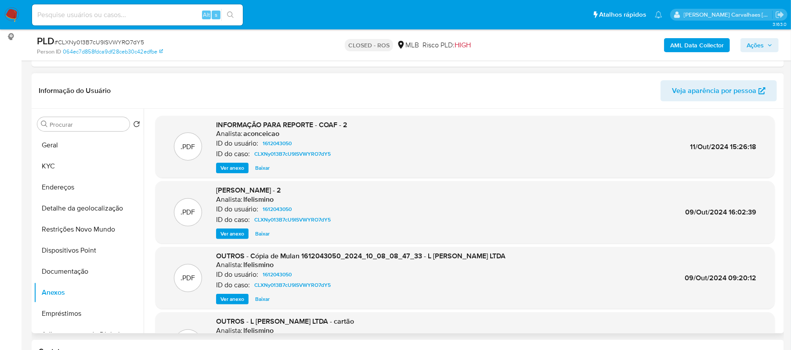
click at [227, 166] on span "Ver anexo" at bounding box center [232, 168] width 24 height 9
click at [227, 166] on div "Ver anexo Ver anexo [GEOGRAPHIC_DATA]" at bounding box center [281, 168] width 131 height 11
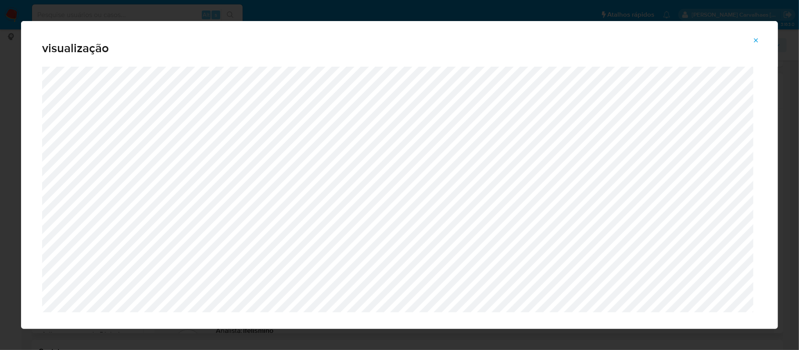
click at [757, 39] on icon "Attachment preview" at bounding box center [756, 40] width 7 height 7
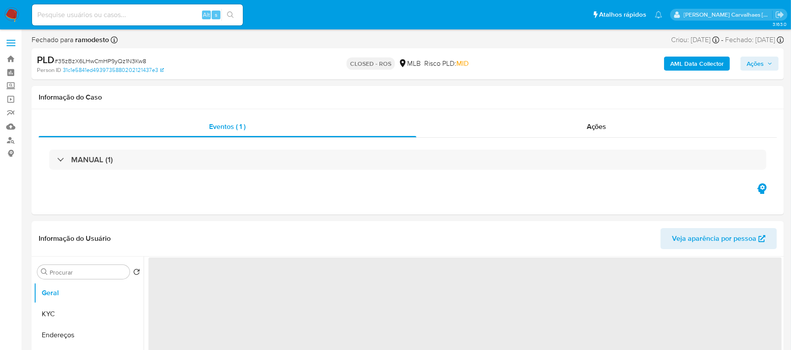
select select "10"
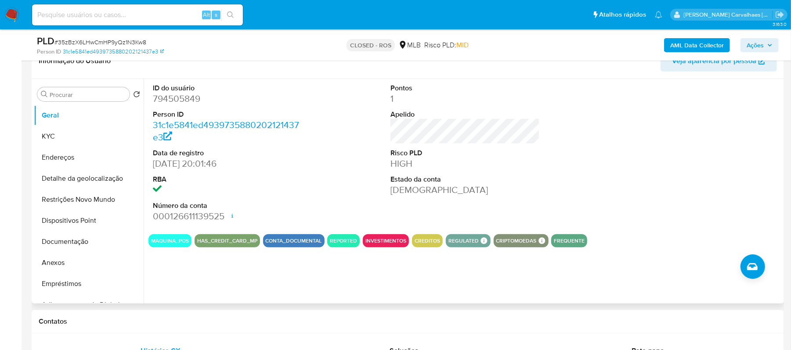
scroll to position [176, 0]
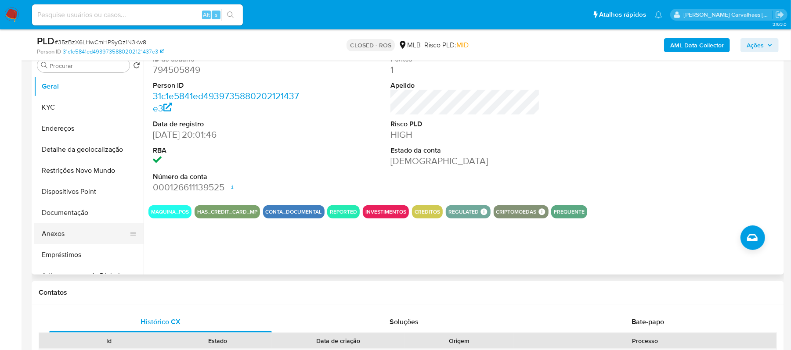
click at [74, 236] on button "Anexos" at bounding box center [85, 233] width 103 height 21
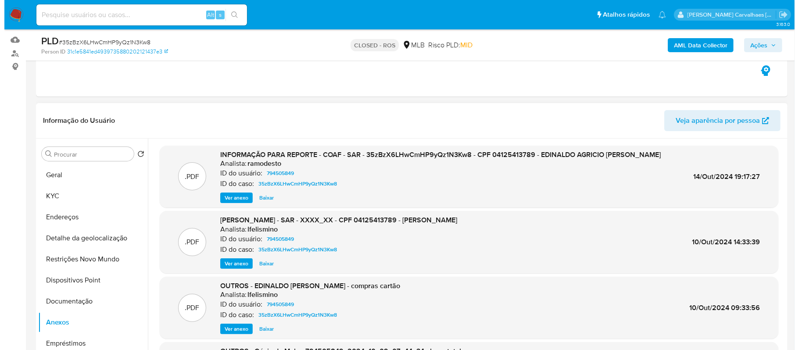
scroll to position [58, 0]
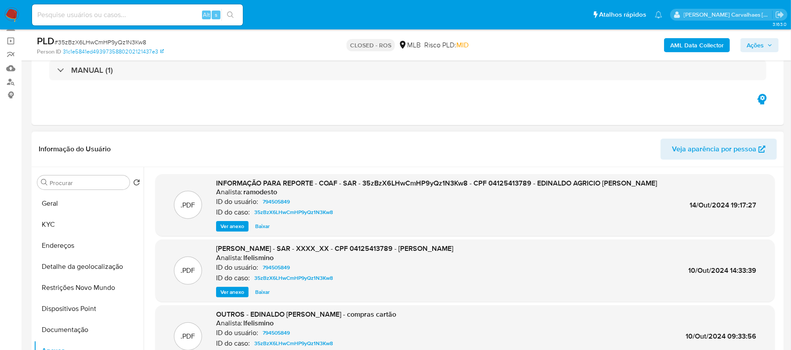
click at [231, 225] on span "Ver anexo" at bounding box center [232, 226] width 24 height 9
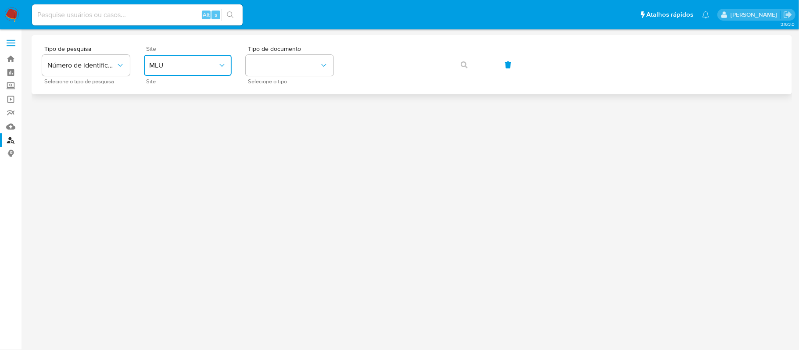
click at [176, 67] on span "MLU" at bounding box center [183, 65] width 68 height 9
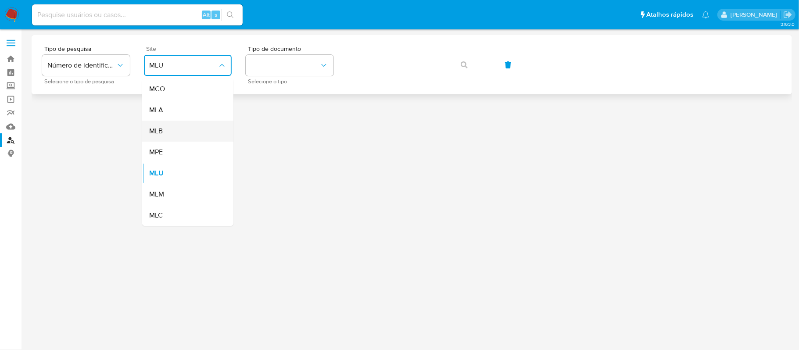
click at [166, 132] on div "MLB" at bounding box center [185, 131] width 72 height 21
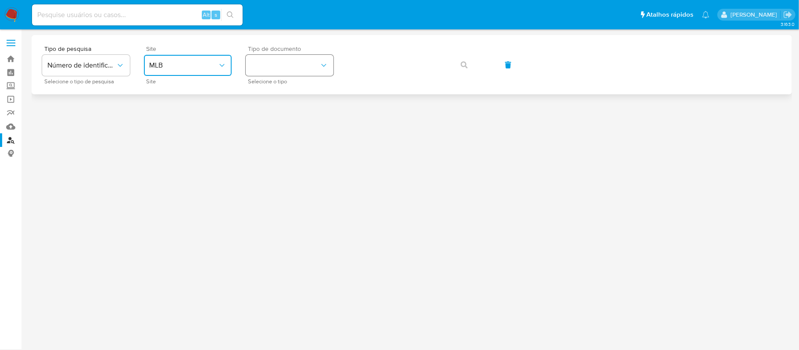
click at [282, 65] on button "identificationType" at bounding box center [290, 65] width 88 height 21
click at [276, 119] on div "CPF CPF" at bounding box center [287, 123] width 72 height 30
drag, startPoint x: 320, startPoint y: 89, endPoint x: 316, endPoint y: 64, distance: 24.9
click at [316, 64] on span "CPF" at bounding box center [285, 65] width 68 height 9
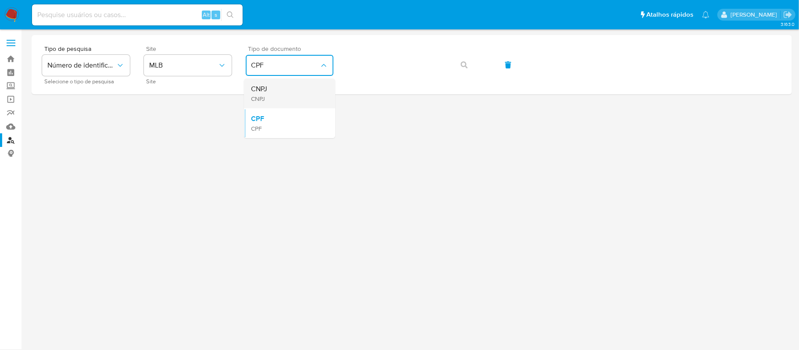
click at [291, 93] on div "CNPJ CNPJ" at bounding box center [287, 94] width 72 height 30
click at [463, 66] on icon "button" at bounding box center [464, 64] width 7 height 7
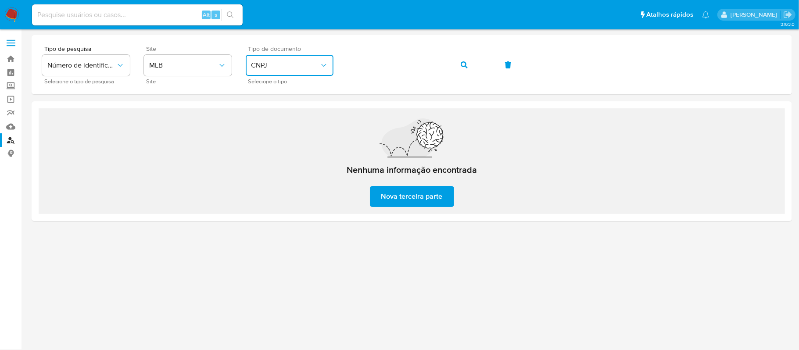
click at [322, 61] on icon "identificationType" at bounding box center [324, 65] width 9 height 9
click at [290, 116] on div "CPF CPF" at bounding box center [287, 123] width 72 height 30
click at [346, 72] on div "Tipo de pesquisa Número de identificação Selecione o tipo de pesquisa Site MLB …" at bounding box center [412, 65] width 740 height 38
click at [302, 59] on div "Tipo de pesquisa Número de identificação Selecione o tipo de pesquisa Site MLB …" at bounding box center [412, 65] width 740 height 38
click at [464, 60] on span "button" at bounding box center [464, 64] width 7 height 19
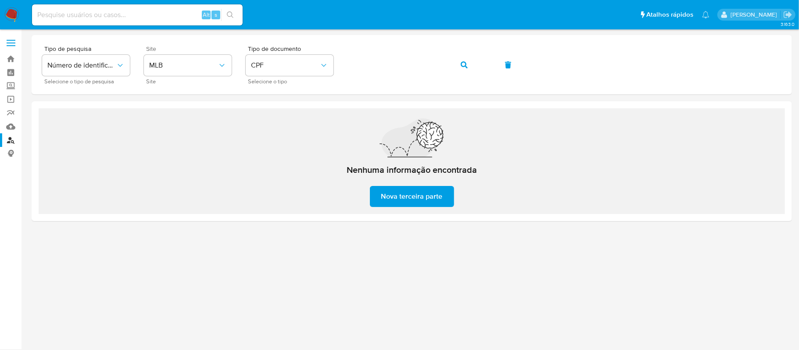
click at [418, 192] on span "Nova terceira parte" at bounding box center [411, 196] width 61 height 19
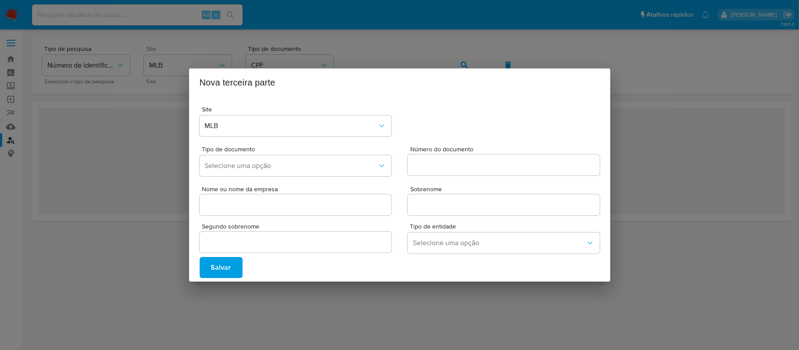
click at [355, 323] on div "Nova terceira parte Site MLB Tipo de documento Selecione uma opção Número do do…" at bounding box center [399, 175] width 799 height 350
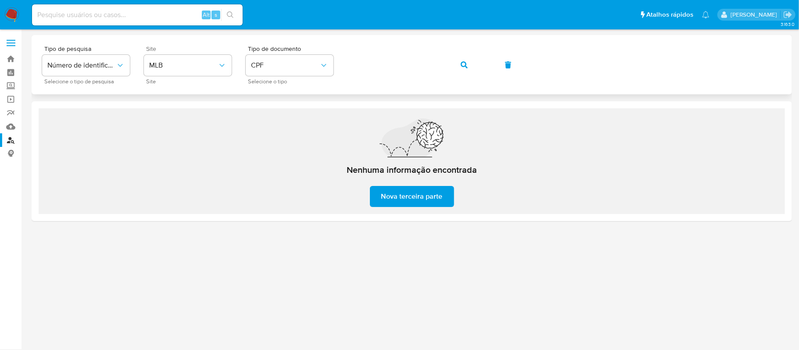
click at [461, 69] on span "button" at bounding box center [464, 64] width 7 height 19
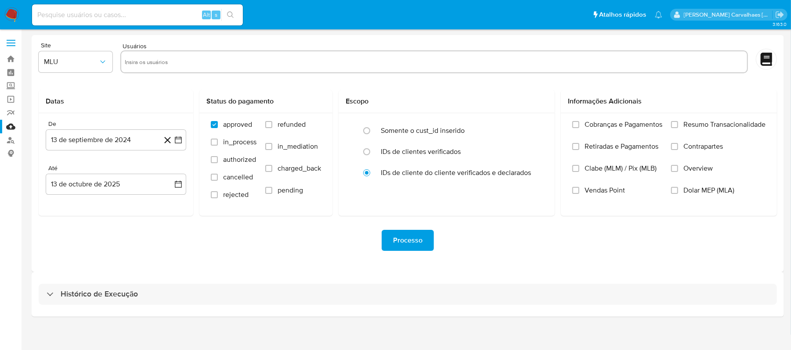
scroll to position [4, 0]
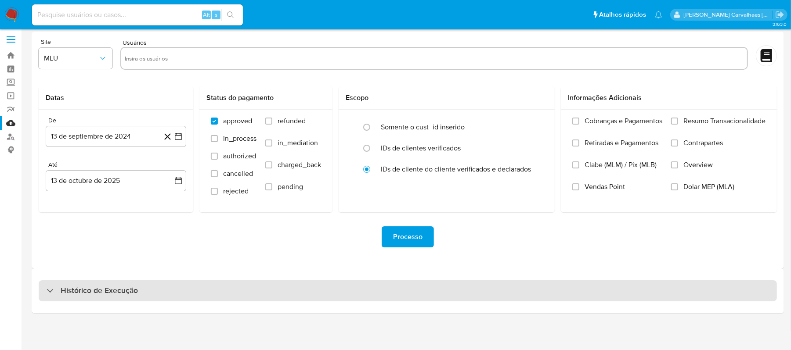
click at [74, 294] on h3 "Histórico de Execução" at bounding box center [99, 291] width 77 height 11
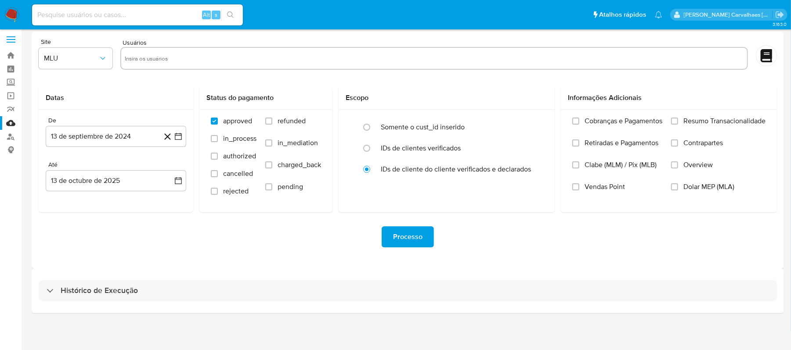
select select "10"
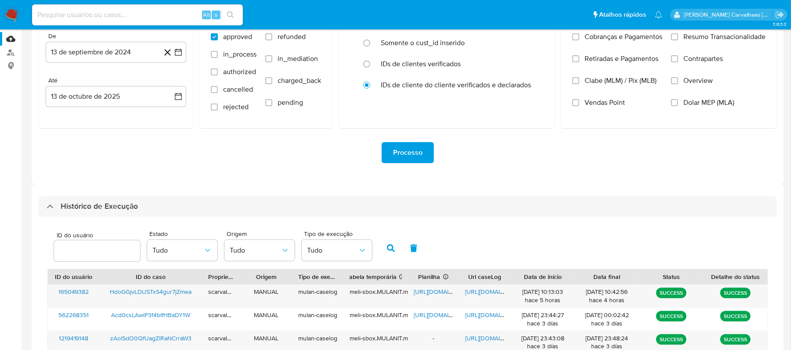
scroll to position [120, 0]
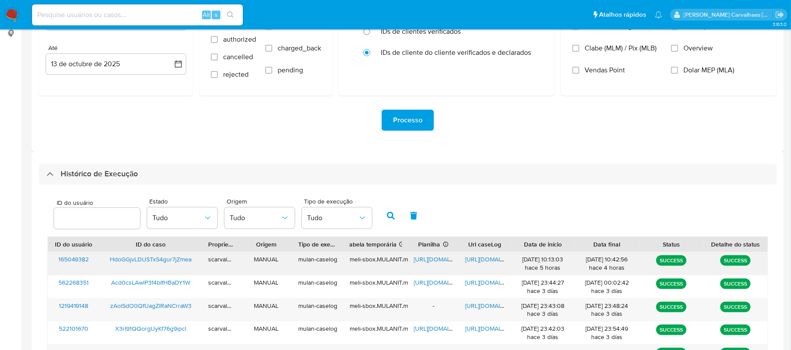
click at [436, 255] on span "[URL][DOMAIN_NAME]" at bounding box center [444, 259] width 61 height 9
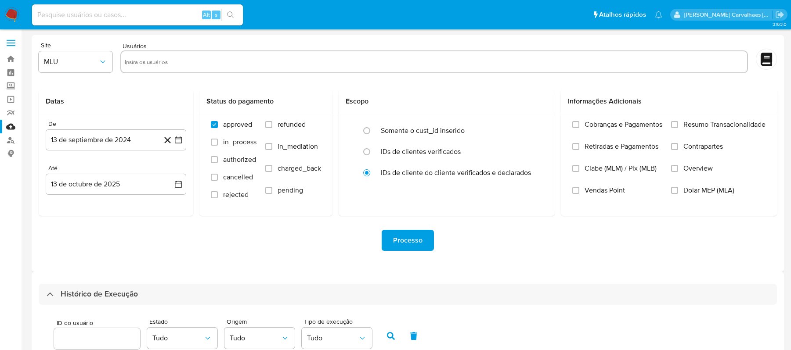
select select "10"
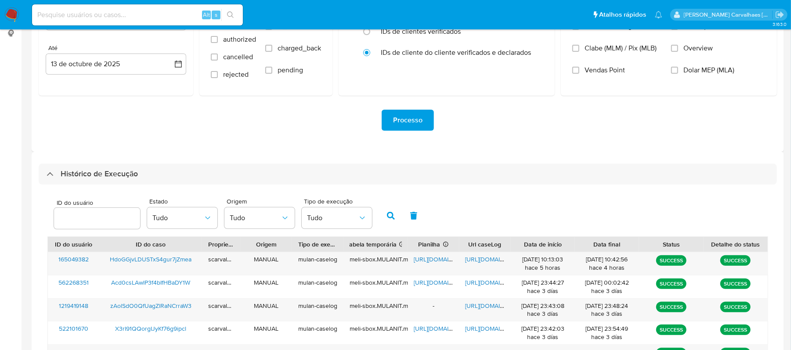
click at [10, 20] on img at bounding box center [11, 14] width 15 height 15
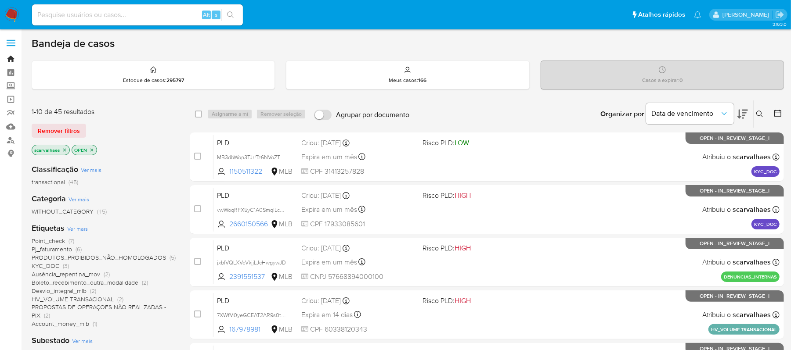
click at [11, 59] on link "Bandeja" at bounding box center [52, 59] width 104 height 14
click at [12, 58] on link "Bandeja" at bounding box center [52, 59] width 104 height 14
click at [93, 148] on icon "close-filter" at bounding box center [91, 149] width 5 height 5
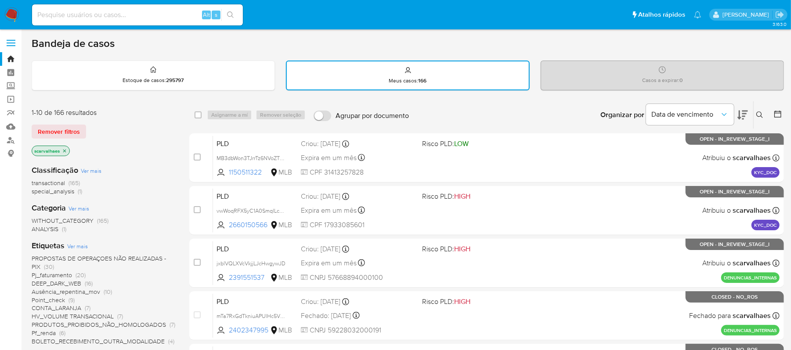
click at [63, 148] on icon "close-filter" at bounding box center [64, 150] width 5 height 5
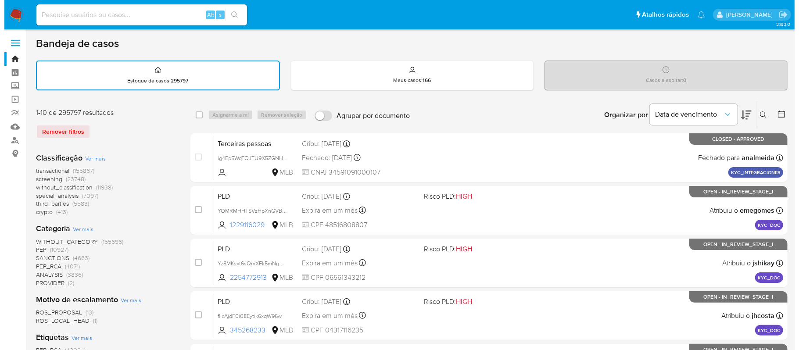
scroll to position [58, 0]
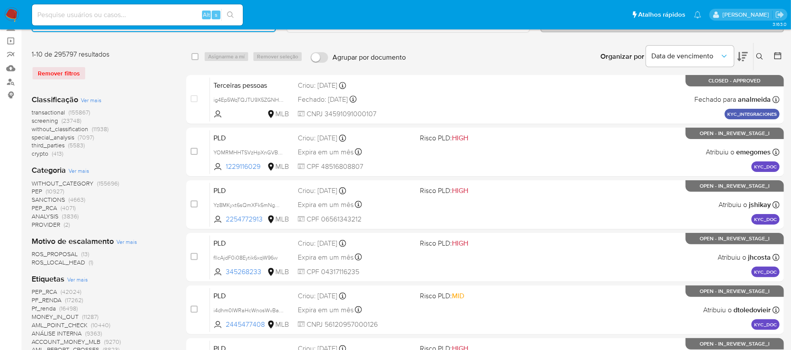
click at [74, 280] on span "Ver mais" at bounding box center [77, 280] width 21 height 8
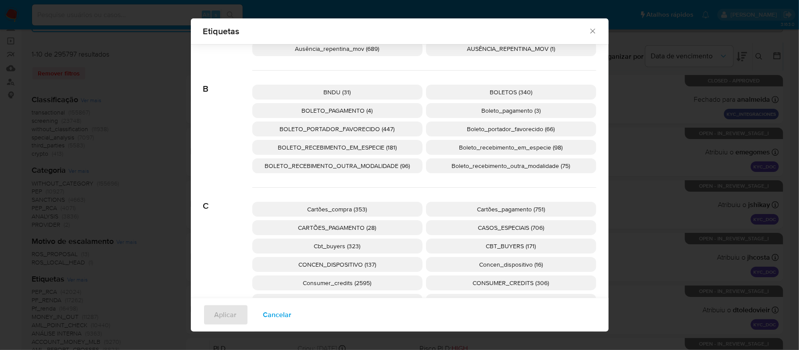
scroll to position [520, 0]
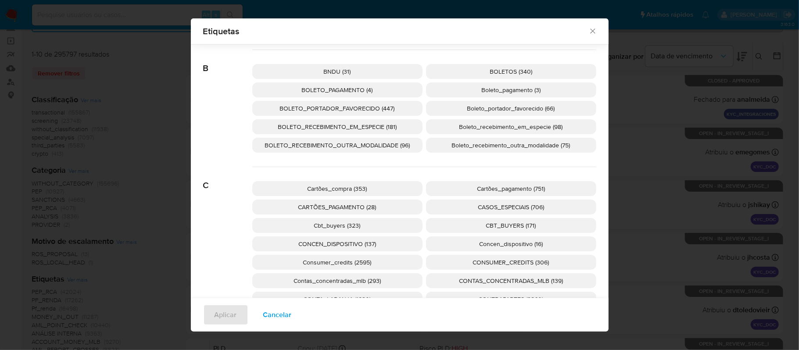
click at [350, 208] on span "CARTÕES_PAGAMENTO (28)" at bounding box center [337, 207] width 78 height 9
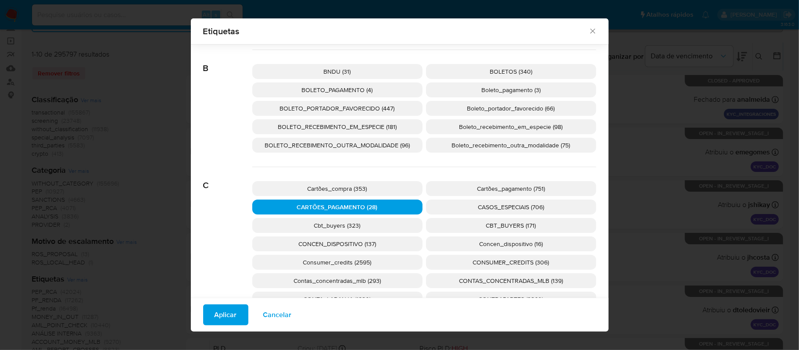
click at [215, 310] on span "Aplicar" at bounding box center [226, 314] width 22 height 19
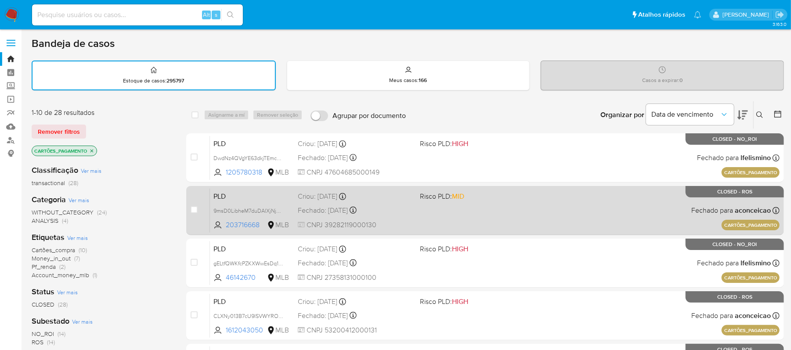
click at [403, 214] on div "PLD 9msD0LibheM7duDAlXjNjbSv 203716668 MLB Risco PLD: MID Criou: [DATE] Criou: …" at bounding box center [494, 210] width 569 height 44
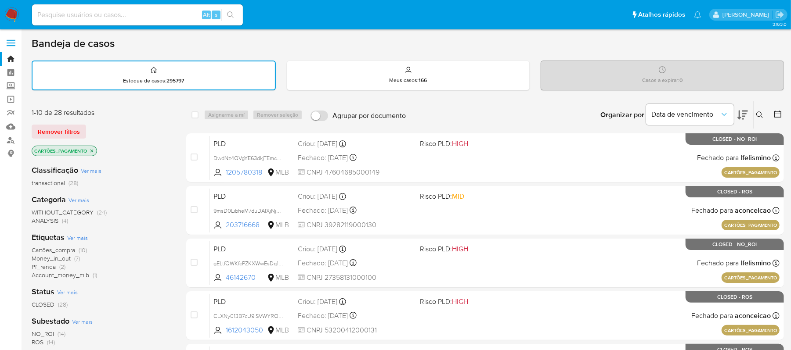
click at [90, 150] on icon "close-filter" at bounding box center [91, 150] width 5 height 5
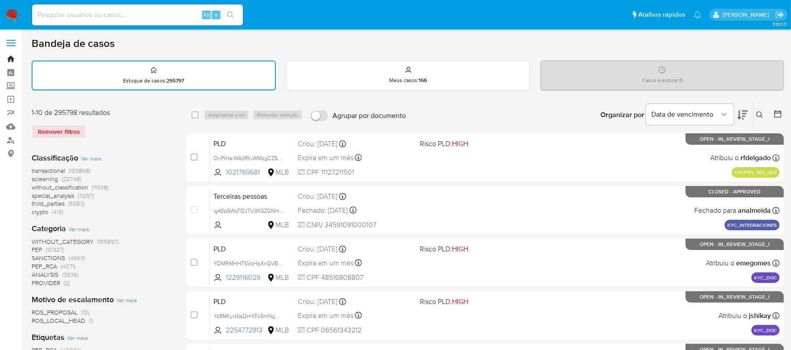
click at [13, 60] on link "Bandeja" at bounding box center [52, 59] width 104 height 14
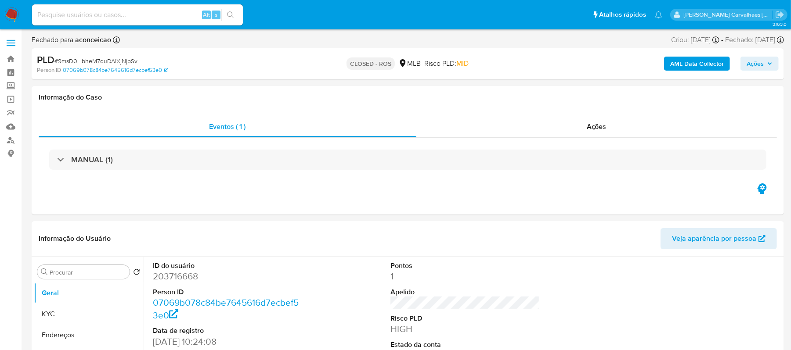
select select "10"
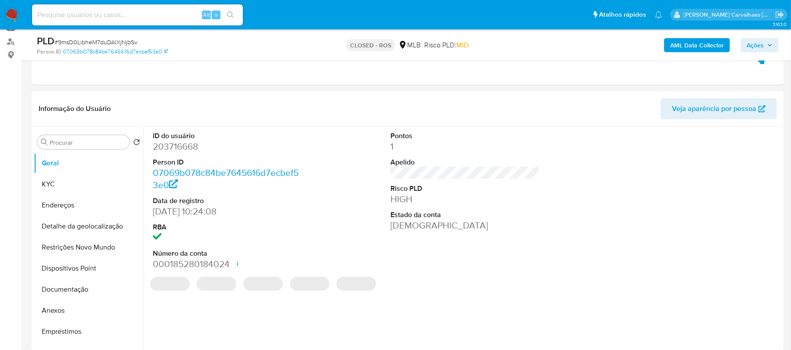
scroll to position [176, 0]
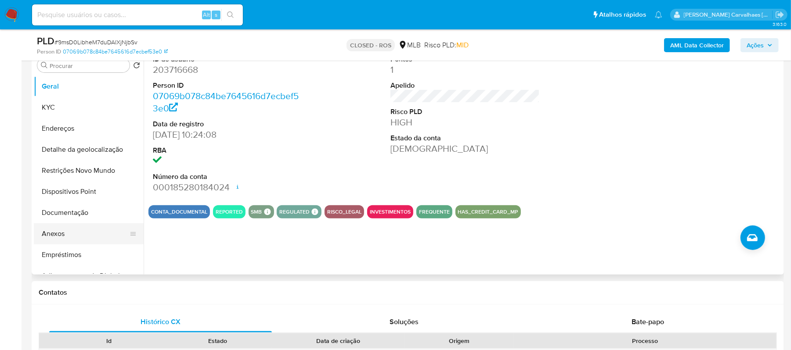
click at [75, 230] on button "Anexos" at bounding box center [85, 233] width 103 height 21
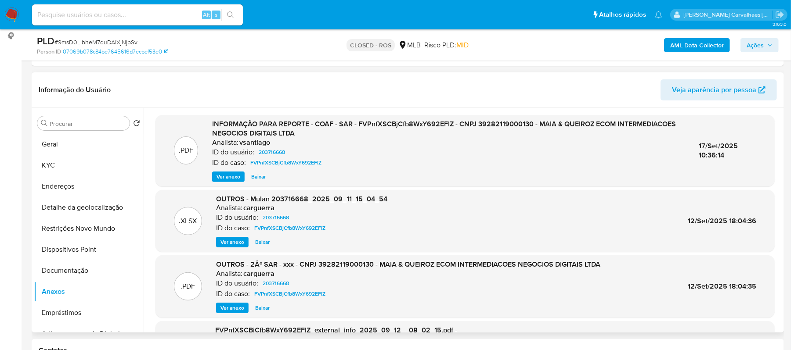
scroll to position [117, 0]
click at [227, 179] on span "Ver anexo" at bounding box center [228, 177] width 24 height 9
click at [227, 179] on div "Ver anexo Ver anexo Baixar" at bounding box center [448, 178] width 472 height 11
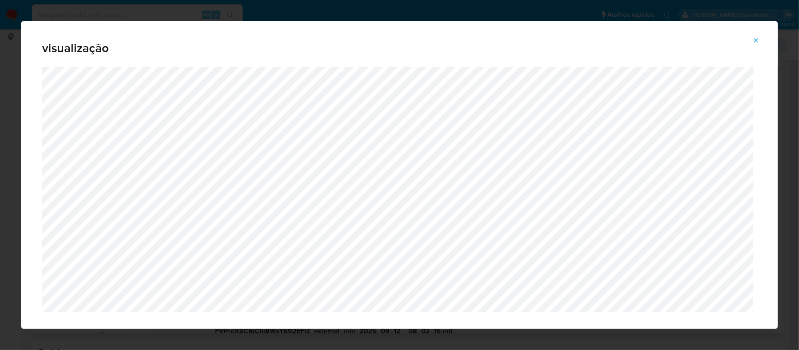
click at [756, 37] on icon "Attachment preview" at bounding box center [756, 40] width 7 height 7
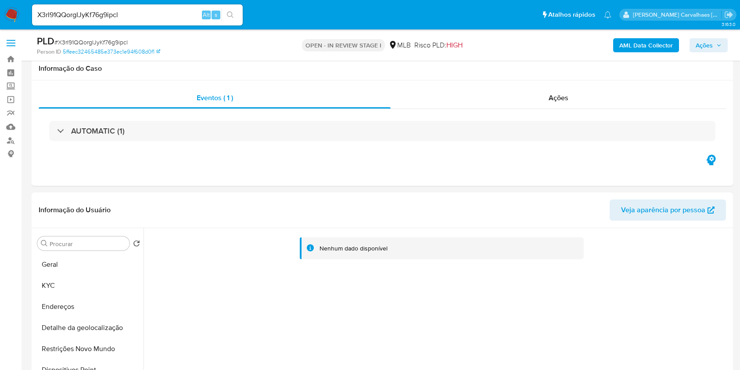
select select "10"
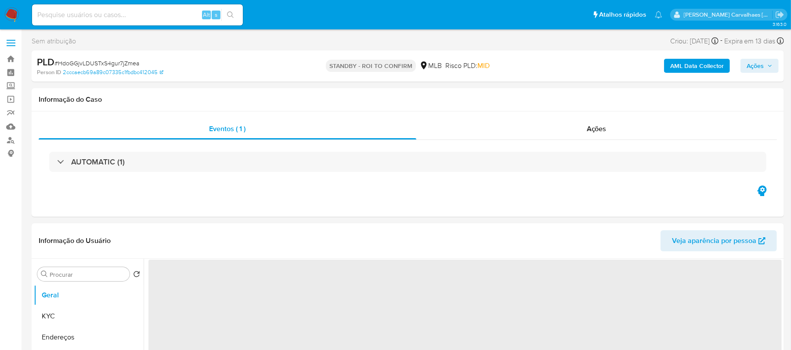
select select "10"
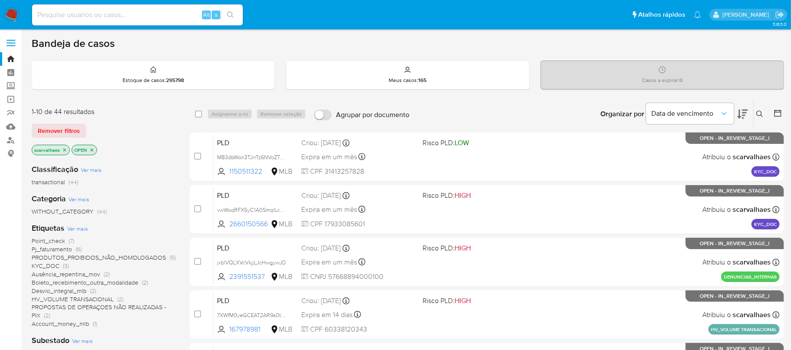
click at [61, 241] on span "Point_check" at bounding box center [48, 241] width 33 height 9
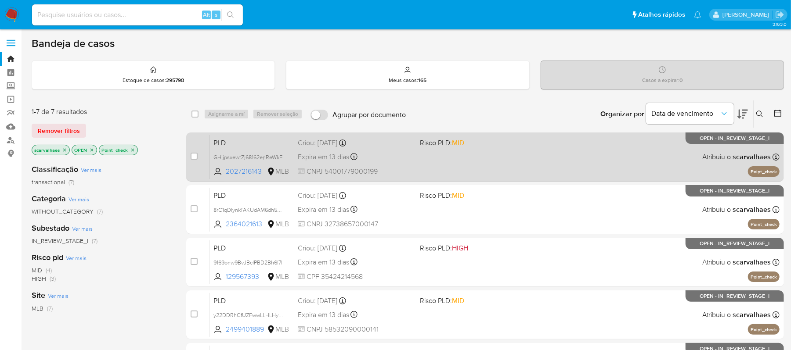
click at [471, 168] on div "PLD GHijpsxewtZj68162enReWkF 2027216143 MLB Risco PLD: MID Criou: 12/09/2025 Cr…" at bounding box center [494, 157] width 569 height 44
click at [445, 157] on span at bounding box center [477, 157] width 115 height 2
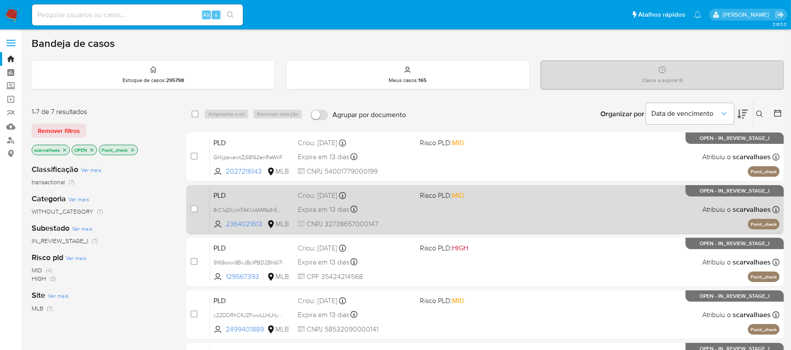
click at [476, 217] on div "PLD 8rC1qDlynkTAKUdAM6dh5CUn 2364021613 MLB Risco PLD: MID Criou: 12/09/2025 Cr…" at bounding box center [494, 209] width 569 height 44
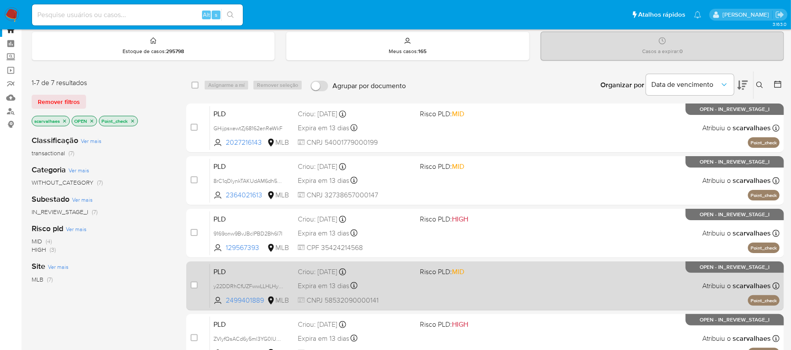
scroll to position [58, 0]
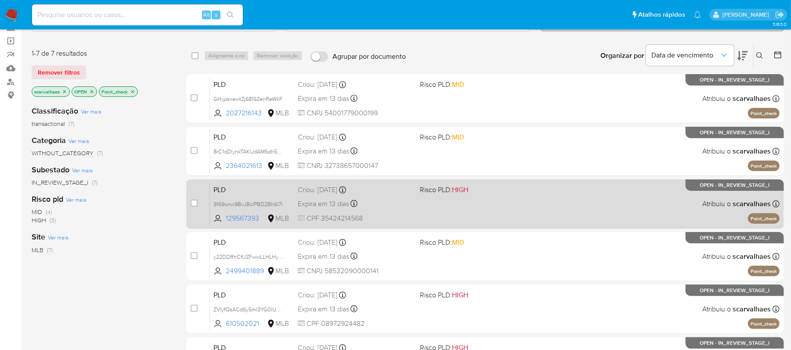
click at [518, 205] on div "PLD 9169onw9BvJBcIPBD2Bh6I7I 129567393 MLB Risco PLD: HIGH Criou: 12/09/2025 Cr…" at bounding box center [494, 204] width 569 height 44
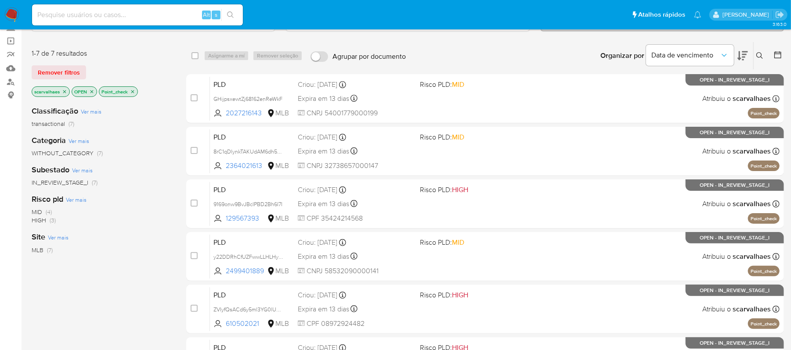
click at [132, 92] on icon "close-filter" at bounding box center [132, 91] width 5 height 5
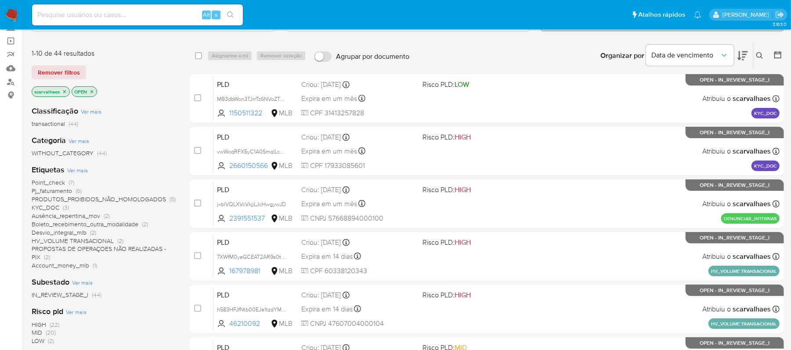
click at [126, 248] on span "PROPOSTAS DE OPERAÇOES NÃO REALIZADAS - PIX" at bounding box center [99, 252] width 134 height 17
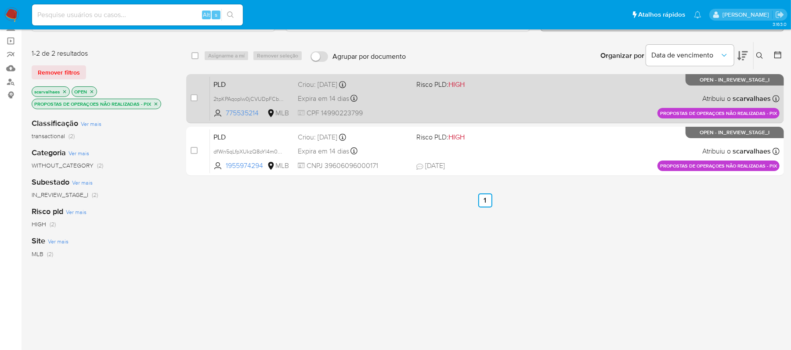
click at [397, 111] on span "CPF 14990223799" at bounding box center [353, 113] width 111 height 10
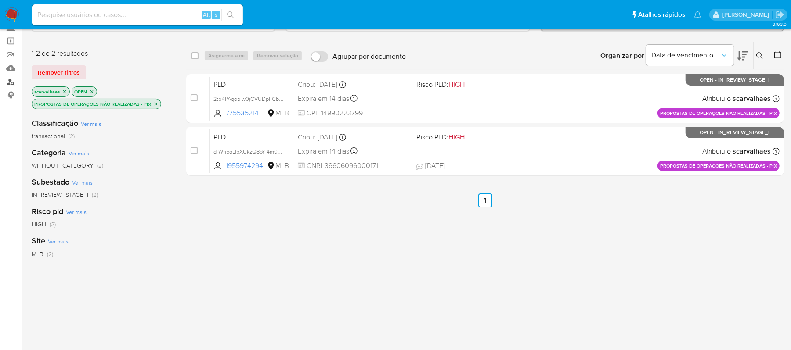
click at [11, 80] on link "Localizador de pessoas" at bounding box center [52, 82] width 104 height 14
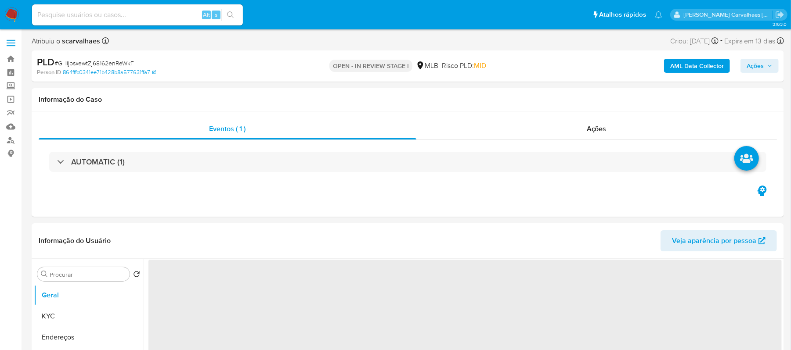
select select "10"
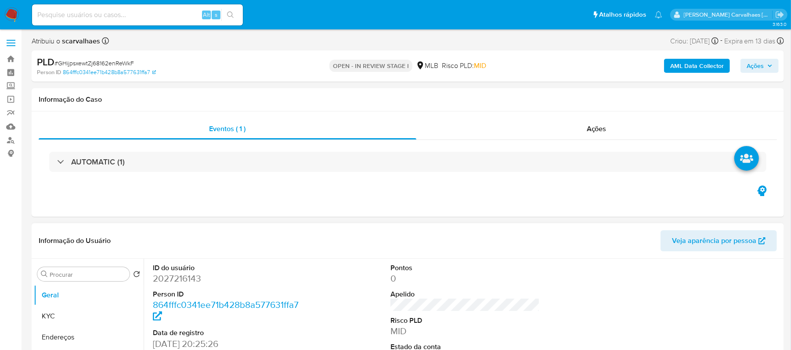
click at [197, 283] on dd "2027216143" at bounding box center [228, 279] width 150 height 12
drag, startPoint x: 207, startPoint y: 282, endPoint x: 149, endPoint y: 284, distance: 58.0
click at [149, 284] on div "ID do usuário 2027216143 Person ID 864fffc0341ee71b428b8a577631ffa7 Data de reg…" at bounding box center [227, 333] width 158 height 148
copy dd "2027216143"
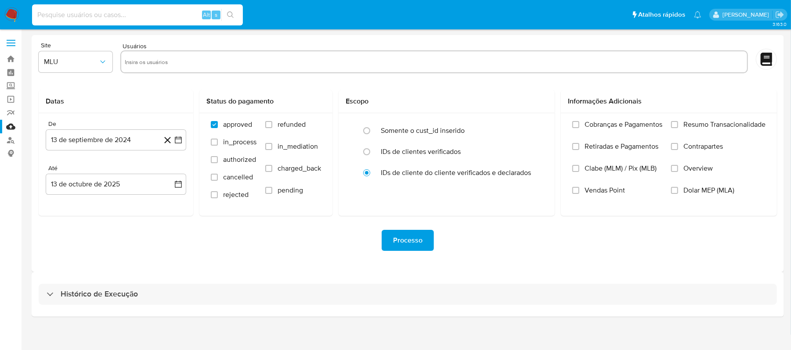
paste input "2027216143"
type input "2027216143"
click at [227, 13] on icon "search-icon" at bounding box center [230, 14] width 7 height 7
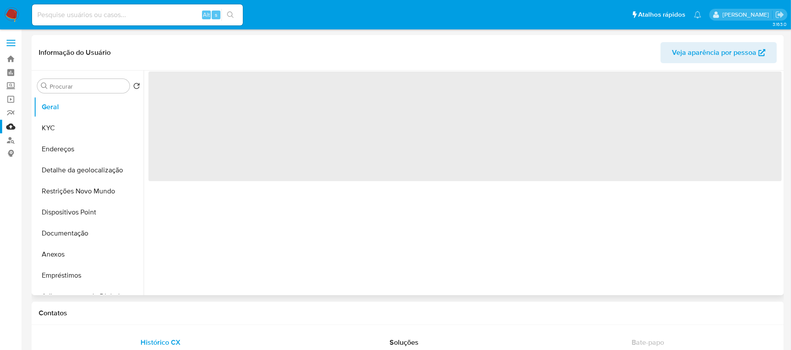
select select "10"
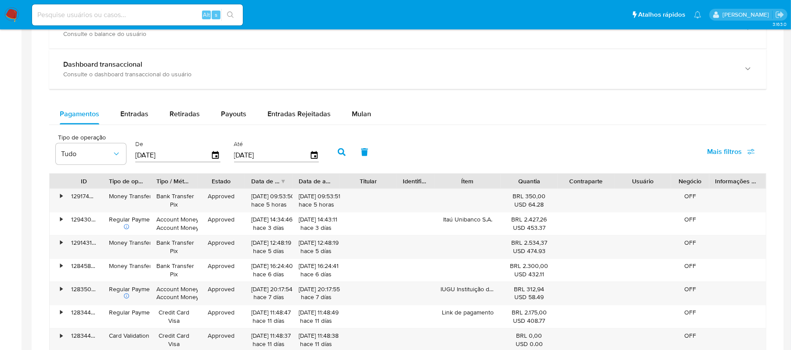
scroll to position [468, 0]
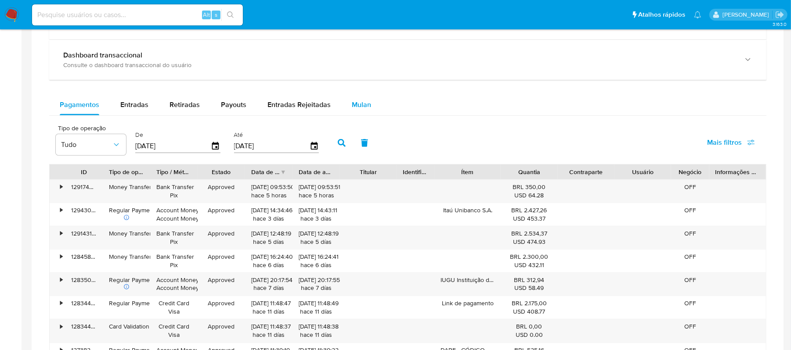
click at [352, 110] on span "Mulan" at bounding box center [361, 105] width 19 height 10
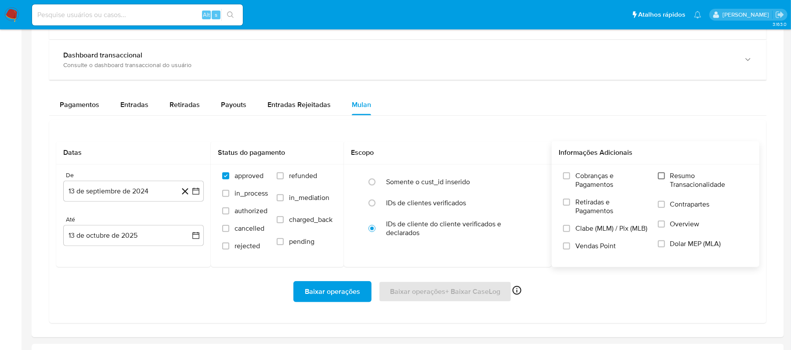
click at [663, 179] on input "Resumo Transacionalidade" at bounding box center [661, 176] width 7 height 7
click at [199, 188] on button "13 de septiembre de 2024" at bounding box center [133, 191] width 140 height 21
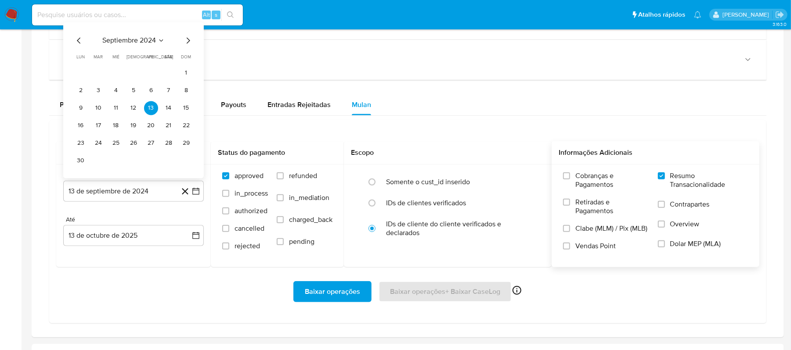
click at [527, 120] on div "Pagamentos Entradas Retiradas Payouts Entradas Rejeitadas Mulan Tipo de operaçã…" at bounding box center [407, 208] width 717 height 229
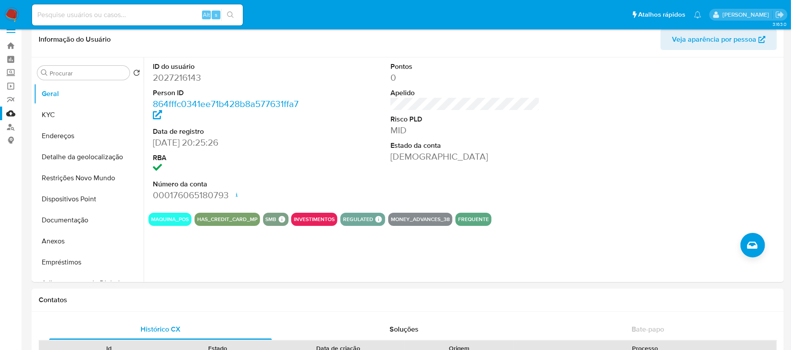
scroll to position [0, 0]
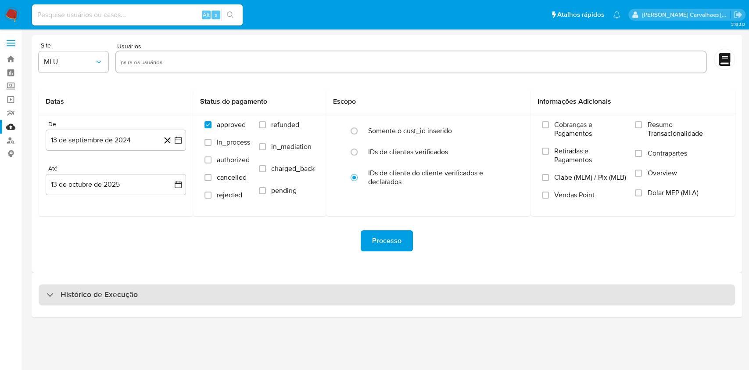
click at [100, 290] on h3 "Histórico de Execução" at bounding box center [99, 294] width 77 height 11
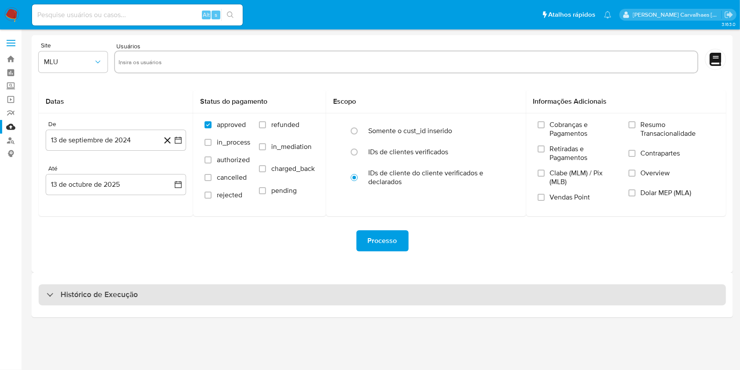
select select "10"
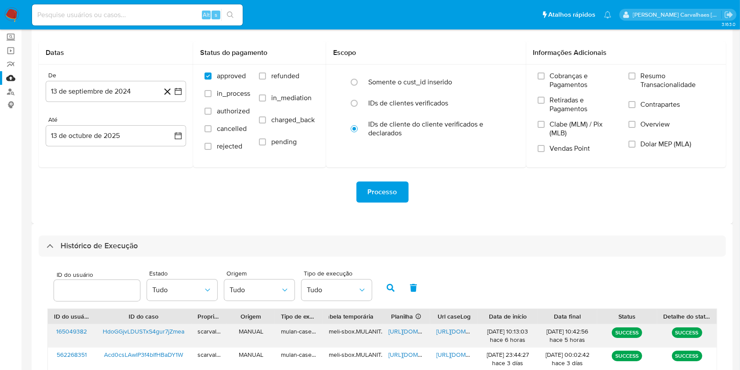
scroll to position [117, 0]
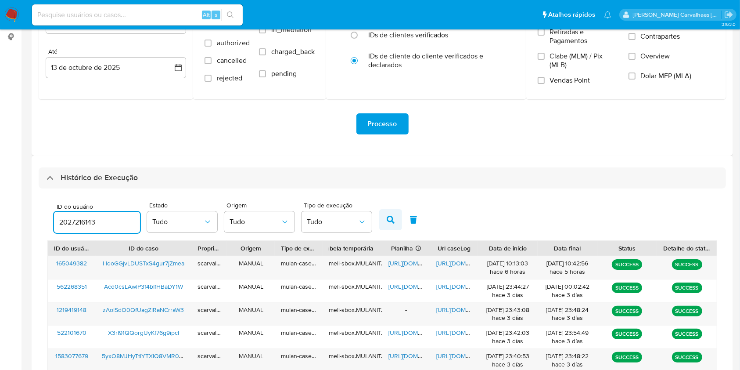
click at [381, 219] on button "button" at bounding box center [390, 219] width 23 height 21
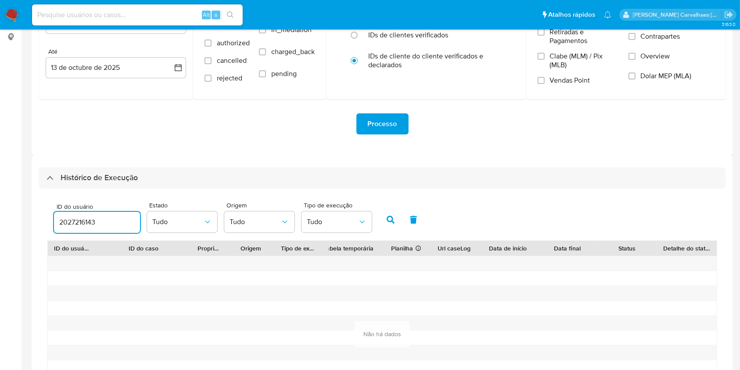
drag, startPoint x: 117, startPoint y: 222, endPoint x: 18, endPoint y: 216, distance: 99.4
click at [28, 213] on main "3.163.0" at bounding box center [370, 184] width 740 height 603
paste input "36402161"
click at [393, 219] on icon "button" at bounding box center [391, 220] width 8 height 8
drag, startPoint x: 117, startPoint y: 220, endPoint x: 19, endPoint y: 220, distance: 97.9
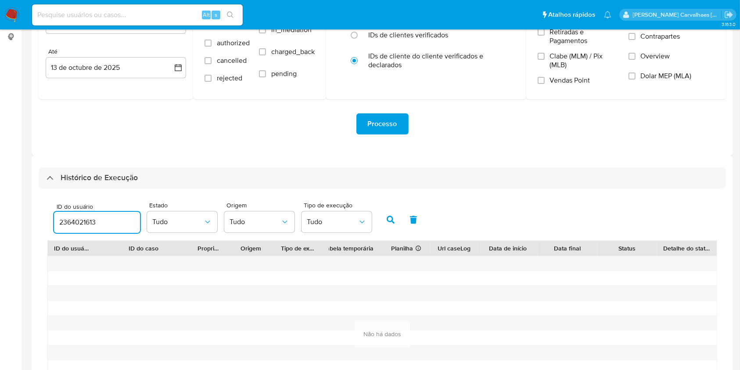
click at [23, 219] on main "3.163.0" at bounding box center [370, 184] width 740 height 603
paste input "12956739"
click at [390, 218] on icon "button" at bounding box center [391, 220] width 8 height 8
drag, startPoint x: 124, startPoint y: 219, endPoint x: 65, endPoint y: 226, distance: 59.3
click at [65, 226] on input "129567393" at bounding box center [97, 221] width 86 height 11
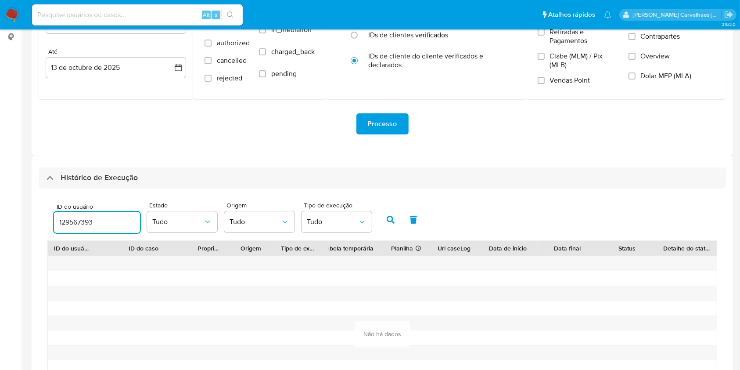
click at [86, 247] on div "ID do usuário" at bounding box center [72, 248] width 36 height 9
click at [102, 223] on input "129567393" at bounding box center [97, 221] width 86 height 11
click at [112, 225] on input "129567393" at bounding box center [97, 221] width 86 height 11
drag, startPoint x: 61, startPoint y: 222, endPoint x: 104, endPoint y: 224, distance: 43.5
click at [104, 224] on input "129567393" at bounding box center [97, 221] width 86 height 11
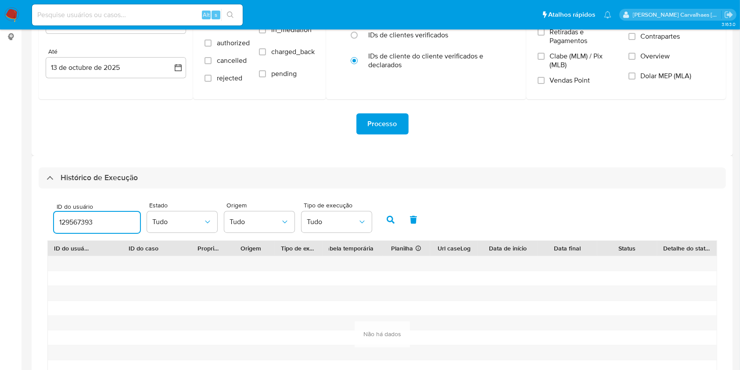
click at [99, 223] on input "129567393" at bounding box center [97, 221] width 86 height 11
type input "1"
paste input "775535214"
type input "775535214"
click at [391, 223] on icon "button" at bounding box center [391, 220] width 8 height 8
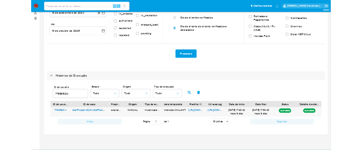
scroll to position [108, 0]
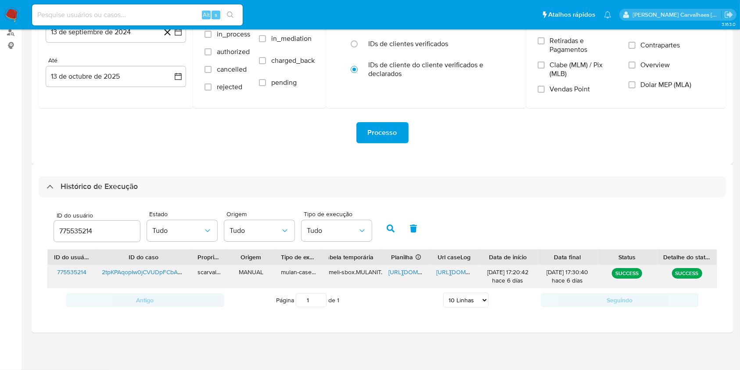
click at [452, 269] on span "https://docs.google.com/document/d/1gVRVEA0Ho_6kmak1kypDxT1mcnC5hqb-RsWa61RagOE…" at bounding box center [466, 271] width 61 height 9
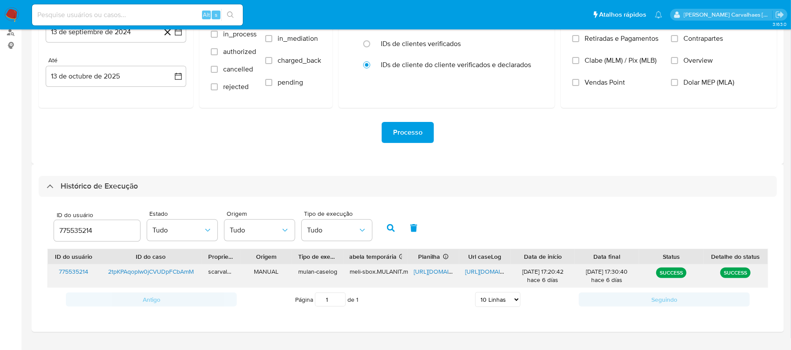
click at [428, 271] on span "https://docs.google.com/spreadsheets/d/1be6CjCXuxFpPxJpSMjQ8pzphXRwtNeZlPiM7JGr…" at bounding box center [444, 271] width 61 height 9
click at [128, 16] on input at bounding box center [137, 14] width 211 height 11
paste input "2tpKPAqopIw0jCVUDpFCbAmM"
type input "2tpKPAqopIw0jCVUDpFCbAmM"
click at [230, 16] on icon "search-icon" at bounding box center [230, 14] width 7 height 7
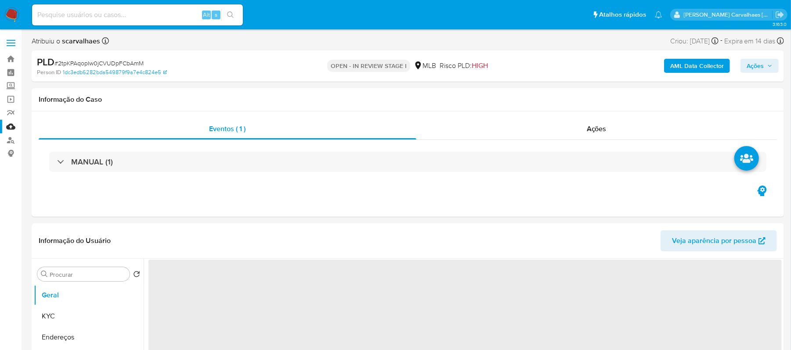
select select "10"
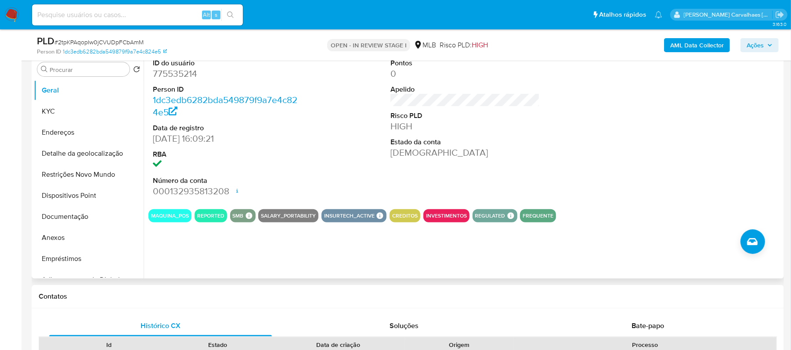
scroll to position [176, 0]
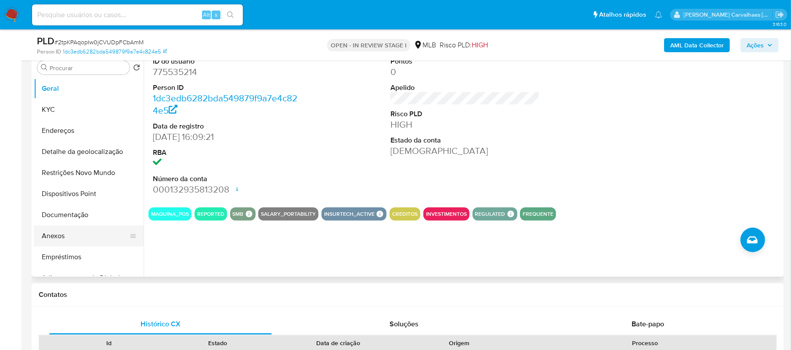
click at [67, 241] on button "Anexos" at bounding box center [85, 236] width 103 height 21
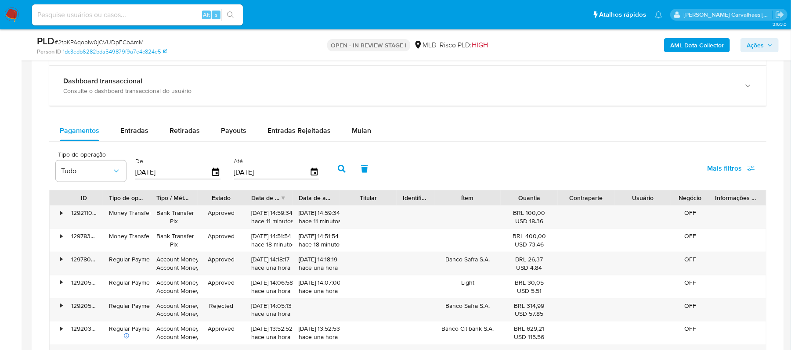
scroll to position [606, 0]
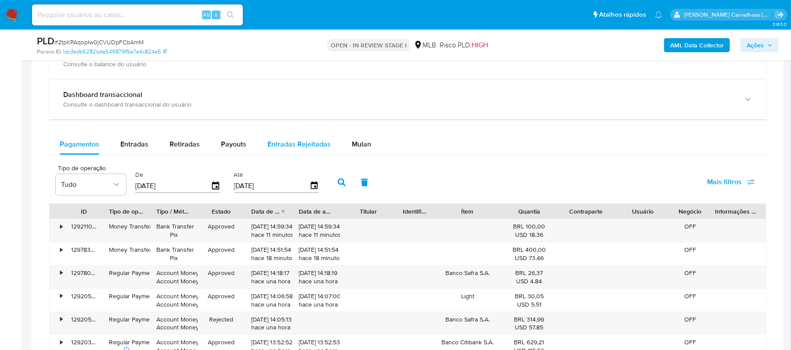
click at [309, 144] on span "Entradas Rejeitadas" at bounding box center [298, 144] width 63 height 10
select select "10"
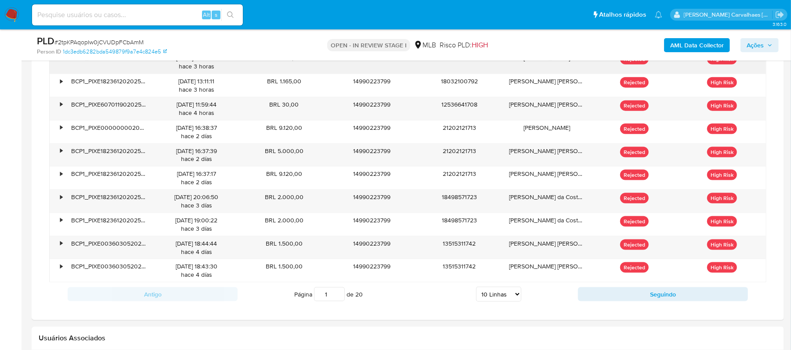
scroll to position [782, 0]
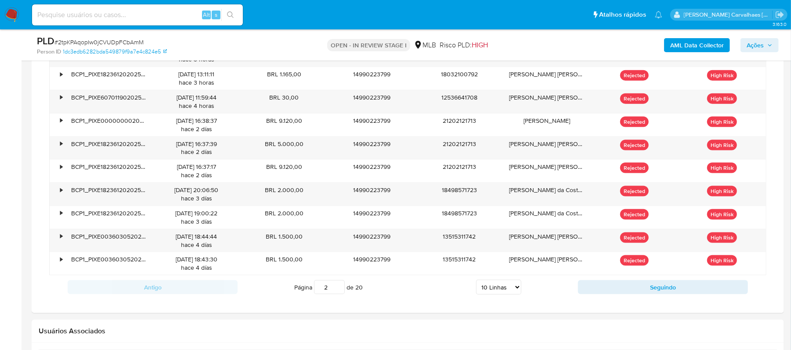
click at [335, 288] on input "2" at bounding box center [329, 287] width 31 height 14
click at [339, 287] on input "3" at bounding box center [329, 287] width 31 height 14
click at [336, 294] on input "2" at bounding box center [329, 287] width 31 height 14
click at [336, 294] on input "1" at bounding box center [329, 287] width 31 height 14
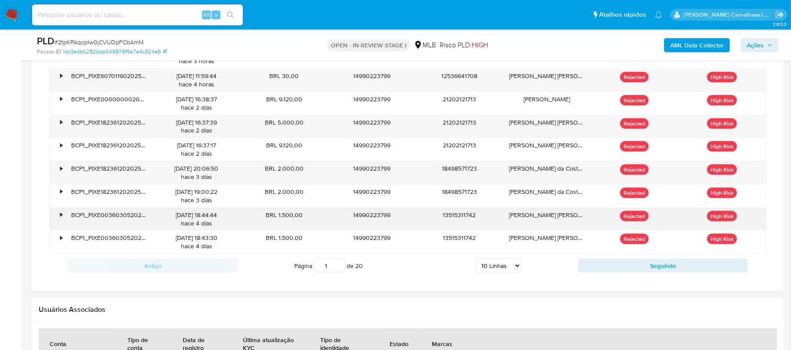
scroll to position [840, 0]
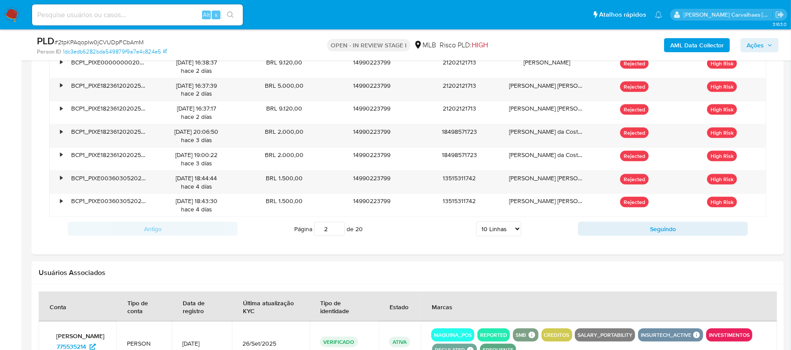
click at [339, 230] on input "2" at bounding box center [329, 229] width 31 height 14
click at [339, 236] on input "2" at bounding box center [329, 229] width 31 height 14
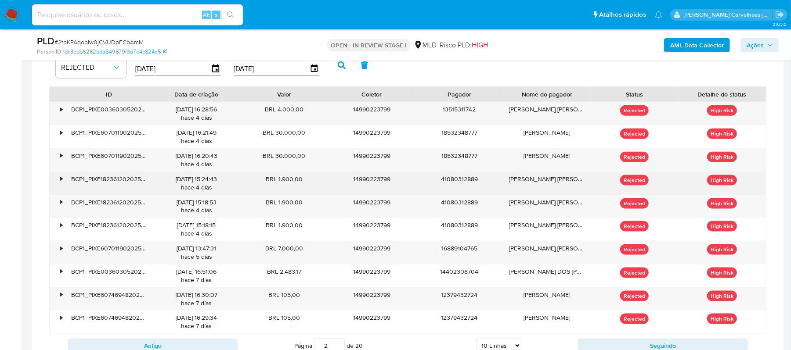
scroll to position [782, 0]
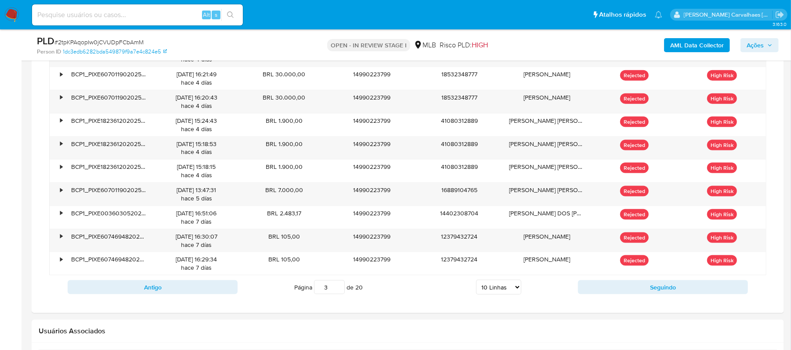
click at [335, 288] on input "3" at bounding box center [329, 287] width 31 height 14
click at [337, 293] on input "2" at bounding box center [329, 287] width 31 height 14
click at [337, 293] on input "1" at bounding box center [329, 287] width 31 height 14
click at [338, 289] on input "2" at bounding box center [329, 287] width 31 height 14
click at [337, 289] on input "3" at bounding box center [329, 287] width 31 height 14
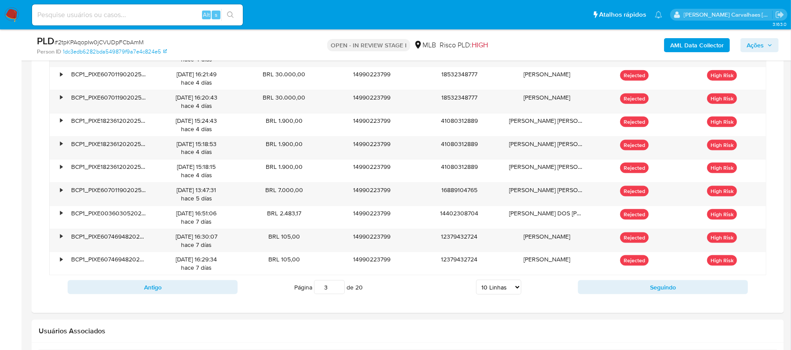
type input "3"
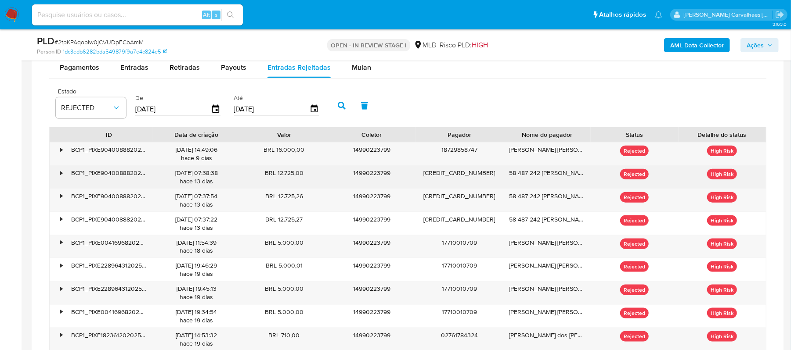
scroll to position [665, 0]
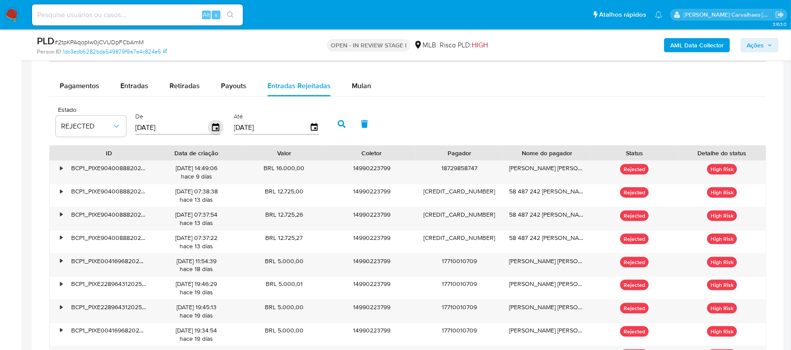
click at [219, 132] on icon "button" at bounding box center [215, 127] width 15 height 15
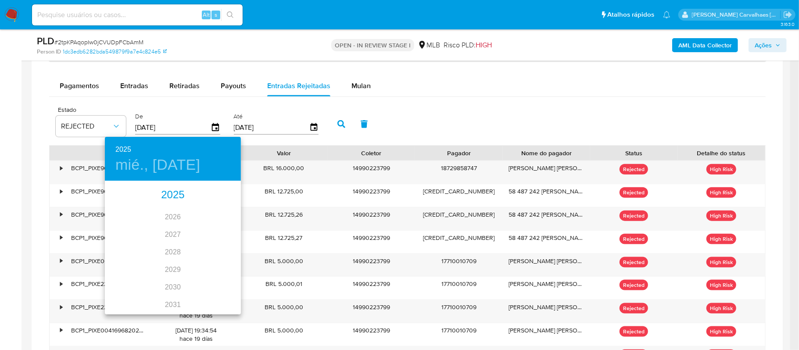
click at [181, 188] on div "2025" at bounding box center [173, 196] width 136 height 18
click at [173, 266] on div "ago." at bounding box center [172, 264] width 45 height 33
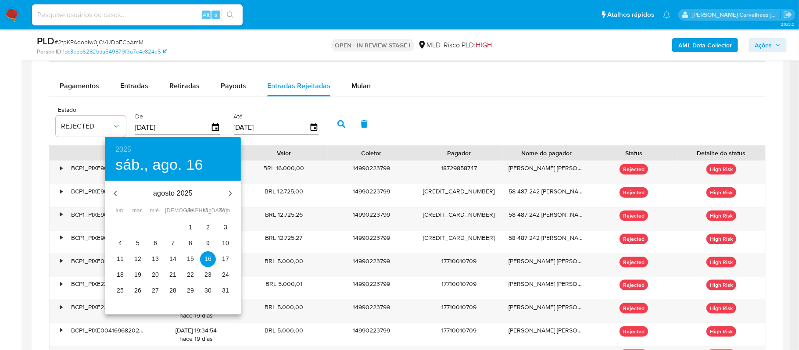
click at [169, 241] on span "7" at bounding box center [173, 243] width 16 height 9
type input "07/08/2025"
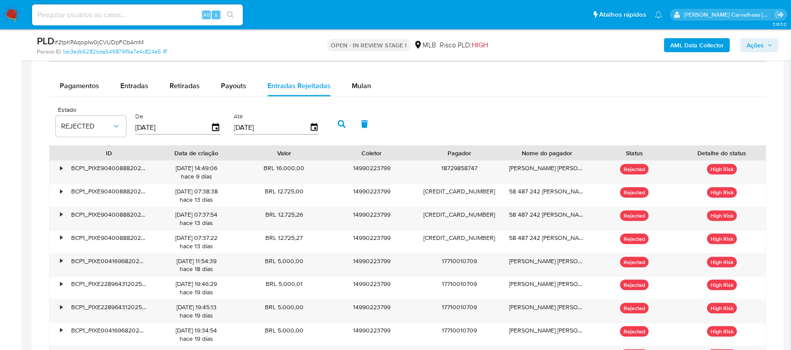
click at [339, 126] on icon "button" at bounding box center [342, 124] width 8 height 8
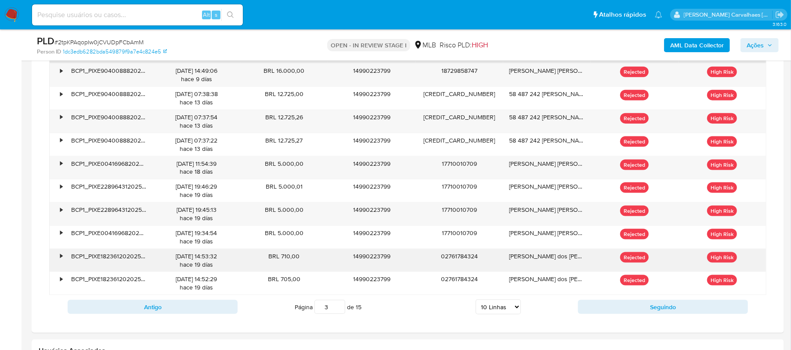
scroll to position [782, 0]
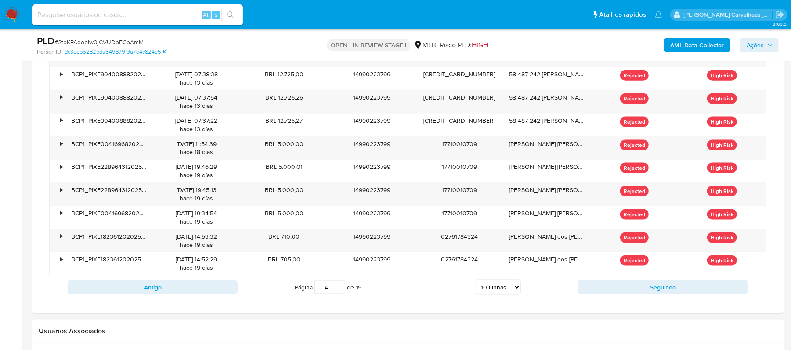
click at [338, 290] on input "4" at bounding box center [329, 287] width 31 height 14
click at [338, 294] on input "3" at bounding box center [329, 287] width 31 height 14
click at [338, 294] on input "2" at bounding box center [329, 287] width 31 height 14
click at [338, 294] on input "1" at bounding box center [329, 287] width 31 height 14
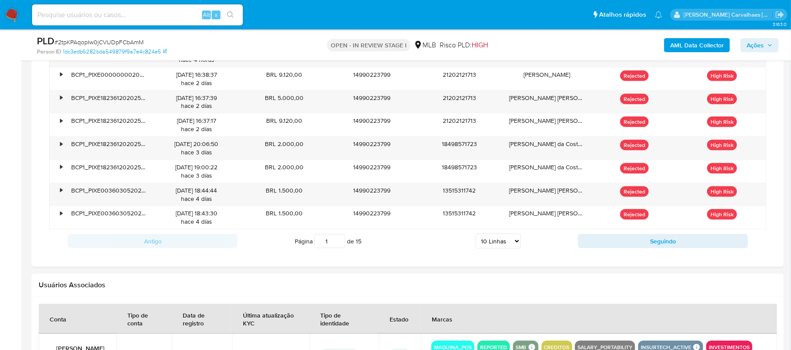
scroll to position [840, 0]
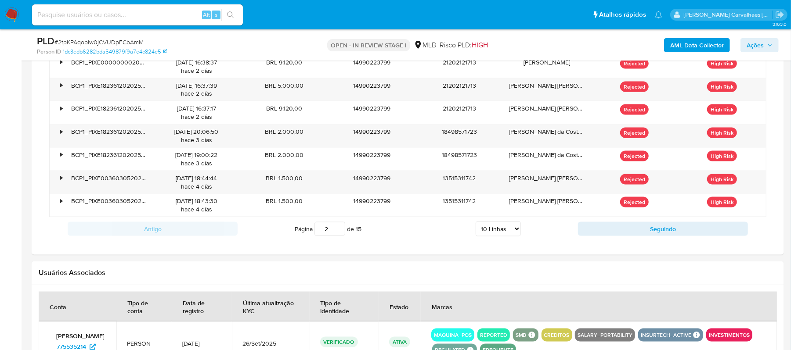
click at [337, 229] on input "2" at bounding box center [329, 229] width 31 height 14
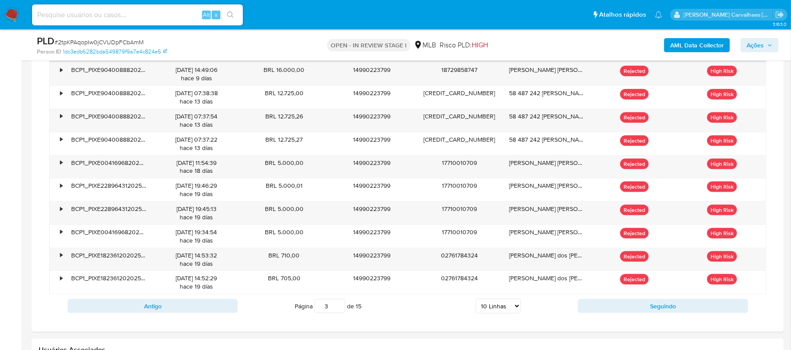
scroll to position [782, 0]
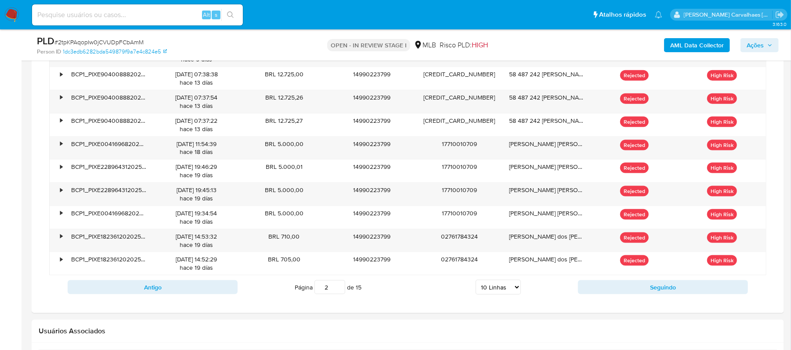
click at [338, 295] on input "2" at bounding box center [329, 287] width 31 height 14
click at [338, 289] on input "4" at bounding box center [329, 287] width 31 height 14
click at [341, 289] on input "5" at bounding box center [329, 287] width 31 height 14
click at [339, 288] on input "6" at bounding box center [329, 287] width 31 height 14
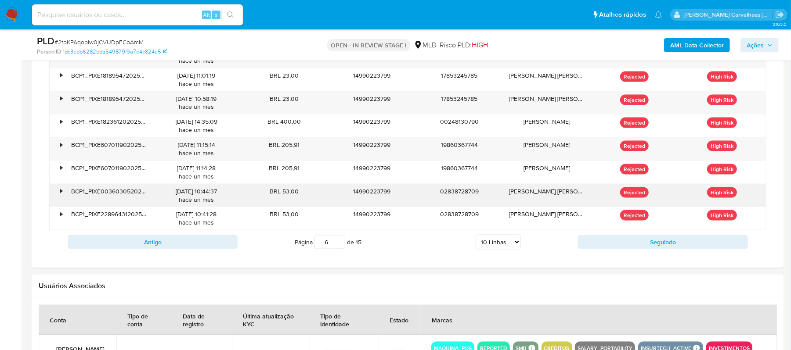
scroll to position [840, 0]
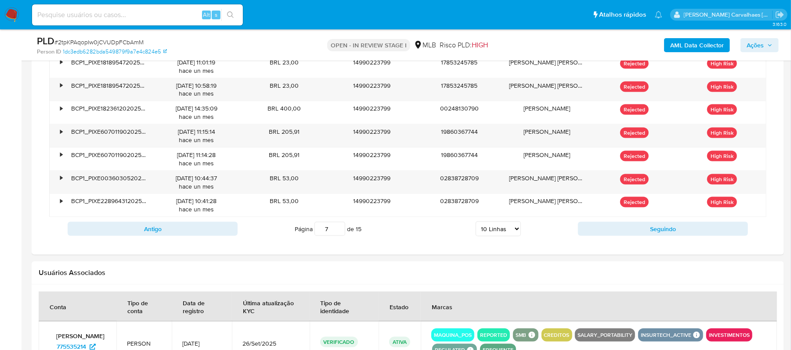
click at [337, 230] on input "7" at bounding box center [329, 229] width 31 height 14
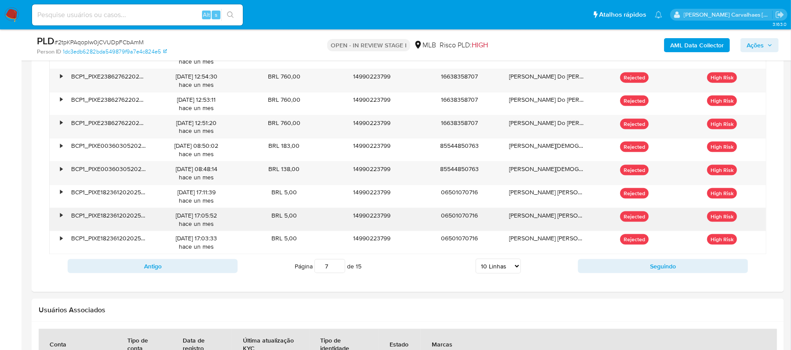
scroll to position [782, 0]
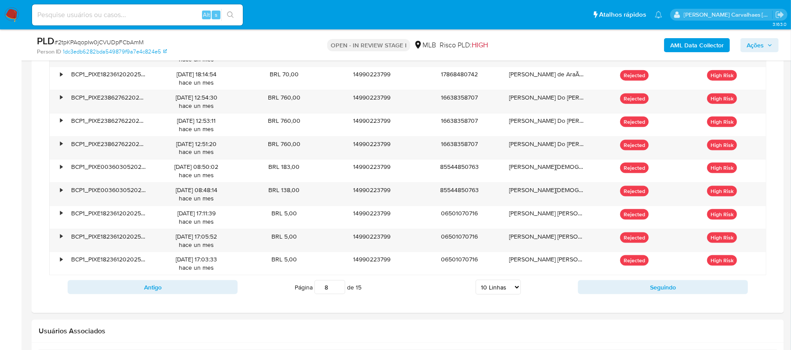
click at [338, 288] on input "8" at bounding box center [329, 287] width 31 height 14
click at [337, 289] on input "9" at bounding box center [329, 287] width 31 height 14
click at [339, 289] on input "10" at bounding box center [329, 287] width 31 height 14
click at [339, 288] on input "11" at bounding box center [329, 287] width 31 height 14
click at [339, 288] on input "12" at bounding box center [329, 287] width 31 height 14
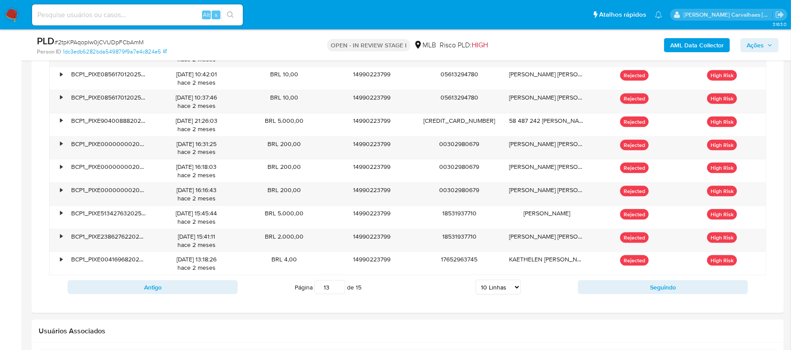
click at [337, 287] on input "13" at bounding box center [329, 287] width 31 height 14
click at [336, 288] on input "14" at bounding box center [329, 287] width 31 height 14
click at [337, 288] on input "15" at bounding box center [329, 287] width 31 height 14
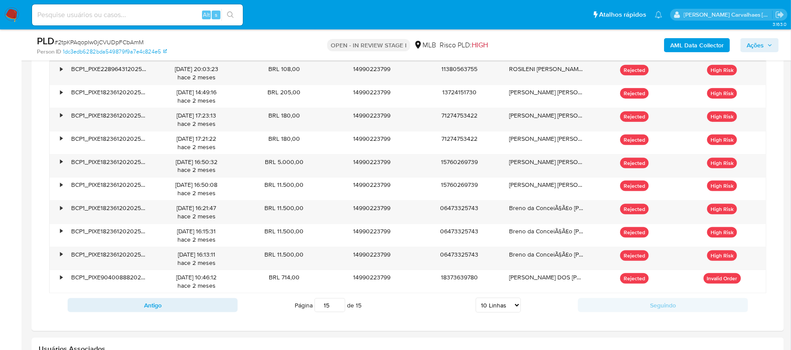
scroll to position [840, 0]
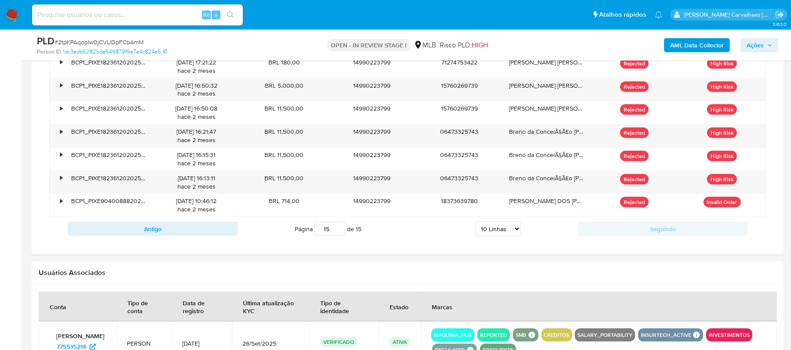
type input "15"
click at [336, 231] on input "15" at bounding box center [329, 229] width 31 height 14
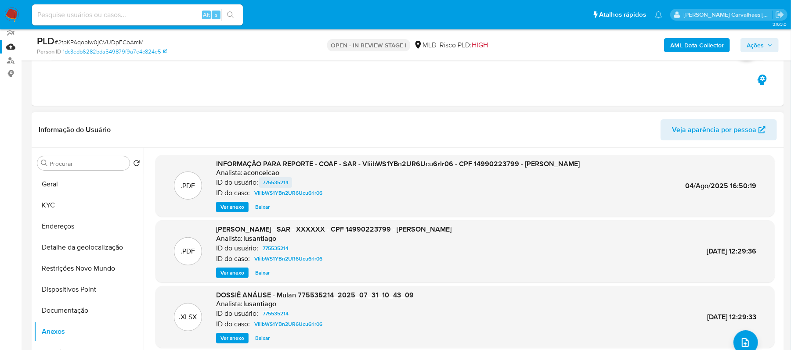
scroll to position [79, 0]
click at [238, 208] on span "Ver anexo" at bounding box center [232, 207] width 24 height 9
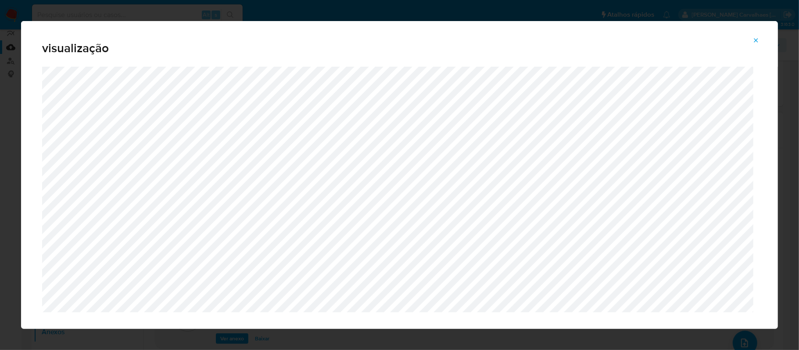
click at [749, 38] on icon "Attachment preview" at bounding box center [756, 40] width 7 height 7
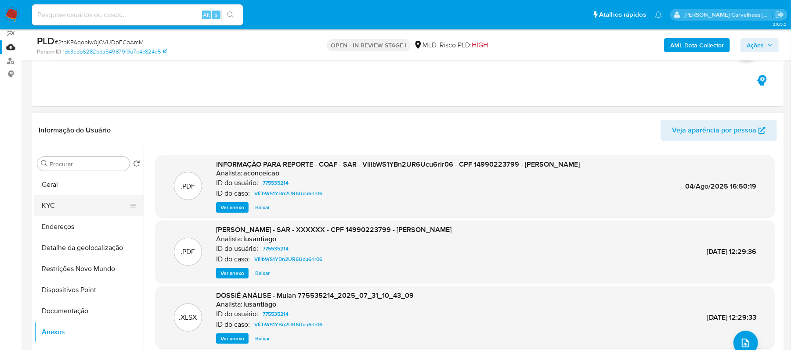
click at [51, 199] on button "KYC" at bounding box center [85, 205] width 103 height 21
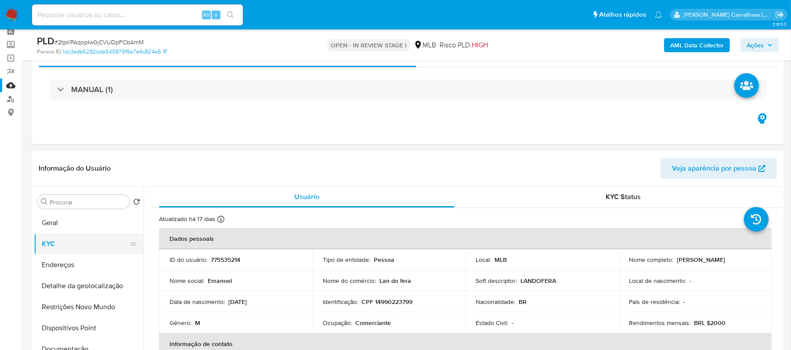
scroll to position [21, 0]
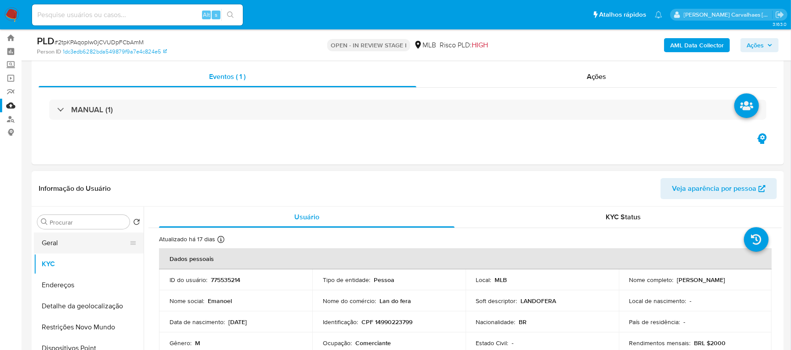
click at [88, 247] on button "Geral" at bounding box center [85, 243] width 103 height 21
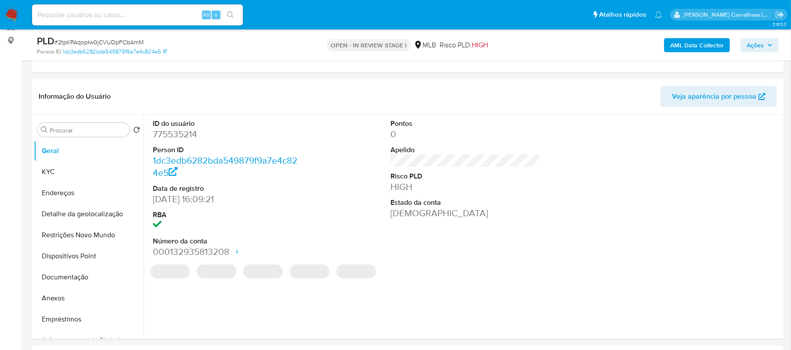
scroll to position [113, 0]
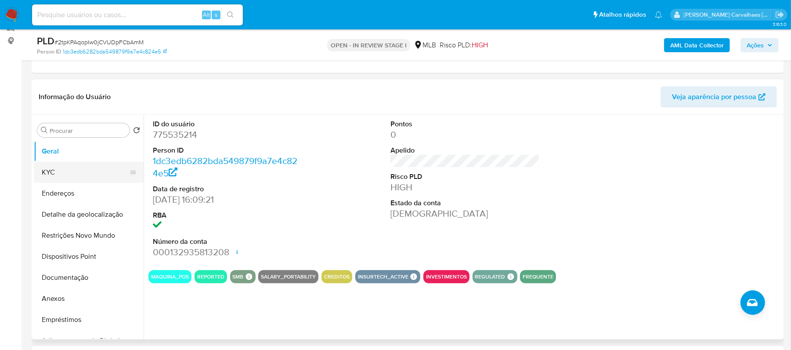
click at [66, 174] on button "KYC" at bounding box center [85, 172] width 103 height 21
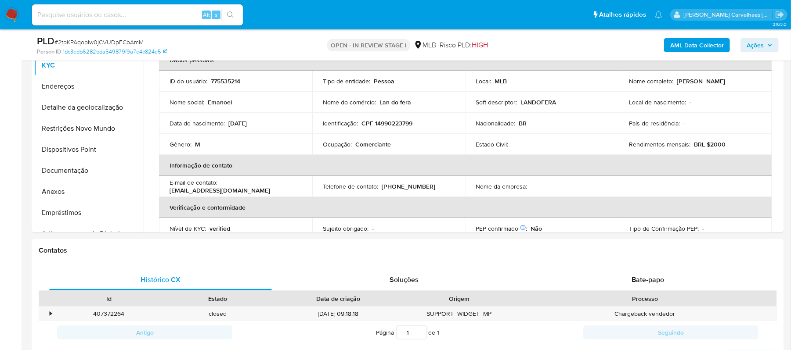
scroll to position [225, 0]
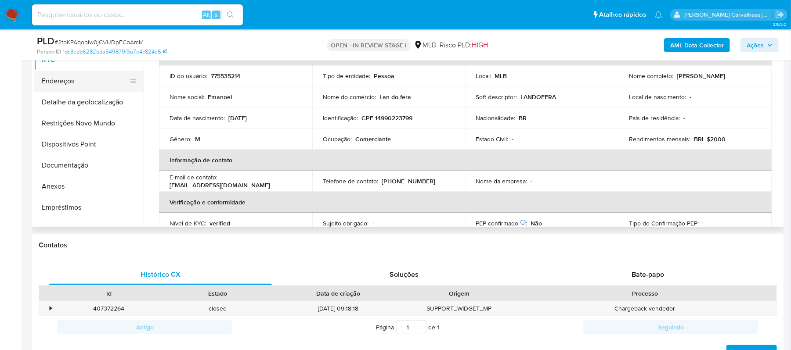
click at [69, 81] on button "Endereços" at bounding box center [85, 81] width 103 height 21
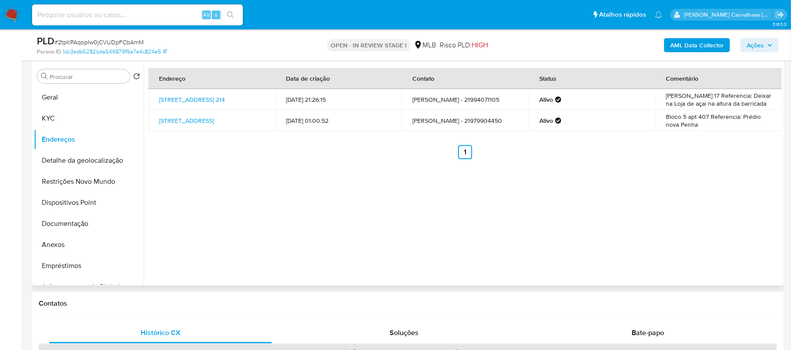
scroll to position [108, 0]
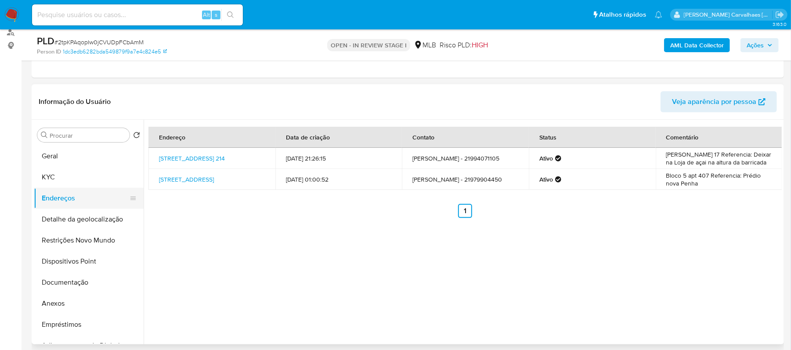
click at [81, 206] on button "Endereços" at bounding box center [85, 198] width 103 height 21
click at [83, 215] on button "Detalhe da geolocalização" at bounding box center [85, 219] width 103 height 21
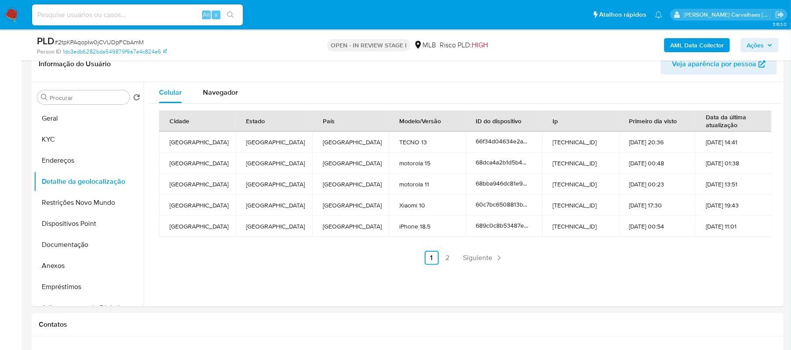
scroll to position [167, 0]
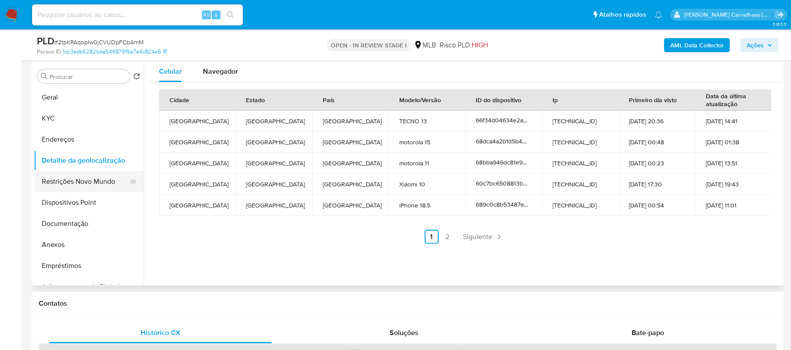
click at [90, 187] on button "Restrições Novo Mundo" at bounding box center [85, 181] width 103 height 21
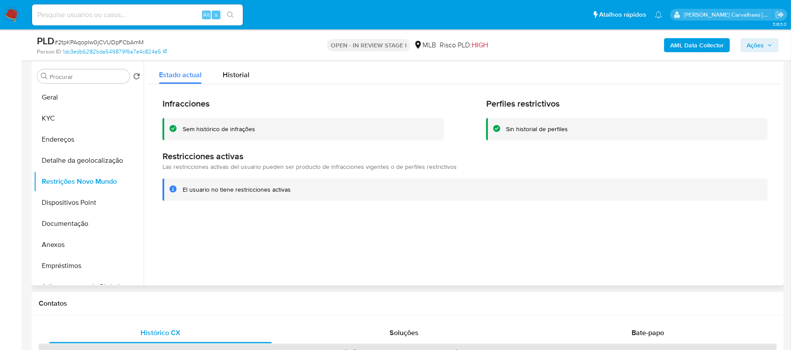
click at [261, 242] on div at bounding box center [463, 173] width 638 height 225
drag, startPoint x: 183, startPoint y: 194, endPoint x: 297, endPoint y: 189, distance: 113.8
click at [297, 189] on div "El usuario no tiene restricciones activas" at bounding box center [472, 190] width 578 height 8
click at [75, 197] on button "Dispositivos Point" at bounding box center [85, 202] width 103 height 21
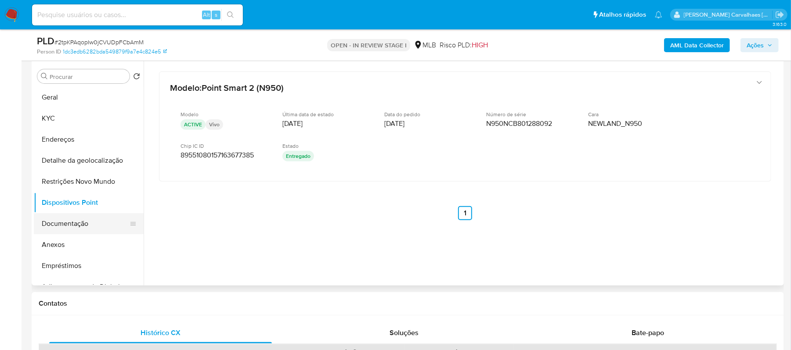
click at [79, 229] on button "Documentação" at bounding box center [85, 223] width 103 height 21
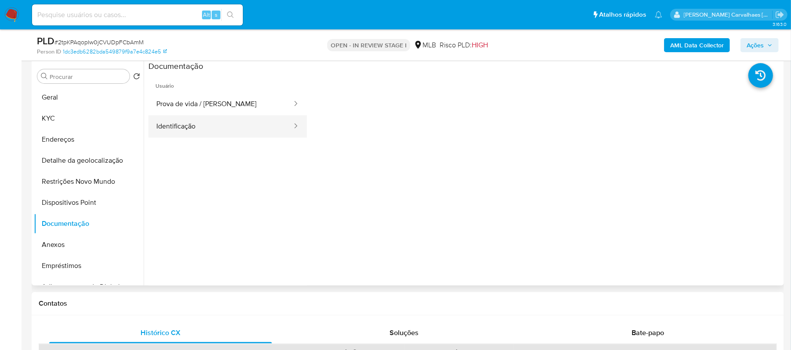
click at [206, 122] on button "Identificação" at bounding box center [220, 126] width 144 height 22
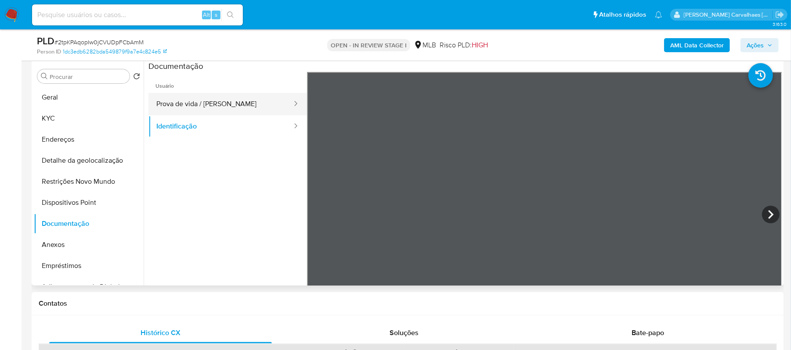
click at [238, 100] on button "Prova de vida / Selfie" at bounding box center [220, 104] width 144 height 22
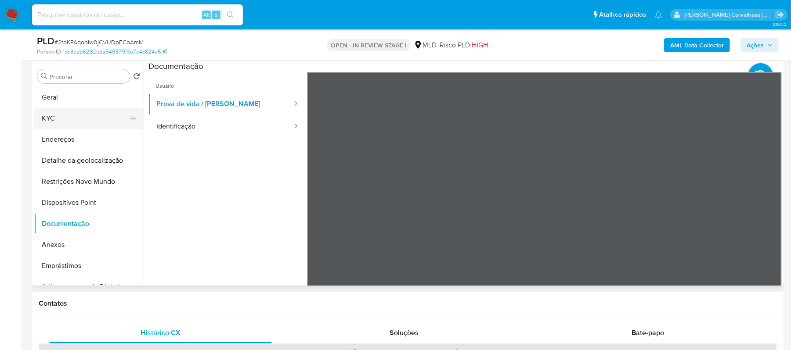
click at [49, 122] on button "KYC" at bounding box center [85, 118] width 103 height 21
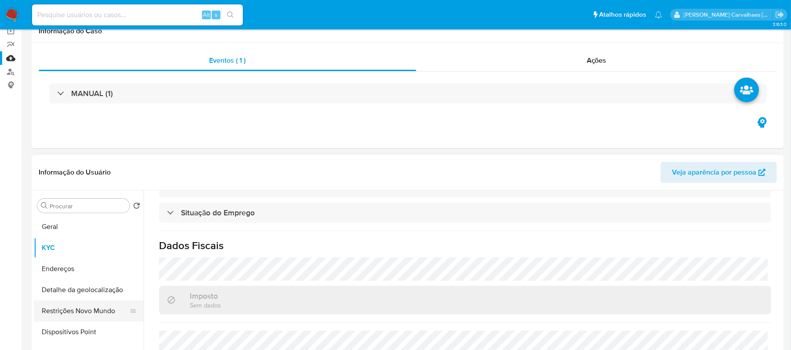
scroll to position [117, 0]
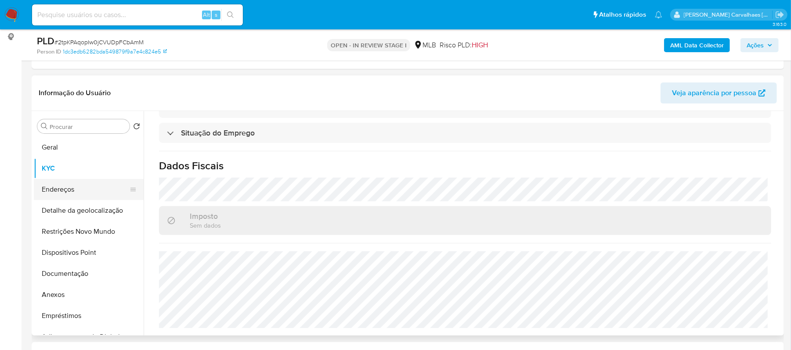
click at [81, 187] on button "Endereços" at bounding box center [85, 189] width 103 height 21
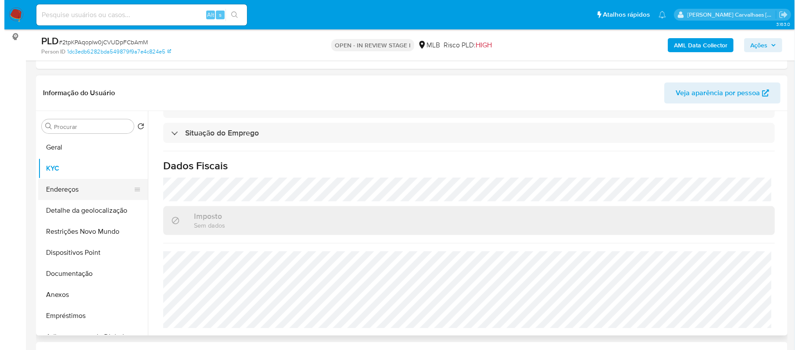
scroll to position [0, 0]
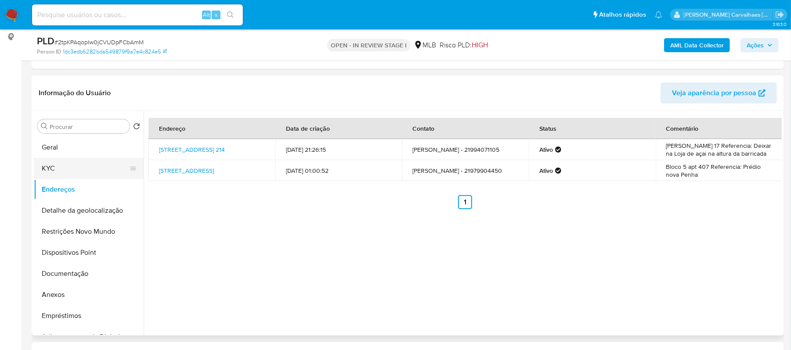
click at [91, 167] on button "KYC" at bounding box center [85, 168] width 103 height 21
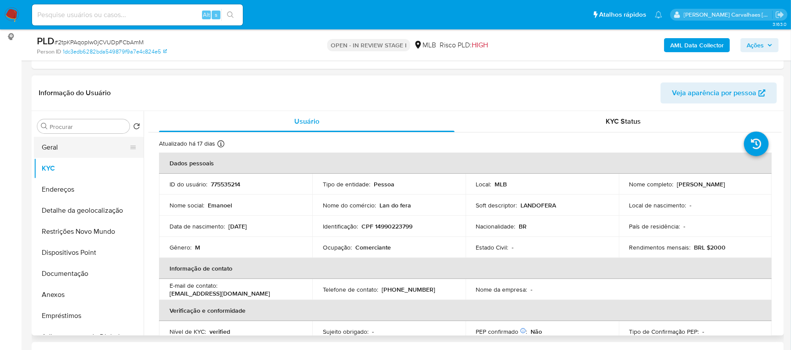
click at [71, 148] on button "Geral" at bounding box center [85, 147] width 103 height 21
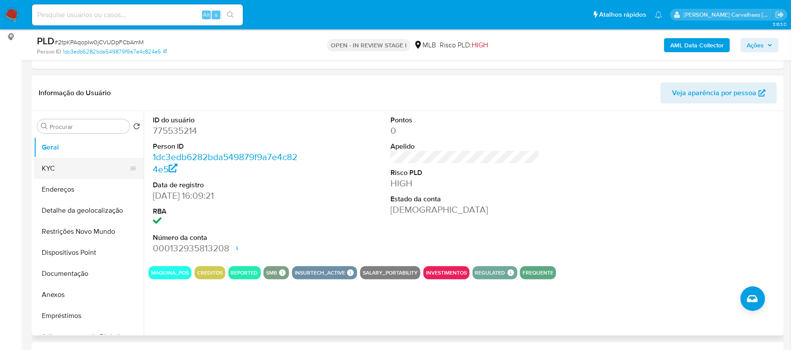
click at [76, 167] on button "KYC" at bounding box center [85, 168] width 103 height 21
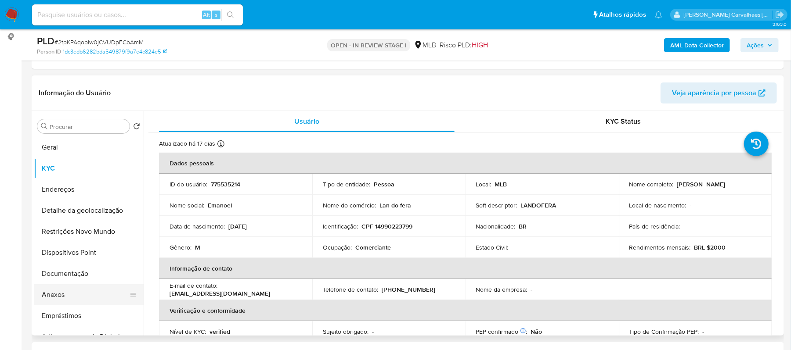
click at [81, 290] on button "Anexos" at bounding box center [85, 294] width 103 height 21
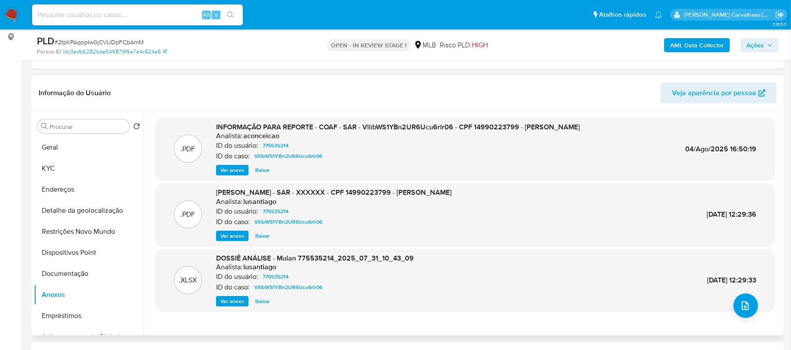
click at [233, 170] on span "Ver anexo" at bounding box center [232, 170] width 24 height 9
click at [233, 170] on div "Ver anexo Ver anexo Baixar" at bounding box center [397, 170] width 363 height 11
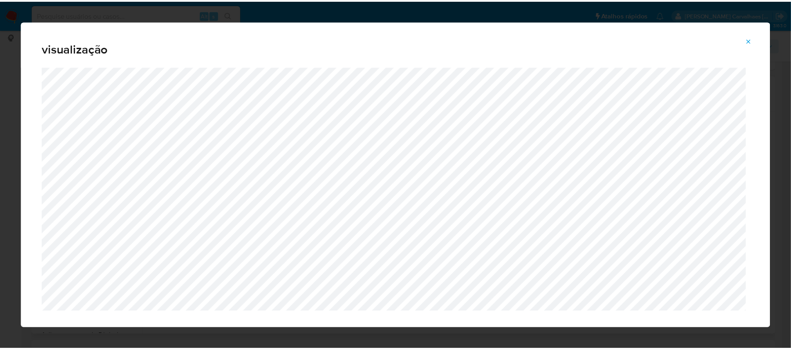
scroll to position [18, 0]
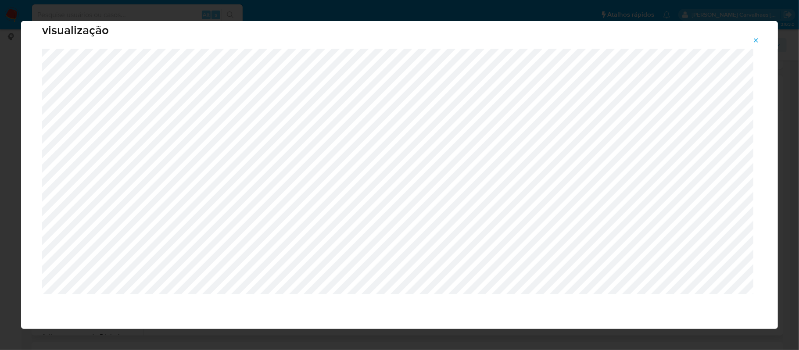
click at [749, 40] on icon "Attachment preview" at bounding box center [756, 40] width 7 height 7
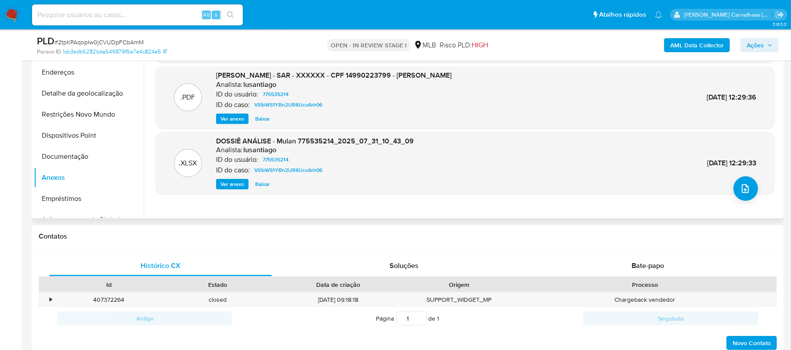
scroll to position [117, 0]
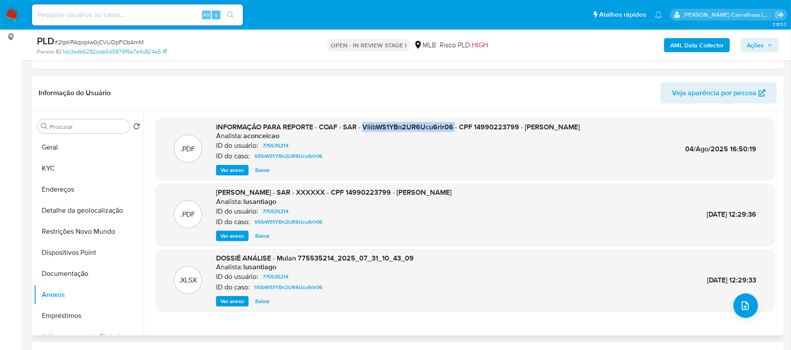
drag, startPoint x: 363, startPoint y: 126, endPoint x: 453, endPoint y: 130, distance: 91.0
click at [453, 130] on span "INFORMAÇÃO PARA REPORTE - COAF - SAR - VliibWS1YBn2UR6Ucu6rlr06 - CPF 149902237…" at bounding box center [397, 127] width 363 height 10
copy span "VliibWS1YBn2UR6Ucu6rlr06"
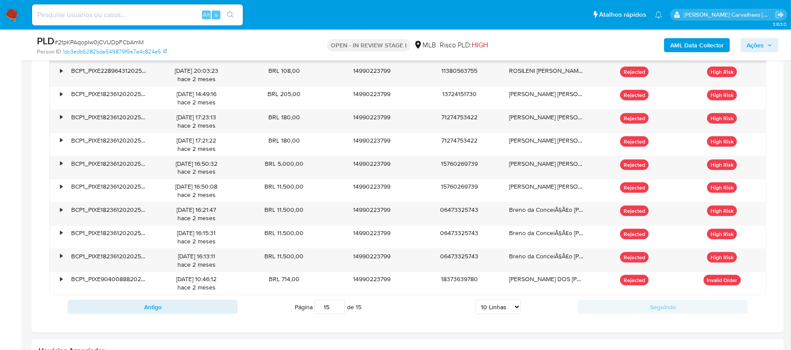
scroll to position [819, 0]
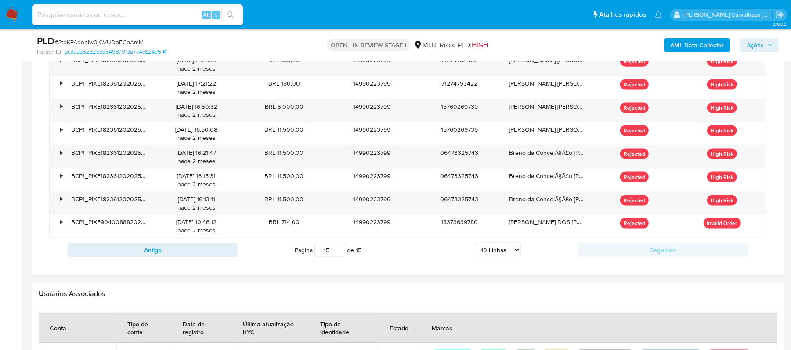
click at [339, 255] on input "15" at bounding box center [329, 250] width 31 height 14
click at [339, 255] on input "14" at bounding box center [329, 250] width 31 height 14
click at [339, 255] on input "8" at bounding box center [329, 250] width 31 height 14
click at [339, 255] on input "7" at bounding box center [329, 250] width 31 height 14
click at [339, 255] on input "6" at bounding box center [329, 250] width 31 height 14
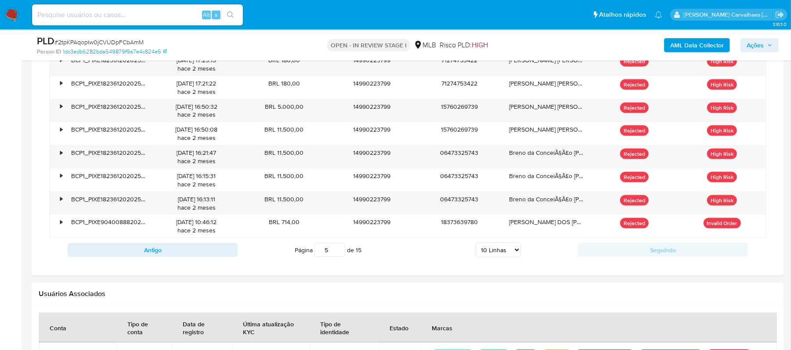
click at [339, 255] on input "5" at bounding box center [329, 250] width 31 height 14
click at [339, 255] on input "4" at bounding box center [329, 250] width 31 height 14
click at [339, 255] on input "3" at bounding box center [329, 250] width 31 height 14
click at [339, 255] on input "2" at bounding box center [329, 250] width 31 height 14
click at [339, 255] on input "1" at bounding box center [329, 250] width 31 height 14
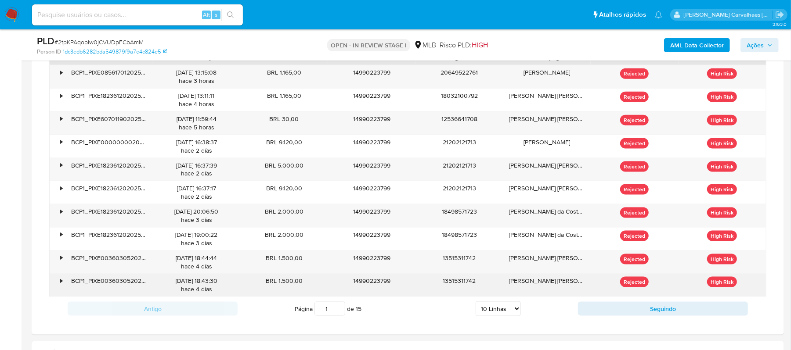
scroll to position [761, 0]
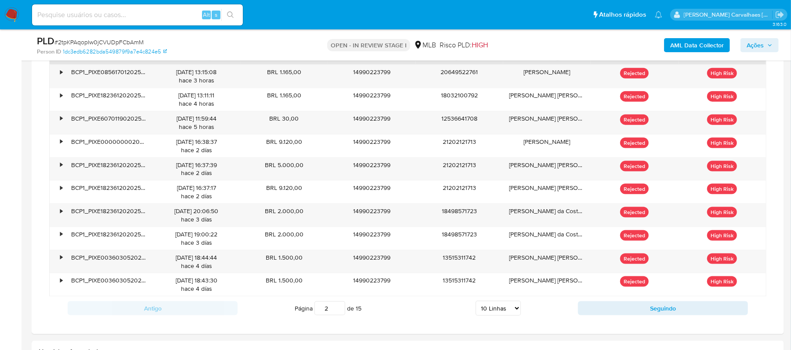
click at [338, 308] on input "2" at bounding box center [329, 309] width 31 height 14
click at [336, 309] on input "4" at bounding box center [329, 309] width 31 height 14
click at [339, 313] on input "3" at bounding box center [329, 309] width 31 height 14
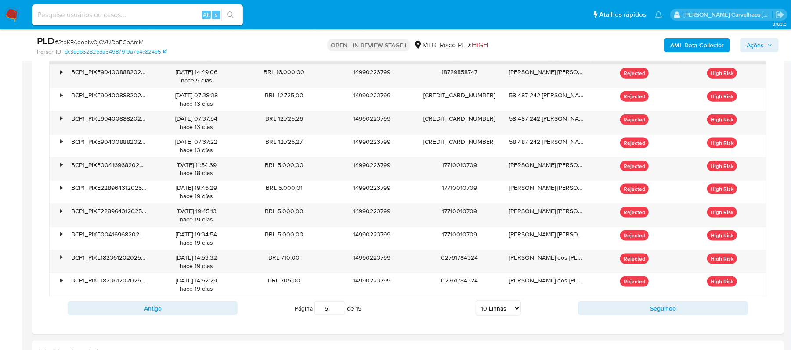
click at [336, 309] on input "5" at bounding box center [329, 309] width 31 height 14
click at [335, 309] on input "6" at bounding box center [329, 309] width 31 height 14
click at [337, 313] on input "5" at bounding box center [329, 309] width 31 height 14
click at [337, 313] on input "4" at bounding box center [329, 309] width 31 height 14
click at [337, 313] on input "3" at bounding box center [329, 309] width 31 height 14
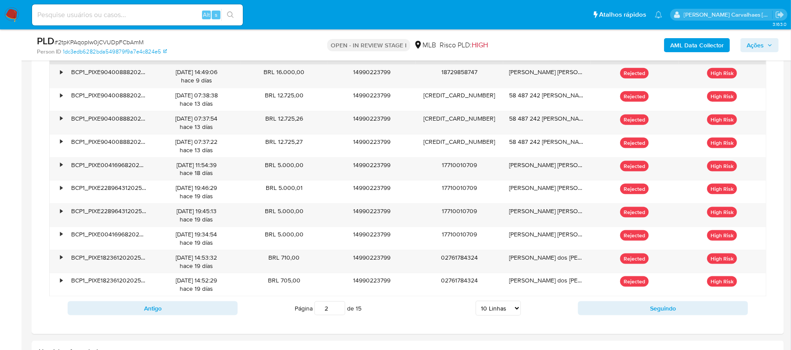
click at [337, 313] on input "2" at bounding box center [329, 309] width 31 height 14
click at [337, 313] on input "1" at bounding box center [329, 309] width 31 height 14
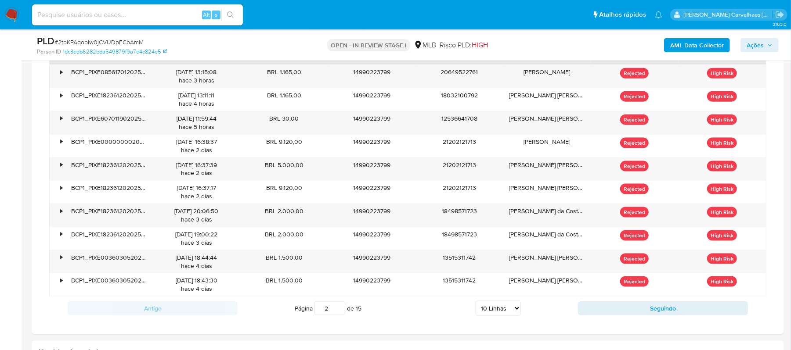
click at [337, 309] on input "2" at bounding box center [329, 309] width 31 height 14
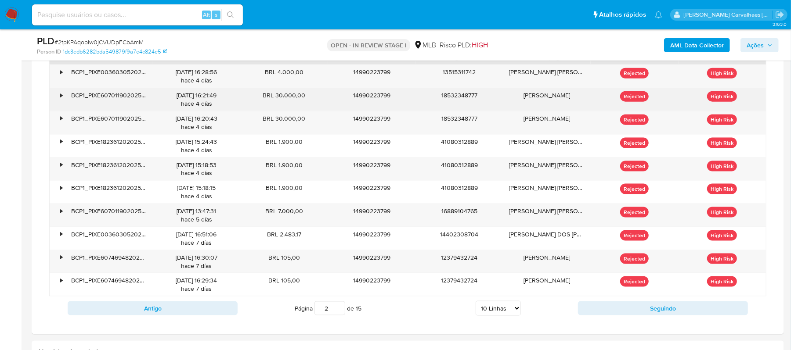
click at [460, 107] on div "18532348777" at bounding box center [459, 99] width 88 height 23
click at [84, 101] on div "BCP1_PIXE60701190202510091921DY5BZIVM5CF" at bounding box center [109, 99] width 88 height 23
click at [58, 97] on div "•" at bounding box center [57, 99] width 15 height 23
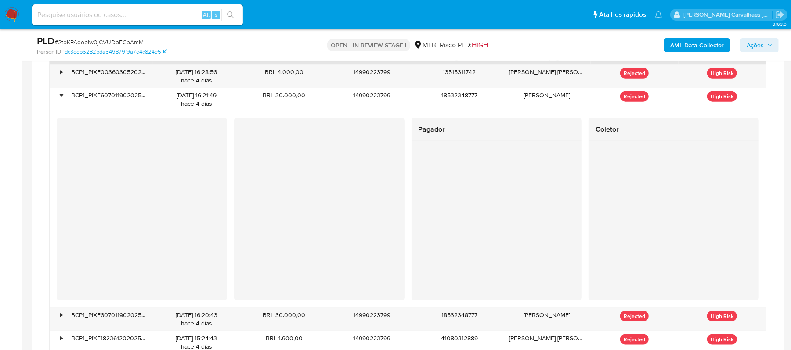
click at [540, 189] on div "Pagador Coletor" at bounding box center [408, 209] width 702 height 183
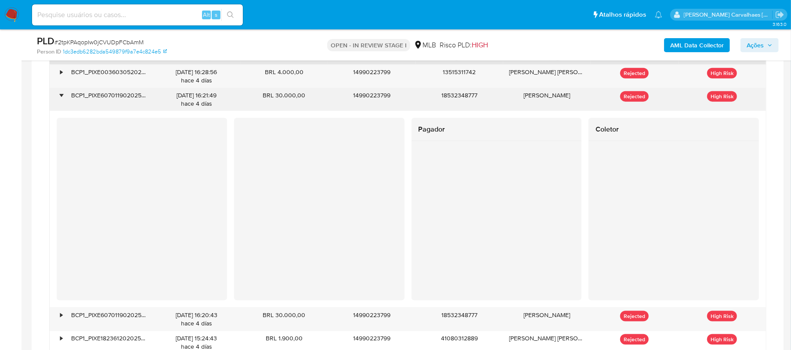
click at [57, 97] on div "•" at bounding box center [57, 99] width 15 height 23
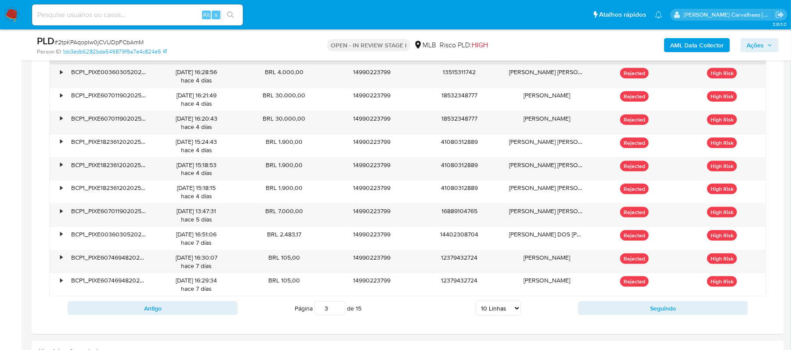
click at [338, 309] on input "3" at bounding box center [329, 309] width 31 height 14
click at [337, 307] on input "3" at bounding box center [329, 309] width 31 height 14
click at [339, 309] on input "3" at bounding box center [329, 309] width 31 height 14
click at [339, 310] on input "4" at bounding box center [329, 309] width 31 height 14
click at [337, 310] on input "5" at bounding box center [329, 309] width 31 height 14
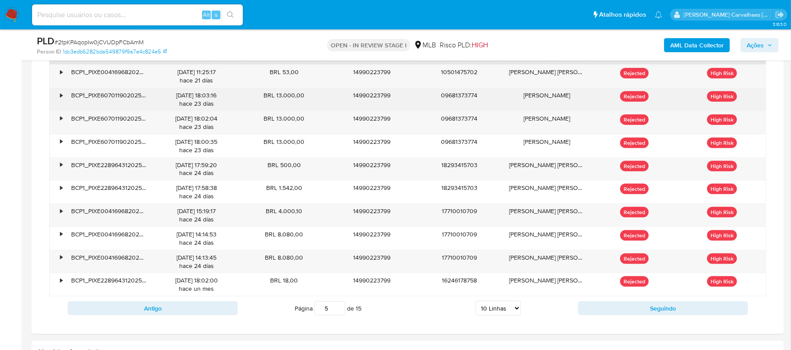
click at [64, 97] on div "•" at bounding box center [57, 99] width 15 height 23
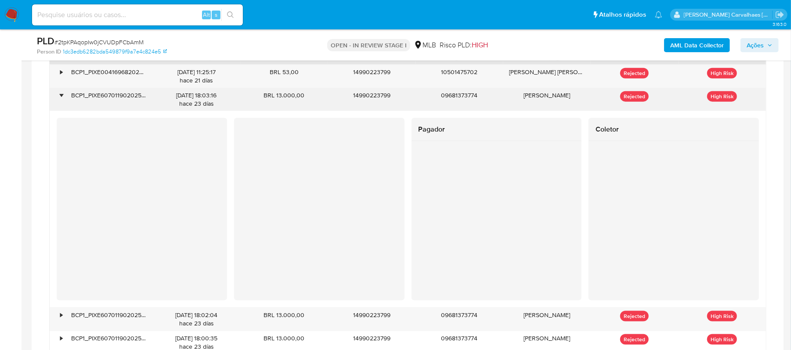
click at [60, 99] on div "•" at bounding box center [61, 95] width 2 height 8
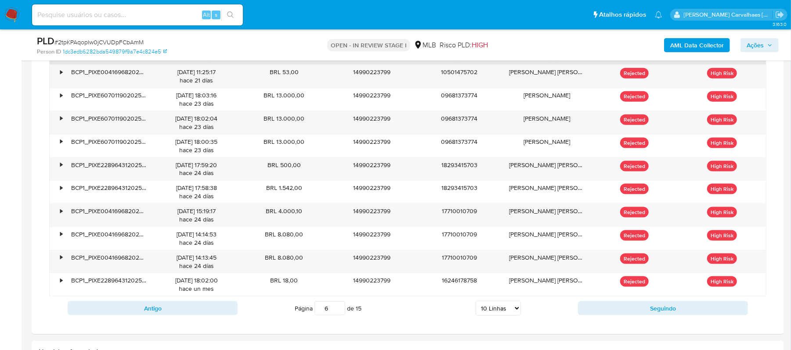
click at [339, 308] on input "6" at bounding box center [329, 309] width 31 height 14
click at [336, 311] on input "7" at bounding box center [329, 309] width 31 height 14
click at [336, 311] on input "8" at bounding box center [329, 309] width 31 height 14
click at [336, 311] on input "9" at bounding box center [329, 309] width 31 height 14
click at [336, 311] on input "10" at bounding box center [329, 309] width 31 height 14
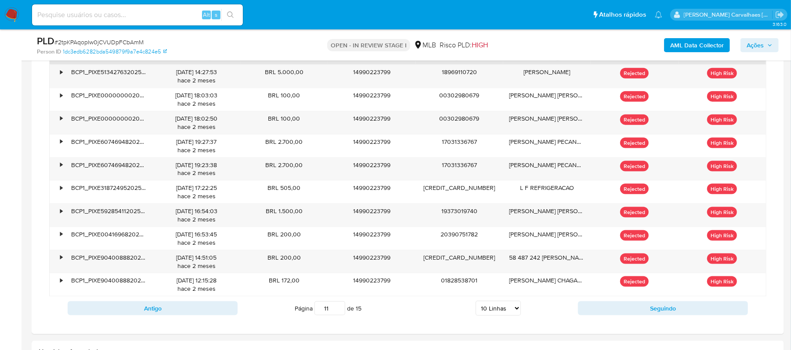
click at [334, 311] on input "11" at bounding box center [329, 309] width 31 height 14
click at [336, 311] on input "12" at bounding box center [329, 309] width 31 height 14
click at [336, 311] on input "13" at bounding box center [329, 309] width 31 height 14
click at [335, 310] on input "14" at bounding box center [329, 309] width 31 height 14
type input "14"
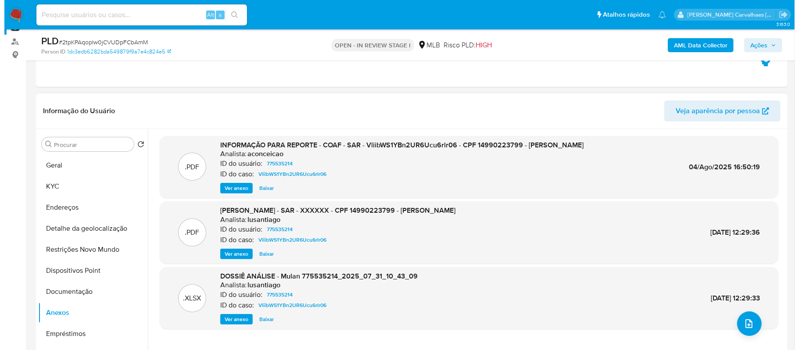
scroll to position [176, 0]
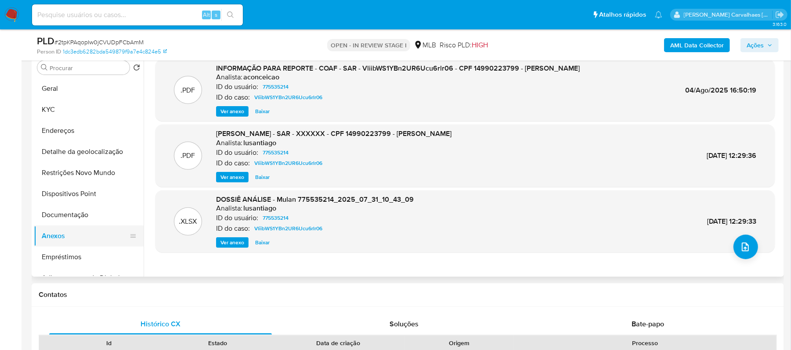
click at [83, 239] on button "Anexos" at bounding box center [85, 236] width 103 height 21
click at [743, 243] on icon "upload-file" at bounding box center [745, 247] width 11 height 11
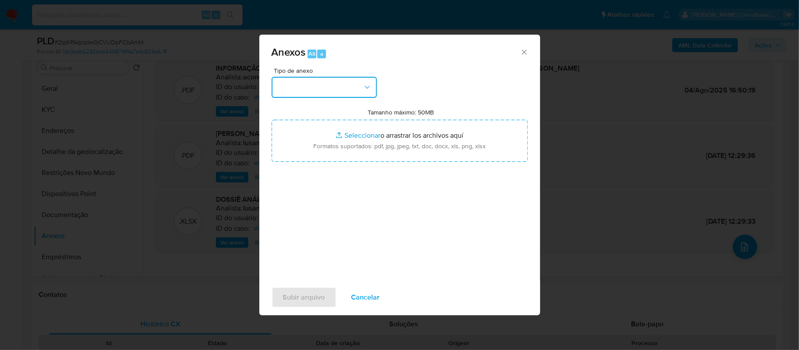
click at [349, 90] on button "button" at bounding box center [324, 87] width 105 height 21
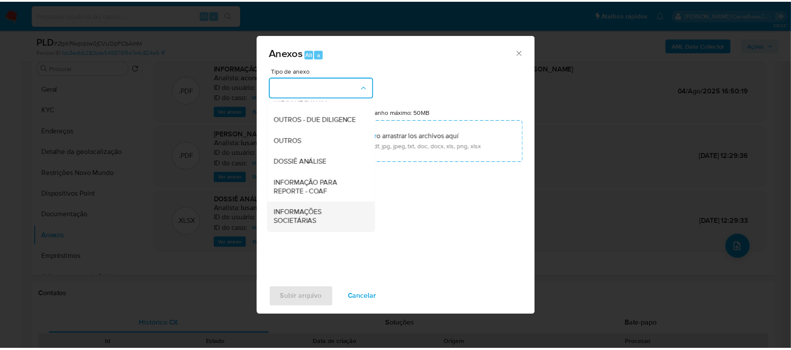
scroll to position [135, 0]
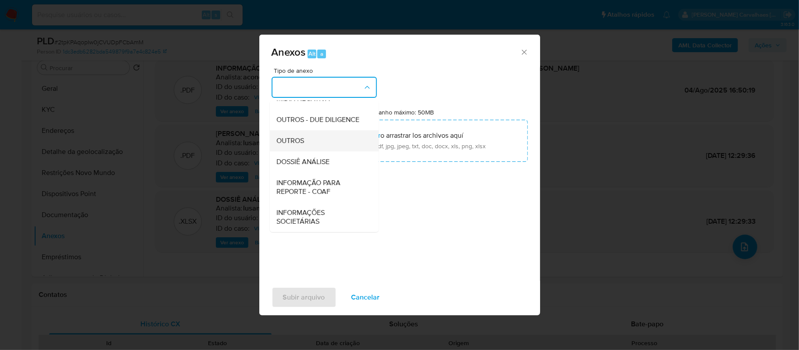
click at [302, 140] on span "OUTROS" at bounding box center [291, 141] width 28 height 9
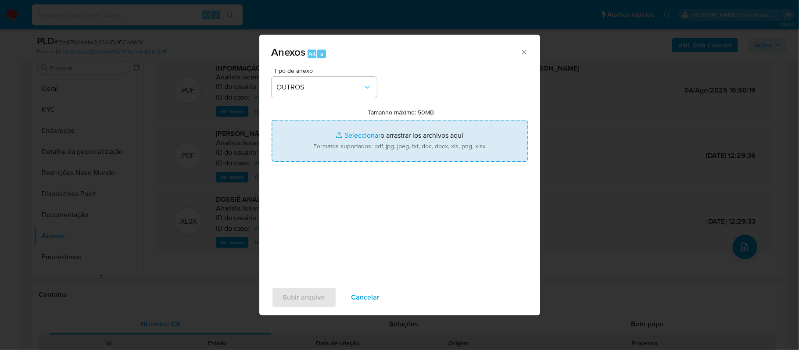
click at [359, 136] on input "Tamanho máximo: 50MB Seleccionar archivos" at bounding box center [400, 141] width 256 height 42
type input "C:\fakepath\DECLÍNIO- 2tpKPAqopIw0jCVUDpFCbAmM - CPF 14990223799 - EMANOEL DE O…"
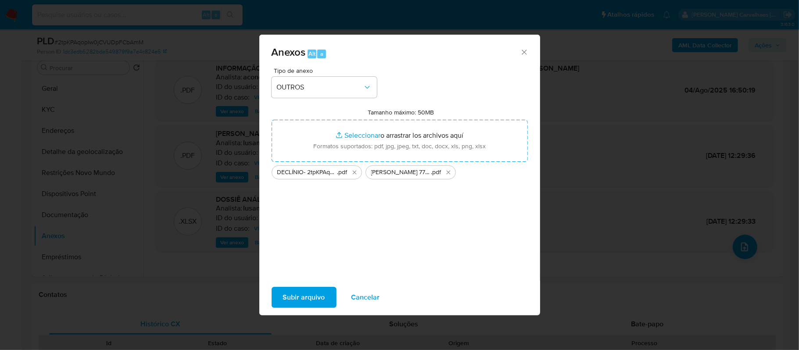
click at [318, 294] on span "Subir arquivo" at bounding box center [304, 297] width 42 height 19
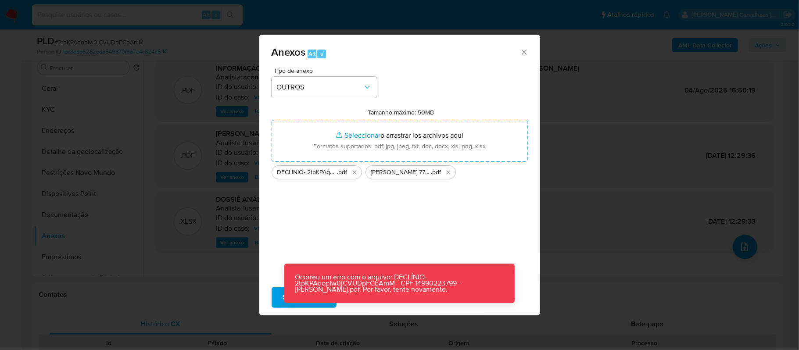
click at [426, 206] on div "Tipo de anexo OUTROS Tamanho máximo: 50MB Seleccionar archivos Seleccionar o ar…" at bounding box center [400, 171] width 256 height 207
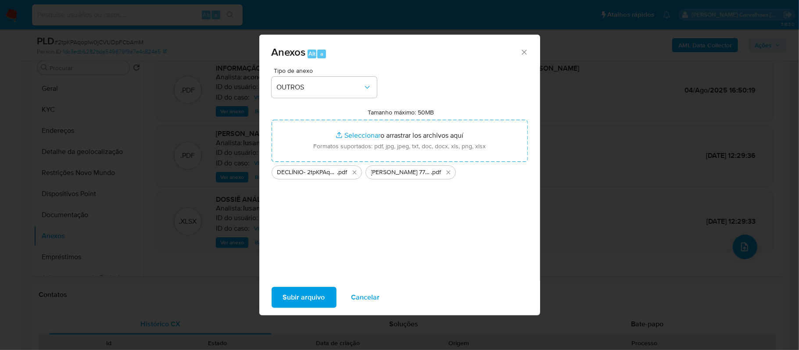
click at [273, 294] on button "Subir arquivo" at bounding box center [304, 297] width 65 height 21
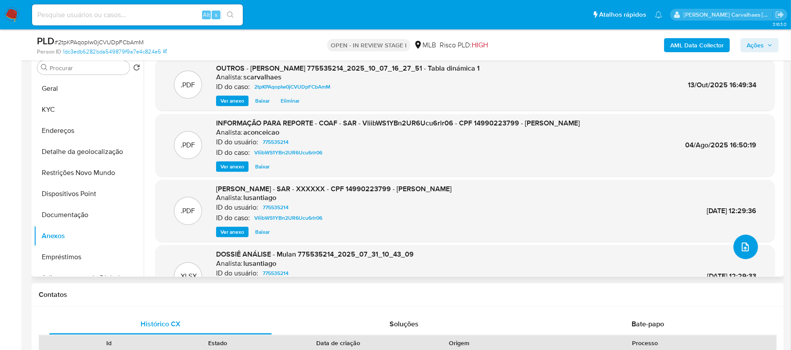
click at [740, 246] on icon "upload-file" at bounding box center [745, 247] width 11 height 11
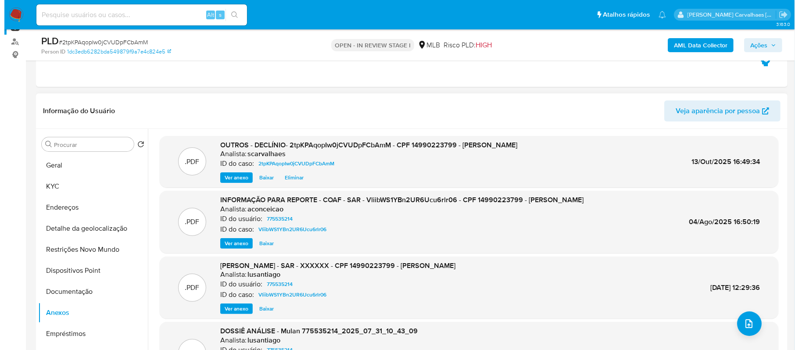
scroll to position [117, 0]
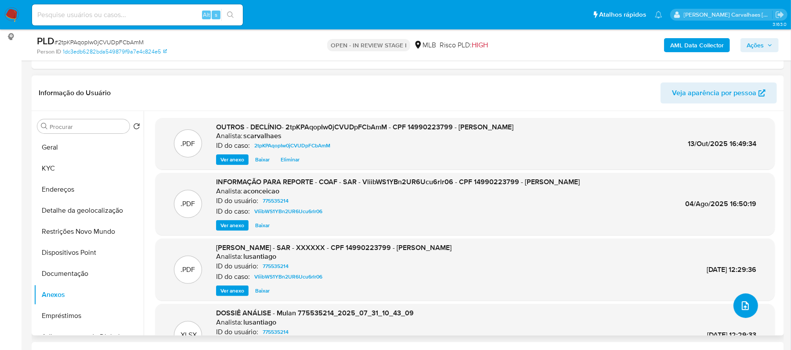
click at [733, 308] on button "upload-file" at bounding box center [745, 306] width 25 height 25
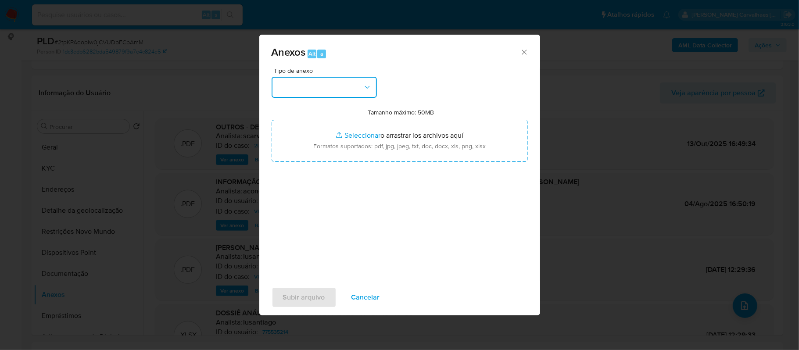
click at [355, 92] on button "button" at bounding box center [324, 87] width 105 height 21
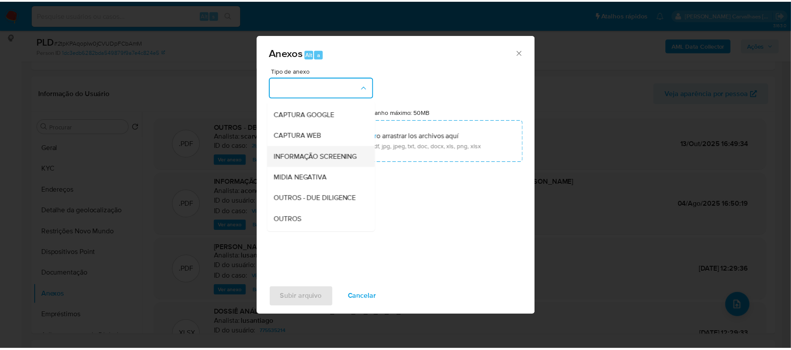
scroll to position [58, 0]
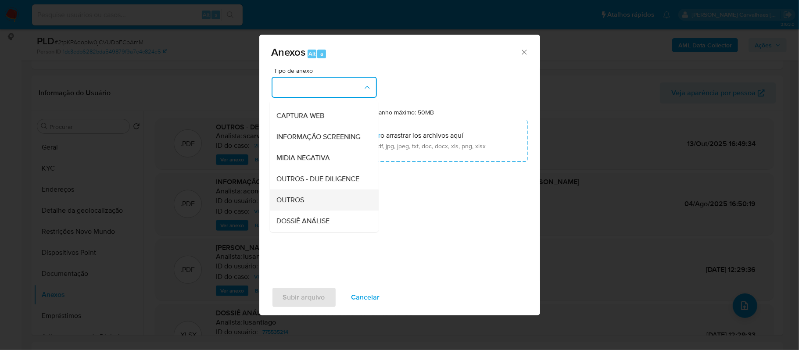
click at [299, 205] on span "OUTROS" at bounding box center [291, 200] width 28 height 9
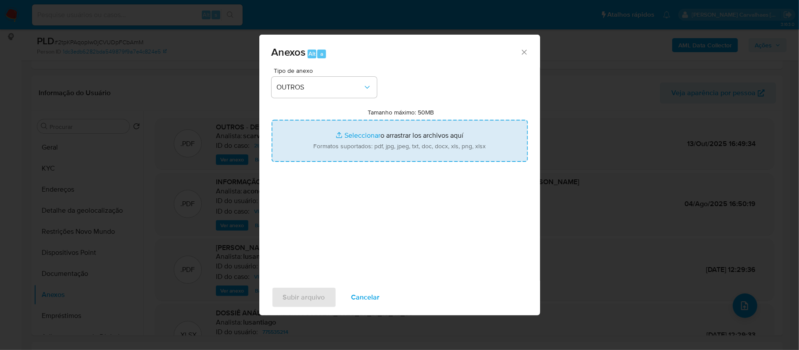
click at [366, 134] on input "Tamanho máximo: 50MB Seleccionar archivos" at bounding box center [400, 141] width 256 height 42
type input "C:\fakepath\Mulan Emanoel de Oliveira Juvino 775535214_2025_10_07_16_27_51 - Ta…"
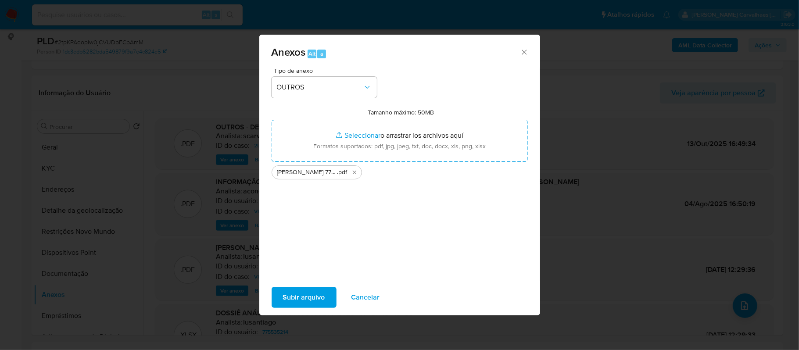
click at [302, 291] on span "Subir arquivo" at bounding box center [304, 297] width 42 height 19
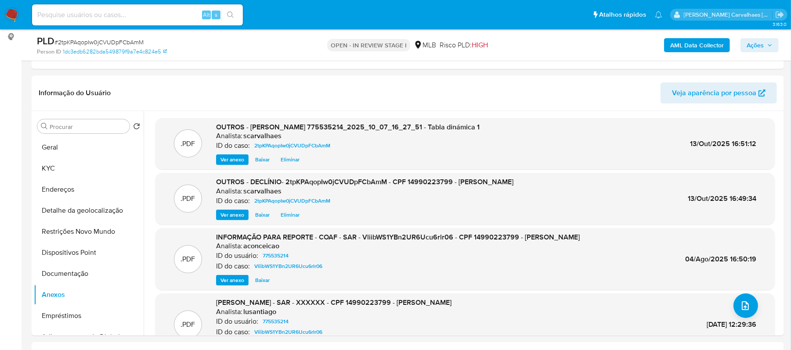
click at [747, 41] on span "Ações" at bounding box center [754, 45] width 17 height 14
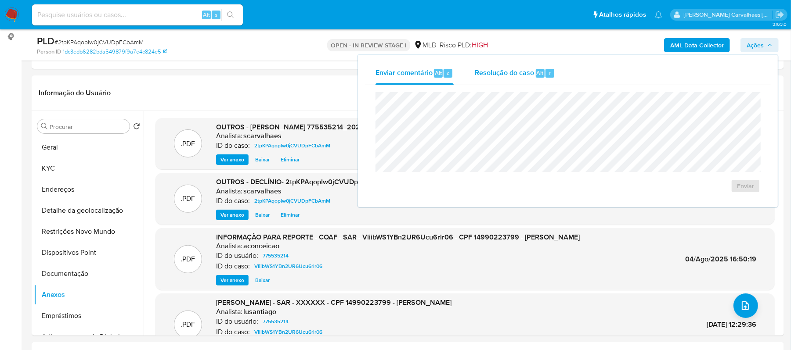
click at [503, 76] on span "Resolução do caso" at bounding box center [503, 73] width 59 height 10
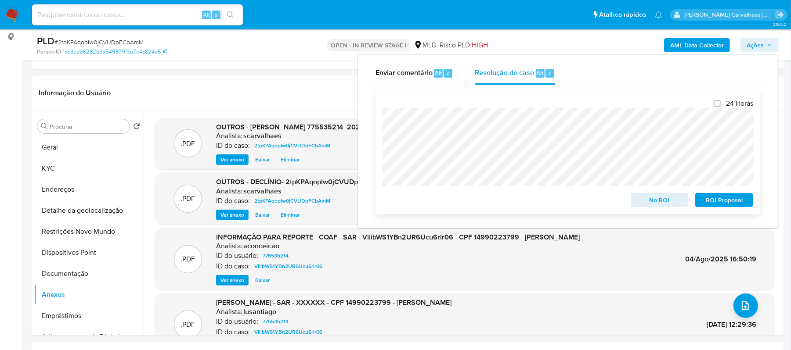
click at [649, 201] on span "No ROI" at bounding box center [659, 200] width 46 height 12
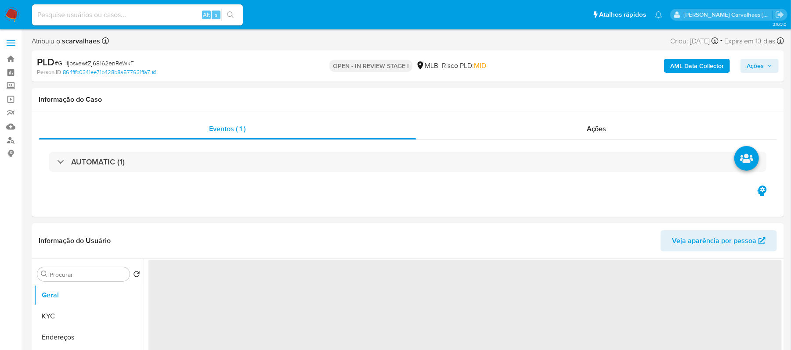
select select "10"
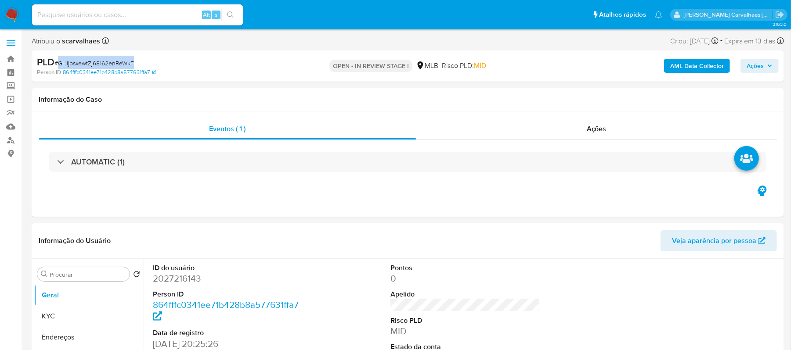
drag, startPoint x: 137, startPoint y: 62, endPoint x: 58, endPoint y: 59, distance: 78.6
click at [58, 59] on div "PLD # GHijpsxewtZj68162enReWkF" at bounding box center [159, 62] width 244 height 13
click at [208, 212] on div "Eventos ( 1 ) Ações AUTOMATIC (1)" at bounding box center [408, 163] width 752 height 105
drag, startPoint x: 152, startPoint y: 284, endPoint x: 211, endPoint y: 284, distance: 58.8
click at [212, 284] on div "ID do usuário 2027216143 Person ID 864fffc0341ee71b428b8a577631ffa7 Data de reg…" at bounding box center [227, 333] width 158 height 148
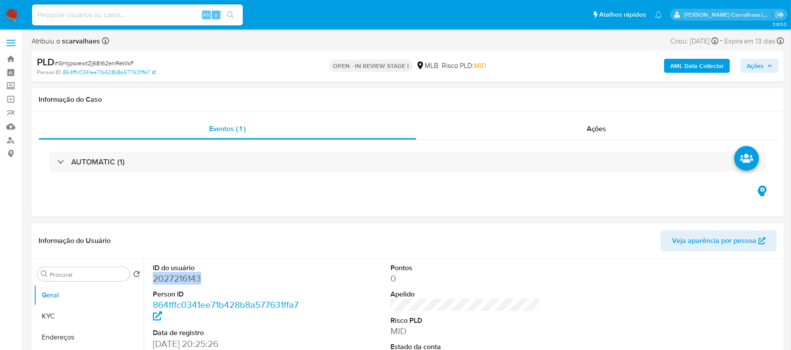
copy dd "2027216143"
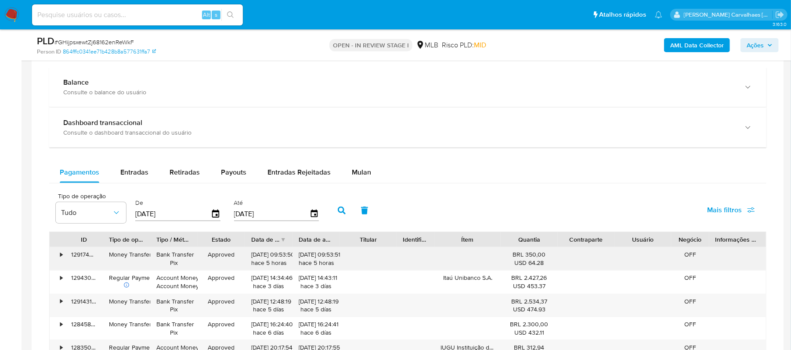
scroll to position [643, 0]
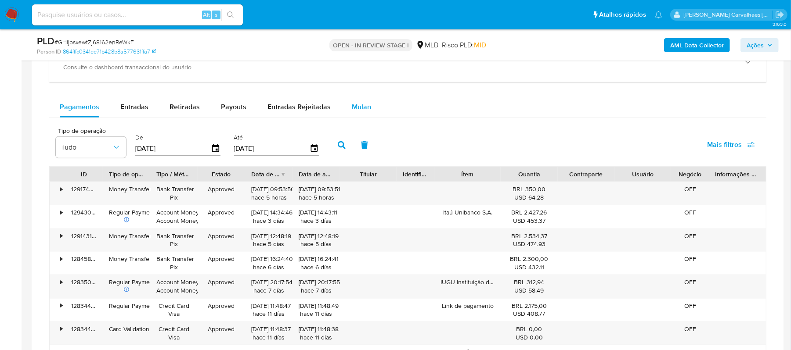
click at [352, 111] on span "Mulan" at bounding box center [361, 107] width 19 height 10
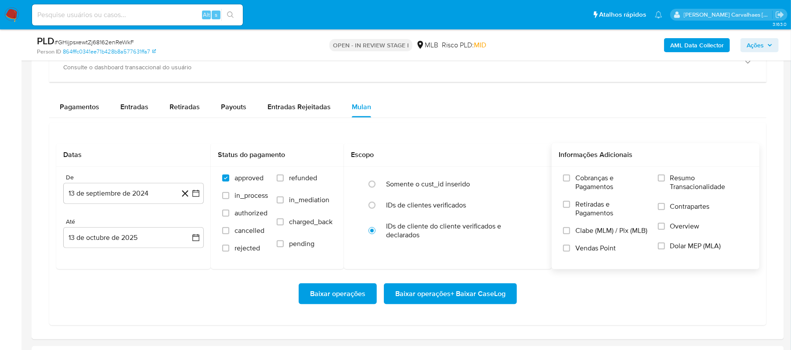
click at [663, 176] on label "Resumo Transacionalidade" at bounding box center [703, 188] width 90 height 29
click at [663, 176] on input "Resumo Transacionalidade" at bounding box center [661, 178] width 7 height 7
click at [196, 197] on icon "button" at bounding box center [195, 193] width 9 height 9
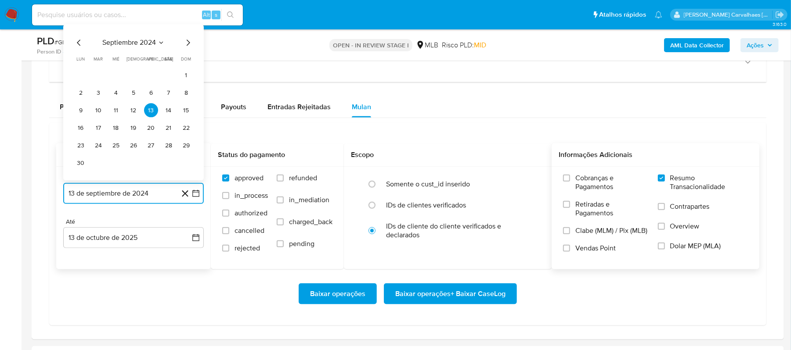
click at [186, 45] on icon "Mes siguiente" at bounding box center [188, 43] width 11 height 11
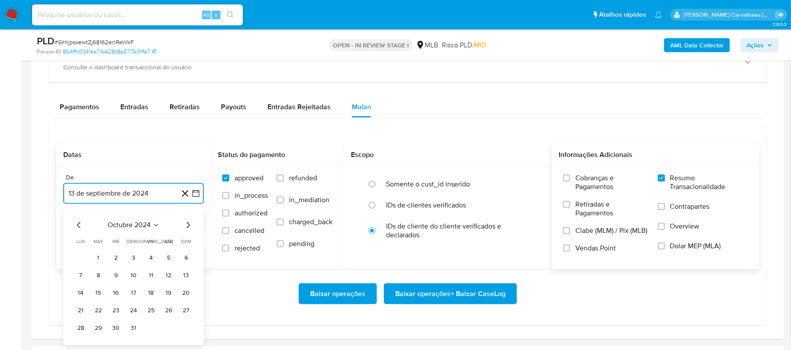
click at [188, 229] on icon "Mes siguiente" at bounding box center [189, 226] width 4 height 6
click at [187, 227] on icon "Mes siguiente" at bounding box center [188, 225] width 11 height 11
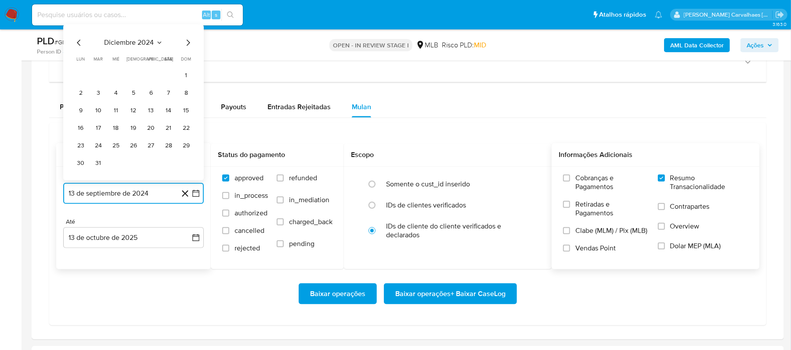
click at [185, 46] on icon "Mes siguiente" at bounding box center [188, 43] width 11 height 11
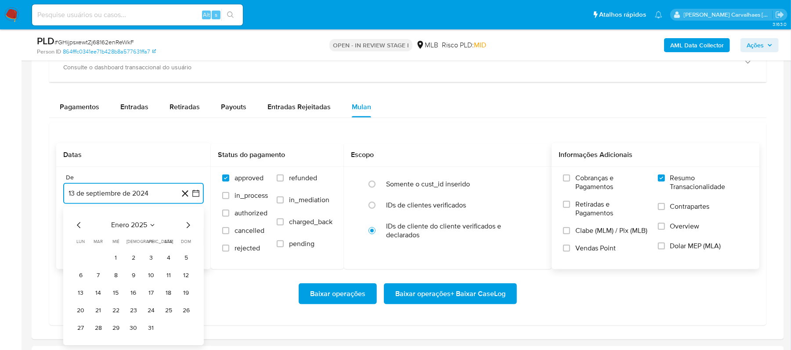
click at [185, 230] on icon "Mes siguiente" at bounding box center [188, 225] width 11 height 11
click at [184, 227] on icon "Mes siguiente" at bounding box center [188, 225] width 11 height 11
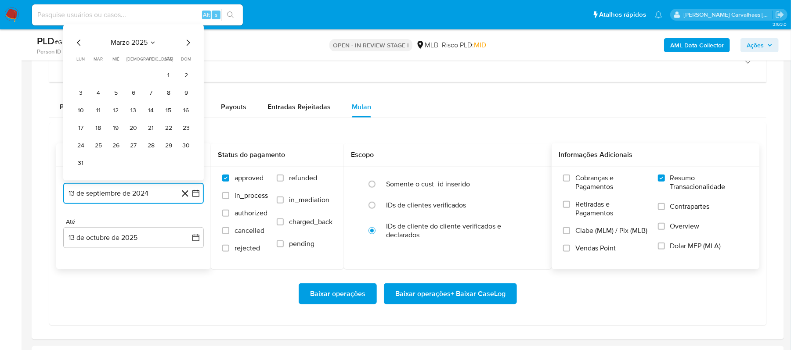
click at [187, 48] on icon "Mes siguiente" at bounding box center [188, 43] width 11 height 11
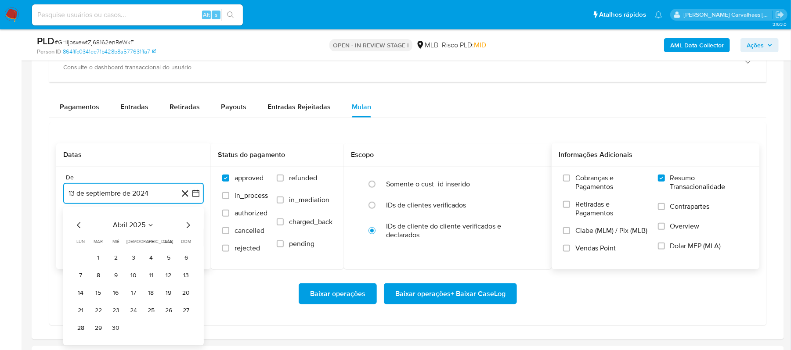
click at [185, 226] on icon "Mes siguiente" at bounding box center [188, 225] width 11 height 11
click at [186, 226] on icon "Mes siguiente" at bounding box center [188, 225] width 11 height 11
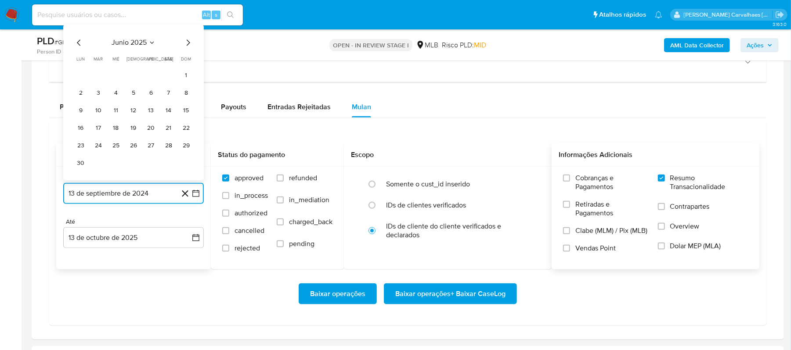
click at [188, 46] on icon "Mes siguiente" at bounding box center [188, 43] width 11 height 11
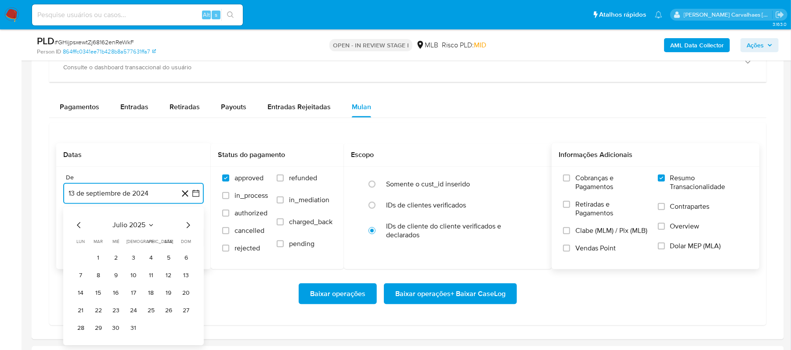
click at [188, 230] on icon "Mes siguiente" at bounding box center [188, 225] width 11 height 11
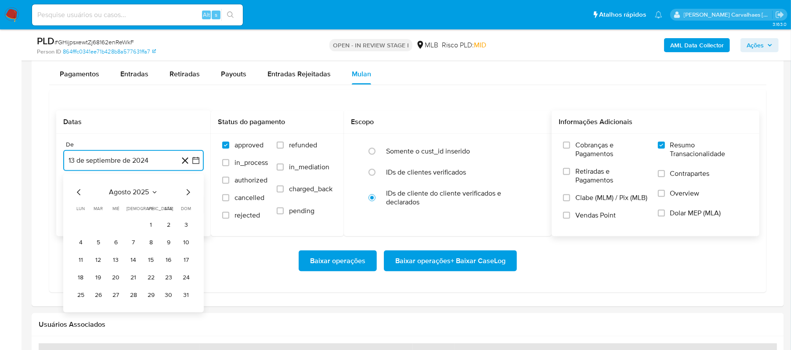
scroll to position [702, 0]
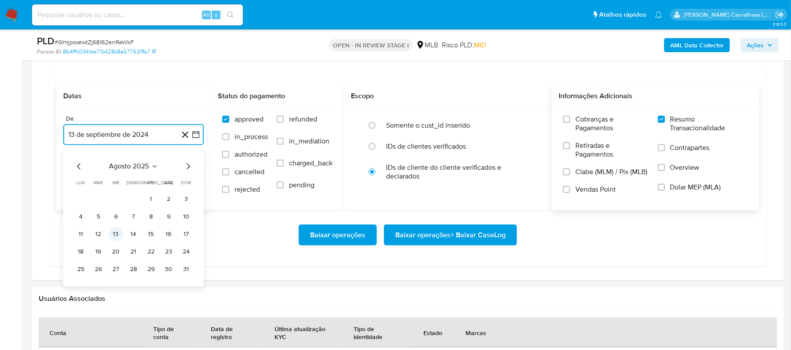
click at [119, 234] on button "13" at bounding box center [116, 234] width 14 height 14
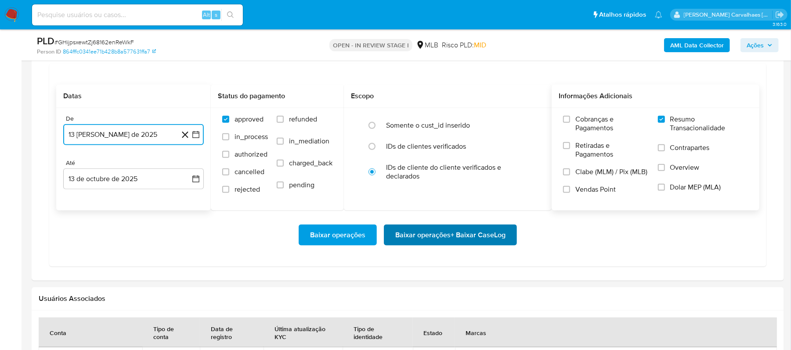
click at [440, 236] on span "Baixar operações + Baixar CaseLog" at bounding box center [450, 235] width 110 height 19
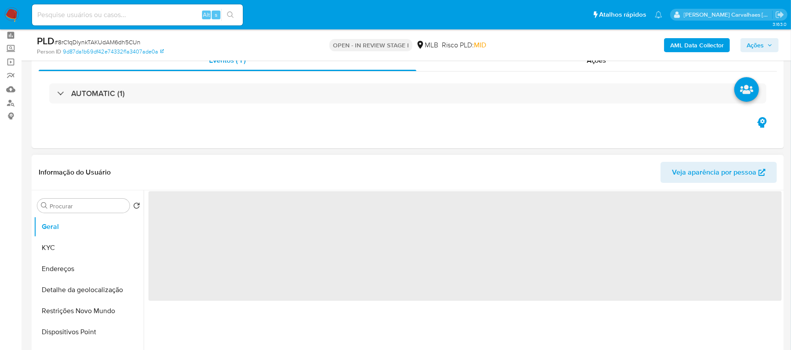
scroll to position [58, 0]
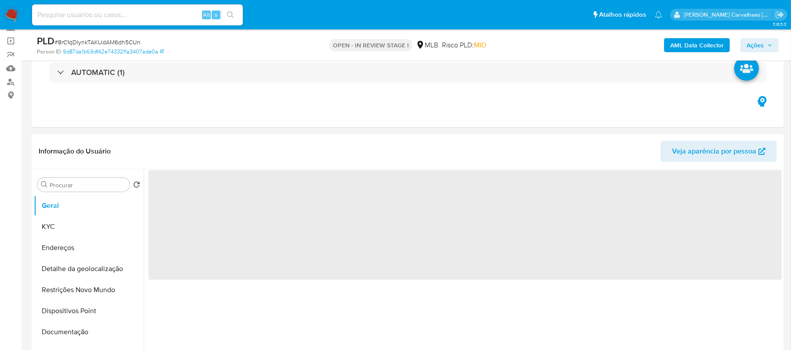
select select "10"
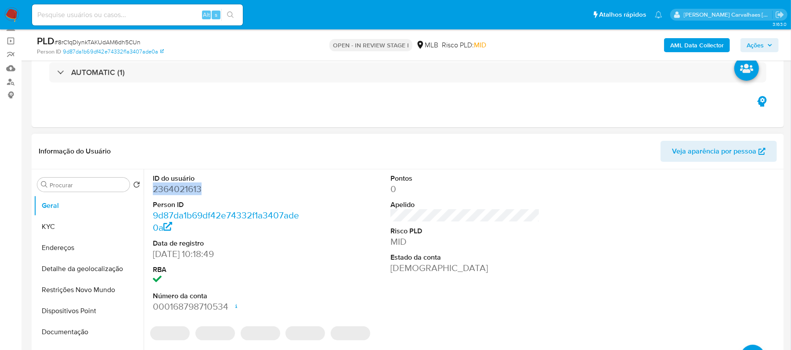
drag, startPoint x: 209, startPoint y: 190, endPoint x: 155, endPoint y: 189, distance: 54.0
click at [148, 189] on div "ID do usuário 2364021613 Person ID 9d87da1b69df42e74332f1a3407ade0a Data de reg…" at bounding box center [227, 243] width 158 height 148
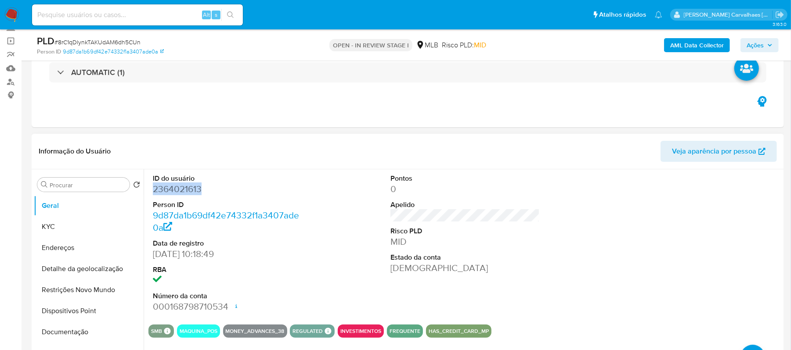
copy dd "2364021613"
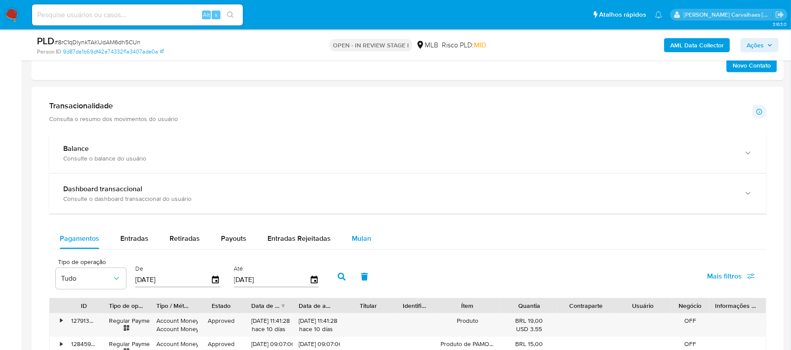
scroll to position [585, 0]
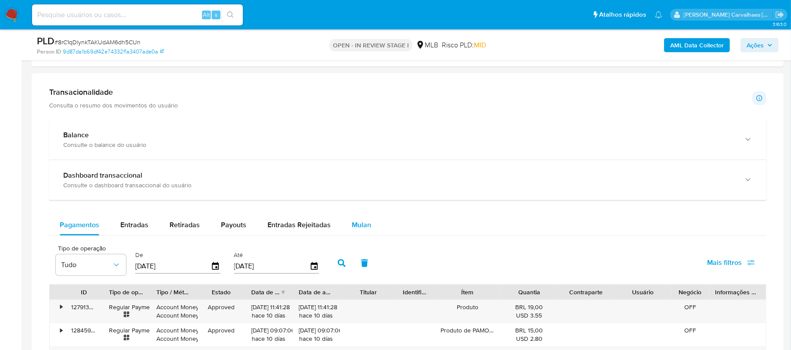
click at [367, 229] on button "Mulan" at bounding box center [361, 225] width 40 height 21
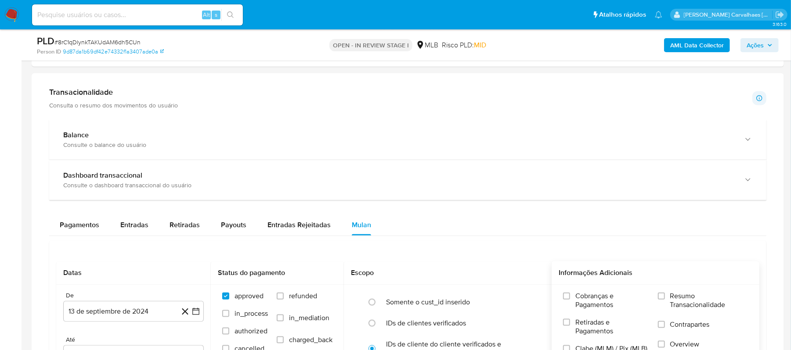
click at [660, 304] on label "Resumo Transacionalidade" at bounding box center [703, 306] width 90 height 29
click at [660, 300] on input "Resumo Transacionalidade" at bounding box center [661, 296] width 7 height 7
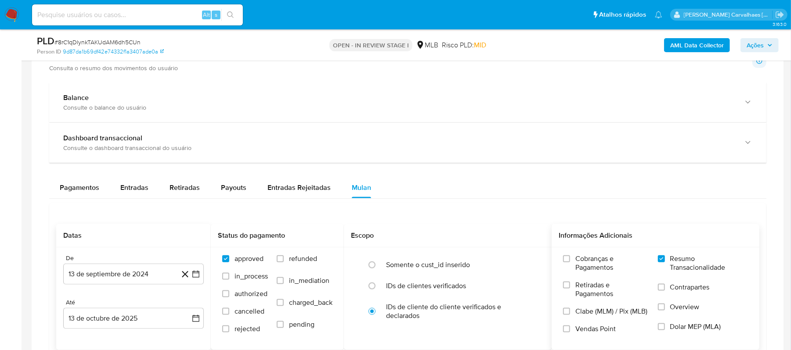
scroll to position [643, 0]
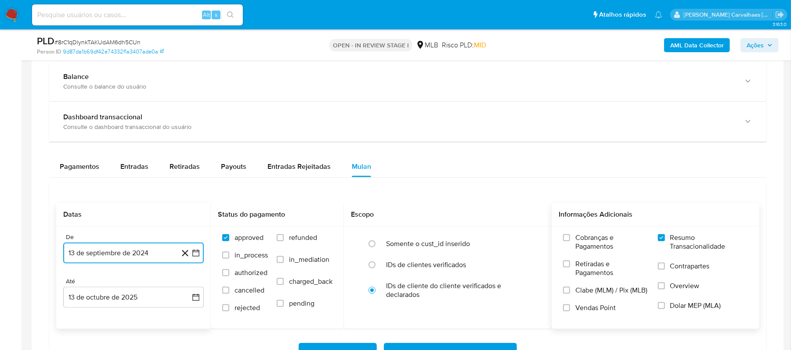
drag, startPoint x: 194, startPoint y: 257, endPoint x: 198, endPoint y: 256, distance: 4.4
click at [197, 256] on icon "button" at bounding box center [195, 253] width 9 height 9
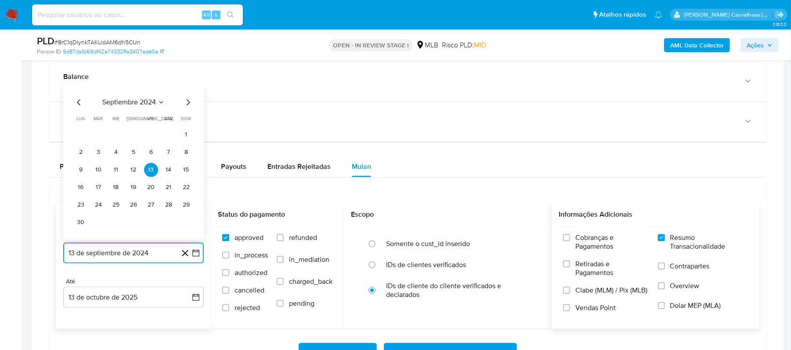
click at [188, 108] on icon "Mes siguiente" at bounding box center [188, 102] width 11 height 11
click at [188, 124] on icon "Mes siguiente" at bounding box center [188, 120] width 11 height 11
click at [188, 108] on icon "Mes siguiente" at bounding box center [188, 102] width 11 height 11
click at [188, 122] on icon "Mes siguiente" at bounding box center [188, 120] width 11 height 11
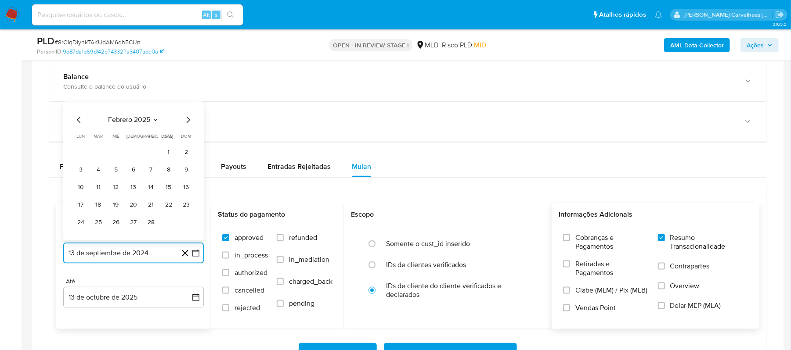
click at [188, 122] on icon "Mes siguiente" at bounding box center [188, 120] width 11 height 11
click at [187, 104] on icon "Mes siguiente" at bounding box center [188, 102] width 11 height 11
click at [187, 123] on icon "Mes siguiente" at bounding box center [188, 120] width 11 height 11
click at [186, 108] on icon "Mes siguiente" at bounding box center [188, 102] width 11 height 11
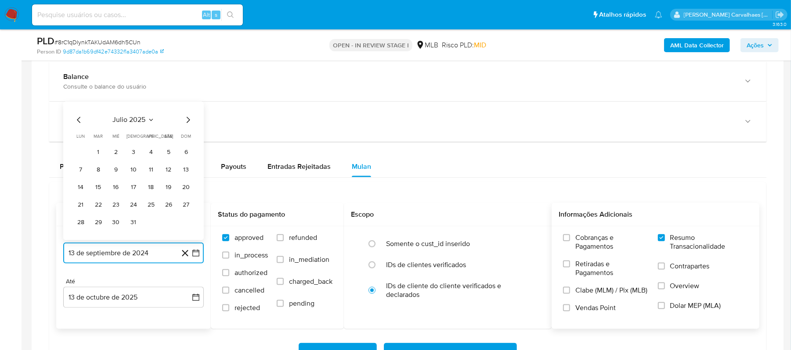
click at [188, 119] on icon "Mes siguiente" at bounding box center [188, 120] width 11 height 11
click at [119, 187] on button "13" at bounding box center [116, 188] width 14 height 14
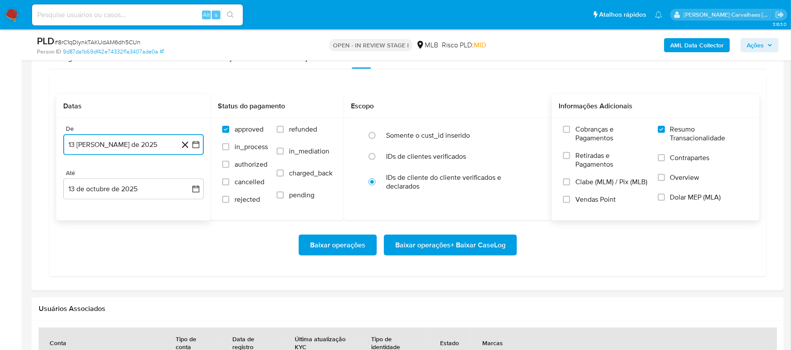
scroll to position [761, 0]
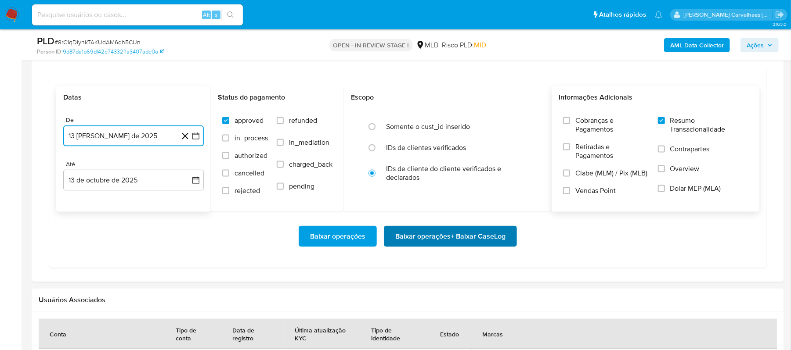
click at [424, 242] on span "Baixar operações + Baixar CaseLog" at bounding box center [450, 236] width 110 height 19
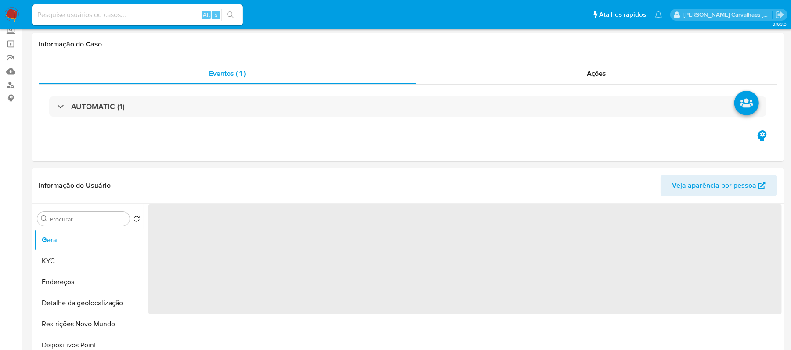
select select "10"
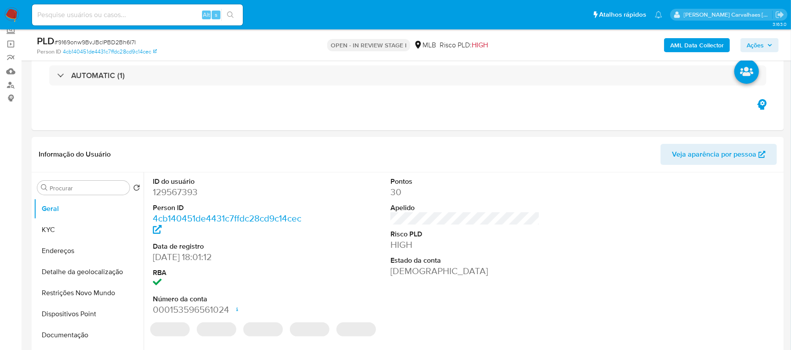
scroll to position [58, 0]
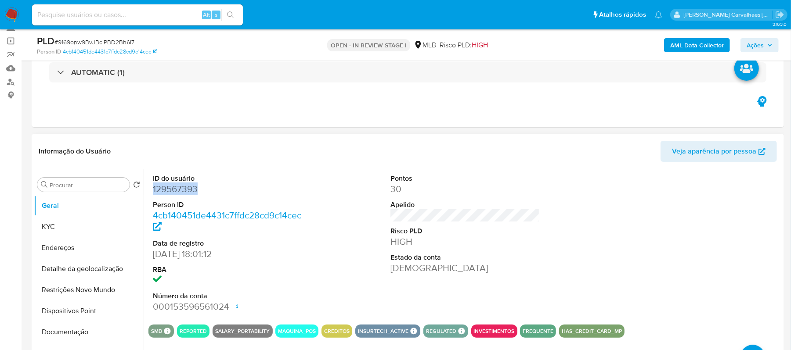
drag, startPoint x: 201, startPoint y: 192, endPoint x: 148, endPoint y: 188, distance: 52.9
click at [148, 188] on div "ID do usuário 129567393 Person ID 4cb140451de4431c7ffdc28cd9c14cec Data de regi…" at bounding box center [227, 243] width 158 height 148
copy dd "129567393"
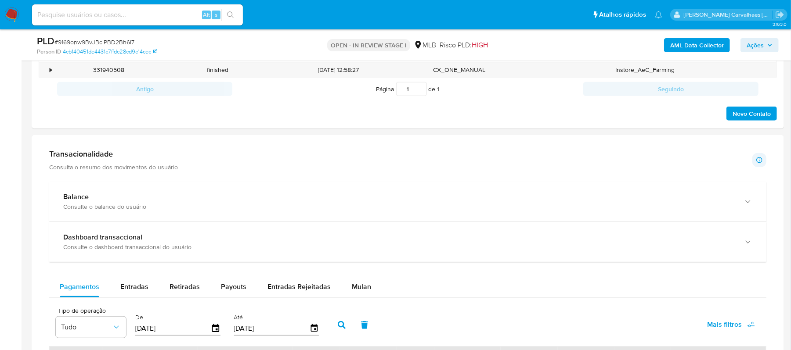
scroll to position [527, 0]
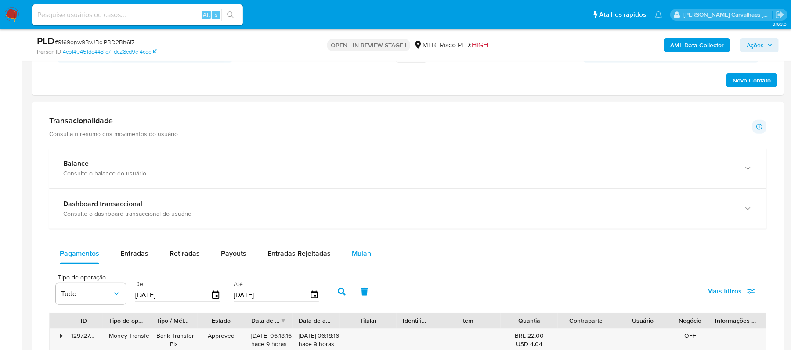
drag, startPoint x: 359, startPoint y: 253, endPoint x: 371, endPoint y: 255, distance: 12.6
click at [359, 253] on span "Mulan" at bounding box center [361, 253] width 19 height 10
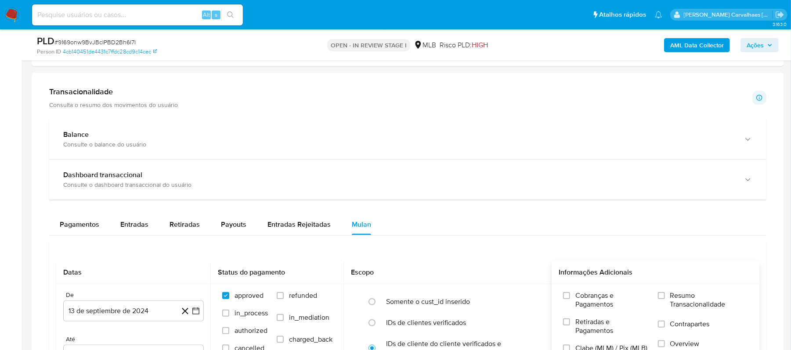
scroll to position [585, 0]
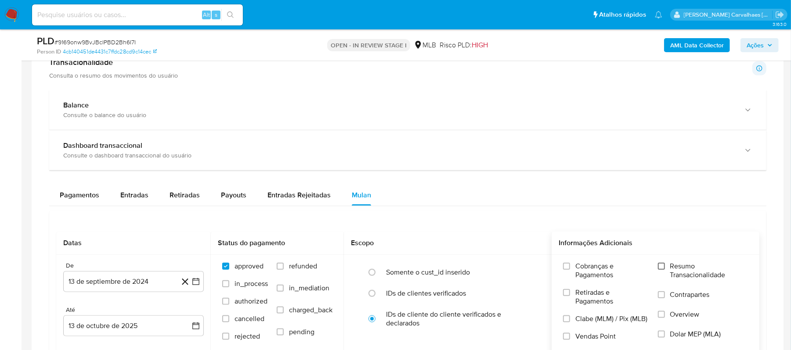
click at [664, 267] on input "Resumo Transacionalidade" at bounding box center [661, 266] width 7 height 7
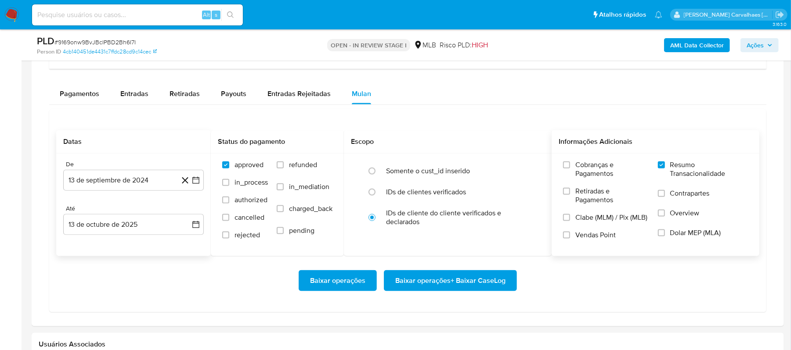
scroll to position [702, 0]
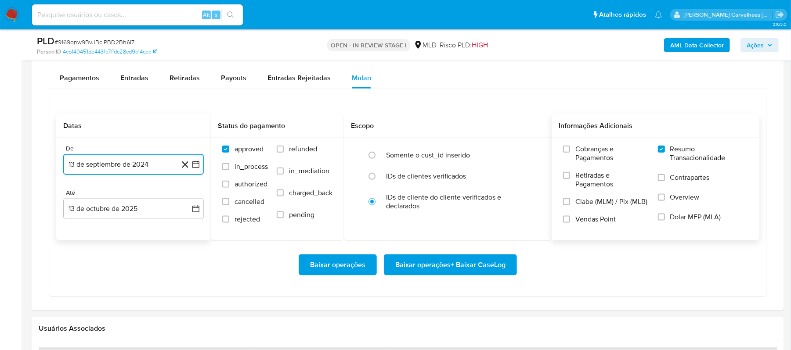
click at [191, 169] on button "13 de septiembre de 2024" at bounding box center [133, 164] width 140 height 21
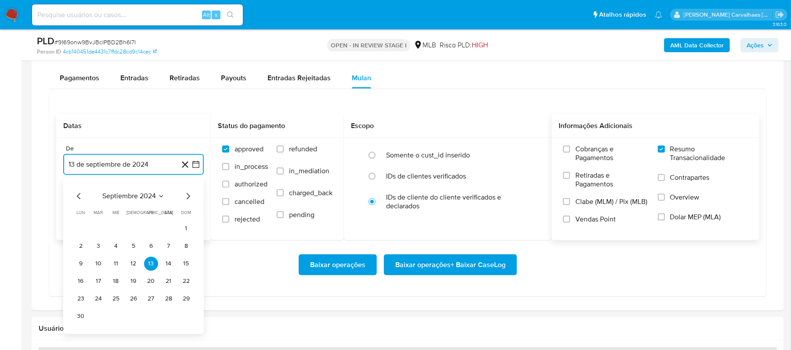
click at [187, 199] on icon "Mes siguiente" at bounding box center [188, 196] width 11 height 11
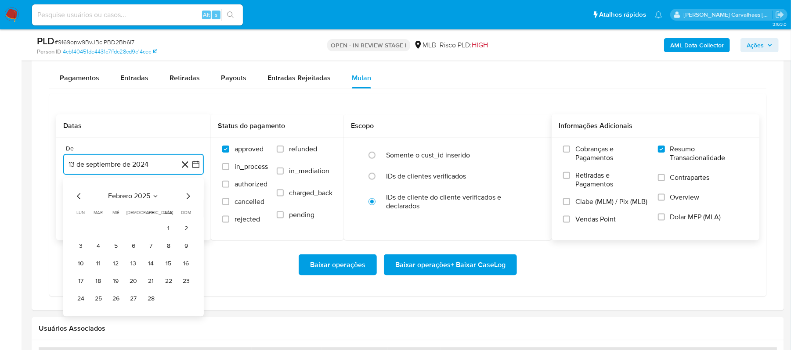
click at [187, 199] on icon "Mes siguiente" at bounding box center [188, 196] width 11 height 11
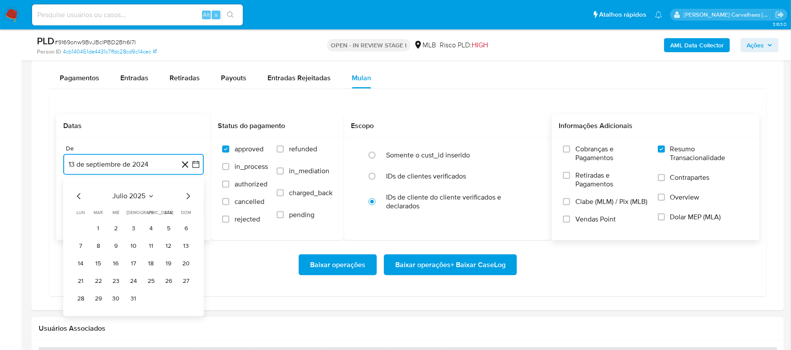
click at [187, 199] on icon "Mes siguiente" at bounding box center [188, 196] width 11 height 11
click at [116, 267] on button "13" at bounding box center [116, 264] width 14 height 14
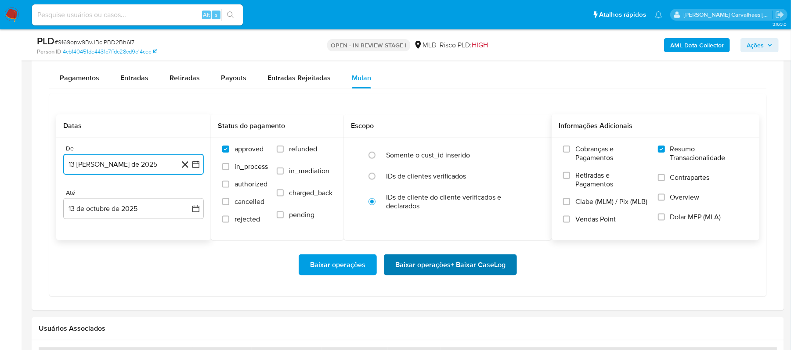
click at [450, 266] on span "Baixar operações + Baixar CaseLog" at bounding box center [450, 264] width 110 height 19
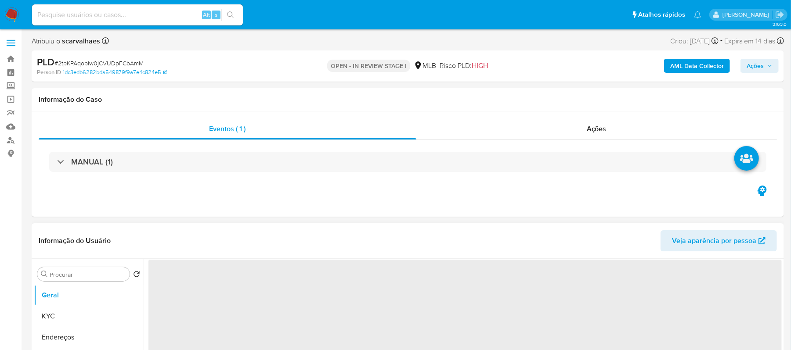
select select "10"
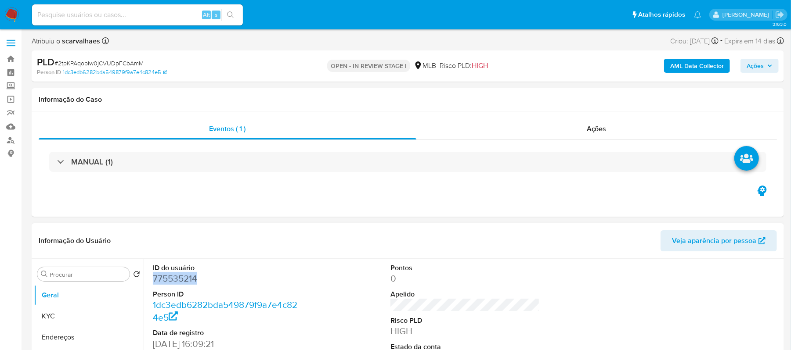
drag, startPoint x: 202, startPoint y: 277, endPoint x: 147, endPoint y: 282, distance: 55.0
copy dd "775535214"
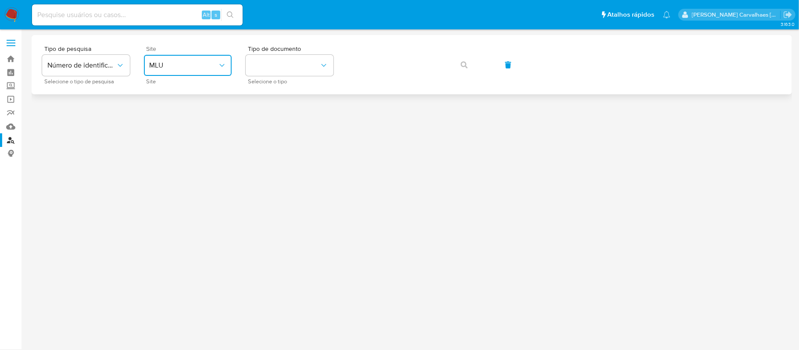
click at [211, 64] on span "MLU" at bounding box center [183, 65] width 68 height 9
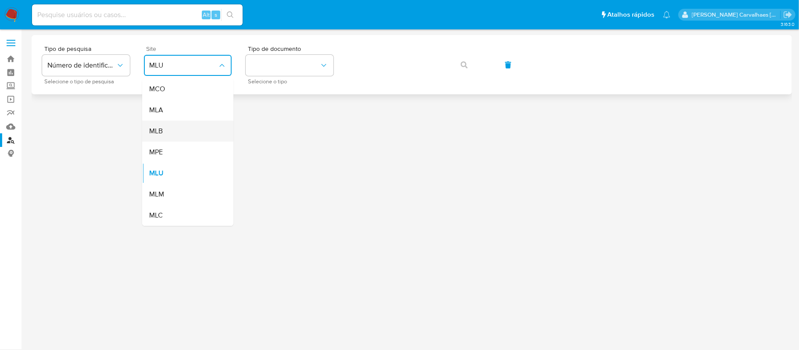
click at [176, 129] on div "MLB" at bounding box center [185, 131] width 72 height 21
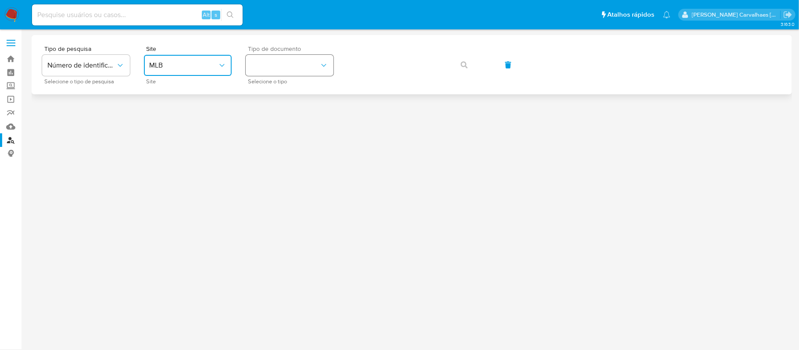
click at [276, 61] on button "identificationType" at bounding box center [290, 65] width 88 height 21
drag, startPoint x: 276, startPoint y: 61, endPoint x: 256, endPoint y: 119, distance: 61.1
click at [256, 119] on span "CPF" at bounding box center [257, 119] width 13 height 9
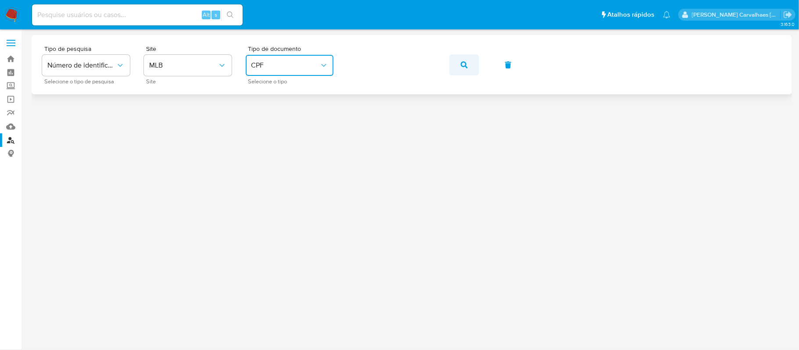
click at [463, 64] on icon "button" at bounding box center [464, 64] width 7 height 7
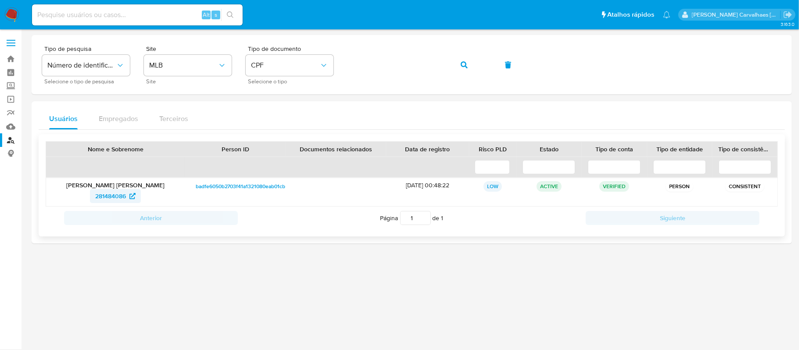
click at [104, 197] on span "281484086" at bounding box center [110, 196] width 31 height 14
click at [343, 67] on div "Tipo de pesquisa Número de identificação Selecione o tipo de pesquisa Site MLB …" at bounding box center [412, 65] width 740 height 38
click at [464, 62] on icon "button" at bounding box center [464, 64] width 7 height 7
click at [123, 195] on span "145824341" at bounding box center [110, 196] width 29 height 14
click at [341, 64] on div "Tipo de pesquisa Número de identificação Selecione o tipo de pesquisa Site MLB …" at bounding box center [412, 65] width 740 height 38
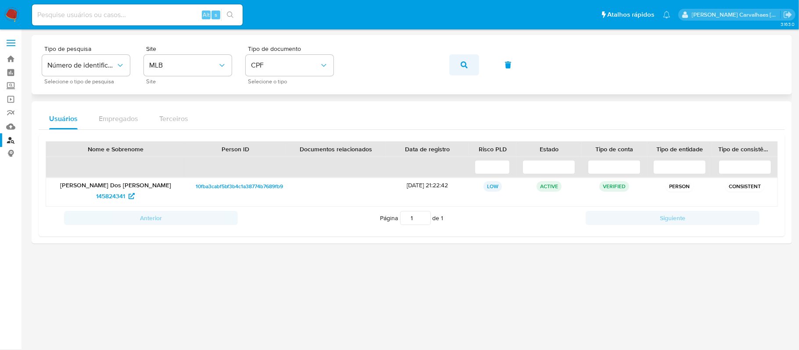
click at [459, 62] on button "button" at bounding box center [464, 64] width 30 height 21
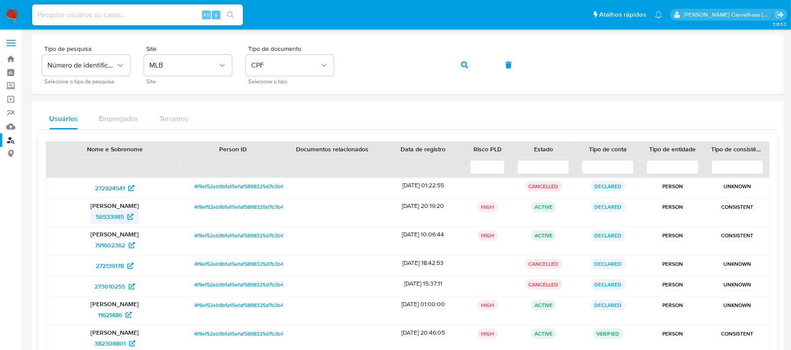
click at [113, 211] on span "56533985" at bounding box center [110, 217] width 28 height 14
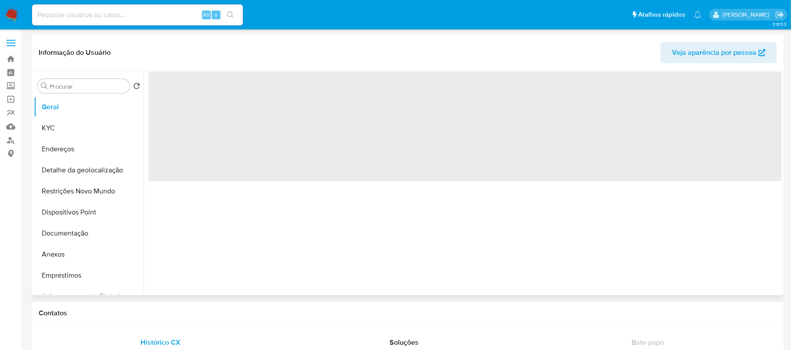
select select "10"
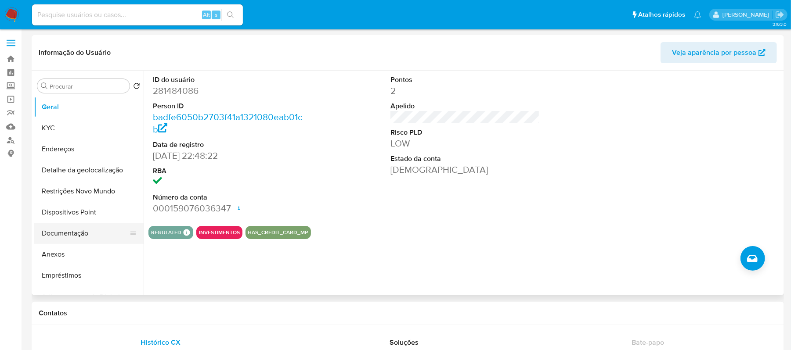
click at [81, 232] on button "Documentação" at bounding box center [85, 233] width 103 height 21
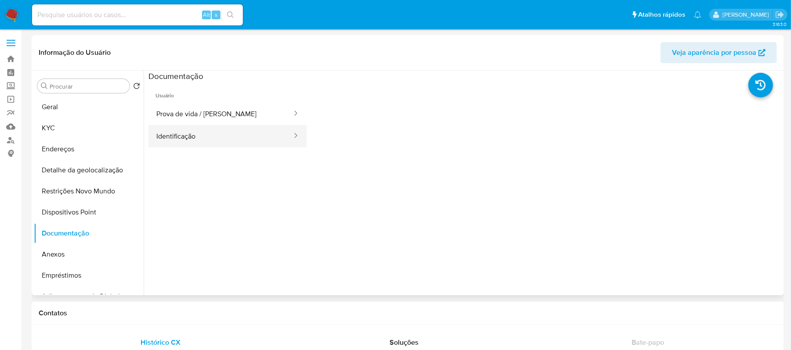
click at [201, 126] on button "Identificação" at bounding box center [220, 136] width 144 height 22
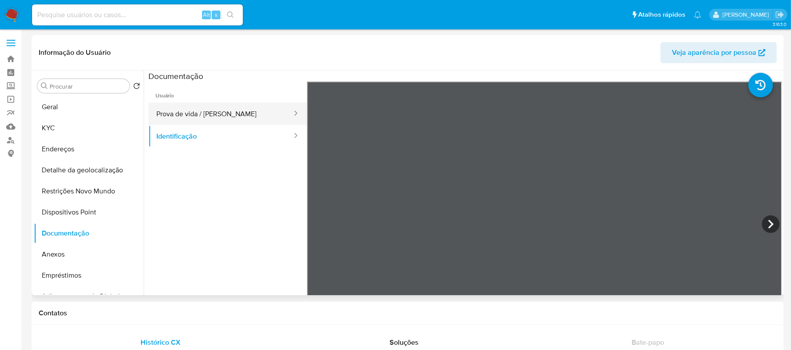
click at [220, 109] on button "Prova de vida / [PERSON_NAME]" at bounding box center [220, 114] width 144 height 22
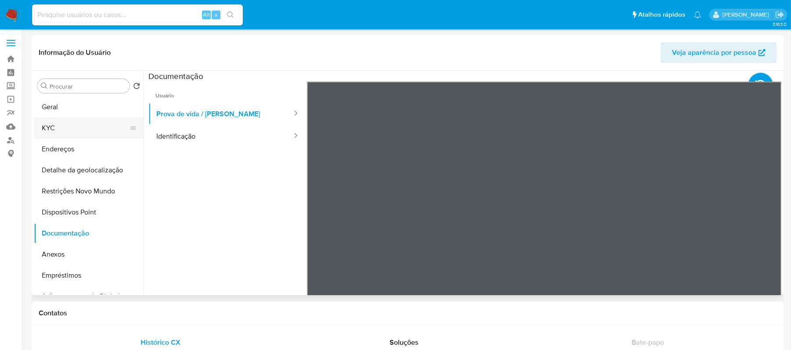
click at [79, 127] on button "KYC" at bounding box center [85, 128] width 103 height 21
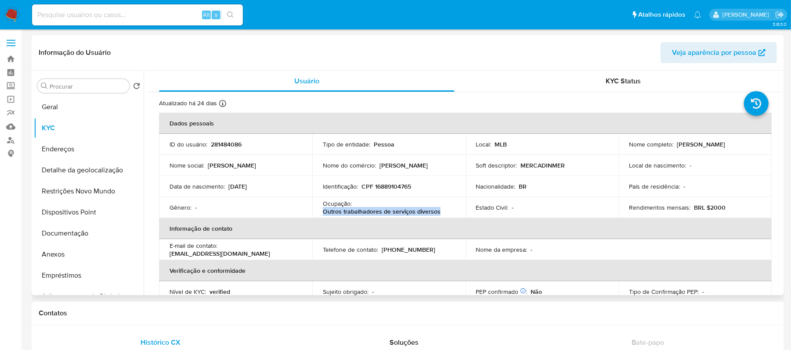
drag, startPoint x: 356, startPoint y: 213, endPoint x: 436, endPoint y: 212, distance: 80.8
click at [436, 212] on p "Outros trabalhadores de serviços diversos" at bounding box center [382, 212] width 118 height 8
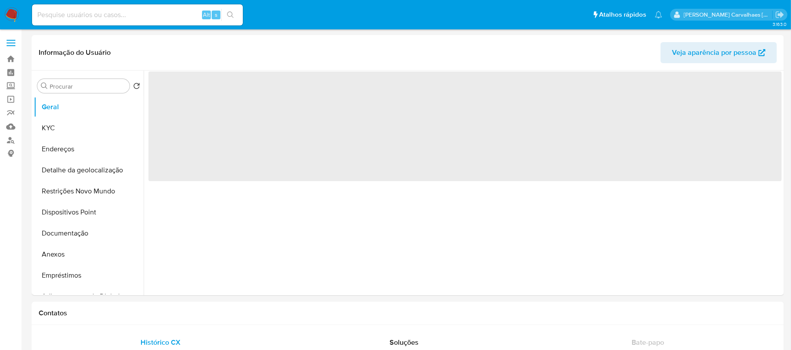
select select "10"
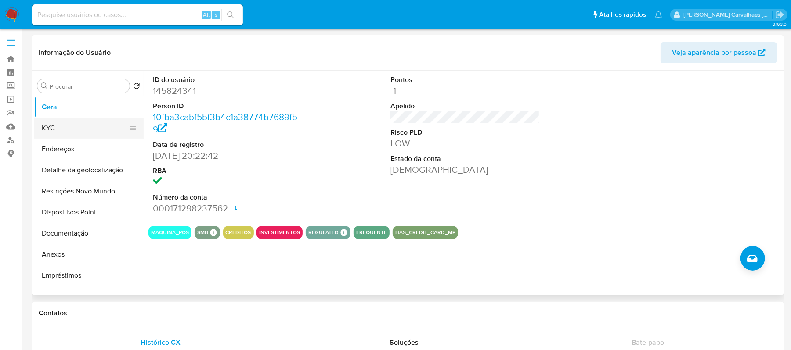
click at [65, 126] on button "KYC" at bounding box center [85, 128] width 103 height 21
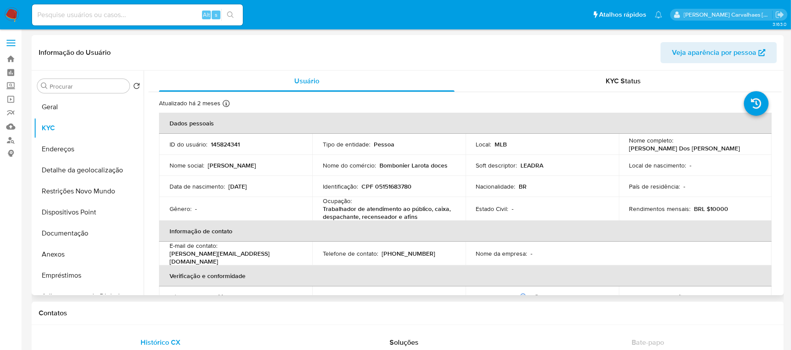
click at [324, 212] on p "Trabalhador de atendimento ao público, caixa, despachante, recenseador e afins" at bounding box center [387, 213] width 129 height 16
drag, startPoint x: 322, startPoint y: 209, endPoint x: 421, endPoint y: 216, distance: 98.6
click at [421, 216] on p "Trabalhador de atendimento ao público, caixa, despachante, recenseador e afins" at bounding box center [387, 213] width 129 height 16
copy p "Trabalhador de atendimento ao público, caixa, despachante, recenseador e afins"
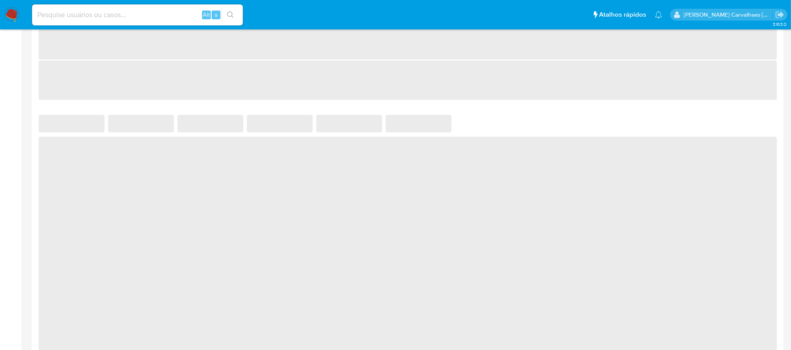
select select "10"
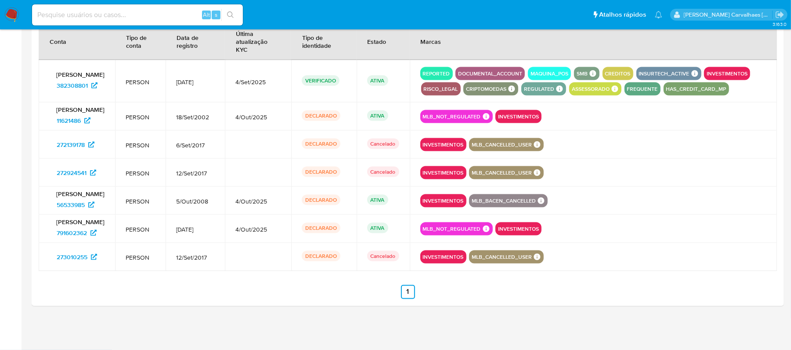
scroll to position [917, 0]
click at [84, 83] on span "382308801" at bounding box center [72, 86] width 31 height 14
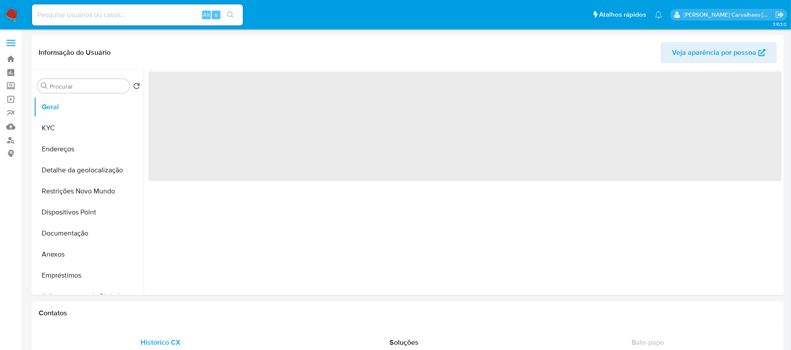
select select "10"
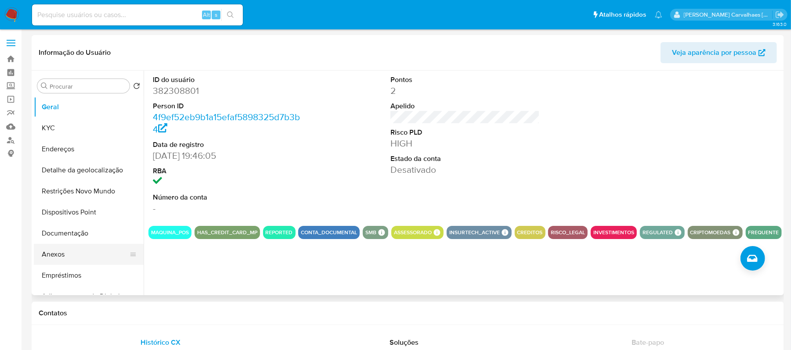
click at [69, 259] on button "Anexos" at bounding box center [85, 254] width 103 height 21
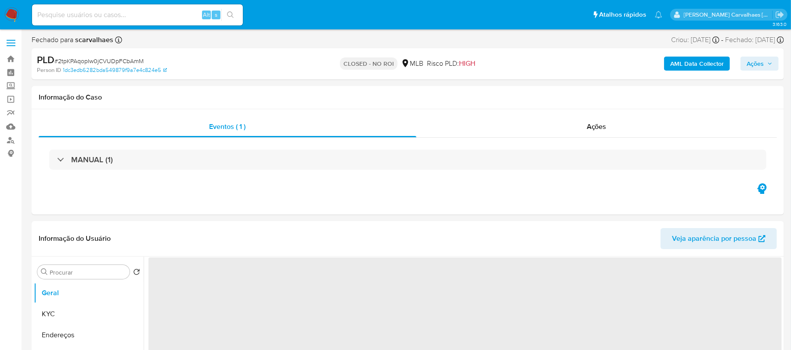
select select "10"
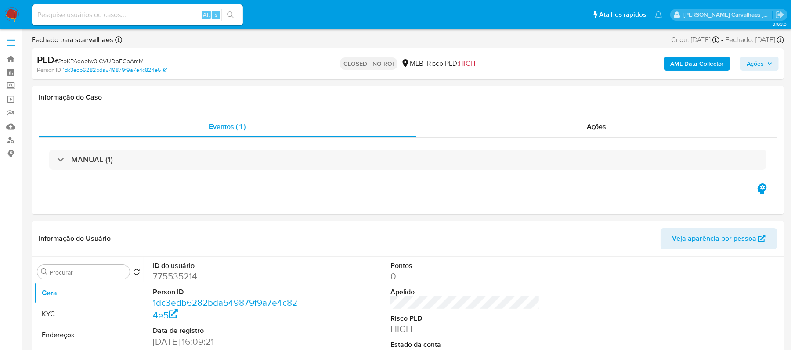
click at [113, 16] on input at bounding box center [137, 14] width 211 height 11
paste input "GHijpsxewtZj68162enReWkF"
type input "GHijpsxewtZj68162enReWkF"
click at [234, 12] on icon "search-icon" at bounding box center [230, 14] width 7 height 7
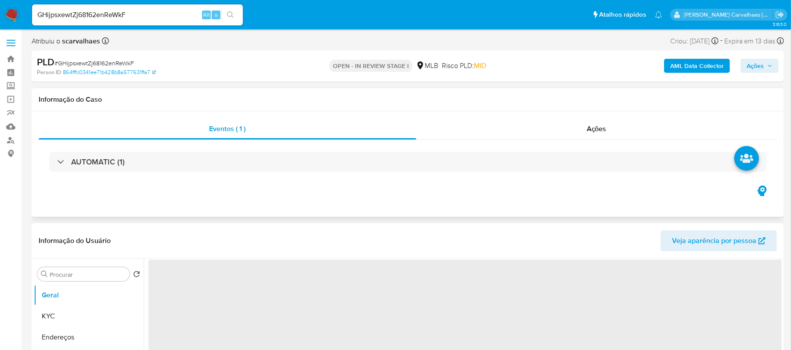
select select "10"
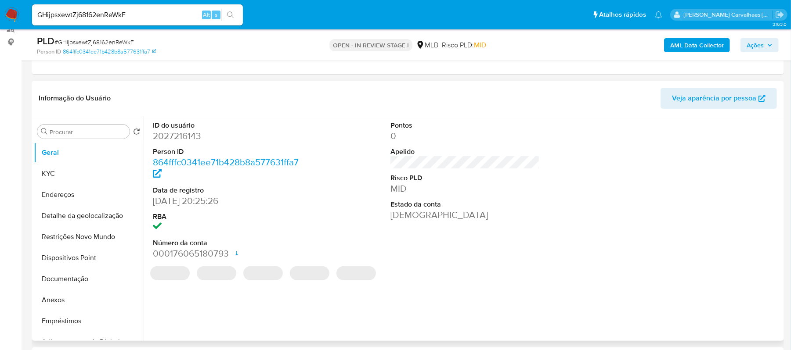
scroll to position [117, 0]
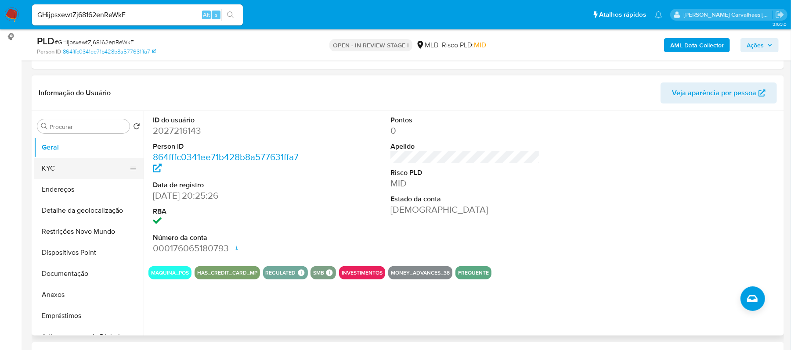
click at [78, 170] on button "KYC" at bounding box center [85, 168] width 103 height 21
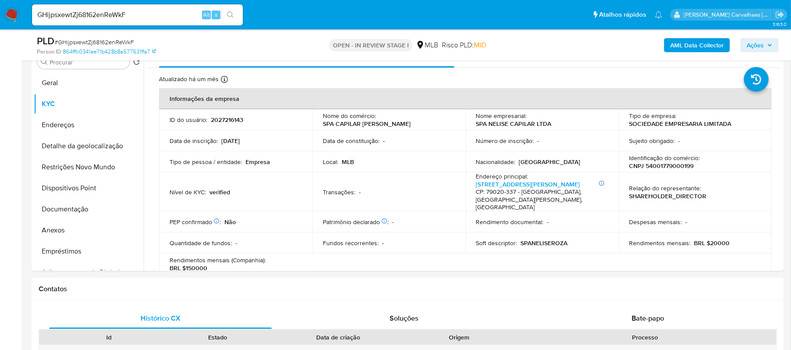
scroll to position [184, 0]
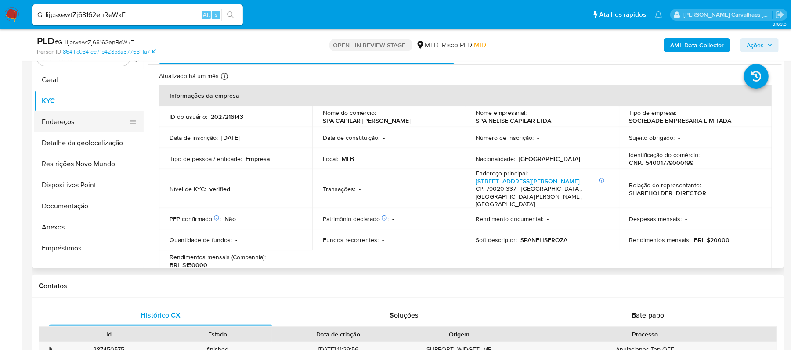
click at [76, 119] on button "Endereços" at bounding box center [85, 121] width 103 height 21
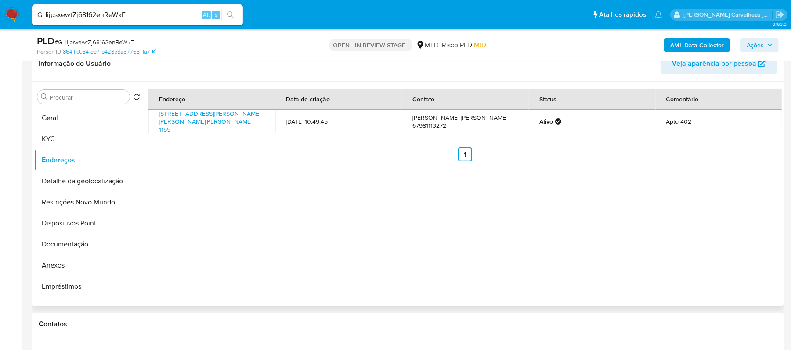
scroll to position [126, 0]
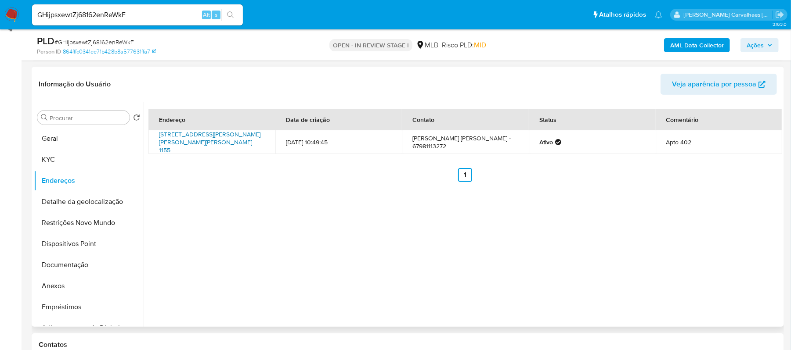
click at [219, 141] on link "Avenida Ricardo Brandão 1155, Campo Grande, Mato Grosso Do Sul, 79020337, Brasi…" at bounding box center [209, 142] width 101 height 25
click at [85, 200] on button "Detalhe da geolocalização" at bounding box center [85, 201] width 103 height 21
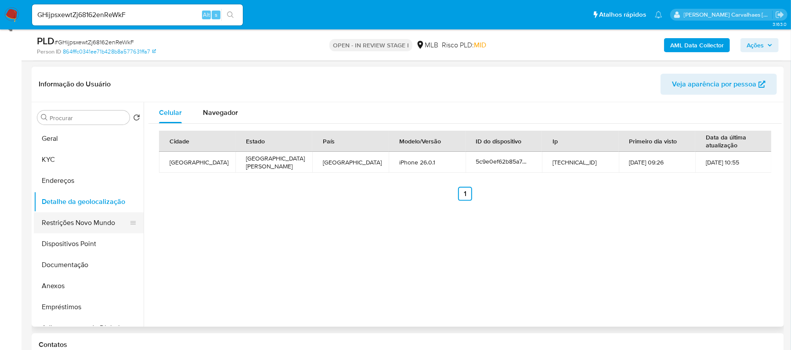
click at [65, 227] on button "Restrições Novo Mundo" at bounding box center [85, 222] width 103 height 21
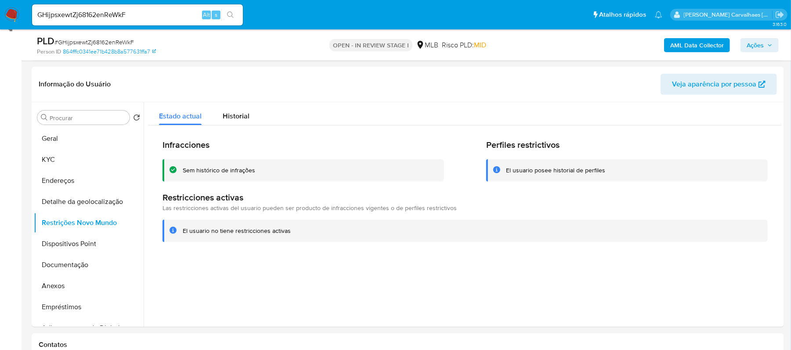
scroll to position [184, 0]
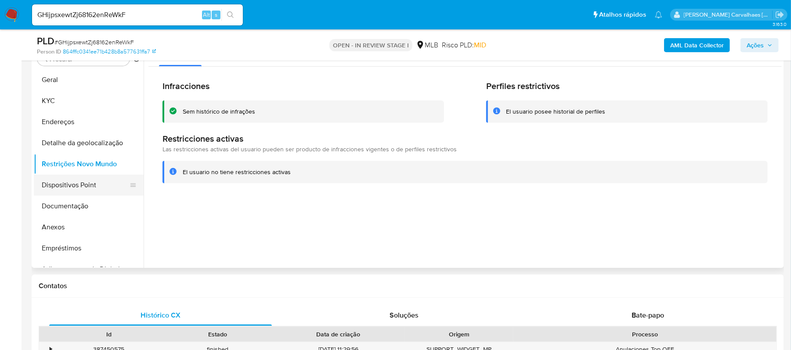
drag, startPoint x: 99, startPoint y: 178, endPoint x: 133, endPoint y: 180, distance: 34.7
click at [99, 178] on button "Dispositivos Point" at bounding box center [85, 185] width 103 height 21
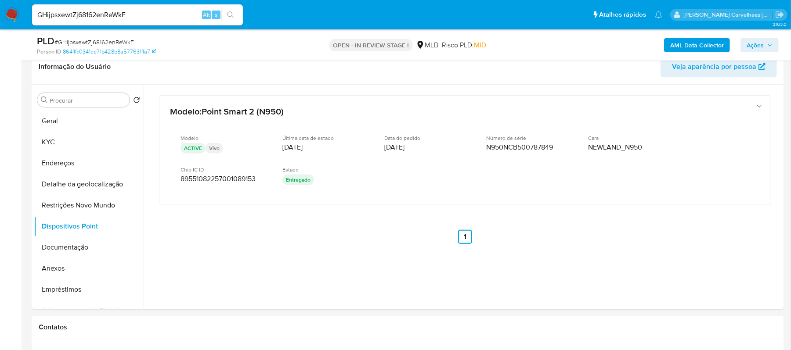
scroll to position [126, 0]
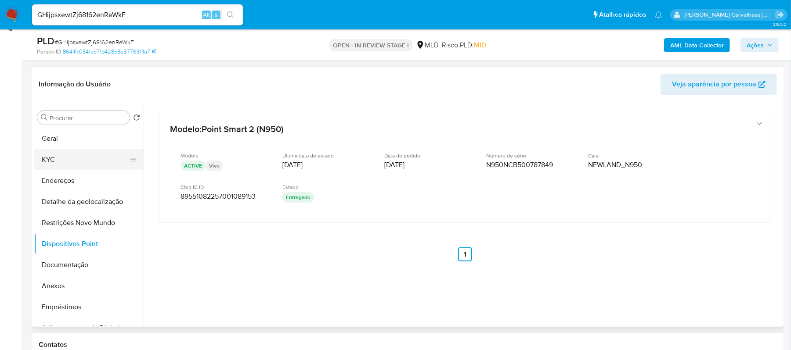
click at [67, 153] on button "KYC" at bounding box center [85, 159] width 103 height 21
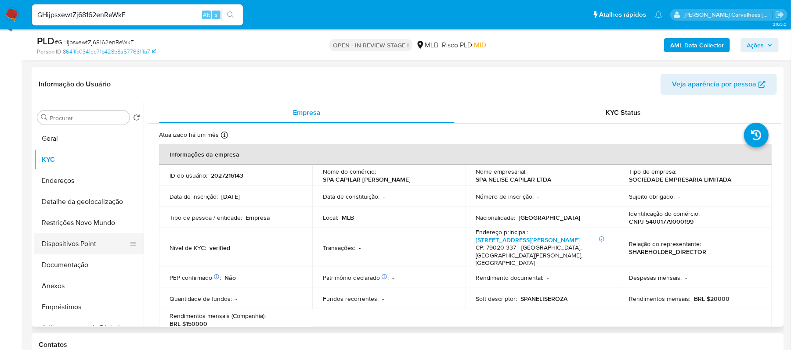
click at [83, 253] on button "Dispositivos Point" at bounding box center [85, 244] width 103 height 21
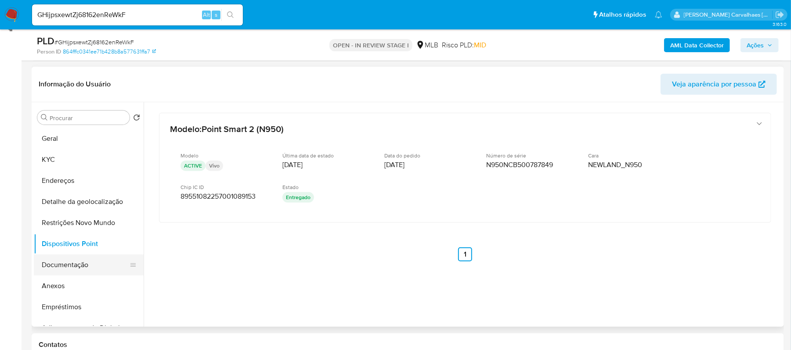
click at [83, 266] on button "Documentação" at bounding box center [85, 265] width 103 height 21
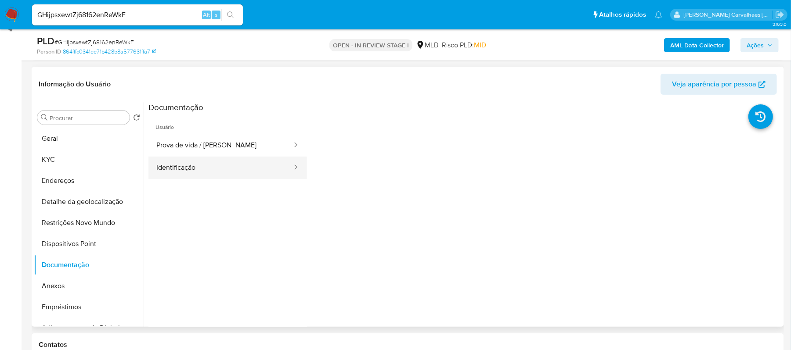
click at [190, 173] on button "Identificação" at bounding box center [220, 168] width 144 height 22
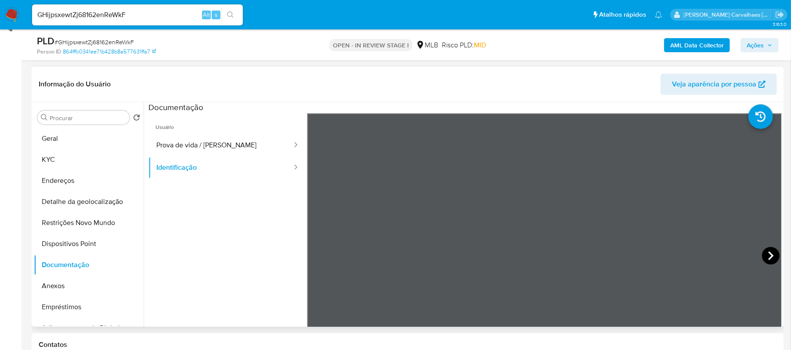
click at [768, 253] on icon at bounding box center [771, 256] width 18 height 18
click at [223, 138] on button "Prova de vida / Selfie" at bounding box center [220, 145] width 144 height 22
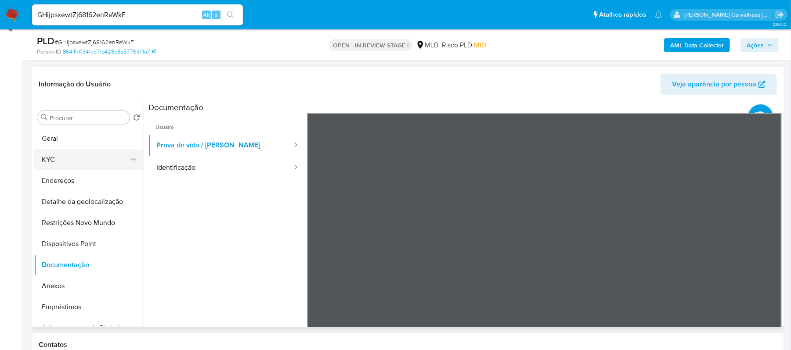
click at [59, 162] on button "KYC" at bounding box center [85, 159] width 103 height 21
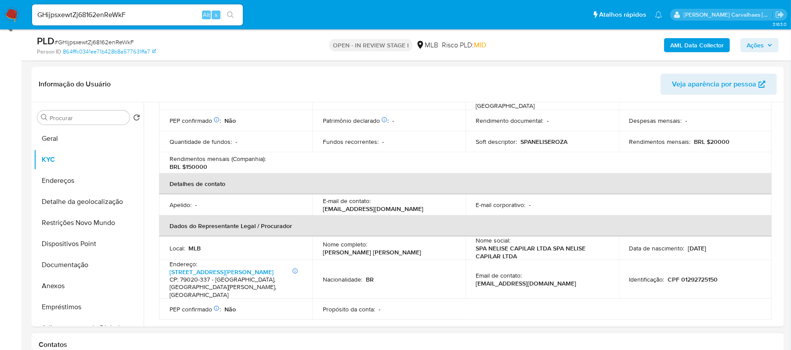
scroll to position [176, 0]
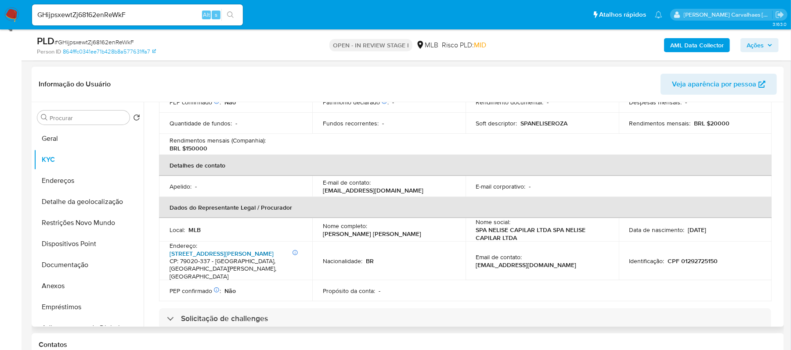
click at [223, 256] on link "Avenida Ricardo Brandão 1155, Jardim Dos Estados" at bounding box center [221, 253] width 104 height 9
click at [51, 134] on button "Geral" at bounding box center [85, 138] width 103 height 21
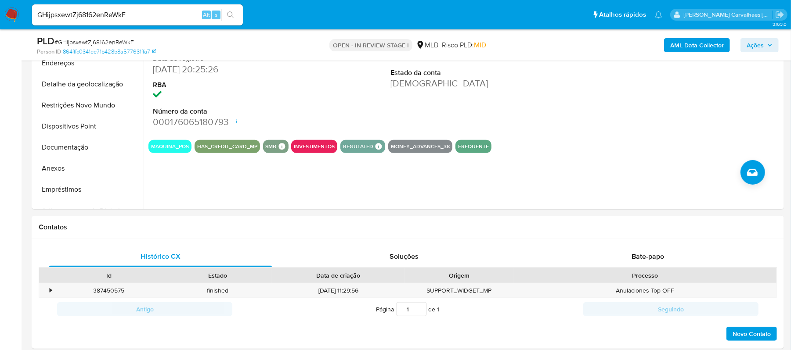
scroll to position [243, 0]
click at [99, 145] on button "Documentação" at bounding box center [85, 147] width 103 height 21
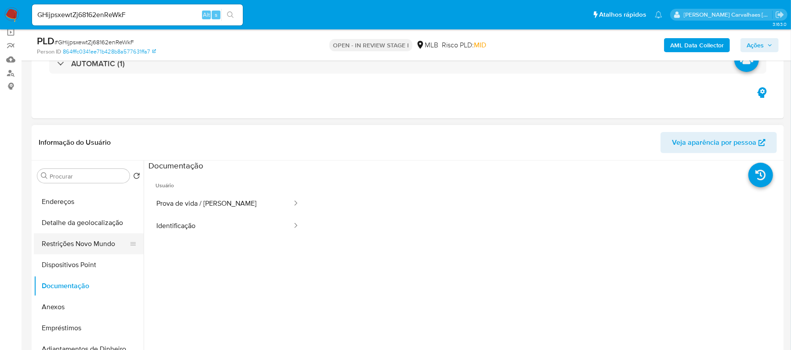
scroll to position [58, 0]
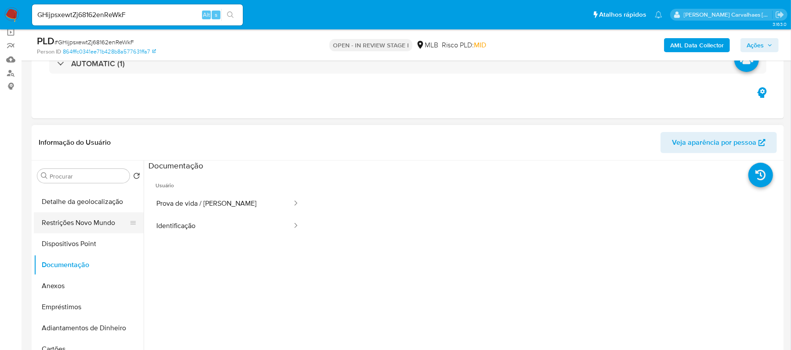
click at [91, 226] on button "Restrições Novo Mundo" at bounding box center [85, 222] width 103 height 21
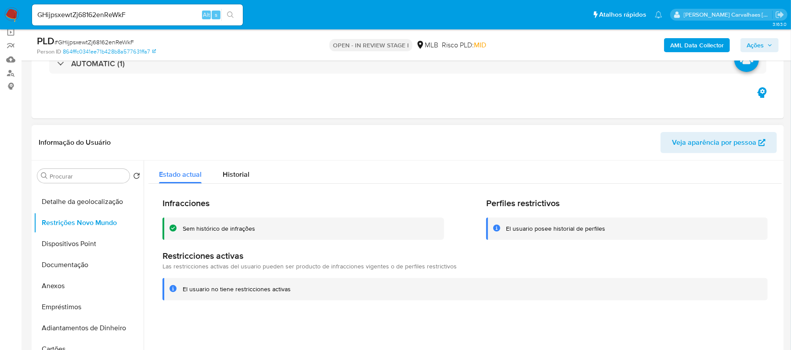
drag, startPoint x: 183, startPoint y: 290, endPoint x: 288, endPoint y: 296, distance: 105.9
click at [288, 296] on div "El usuario no tiene restricciones activas" at bounding box center [464, 289] width 605 height 22
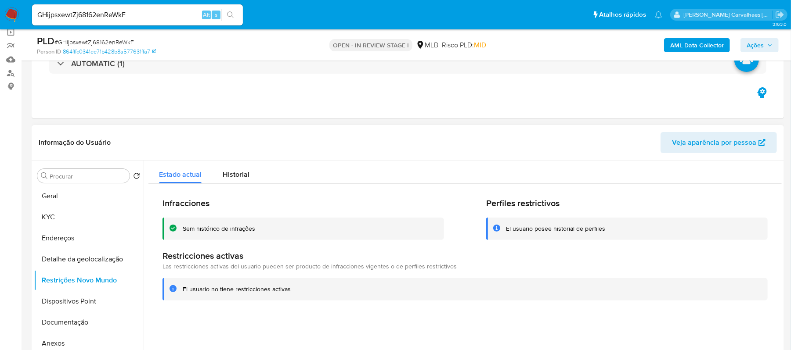
scroll to position [0, 0]
click at [90, 244] on button "Endereços" at bounding box center [85, 239] width 103 height 21
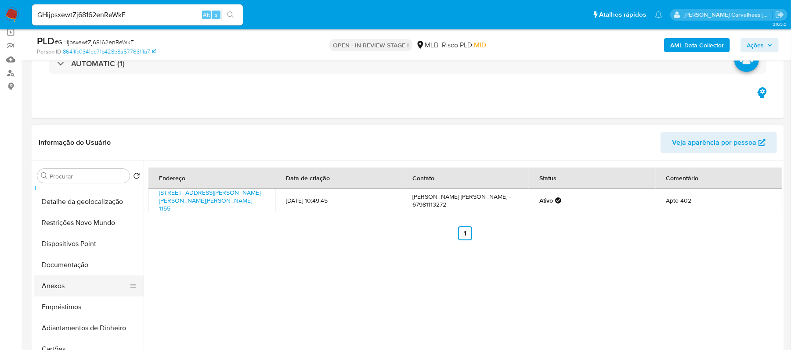
scroll to position [117, 0]
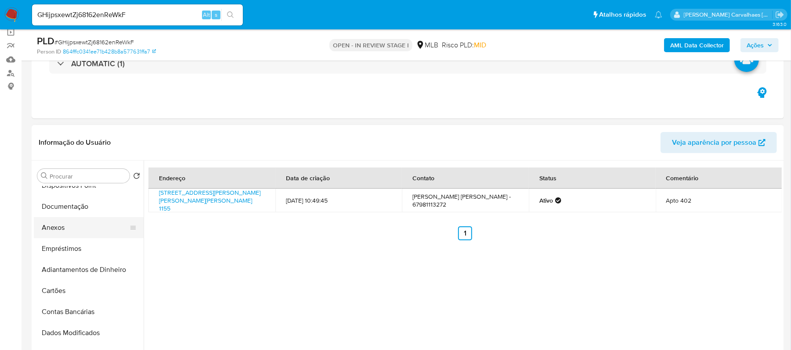
click at [74, 228] on button "Anexos" at bounding box center [85, 227] width 103 height 21
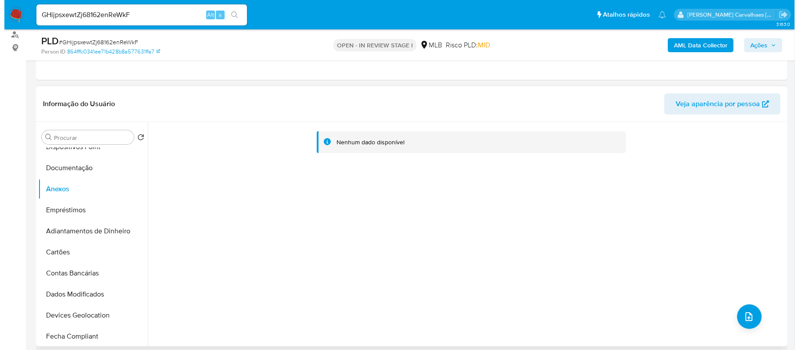
scroll to position [126, 0]
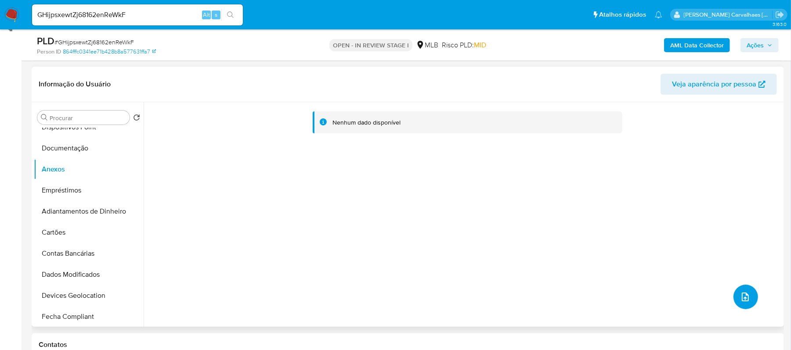
click at [744, 290] on button "upload-file" at bounding box center [745, 297] width 25 height 25
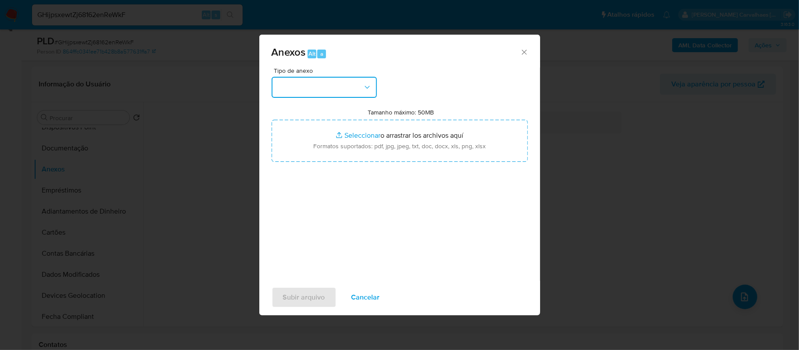
click at [366, 84] on icon "button" at bounding box center [367, 87] width 9 height 9
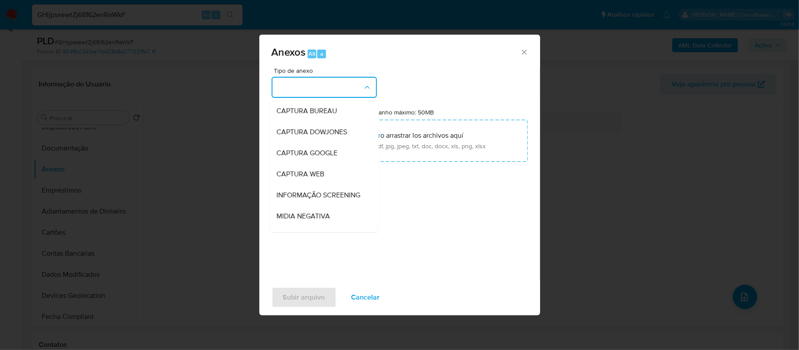
click at [338, 88] on button "button" at bounding box center [324, 87] width 105 height 21
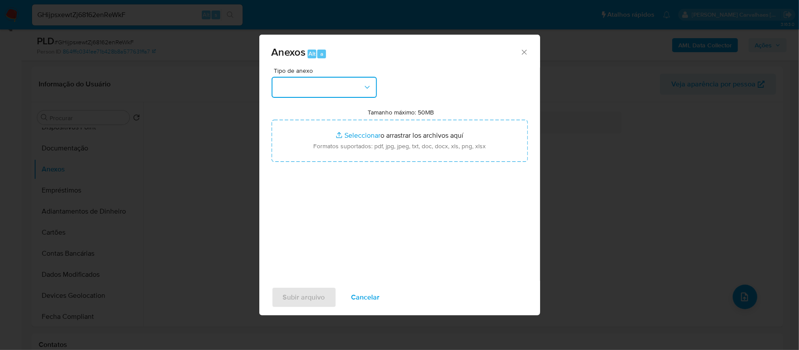
click at [370, 86] on icon "button" at bounding box center [367, 87] width 9 height 9
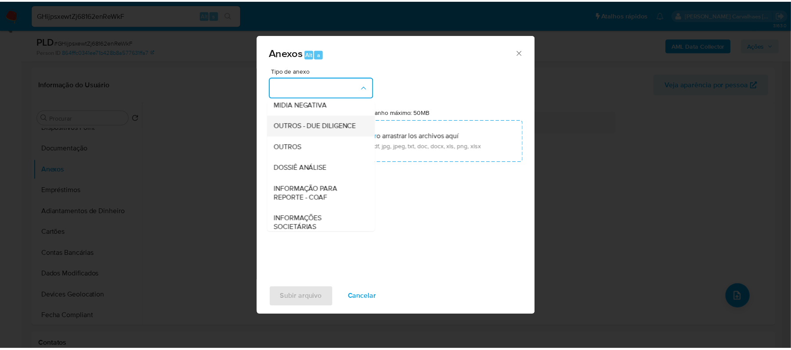
scroll to position [117, 0]
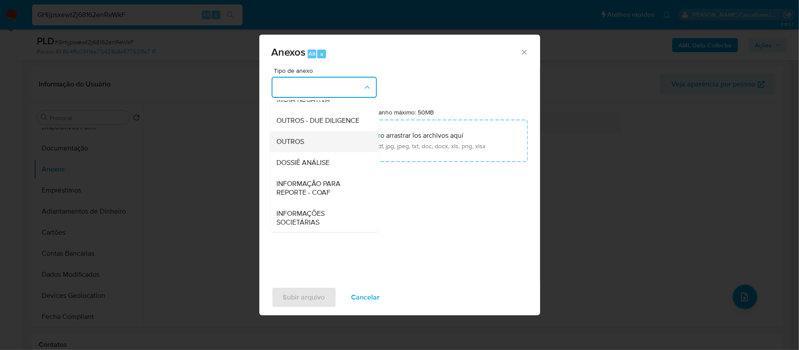
click at [318, 152] on div "OUTROS" at bounding box center [322, 141] width 90 height 21
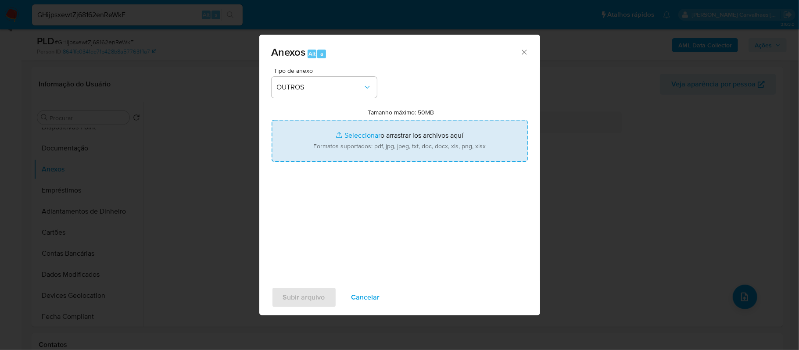
click at [356, 134] on input "Tamanho máximo: 50MB Seleccionar archivos" at bounding box center [400, 141] width 256 height 42
type input "C:\fakepath\Mulan SPA NELISE CAPILAR LTDA2027216143_2025_10_13_15_21_05 - Tabla…"
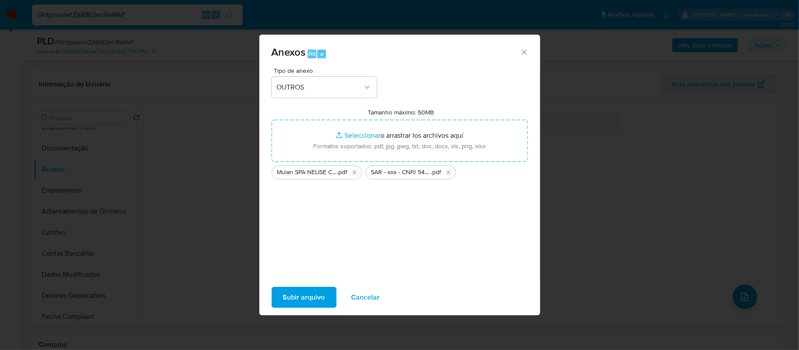
click at [304, 294] on span "Subir arquivo" at bounding box center [304, 297] width 42 height 19
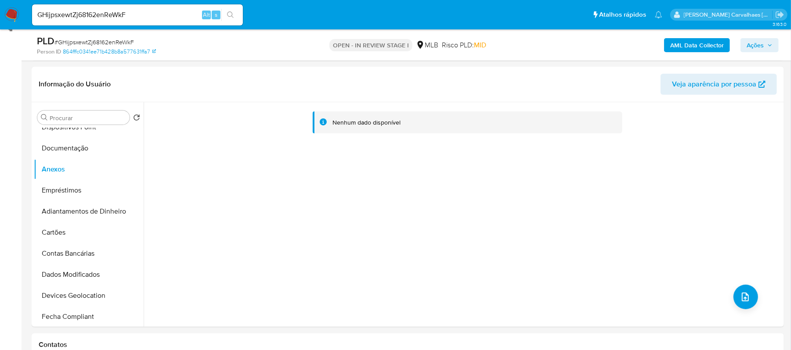
click at [757, 42] on span "Ações" at bounding box center [754, 45] width 17 height 14
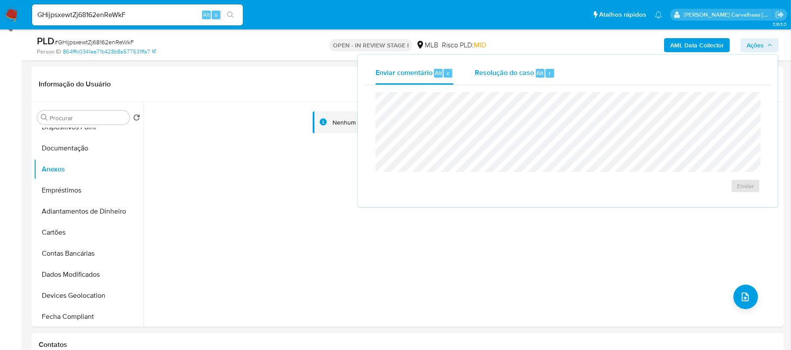
click at [506, 77] on span "Resolução do caso" at bounding box center [503, 73] width 59 height 10
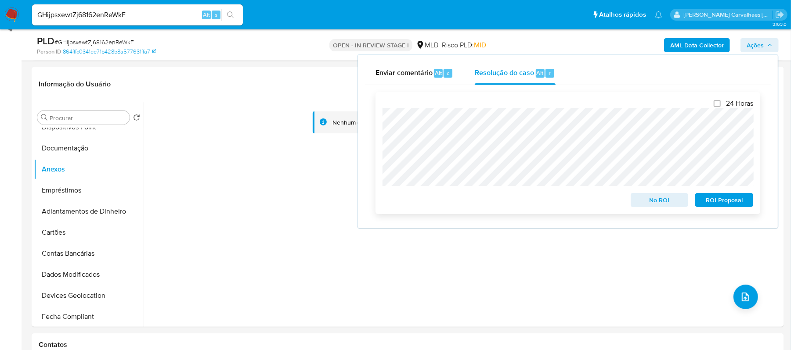
click at [720, 199] on span "ROI Proposal" at bounding box center [724, 200] width 46 height 12
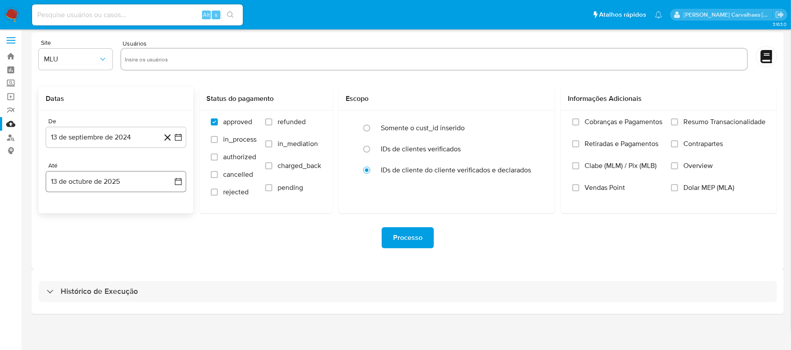
scroll to position [4, 0]
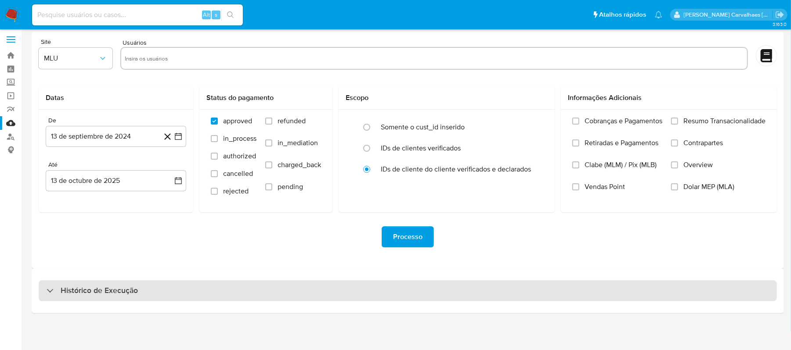
click at [80, 287] on h3 "Histórico de Execução" at bounding box center [99, 291] width 77 height 11
select select "10"
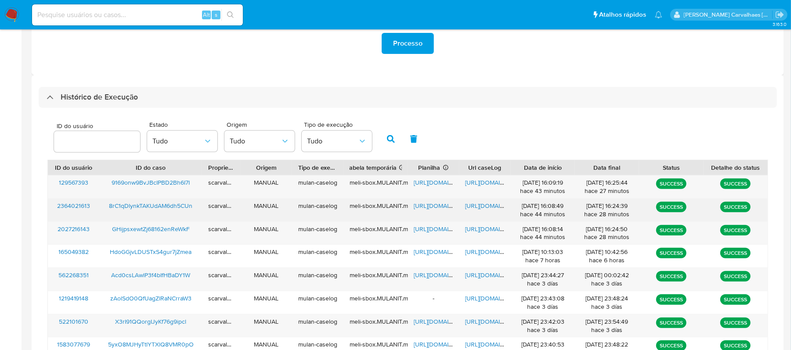
scroll to position [237, 0]
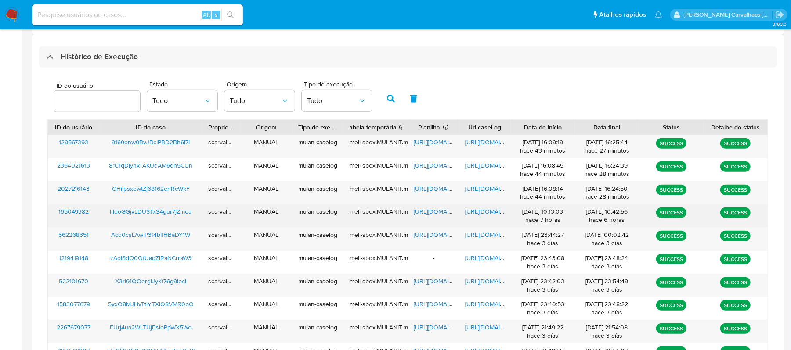
click at [496, 211] on span "[URL][DOMAIN_NAME]" at bounding box center [495, 211] width 61 height 9
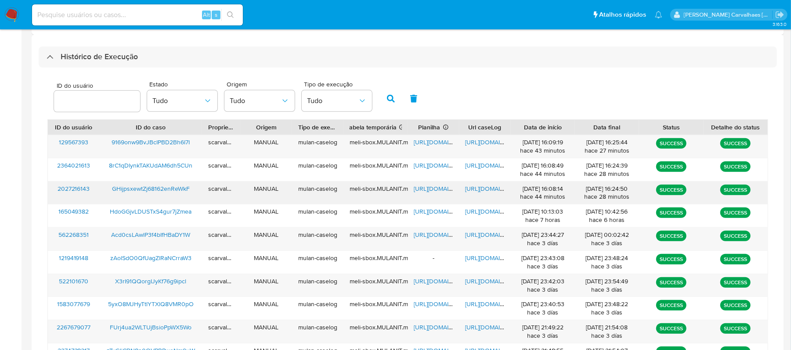
click at [489, 188] on span "[URL][DOMAIN_NAME]" at bounding box center [495, 188] width 61 height 9
click at [429, 187] on span "[URL][DOMAIN_NAME]" at bounding box center [444, 188] width 61 height 9
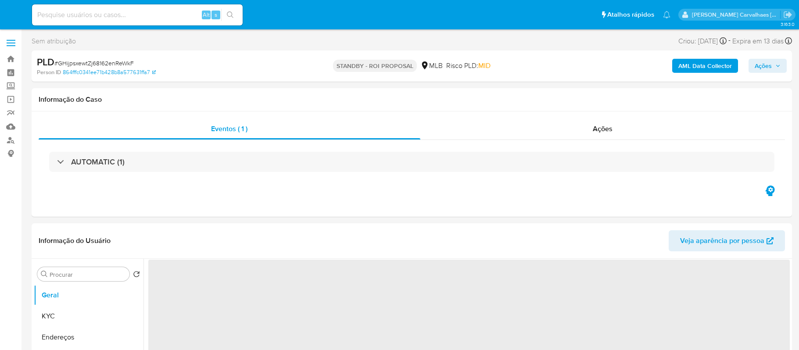
select select "10"
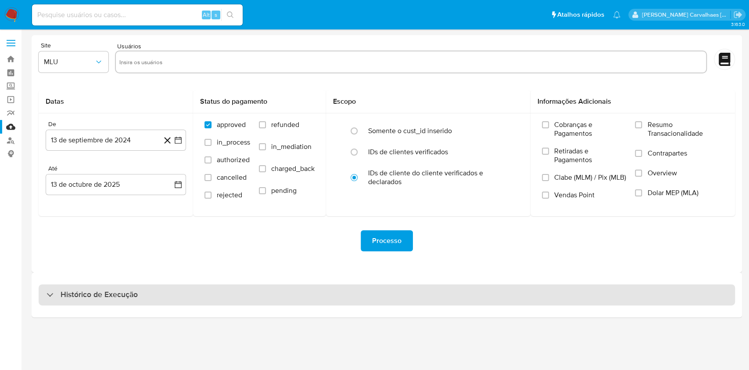
click at [120, 301] on div "Histórico de Execução" at bounding box center [387, 294] width 697 height 21
select select "10"
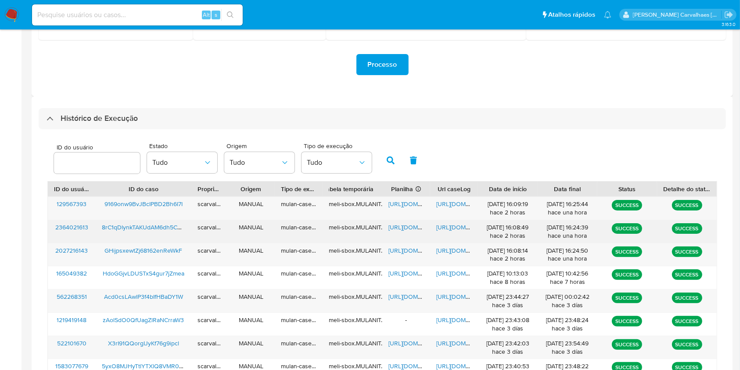
scroll to position [234, 0]
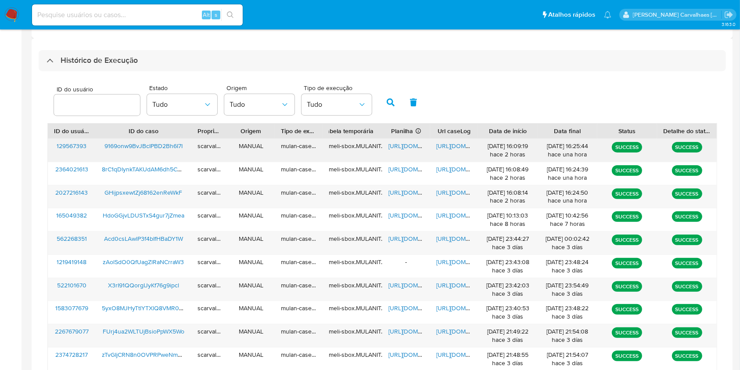
click at [449, 146] on span "[URL][DOMAIN_NAME]" at bounding box center [466, 145] width 61 height 9
